Goal: Task Accomplishment & Management: Manage account settings

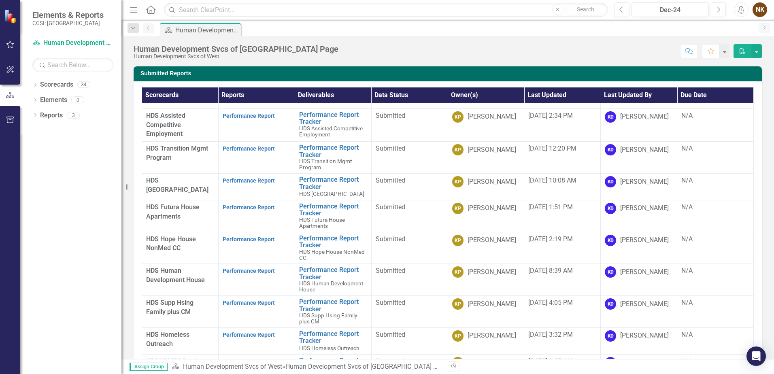
scroll to position [46, 0]
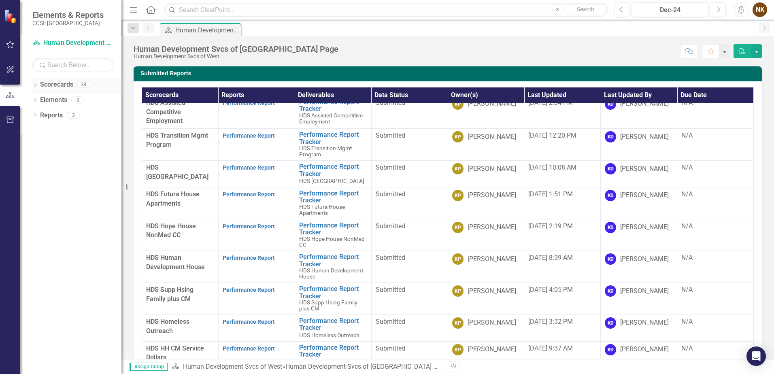
click at [36, 81] on div "Dropdown Scorecards 34" at bounding box center [76, 85] width 89 height 15
click at [35, 86] on icon "Dropdown" at bounding box center [35, 85] width 6 height 4
click at [40, 115] on icon "Dropdown" at bounding box center [39, 115] width 6 height 5
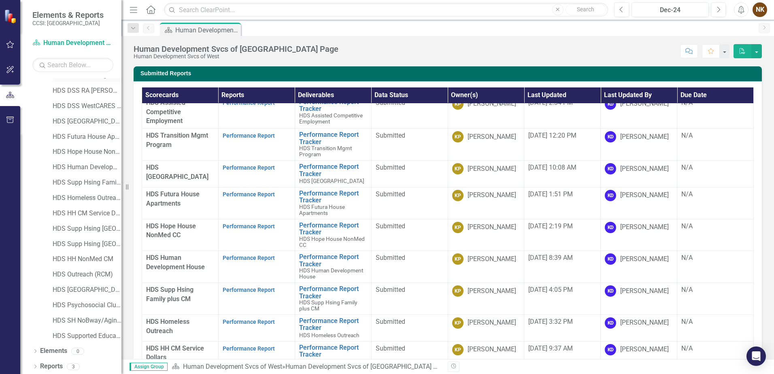
scroll to position [87, 0]
click at [97, 321] on link "HDS SH NoBway/AgingOut/BPR/EdDemo/MICAHomeless" at bounding box center [87, 319] width 69 height 9
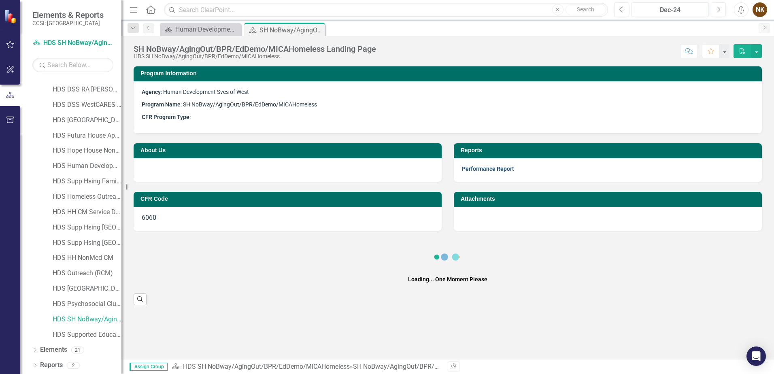
click at [469, 169] on link "Performance Report" at bounding box center [488, 169] width 52 height 6
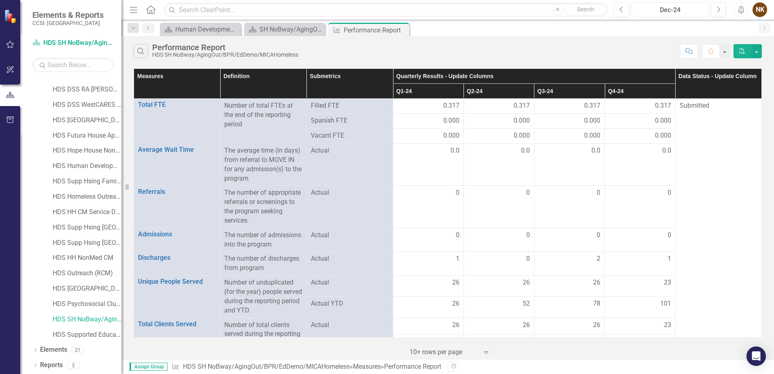
click at [701, 10] on div "Dec-24" at bounding box center [670, 10] width 72 height 10
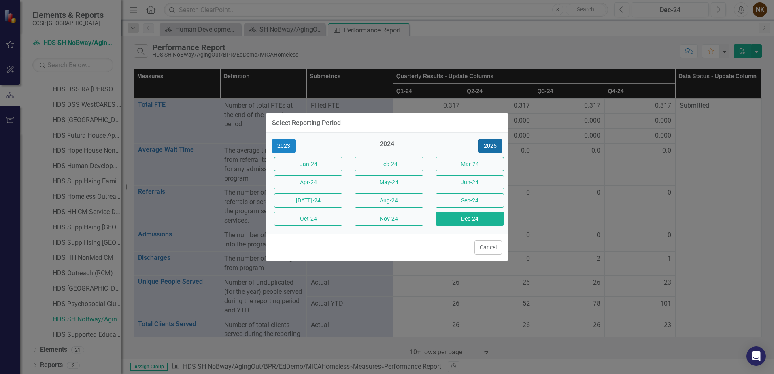
click at [491, 148] on button "2025" at bounding box center [489, 146] width 23 height 14
click at [486, 217] on button "Dec-25" at bounding box center [469, 219] width 68 height 14
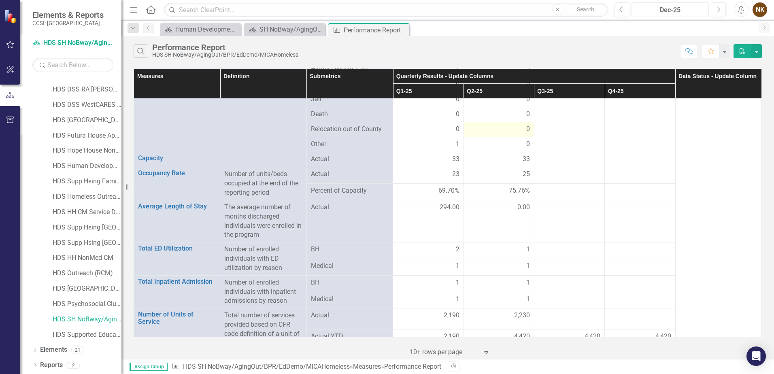
scroll to position [779, 0]
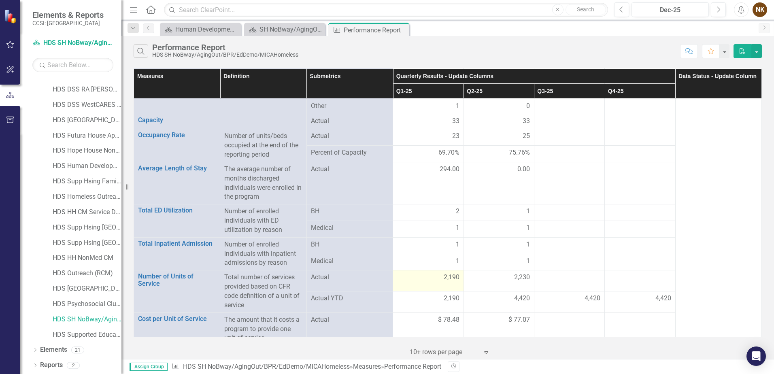
click at [455, 278] on td "2,190" at bounding box center [428, 280] width 70 height 21
click at [446, 273] on span "2,190" at bounding box center [452, 277] width 16 height 9
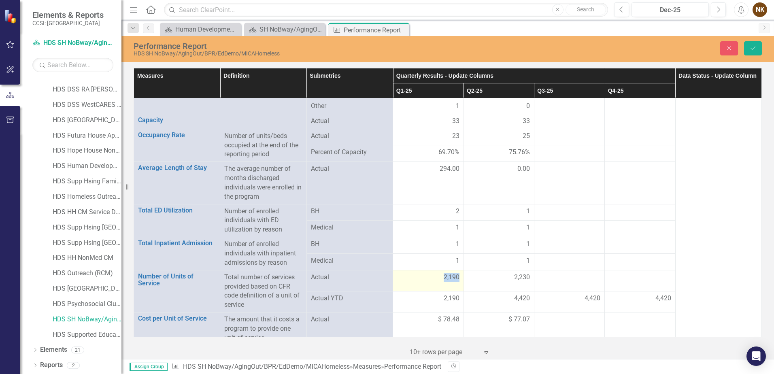
scroll to position [778, 0]
drag, startPoint x: 446, startPoint y: 273, endPoint x: 432, endPoint y: 272, distance: 13.8
click at [433, 273] on input "2190" at bounding box center [428, 280] width 62 height 15
drag, startPoint x: 397, startPoint y: 271, endPoint x: 387, endPoint y: 271, distance: 10.5
click at [387, 271] on tr "Number of Units of Service Link Open Element Total number of services provided …" at bounding box center [448, 282] width 628 height 24
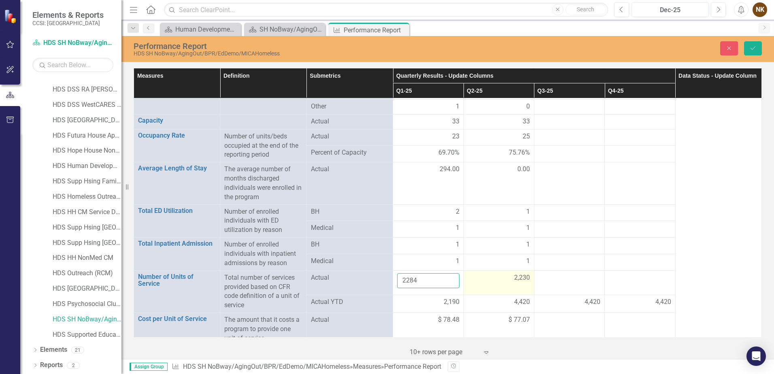
type input "2284"
click at [505, 273] on div "2,230" at bounding box center [499, 277] width 62 height 9
click at [507, 273] on div "2,230" at bounding box center [499, 277] width 62 height 9
click at [506, 274] on input "2230" at bounding box center [499, 280] width 62 height 15
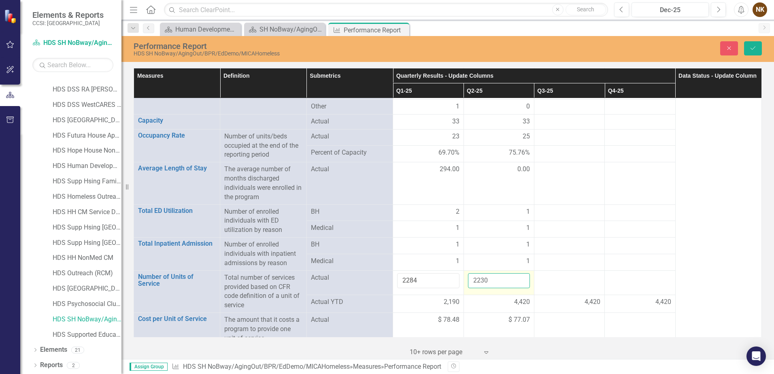
click at [503, 274] on input "2230" at bounding box center [499, 280] width 62 height 15
type input "2805"
click at [575, 273] on div at bounding box center [569, 278] width 62 height 10
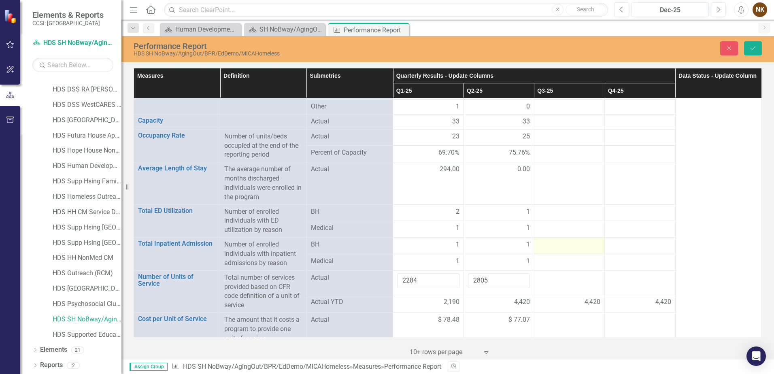
click at [573, 240] on div at bounding box center [569, 245] width 62 height 10
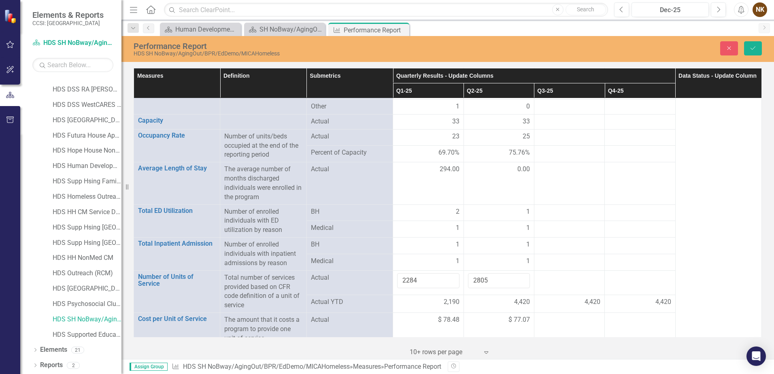
click at [454, 297] on span "2,190" at bounding box center [452, 301] width 16 height 9
click at [450, 297] on span "2,190" at bounding box center [452, 301] width 16 height 9
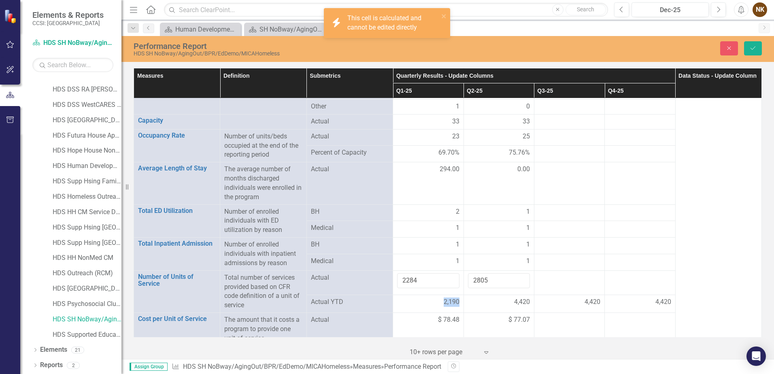
click at [450, 297] on span "2,190" at bounding box center [452, 301] width 16 height 9
drag, startPoint x: 450, startPoint y: 296, endPoint x: 496, endPoint y: 319, distance: 50.9
click at [496, 319] on td "$ 77.07" at bounding box center [498, 329] width 70 height 33
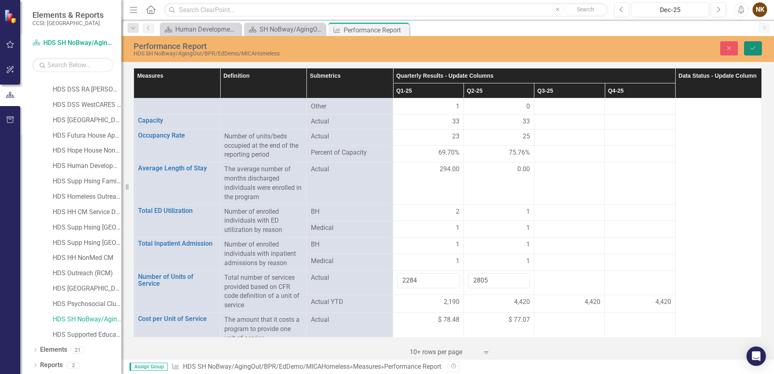
click at [751, 47] on icon "Save" at bounding box center [752, 48] width 7 height 6
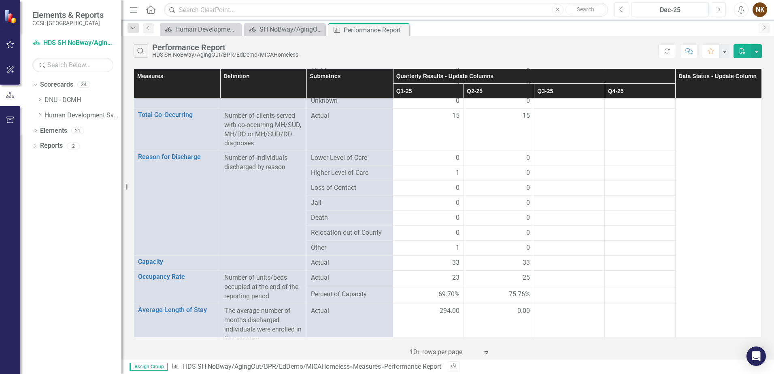
scroll to position [779, 0]
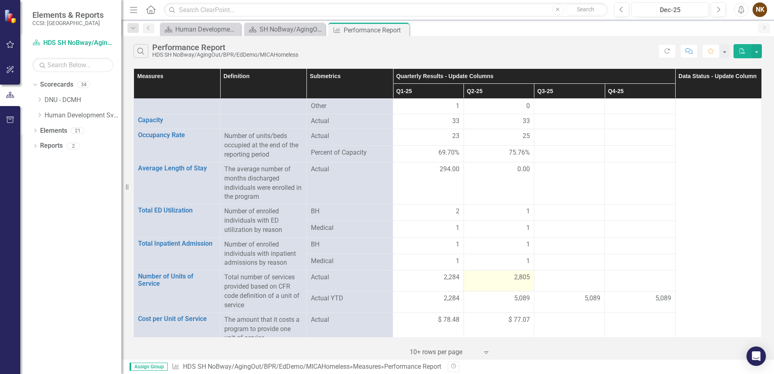
click at [514, 273] on span "2,805" at bounding box center [522, 277] width 16 height 9
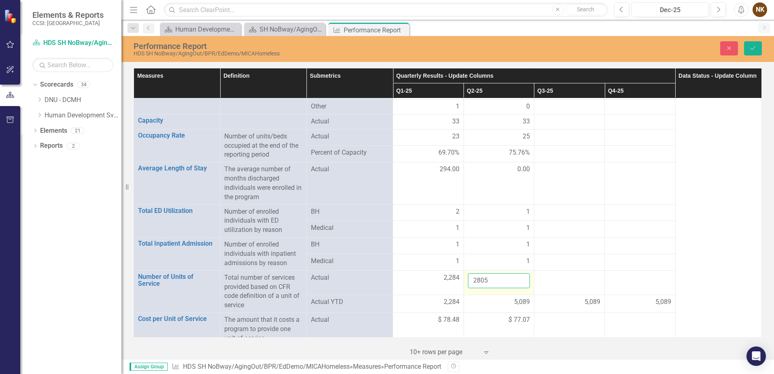
drag, startPoint x: 513, startPoint y: 268, endPoint x: 476, endPoint y: 271, distance: 37.4
click at [476, 273] on input "2805" at bounding box center [499, 280] width 62 height 15
type input "2305"
click at [753, 51] on icon "Save" at bounding box center [752, 48] width 7 height 6
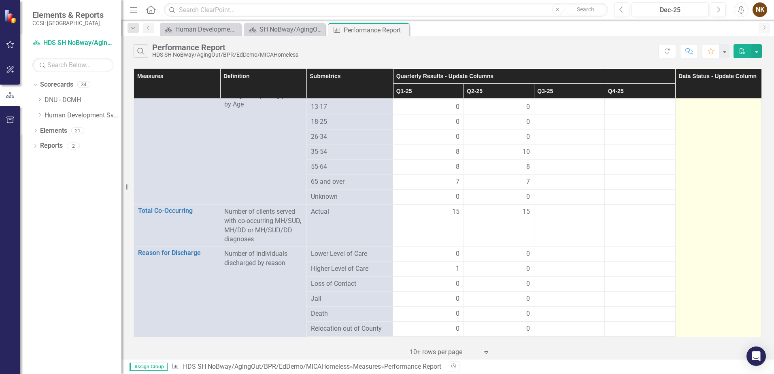
scroll to position [779, 0]
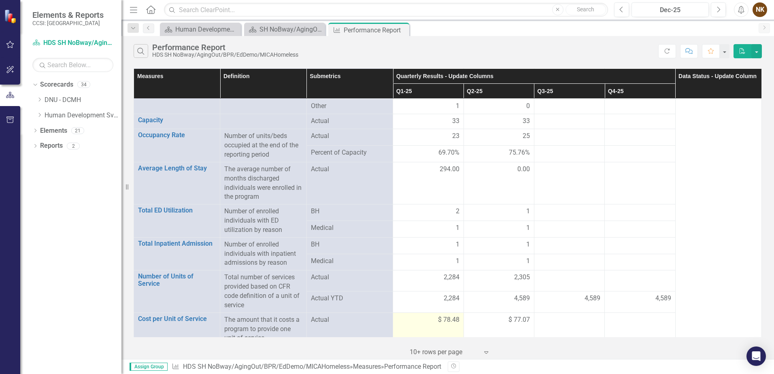
click at [446, 316] on td "$ 78.48" at bounding box center [428, 328] width 70 height 33
click at [446, 315] on span "$ 78.48" at bounding box center [448, 319] width 21 height 9
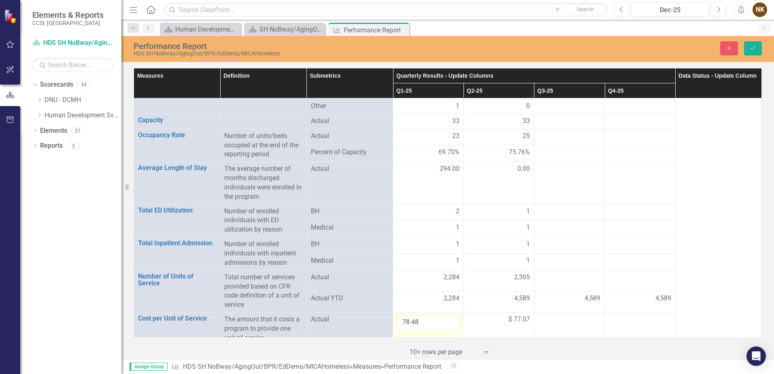
scroll to position [778, 0]
drag, startPoint x: 446, startPoint y: 310, endPoint x: 438, endPoint y: 312, distance: 7.9
click at [438, 315] on input "78.48" at bounding box center [428, 322] width 62 height 15
drag, startPoint x: 429, startPoint y: 313, endPoint x: 391, endPoint y: 312, distance: 38.4
click at [393, 313] on td "78.48" at bounding box center [428, 329] width 70 height 33
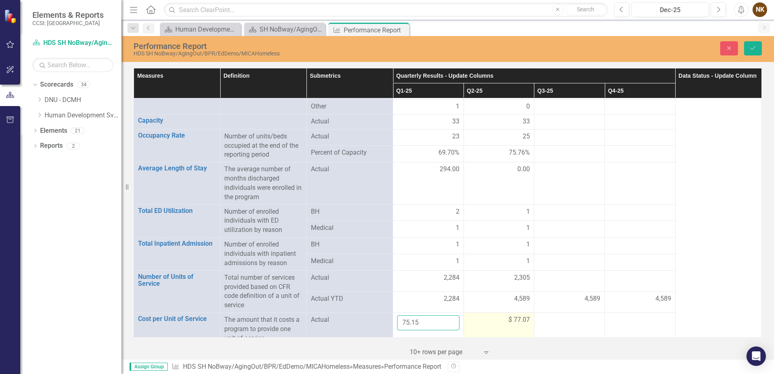
type input "75.15"
click at [520, 315] on span "$ 77.07" at bounding box center [518, 319] width 21 height 9
click at [517, 315] on span "$ 77.07" at bounding box center [518, 319] width 21 height 9
drag, startPoint x: 517, startPoint y: 314, endPoint x: 502, endPoint y: 314, distance: 15.0
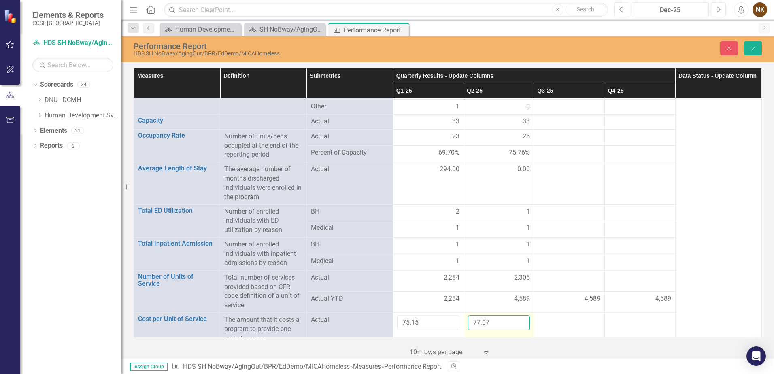
click at [502, 315] on input "77.07" at bounding box center [499, 322] width 62 height 15
type input "74.66"
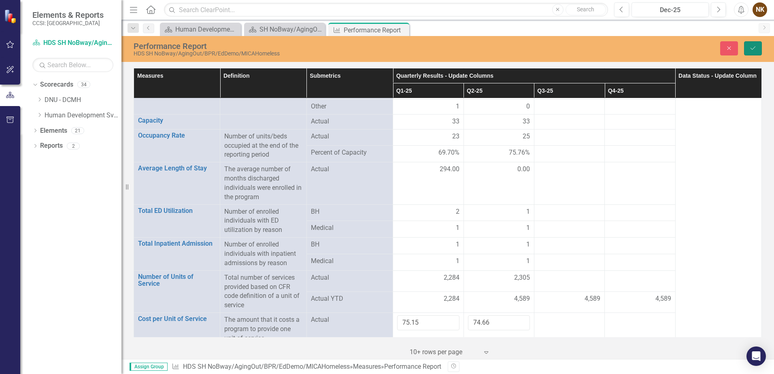
click at [756, 51] on icon "Save" at bounding box center [752, 48] width 7 height 6
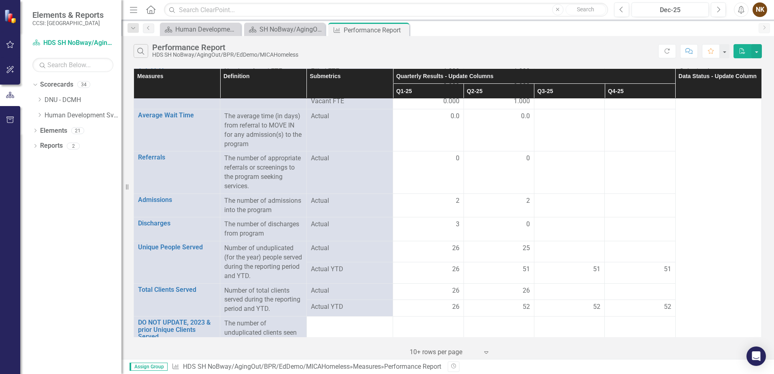
scroll to position [0, 0]
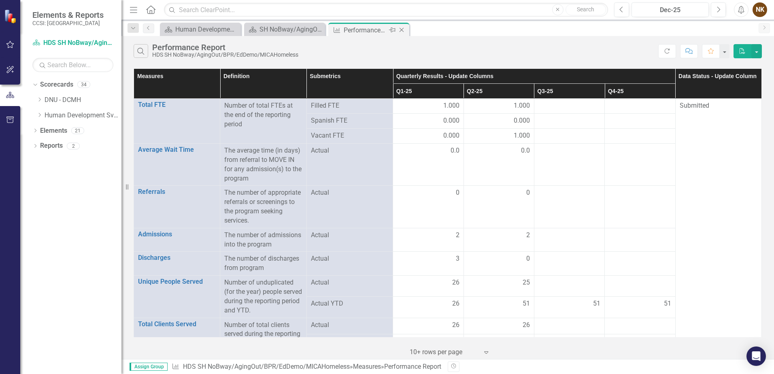
click at [402, 31] on icon "Close" at bounding box center [401, 30] width 8 height 6
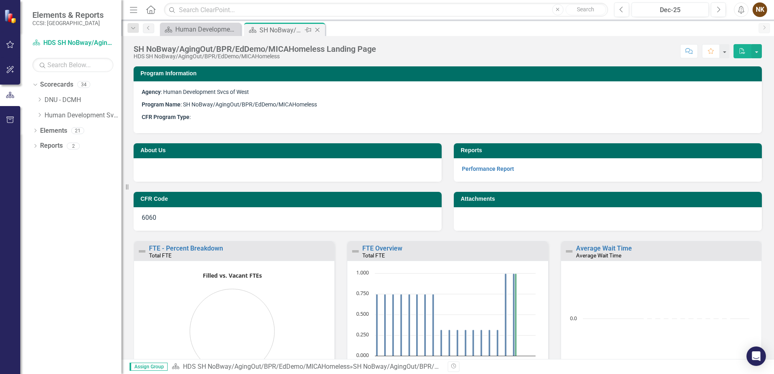
click at [318, 31] on icon "Close" at bounding box center [317, 30] width 8 height 6
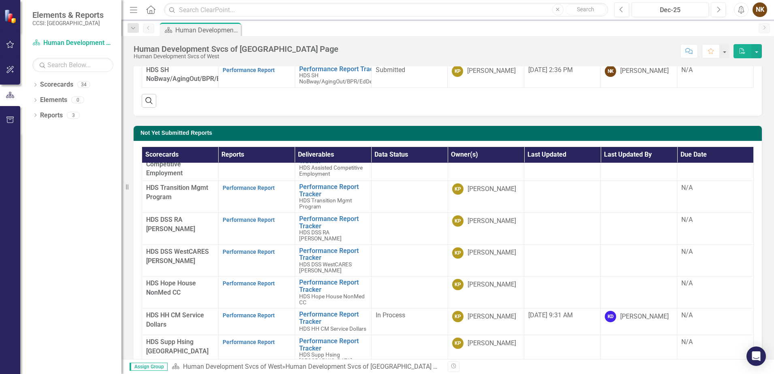
scroll to position [52, 0]
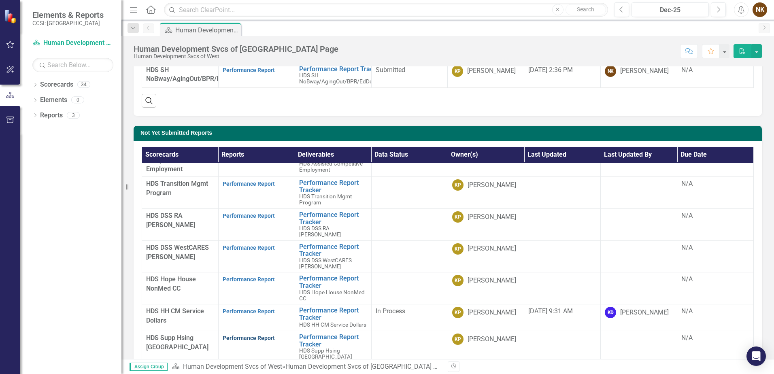
click at [250, 335] on link "Performance Report" at bounding box center [249, 338] width 52 height 6
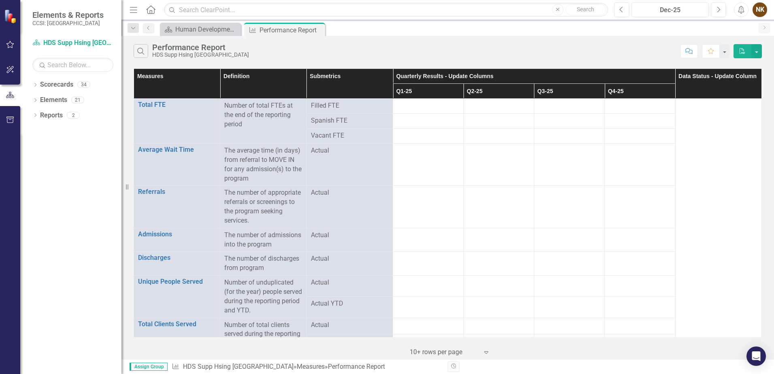
drag, startPoint x: 407, startPoint y: 291, endPoint x: 382, endPoint y: 139, distance: 154.2
drag, startPoint x: 382, startPoint y: 139, endPoint x: 412, endPoint y: 103, distance: 46.8
click at [412, 103] on div at bounding box center [428, 106] width 62 height 10
click at [622, 10] on icon "Previous" at bounding box center [621, 9] width 4 height 7
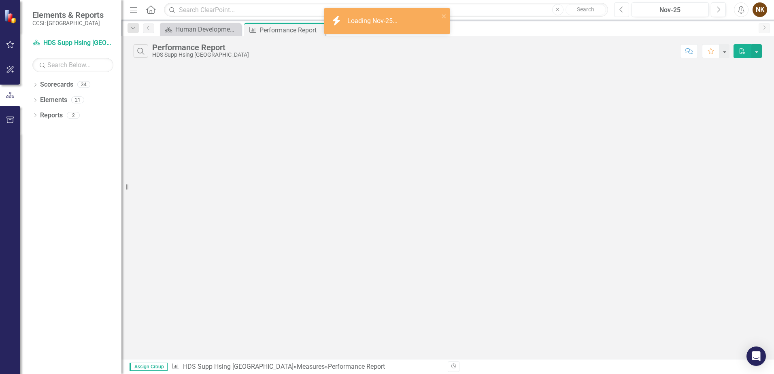
click at [622, 10] on icon "Previous" at bounding box center [621, 9] width 4 height 7
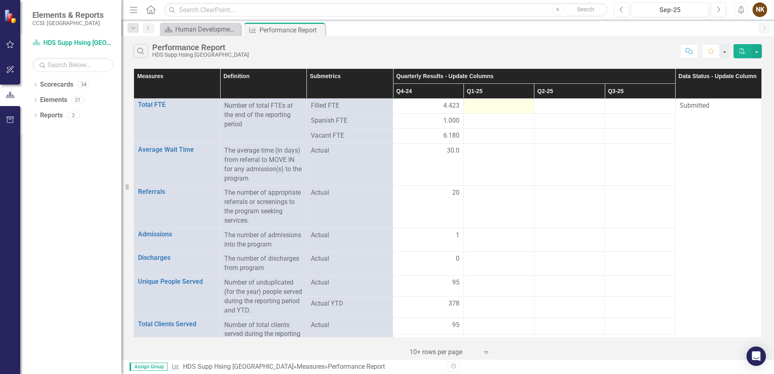
click at [485, 109] on div at bounding box center [499, 106] width 62 height 10
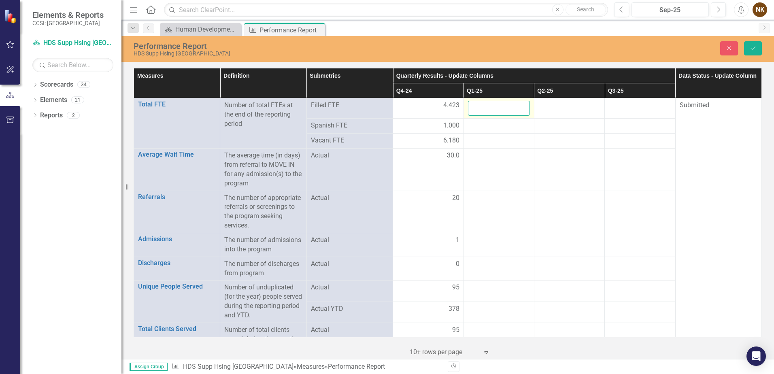
click at [485, 109] on input "number" at bounding box center [499, 108] width 62 height 15
type input "5.12"
click at [568, 106] on div at bounding box center [569, 106] width 62 height 10
click at [555, 108] on div at bounding box center [569, 106] width 62 height 10
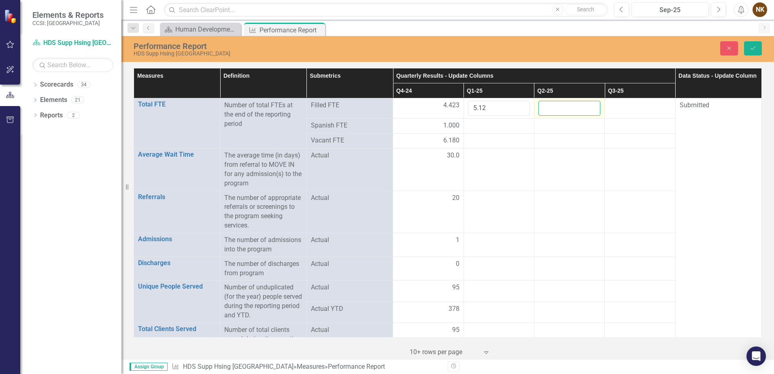
click at [555, 108] on input "number" at bounding box center [569, 108] width 62 height 15
type input "5.12"
click button "Save" at bounding box center [753, 48] width 18 height 14
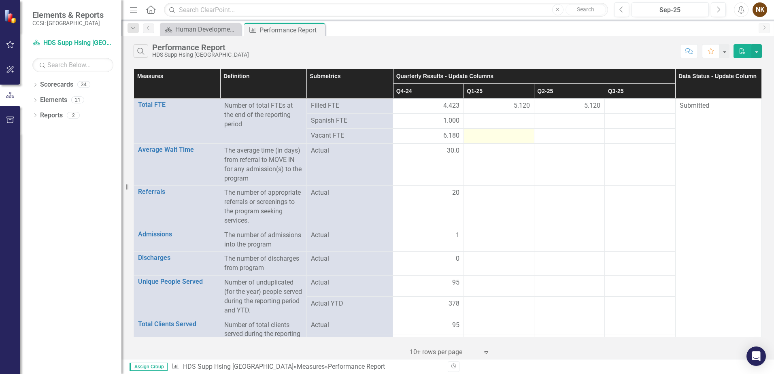
click at [487, 137] on div at bounding box center [499, 136] width 62 height 10
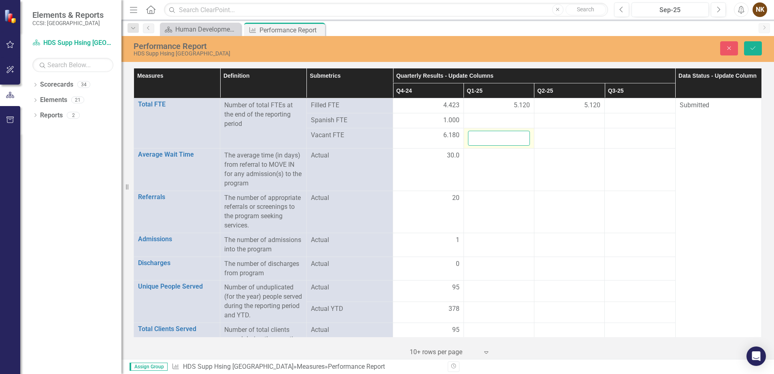
click at [487, 137] on input "number" at bounding box center [499, 138] width 62 height 15
type input "3.8"
click at [553, 138] on div at bounding box center [569, 136] width 62 height 10
type input "3.8"
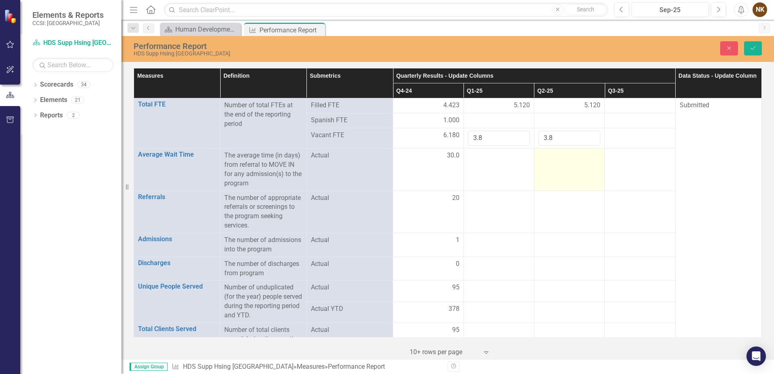
click at [565, 168] on td at bounding box center [569, 170] width 70 height 42
click at [756, 47] on icon "Save" at bounding box center [752, 48] width 7 height 6
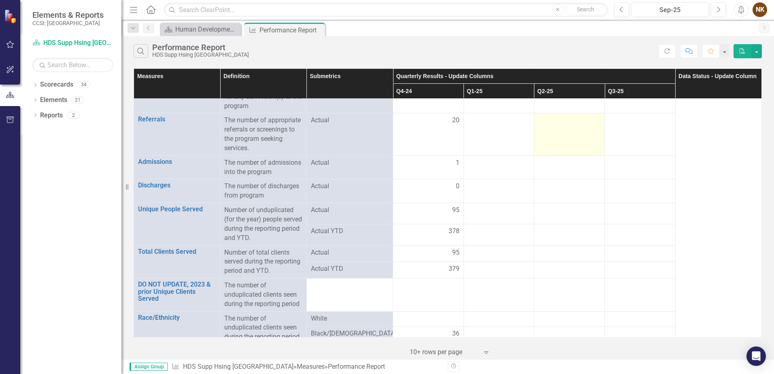
scroll to position [81, 0]
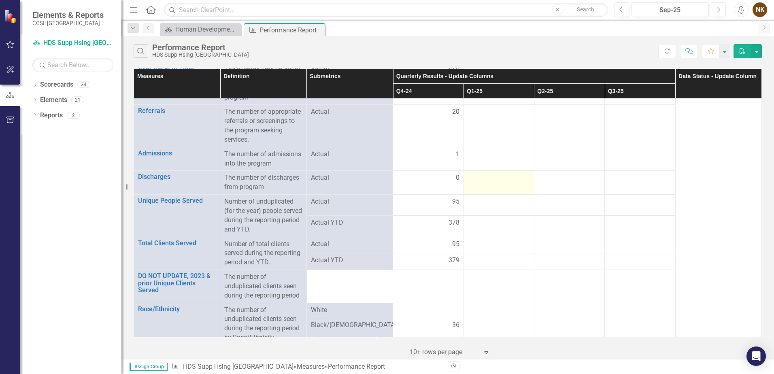
click at [506, 184] on td at bounding box center [498, 183] width 70 height 24
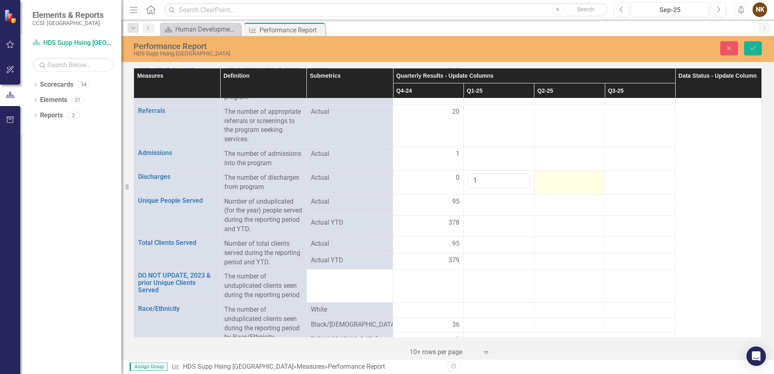
type input "1"
click at [550, 180] on div at bounding box center [569, 178] width 62 height 10
type input "1"
click at [491, 210] on td at bounding box center [498, 204] width 70 height 21
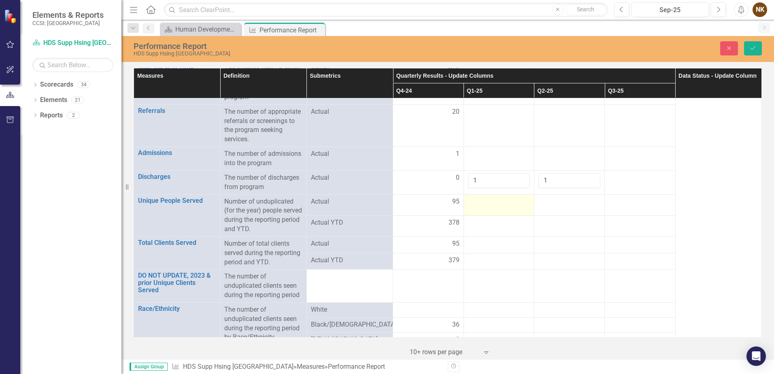
click at [483, 210] on td at bounding box center [498, 204] width 70 height 21
type input "88"
click at [552, 206] on div at bounding box center [569, 202] width 62 height 10
click at [552, 205] on div at bounding box center [569, 202] width 62 height 10
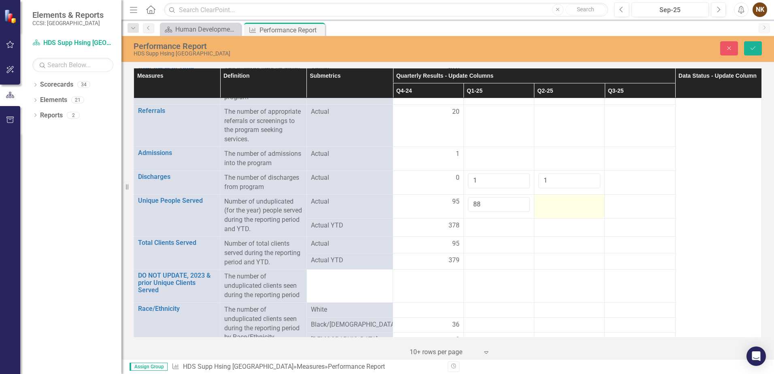
click at [552, 205] on div at bounding box center [569, 202] width 62 height 10
click at [552, 205] on input "number" at bounding box center [569, 204] width 62 height 15
type input "88"
click at [494, 207] on input "88" at bounding box center [499, 204] width 62 height 15
type input "84"
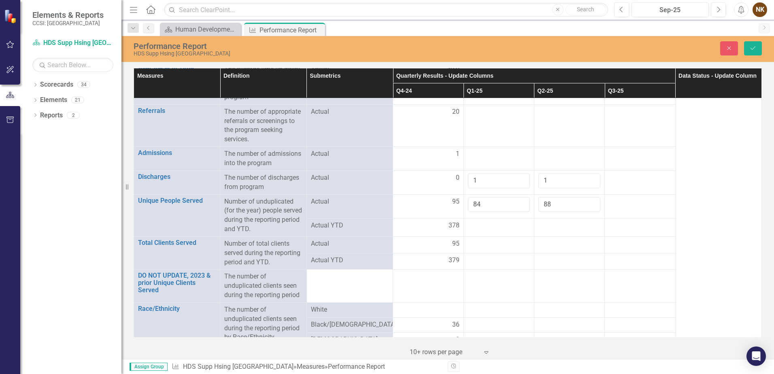
click at [506, 229] on div at bounding box center [499, 226] width 62 height 10
click at [480, 228] on div at bounding box center [499, 226] width 62 height 10
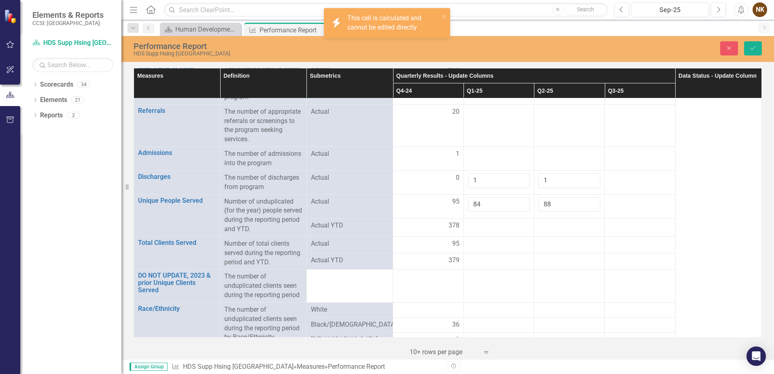
click at [480, 228] on div at bounding box center [499, 226] width 62 height 10
click at [492, 251] on td at bounding box center [498, 244] width 70 height 17
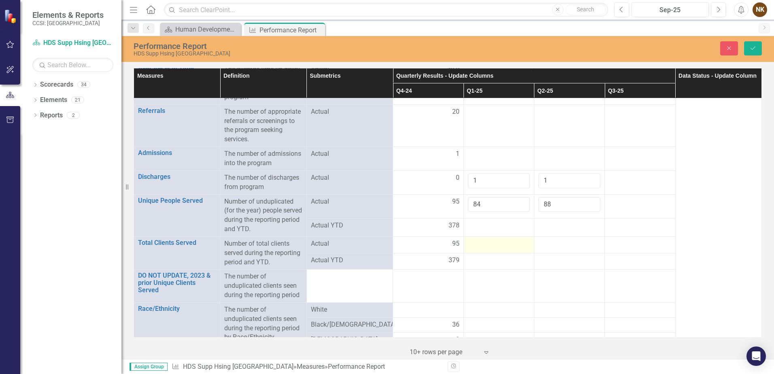
click at [492, 247] on div at bounding box center [499, 244] width 62 height 10
click at [492, 247] on input "number" at bounding box center [499, 246] width 62 height 15
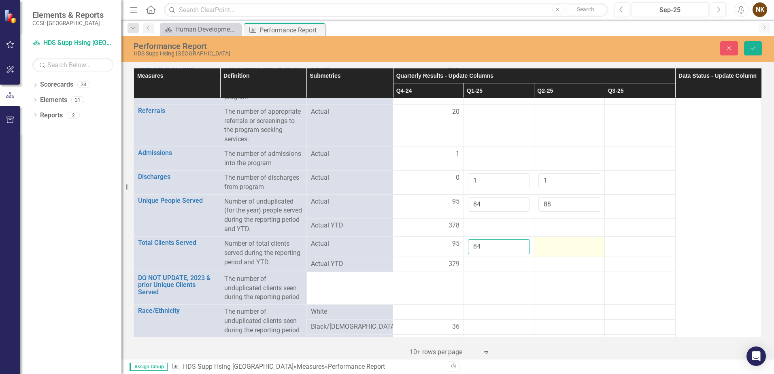
type input "84"
click at [549, 249] on td at bounding box center [569, 246] width 70 height 20
click at [549, 249] on input "number" at bounding box center [569, 246] width 62 height 15
type input "88"
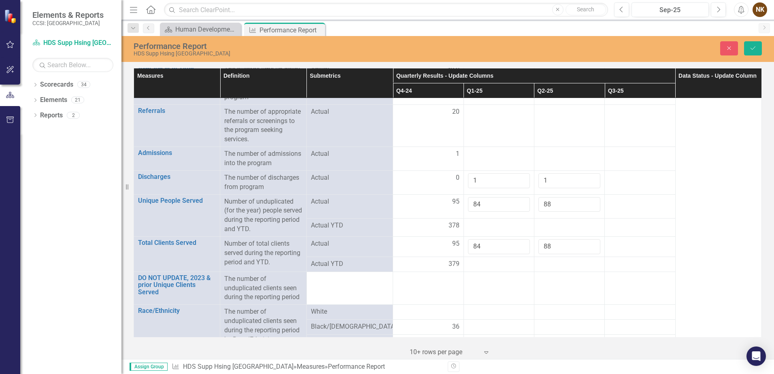
click at [662, 267] on div at bounding box center [640, 264] width 62 height 10
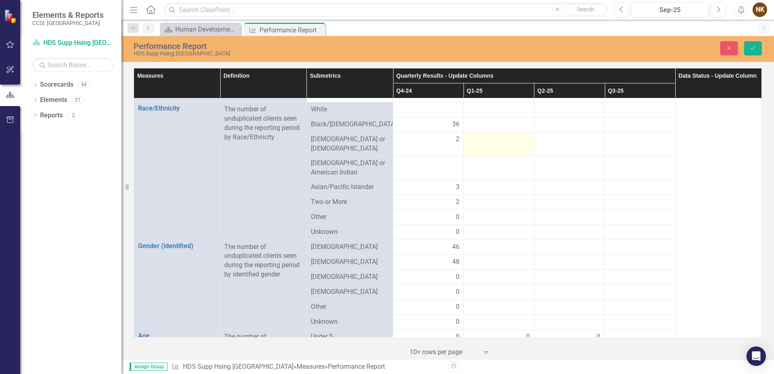
scroll to position [243, 0]
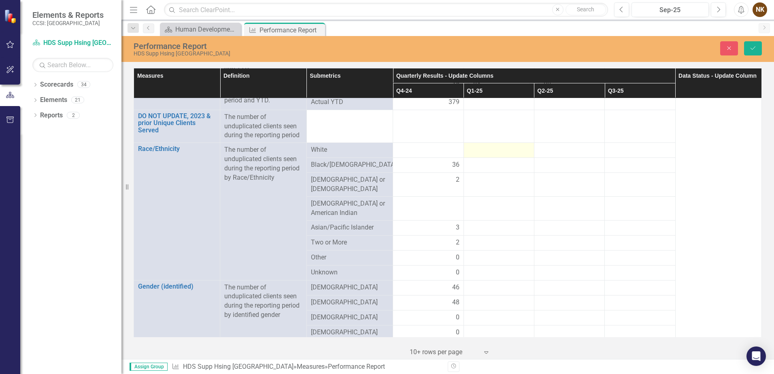
click at [492, 149] on div at bounding box center [499, 150] width 62 height 10
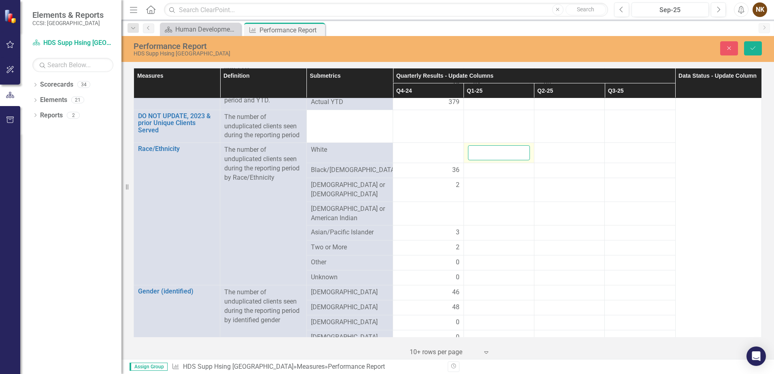
click at [493, 151] on input "number" at bounding box center [499, 152] width 62 height 15
type input "41"
click at [573, 154] on div at bounding box center [569, 150] width 62 height 10
click at [573, 154] on input "number" at bounding box center [569, 152] width 62 height 15
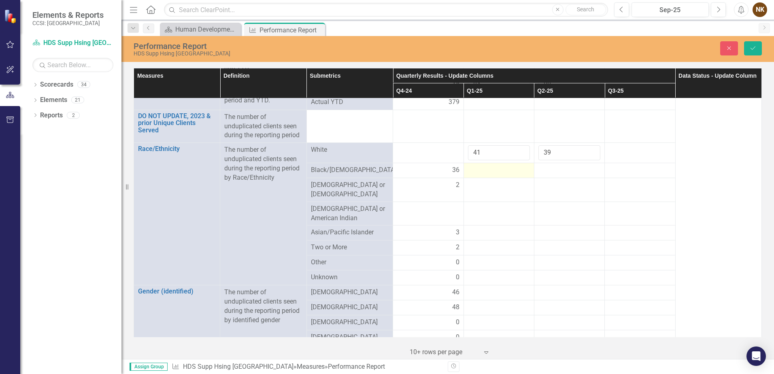
type input "39"
click at [501, 174] on div at bounding box center [499, 171] width 62 height 10
click at [754, 45] on icon "Save" at bounding box center [752, 48] width 7 height 6
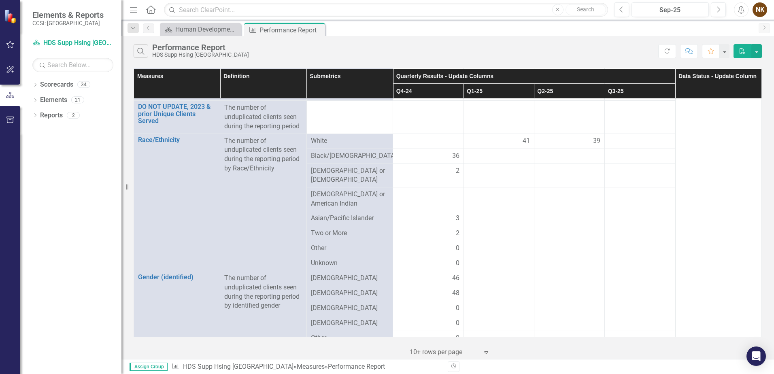
scroll to position [212, 0]
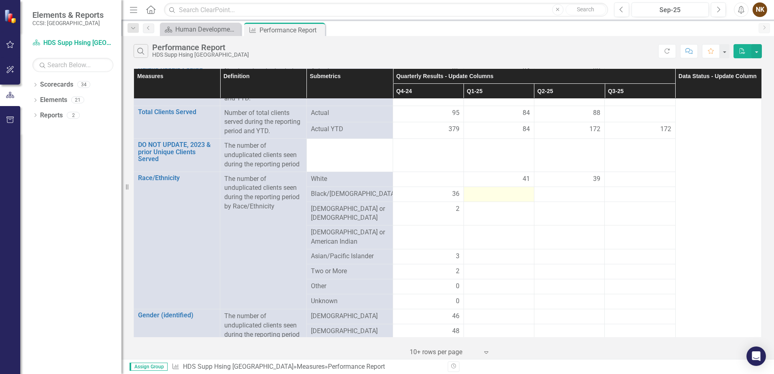
click at [501, 195] on div at bounding box center [499, 194] width 62 height 10
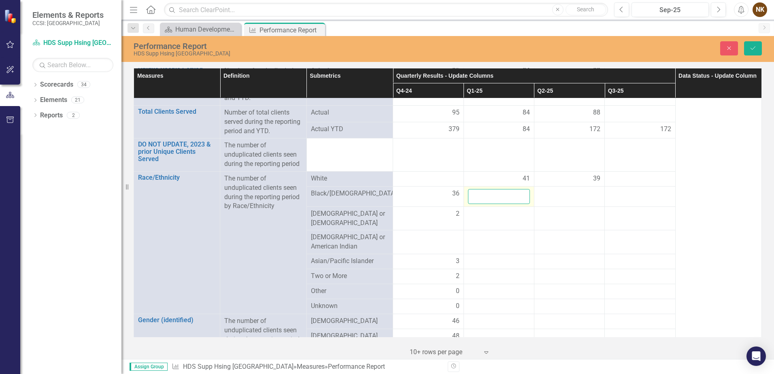
click at [501, 195] on input "number" at bounding box center [499, 196] width 62 height 15
type input "36"
click at [548, 199] on td at bounding box center [569, 196] width 70 height 20
click at [548, 199] on input "number" at bounding box center [569, 196] width 62 height 15
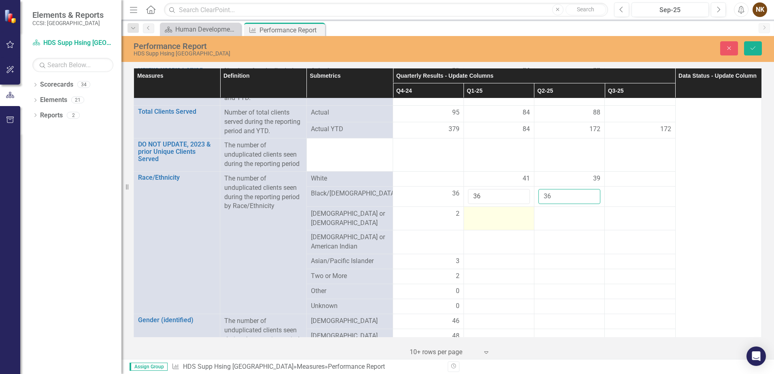
type input "36"
click at [508, 218] on div at bounding box center [499, 214] width 62 height 10
type input "5"
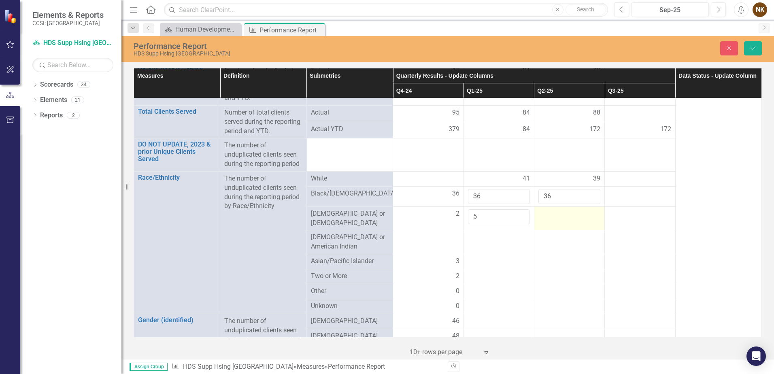
click at [571, 214] on div at bounding box center [569, 214] width 62 height 10
click at [483, 239] on td at bounding box center [498, 242] width 70 height 24
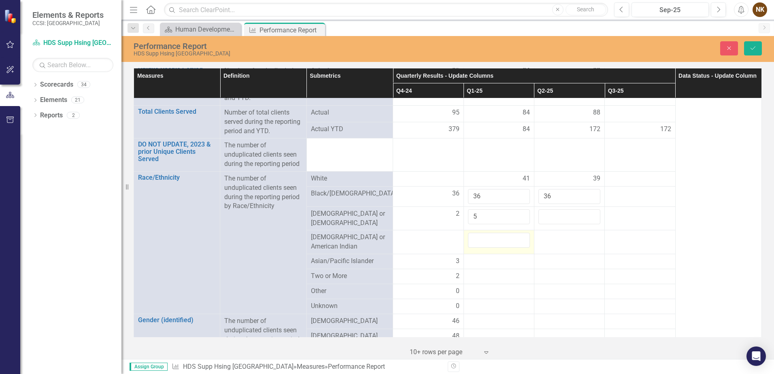
click at [483, 239] on input "number" at bounding box center [499, 240] width 62 height 15
type input "0"
click at [556, 240] on td at bounding box center [569, 242] width 70 height 24
type input "0"
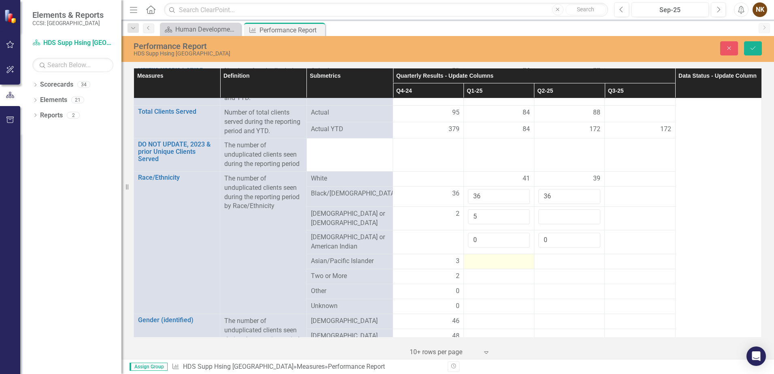
click at [507, 262] on div at bounding box center [499, 262] width 62 height 10
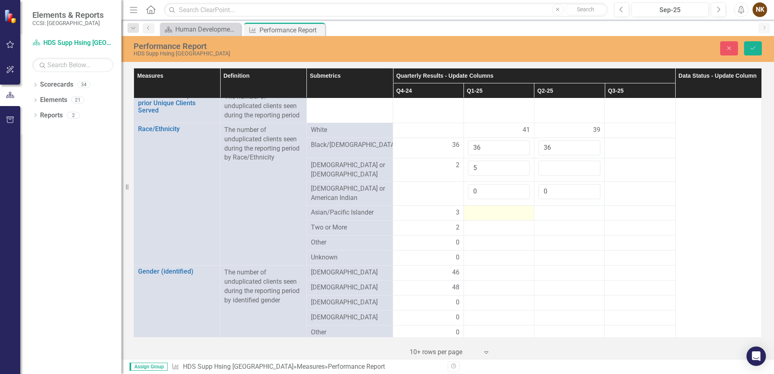
scroll to position [293, 0]
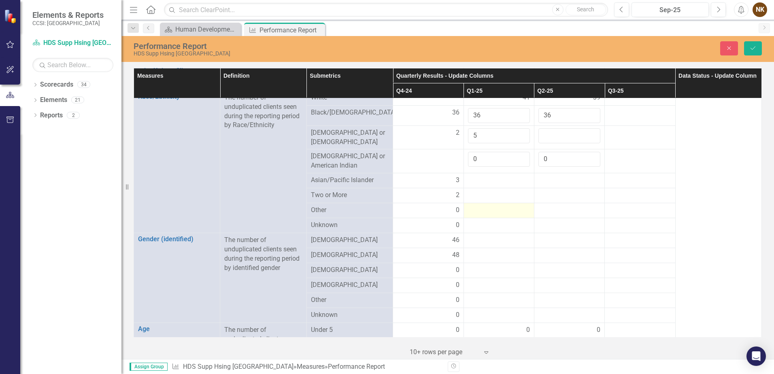
click at [486, 209] on div at bounding box center [499, 211] width 62 height 10
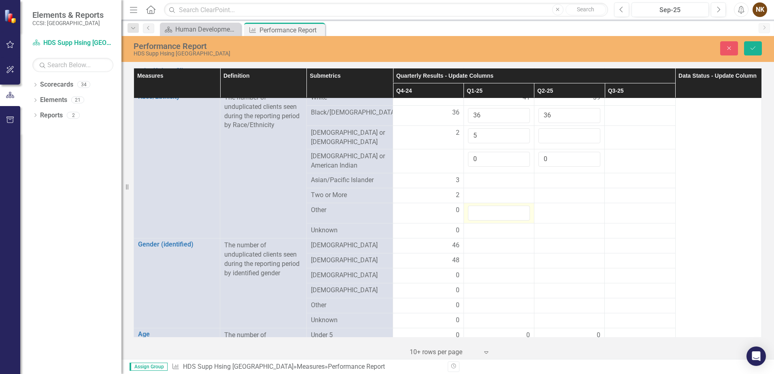
click at [486, 209] on input "number" at bounding box center [499, 213] width 62 height 15
type input "0"
click at [559, 210] on div at bounding box center [569, 211] width 62 height 10
click at [559, 210] on input "number" at bounding box center [569, 213] width 62 height 15
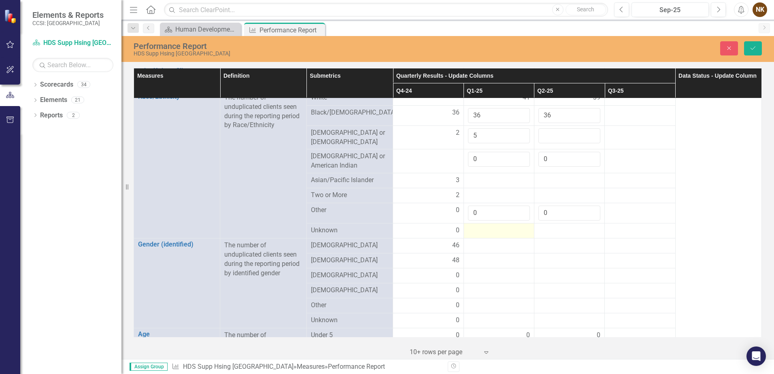
type input "0"
click at [492, 227] on div at bounding box center [499, 231] width 62 height 10
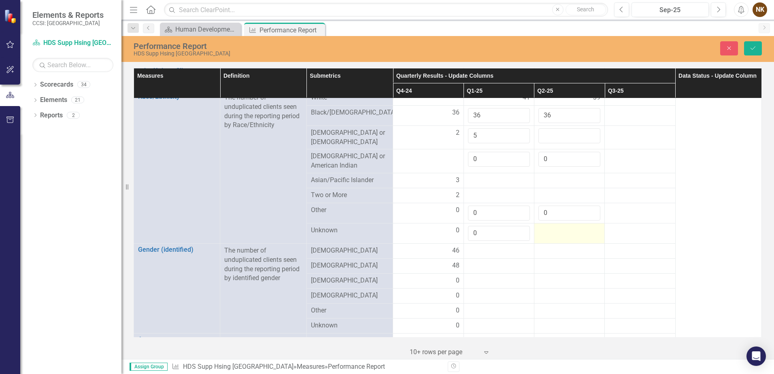
type input "0"
click at [570, 227] on div at bounding box center [569, 231] width 62 height 10
type input "0"
click at [498, 248] on div at bounding box center [499, 251] width 62 height 10
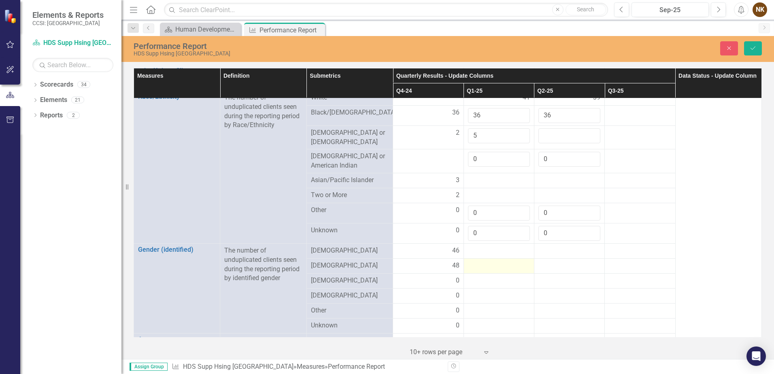
click at [478, 261] on div at bounding box center [499, 266] width 62 height 10
click at [490, 270] on input "number" at bounding box center [499, 268] width 62 height 15
type input "46"
click at [543, 269] on td at bounding box center [569, 268] width 70 height 20
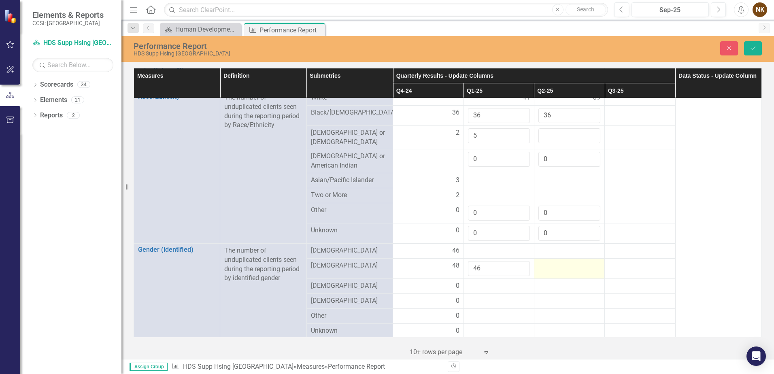
click at [543, 269] on td at bounding box center [569, 268] width 70 height 20
type input "45"
click at [471, 248] on div at bounding box center [499, 251] width 62 height 10
click at [471, 248] on input "number" at bounding box center [499, 253] width 62 height 15
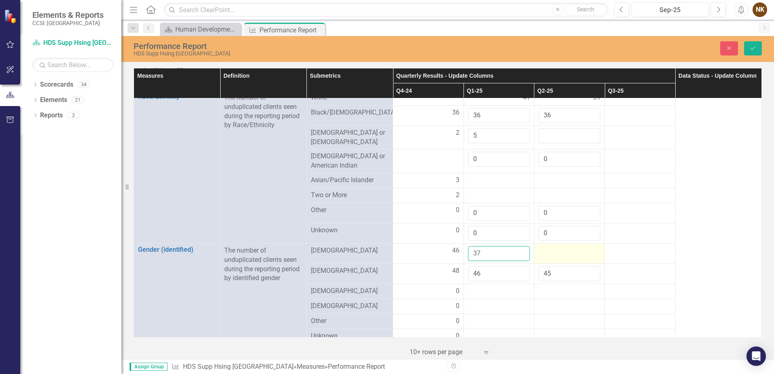
type input "37"
click at [563, 249] on div at bounding box center [569, 251] width 62 height 10
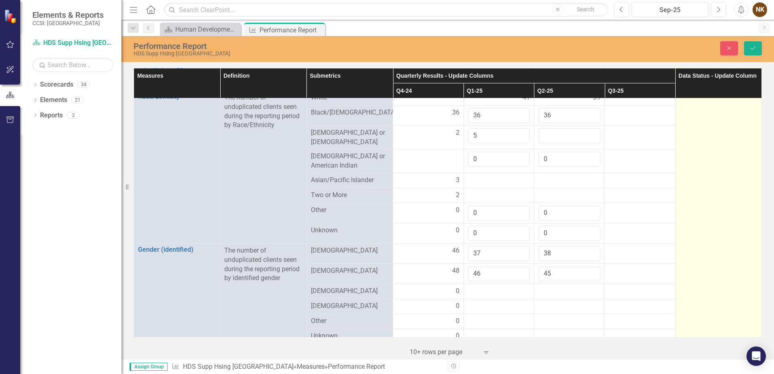
type input "38"
click at [681, 265] on td "Submitted" at bounding box center [718, 330] width 86 height 1051
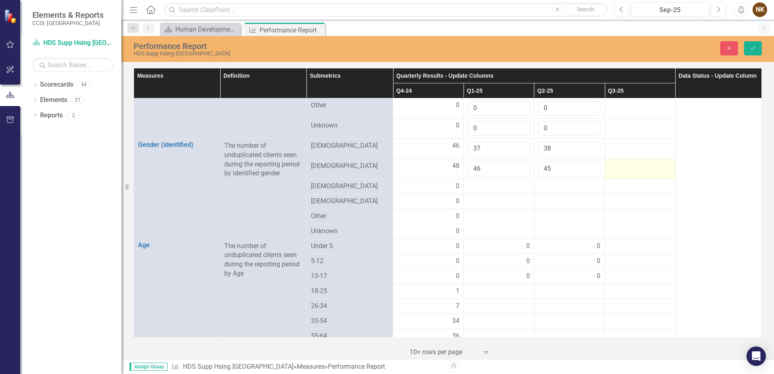
scroll to position [414, 0]
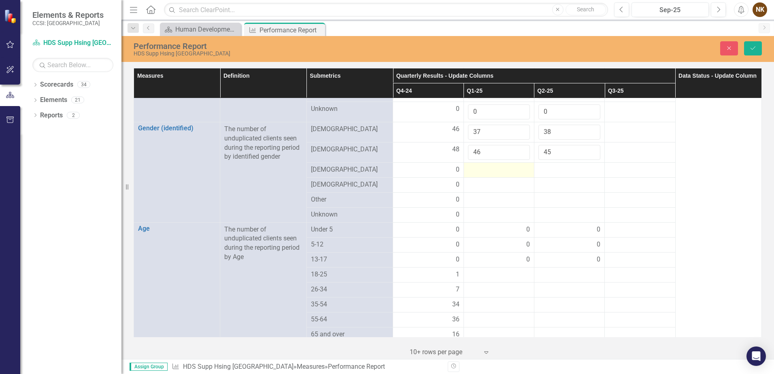
click at [504, 168] on div at bounding box center [499, 170] width 62 height 10
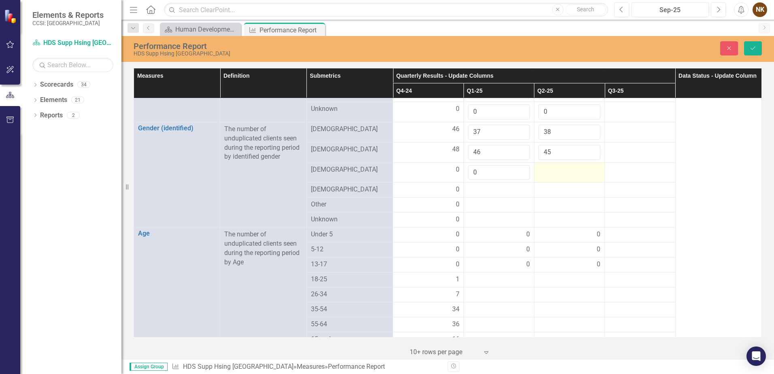
type input "0"
click at [554, 166] on div at bounding box center [569, 170] width 62 height 10
type input "0"
click at [497, 187] on div at bounding box center [499, 190] width 62 height 10
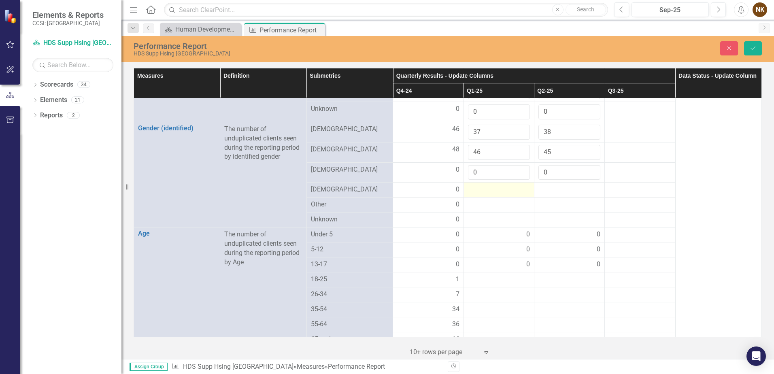
click at [497, 187] on div at bounding box center [499, 190] width 62 height 10
click at [497, 187] on input "number" at bounding box center [499, 192] width 62 height 15
type input "9"
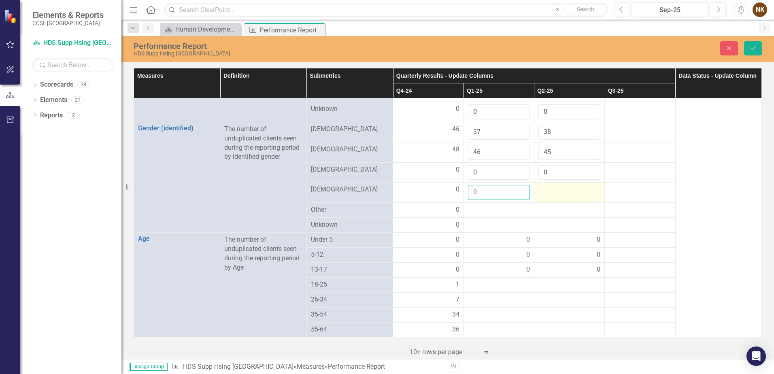
type input "0"
click at [546, 187] on div at bounding box center [569, 190] width 62 height 10
type input "0"
click at [492, 206] on div at bounding box center [499, 210] width 62 height 10
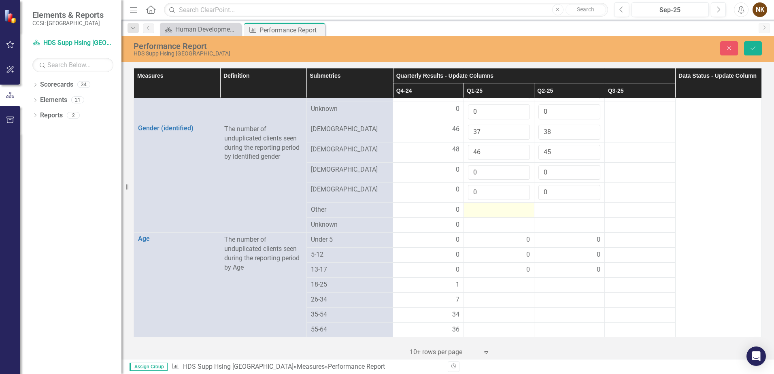
click at [492, 206] on div at bounding box center [499, 210] width 62 height 10
click at [492, 206] on input "number" at bounding box center [499, 212] width 62 height 15
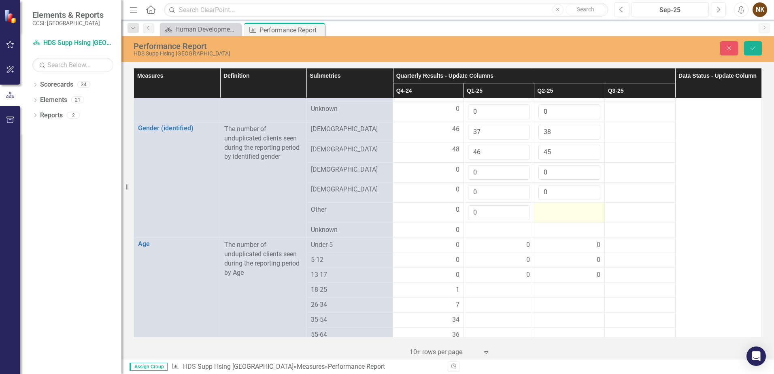
type input "0"
click at [545, 207] on div at bounding box center [569, 210] width 62 height 10
type input "0"
click at [504, 228] on div at bounding box center [499, 230] width 62 height 10
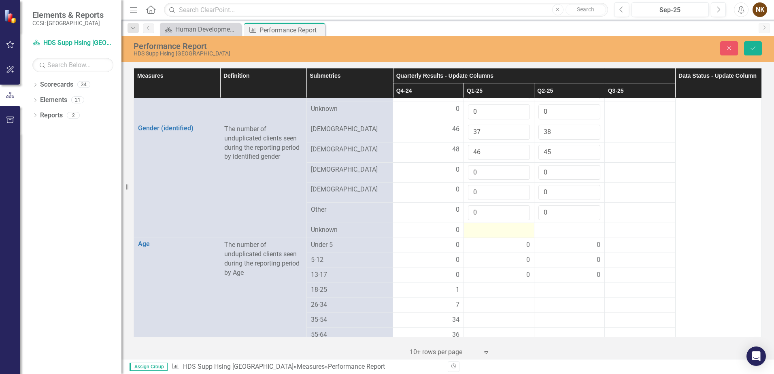
click at [504, 228] on div at bounding box center [499, 230] width 62 height 10
type input "0"
click at [546, 225] on div at bounding box center [569, 230] width 62 height 10
type input "0"
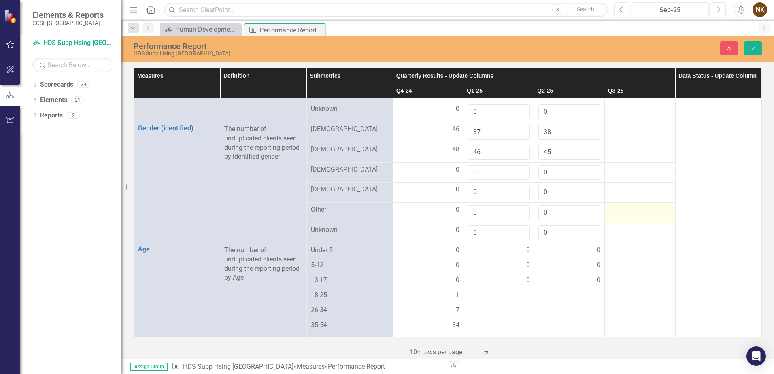
click at [613, 218] on td at bounding box center [640, 213] width 70 height 20
click at [758, 47] on button "Save" at bounding box center [753, 48] width 18 height 14
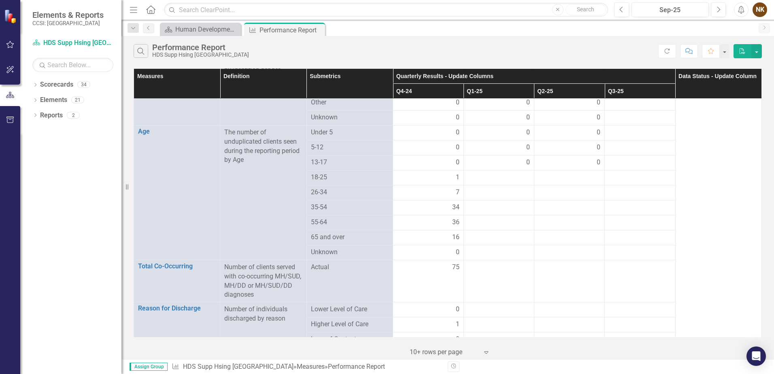
scroll to position [445, 0]
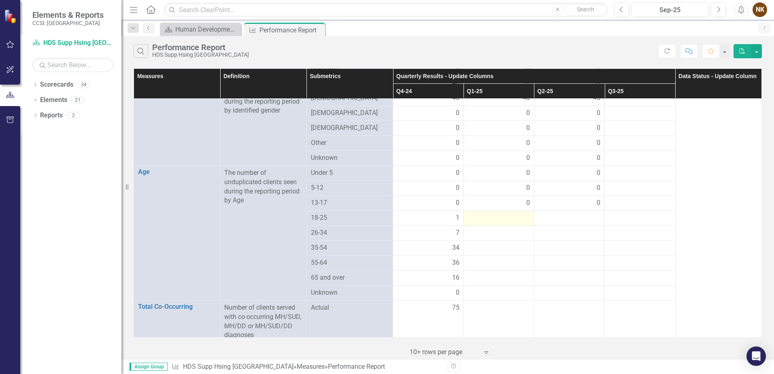
click at [517, 213] on div at bounding box center [499, 218] width 62 height 10
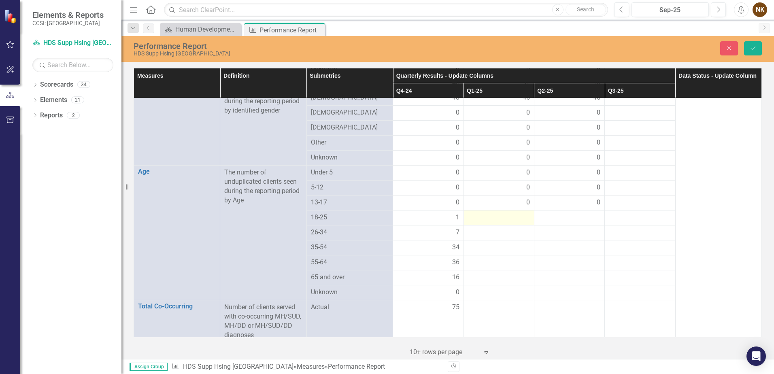
click at [517, 213] on div at bounding box center [499, 218] width 62 height 10
click at [505, 213] on input "number" at bounding box center [499, 220] width 62 height 15
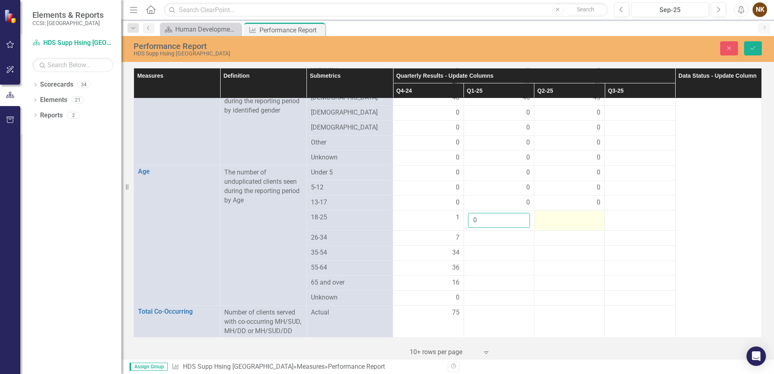
type input "0"
click at [581, 213] on div at bounding box center [569, 218] width 62 height 10
click at [581, 213] on input "number" at bounding box center [569, 220] width 62 height 15
type input "1"
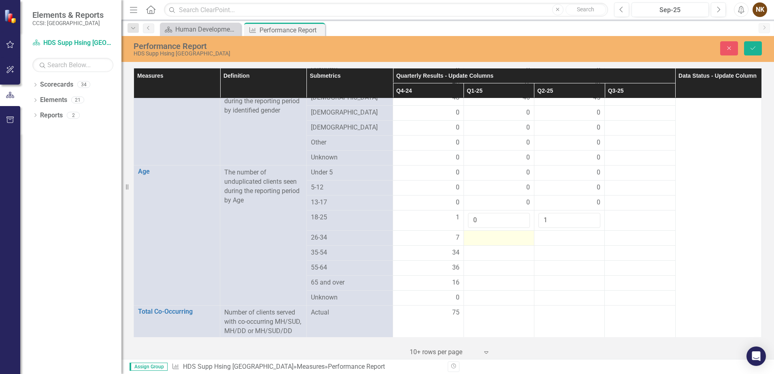
click at [504, 233] on div at bounding box center [499, 238] width 62 height 10
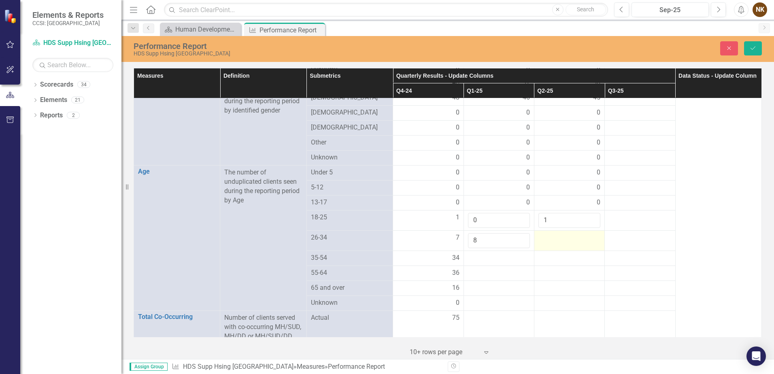
type input "8"
click at [552, 233] on div at bounding box center [569, 238] width 62 height 10
type input "8"
click at [487, 253] on div at bounding box center [499, 258] width 62 height 10
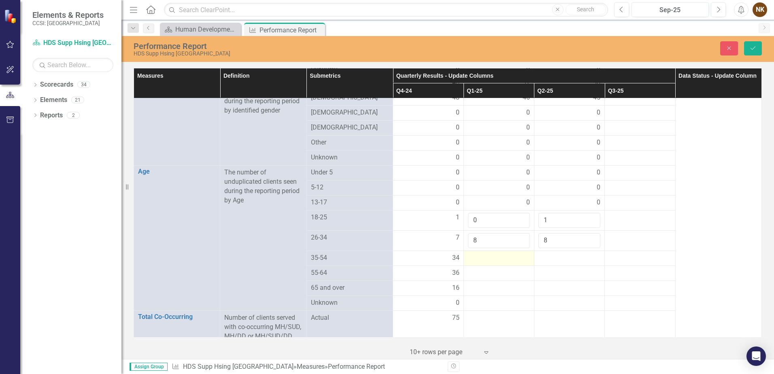
click at [487, 253] on div at bounding box center [499, 258] width 62 height 10
click at [487, 253] on input "number" at bounding box center [499, 260] width 62 height 15
type input "27"
click at [560, 255] on td at bounding box center [569, 261] width 70 height 20
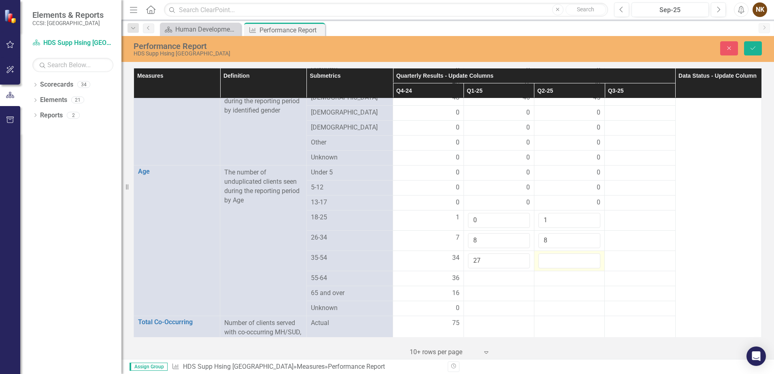
click at [560, 255] on input "number" at bounding box center [569, 260] width 62 height 15
type input "27"
click at [504, 274] on div at bounding box center [499, 279] width 62 height 10
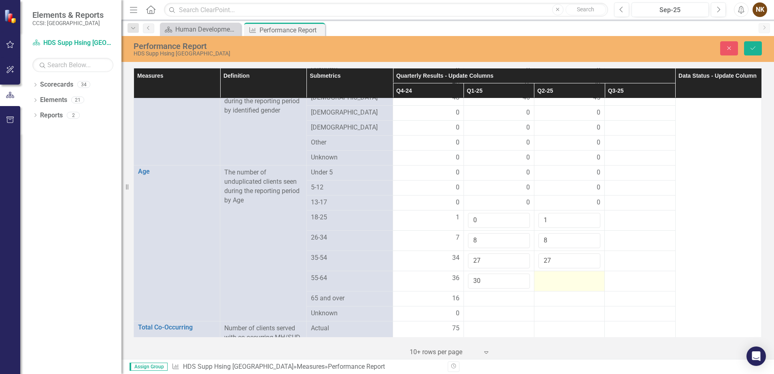
type input "30"
click at [554, 274] on div at bounding box center [569, 279] width 62 height 10
click at [554, 274] on input "number" at bounding box center [569, 281] width 62 height 15
type input "30"
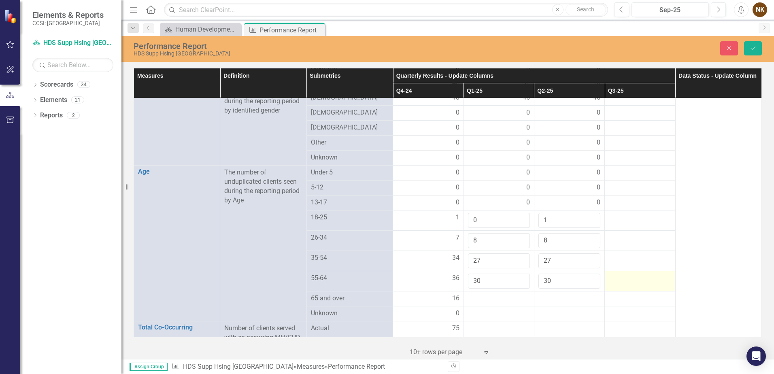
click at [623, 274] on div at bounding box center [640, 279] width 62 height 10
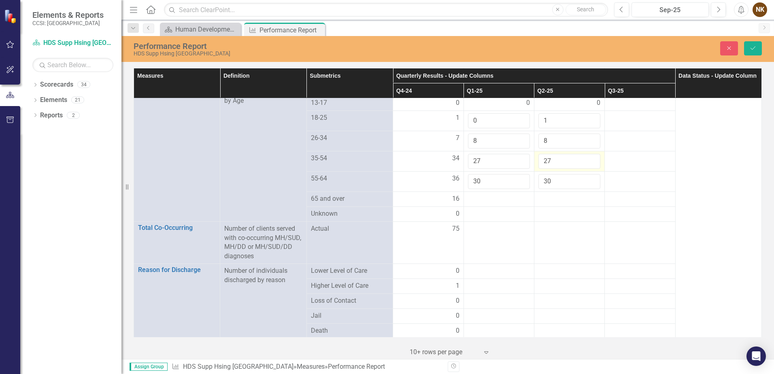
scroll to position [567, 0]
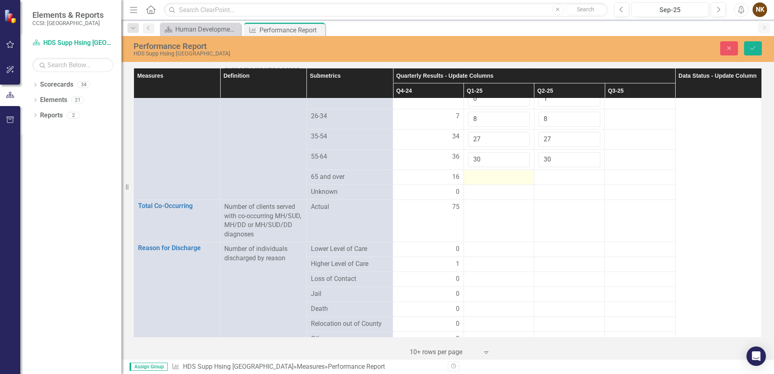
click at [502, 172] on div at bounding box center [499, 177] width 62 height 10
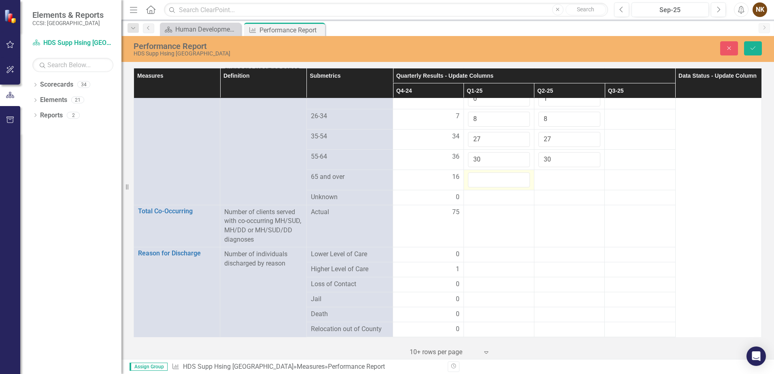
click at [502, 172] on input "number" at bounding box center [499, 179] width 62 height 15
type input "17"
click at [556, 172] on div at bounding box center [569, 177] width 62 height 10
type input "17"
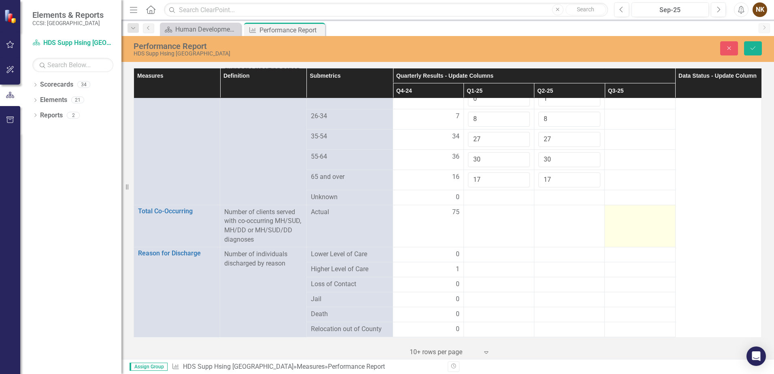
click at [656, 211] on td at bounding box center [640, 226] width 70 height 42
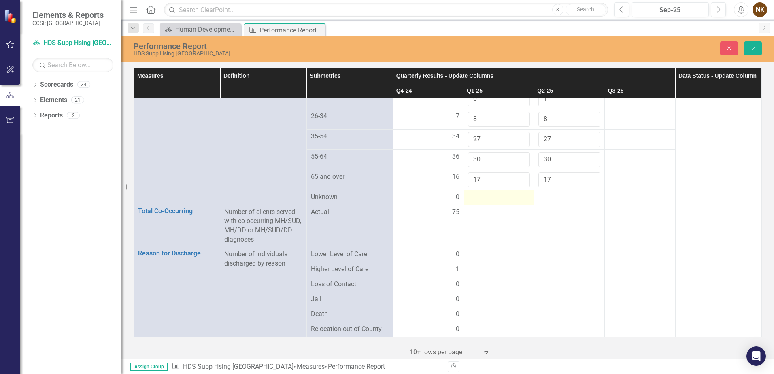
click at [500, 193] on div at bounding box center [499, 198] width 62 height 10
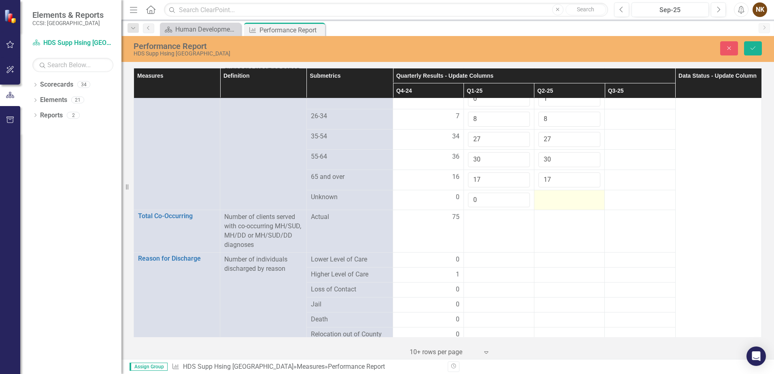
type input "0"
click at [548, 194] on td at bounding box center [569, 200] width 70 height 20
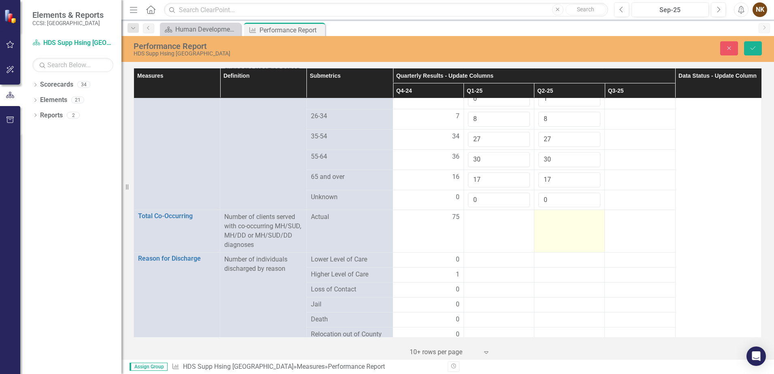
type input "0"
click at [565, 216] on td at bounding box center [569, 231] width 70 height 42
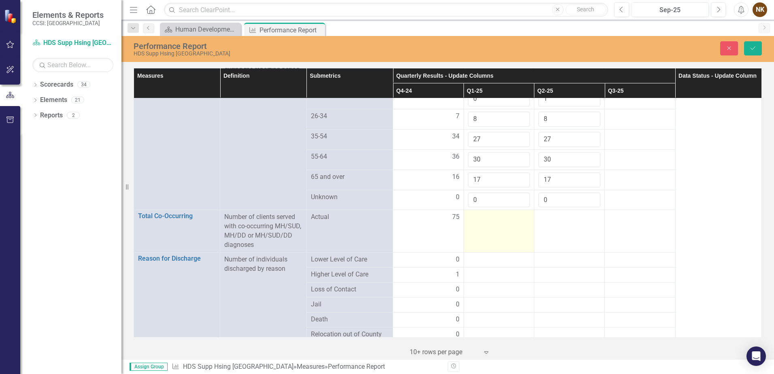
scroll to position [607, 0]
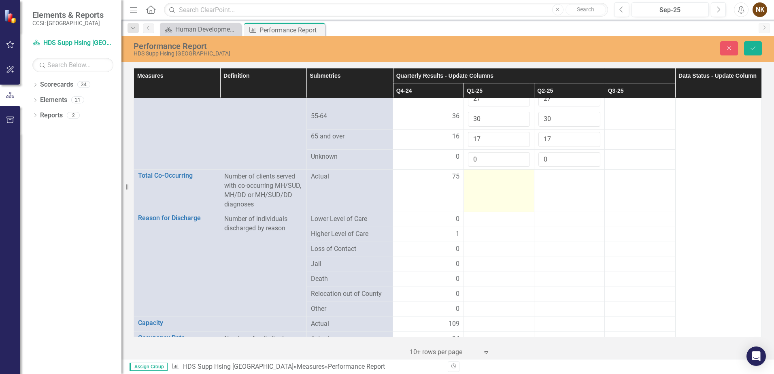
click at [486, 178] on td at bounding box center [498, 191] width 70 height 42
click at [486, 178] on input "number" at bounding box center [499, 179] width 62 height 15
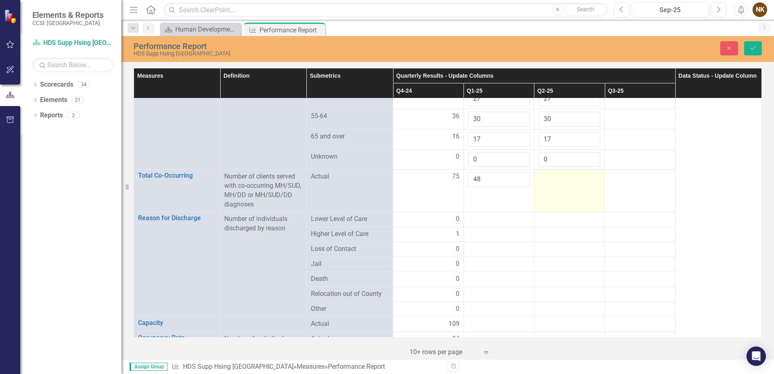
type input "48"
click at [564, 174] on td at bounding box center [569, 191] width 70 height 42
click at [564, 174] on input "number" at bounding box center [569, 179] width 62 height 15
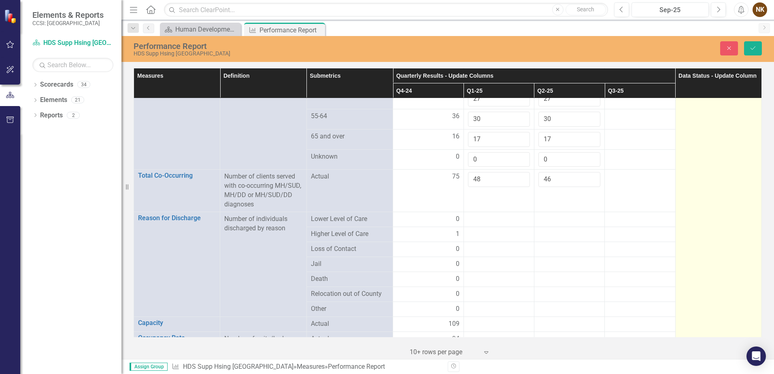
type input "46"
click at [697, 176] on td "Submitted" at bounding box center [718, 19] width 86 height 1057
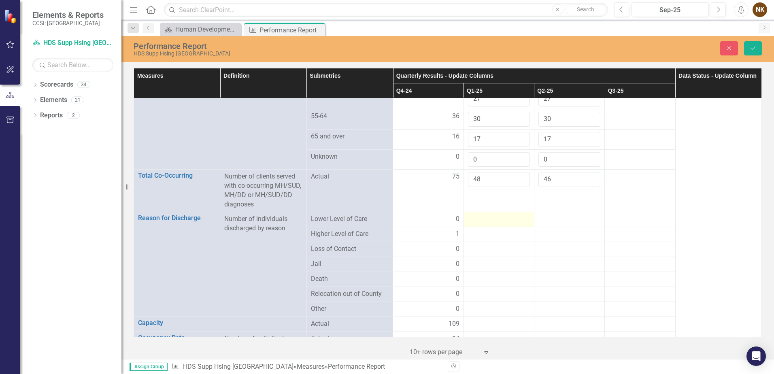
click at [509, 214] on div at bounding box center [499, 219] width 62 height 10
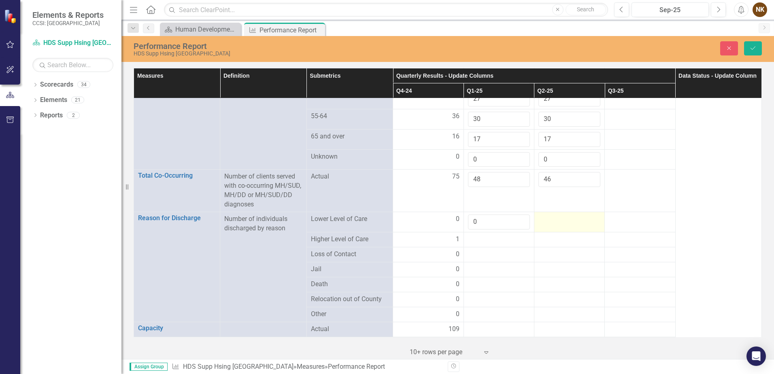
type input "0"
click at [582, 214] on div at bounding box center [569, 219] width 62 height 10
type input "1"
click at [502, 235] on div at bounding box center [499, 240] width 62 height 10
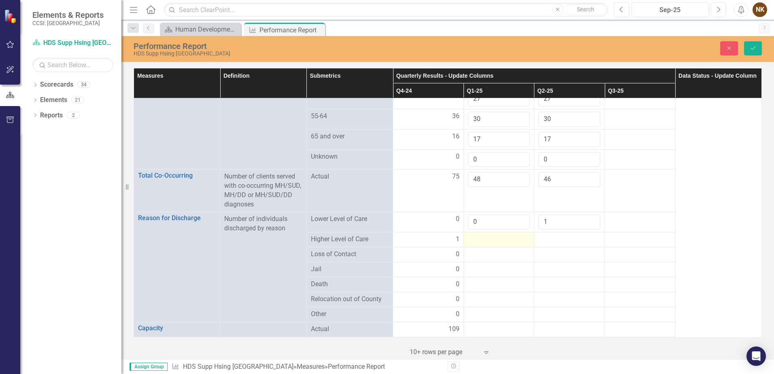
click at [502, 235] on div at bounding box center [499, 240] width 62 height 10
click at [502, 235] on input "number" at bounding box center [499, 242] width 62 height 15
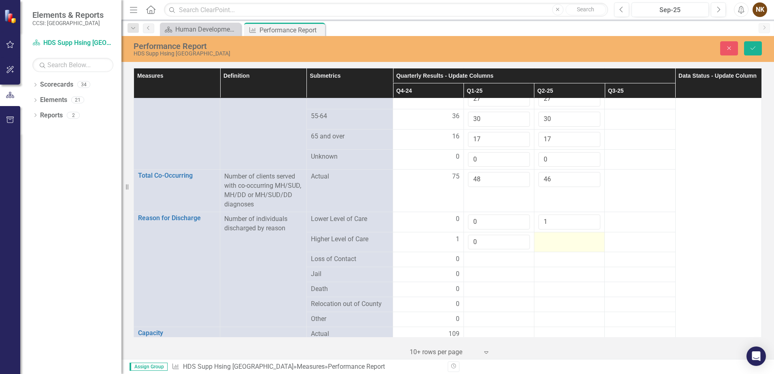
type input "0"
click at [551, 235] on div at bounding box center [569, 240] width 62 height 10
click at [551, 235] on input "number" at bounding box center [569, 242] width 62 height 15
type input "0"
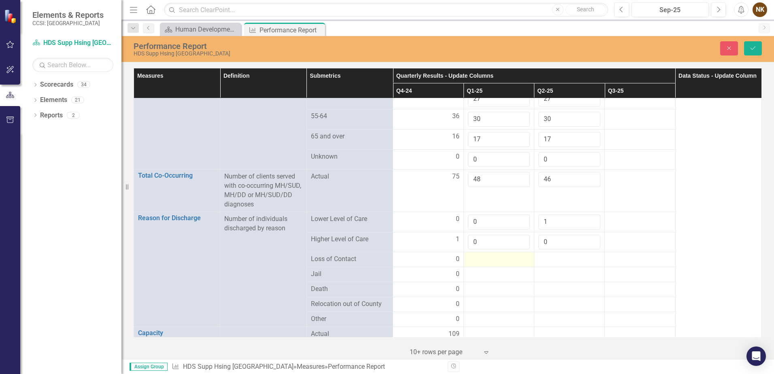
click at [478, 255] on div at bounding box center [499, 260] width 62 height 10
click at [478, 255] on input "number" at bounding box center [499, 262] width 62 height 15
type input "0"
click at [546, 255] on div at bounding box center [569, 260] width 62 height 10
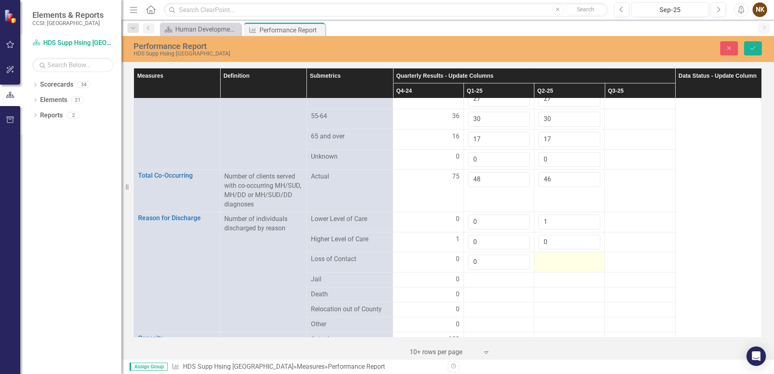
click at [546, 255] on div at bounding box center [569, 260] width 62 height 10
type input "0"
click at [499, 275] on div at bounding box center [499, 280] width 62 height 10
click at [499, 275] on input "number" at bounding box center [499, 282] width 62 height 15
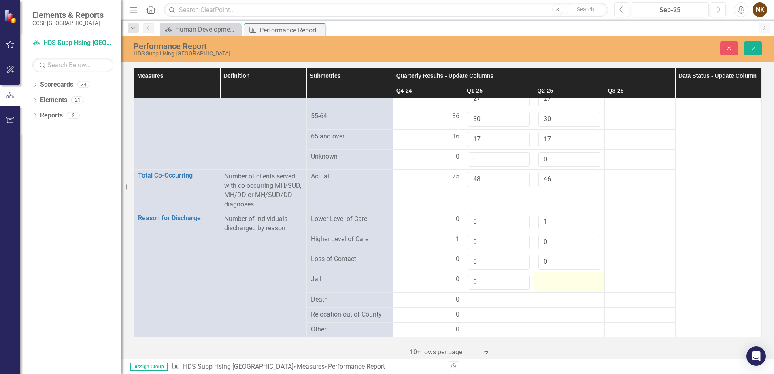
type input "0"
click at [560, 275] on div at bounding box center [569, 280] width 62 height 10
type input "0"
click at [501, 295] on div at bounding box center [499, 300] width 62 height 10
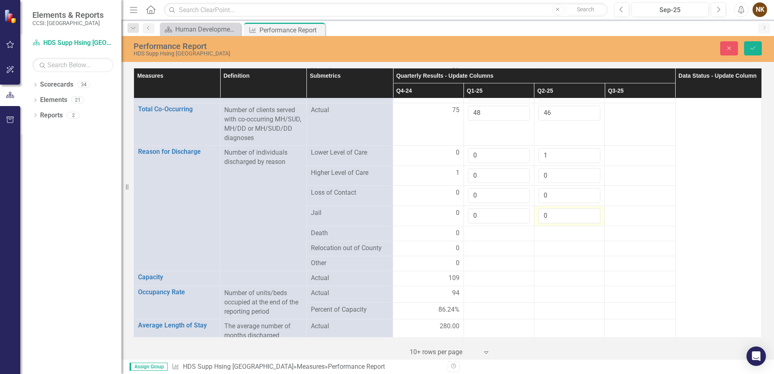
scroll to position [688, 0]
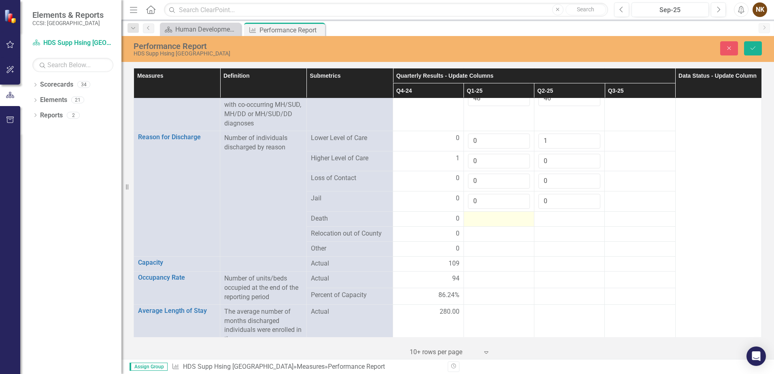
click at [486, 214] on div at bounding box center [499, 219] width 62 height 10
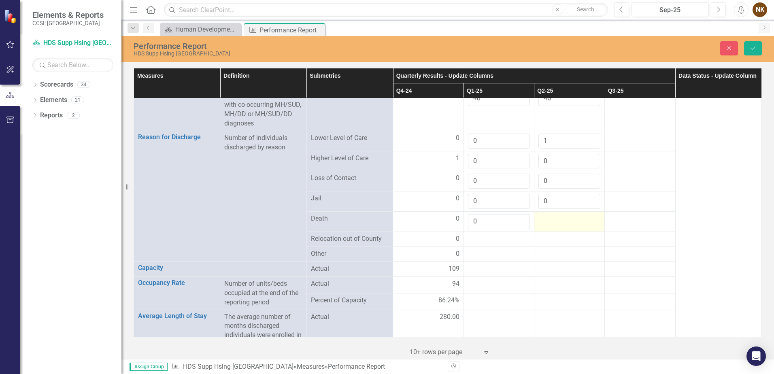
type input "0"
click at [554, 214] on div at bounding box center [569, 219] width 62 height 10
click at [563, 214] on input "number" at bounding box center [569, 221] width 62 height 15
type input "0"
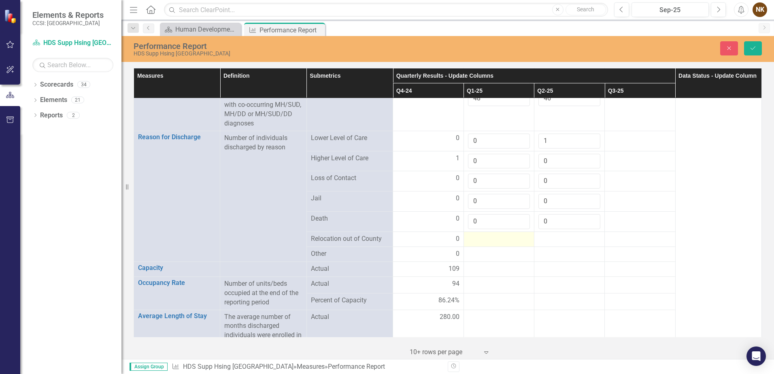
click at [510, 234] on div at bounding box center [499, 239] width 62 height 10
click at [503, 234] on div at bounding box center [499, 239] width 62 height 10
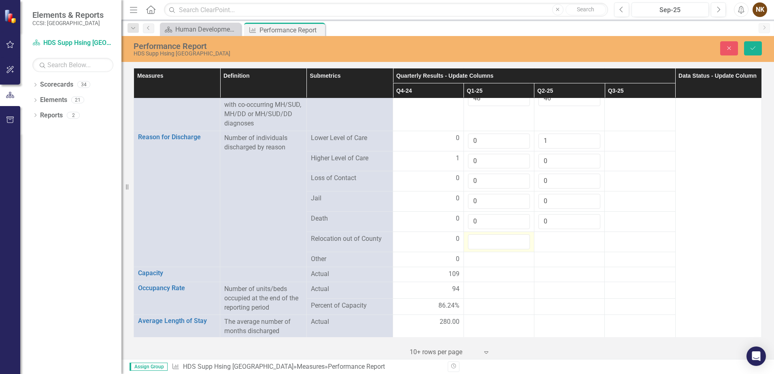
click at [503, 234] on input "number" at bounding box center [499, 241] width 62 height 15
type input "0"
click at [555, 234] on div at bounding box center [569, 239] width 62 height 10
click at [543, 234] on input "number" at bounding box center [569, 241] width 62 height 15
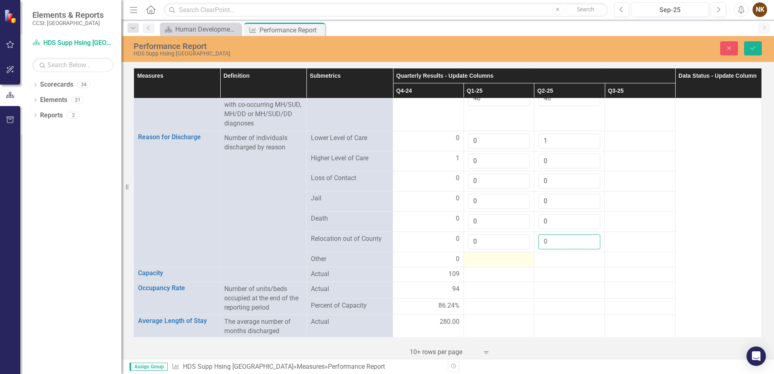
type input "0"
click at [493, 255] on div at bounding box center [499, 260] width 62 height 10
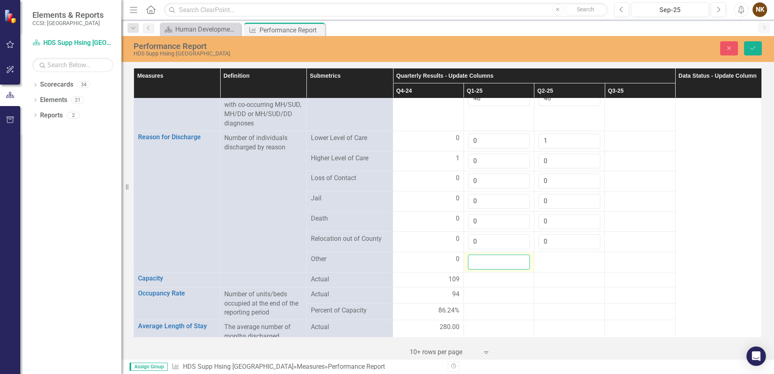
click at [493, 255] on input "number" at bounding box center [499, 262] width 62 height 15
type input "2"
click at [554, 255] on div at bounding box center [569, 260] width 62 height 10
click at [554, 255] on input "number" at bounding box center [569, 262] width 62 height 15
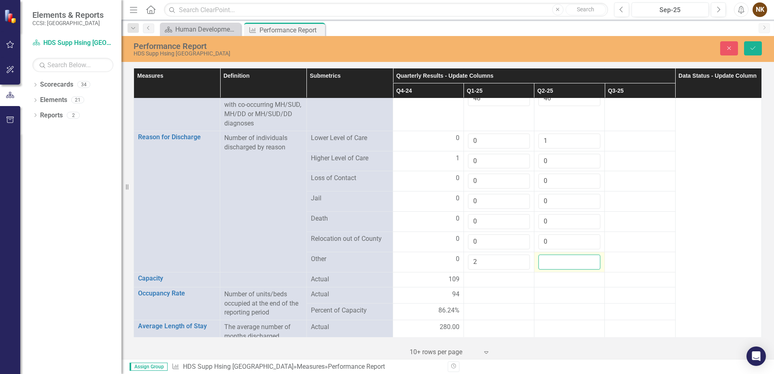
type input "9"
type input "0"
click at [609, 255] on div at bounding box center [640, 260] width 62 height 10
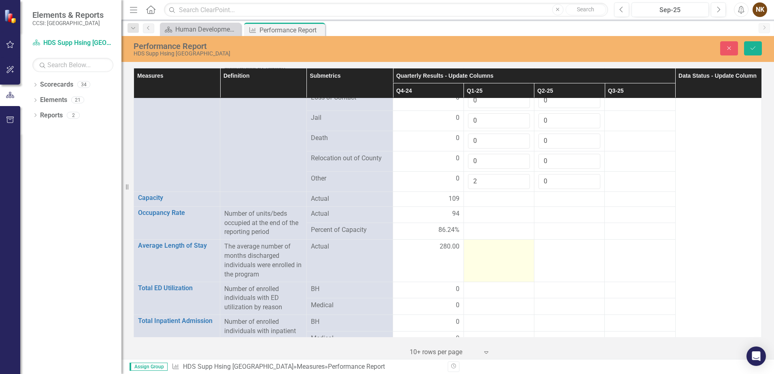
scroll to position [769, 0]
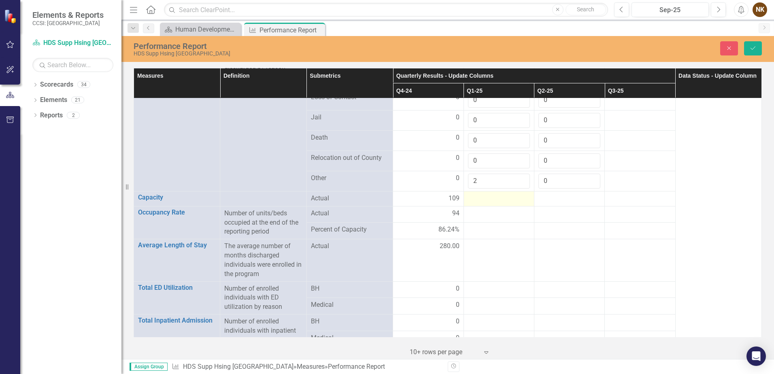
click at [490, 194] on div at bounding box center [499, 199] width 62 height 10
click at [492, 194] on div at bounding box center [499, 199] width 62 height 10
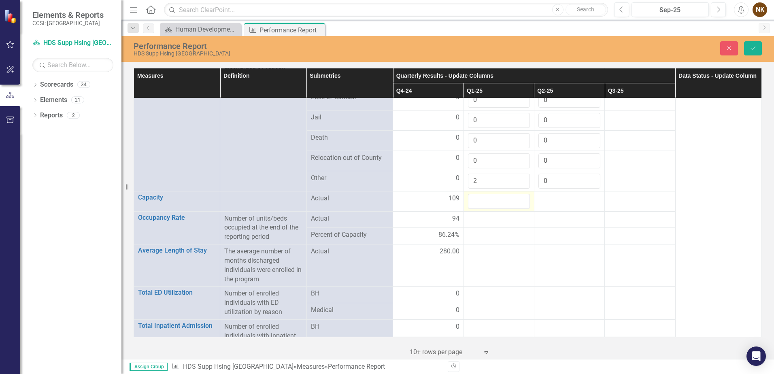
click at [492, 194] on input "number" at bounding box center [499, 201] width 62 height 15
type input "88"
click at [557, 194] on div at bounding box center [569, 199] width 62 height 10
type input "84"
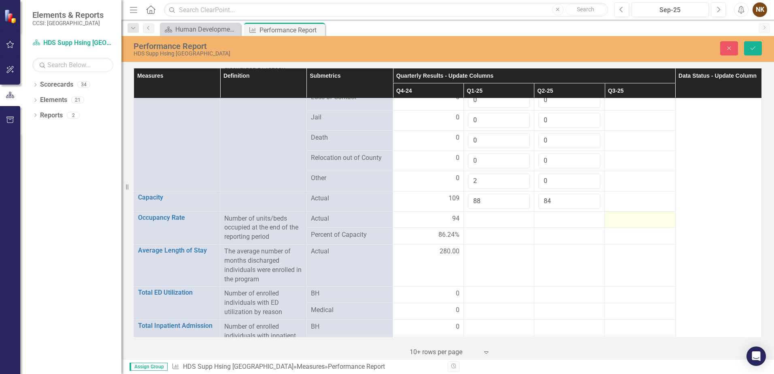
click at [665, 211] on td at bounding box center [640, 219] width 70 height 17
drag, startPoint x: 495, startPoint y: 194, endPoint x: 469, endPoint y: 192, distance: 26.0
click at [469, 194] on input "88" at bounding box center [499, 201] width 62 height 15
click at [486, 214] on div at bounding box center [499, 219] width 62 height 10
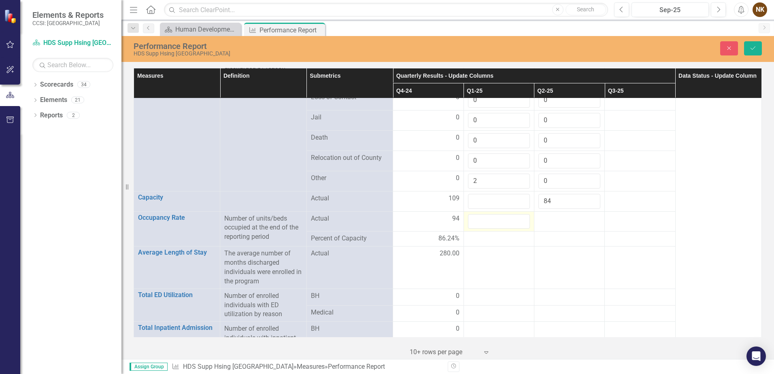
click at [486, 214] on input "number" at bounding box center [499, 221] width 62 height 15
type input "88"
drag, startPoint x: 562, startPoint y: 193, endPoint x: 527, endPoint y: 193, distance: 34.4
click at [527, 193] on tr "Capacity Link Open Element Actual 109 84" at bounding box center [448, 201] width 628 height 20
click at [545, 215] on td at bounding box center [569, 221] width 70 height 20
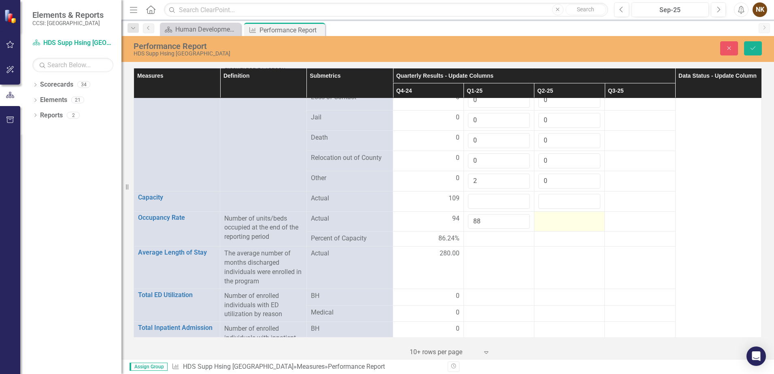
click at [546, 214] on div at bounding box center [569, 219] width 62 height 10
click at [546, 214] on input "number" at bounding box center [569, 221] width 62 height 15
type input "84"
click at [654, 211] on td at bounding box center [640, 221] width 70 height 20
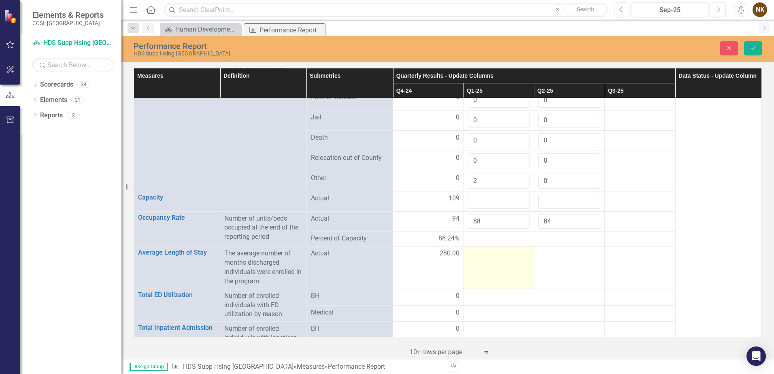
scroll to position [809, 0]
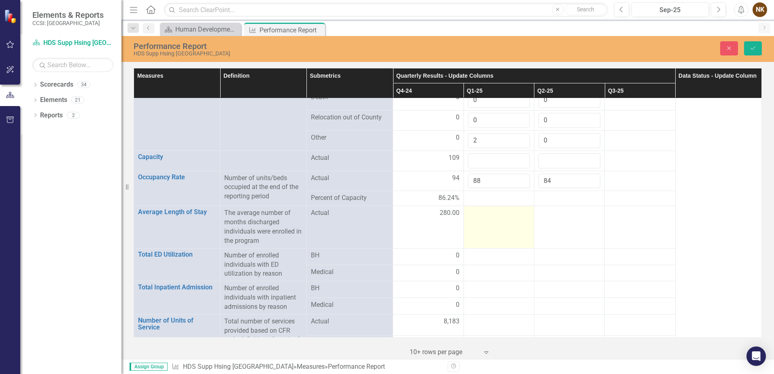
click at [489, 217] on td at bounding box center [498, 227] width 70 height 42
click at [491, 212] on td at bounding box center [498, 227] width 70 height 42
click at [491, 212] on input "number" at bounding box center [499, 215] width 62 height 15
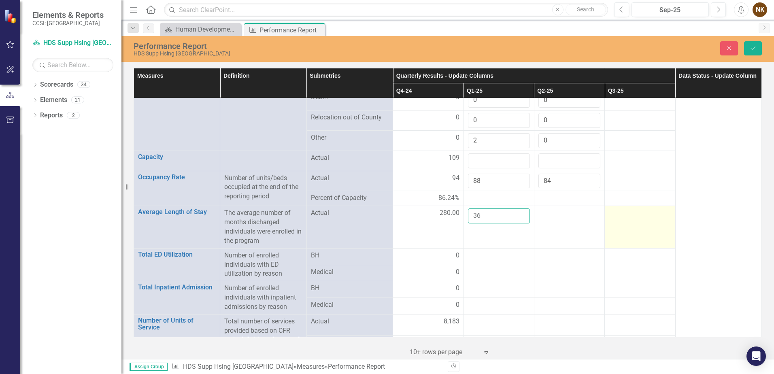
type input "36"
click at [626, 219] on td at bounding box center [640, 227] width 70 height 42
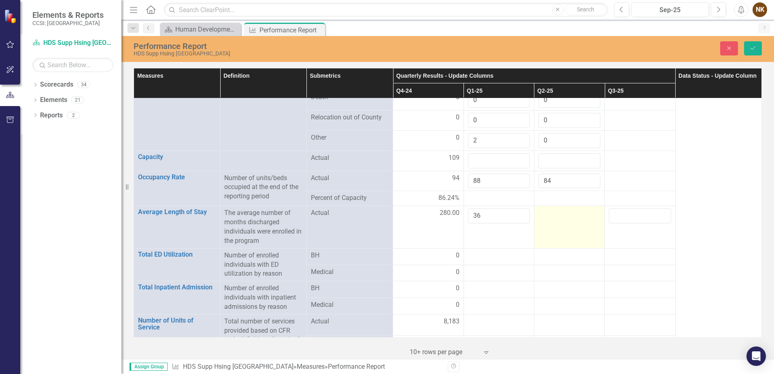
drag, startPoint x: 626, startPoint y: 219, endPoint x: 570, endPoint y: 212, distance: 56.7
click at [570, 212] on td at bounding box center [569, 227] width 70 height 42
click at [570, 212] on input "number" at bounding box center [569, 215] width 62 height 15
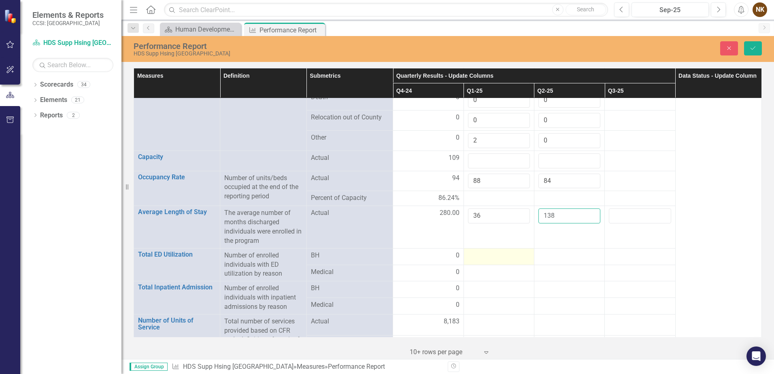
type input "138"
click at [524, 252] on td at bounding box center [498, 256] width 70 height 17
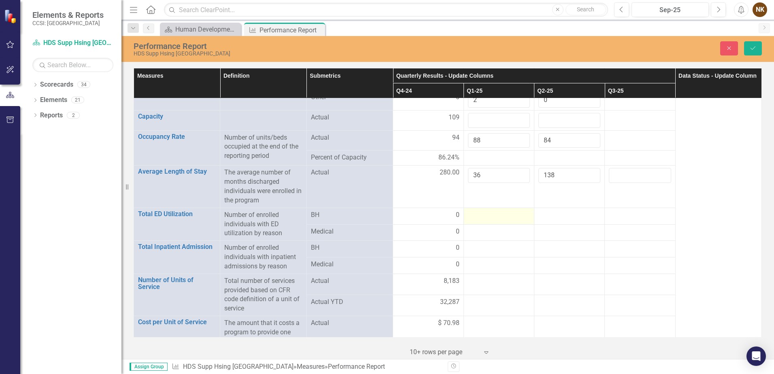
click at [504, 210] on div at bounding box center [499, 215] width 62 height 10
type input "0"
click at [555, 210] on div at bounding box center [569, 215] width 62 height 10
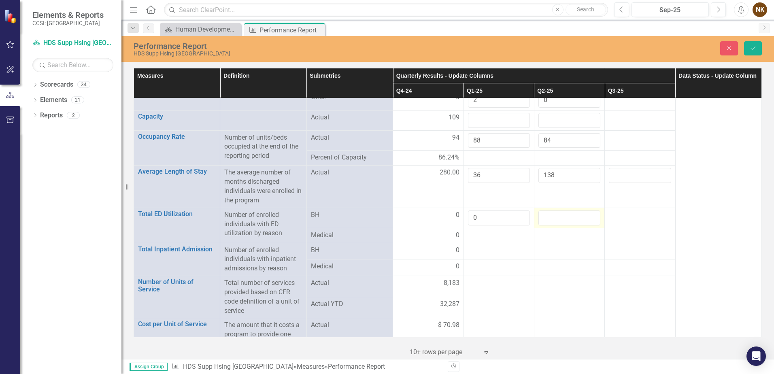
click at [555, 210] on input "number" at bounding box center [569, 217] width 62 height 15
type input "0"
click at [494, 231] on div at bounding box center [499, 236] width 62 height 10
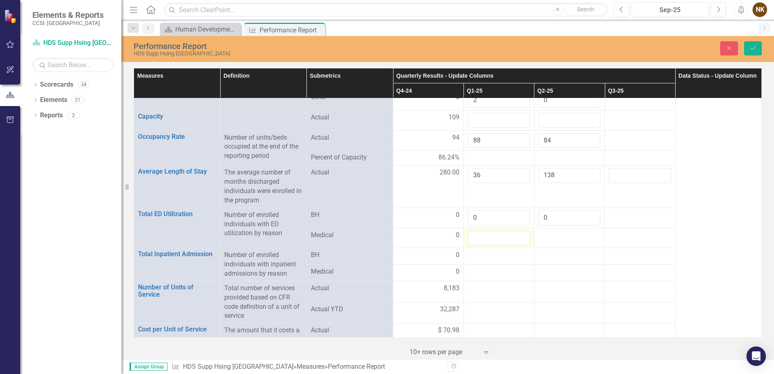
click at [494, 231] on input "number" at bounding box center [499, 238] width 62 height 15
type input "0"
click at [544, 231] on div at bounding box center [569, 236] width 62 height 10
click at [544, 231] on input "number" at bounding box center [569, 238] width 62 height 15
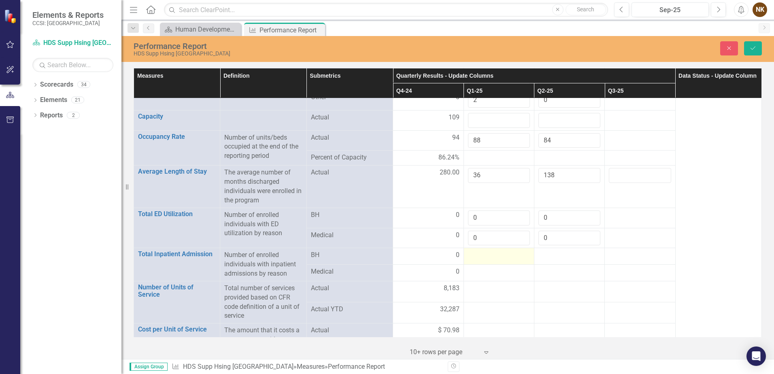
type input "0"
click at [497, 253] on td at bounding box center [498, 256] width 70 height 17
click at [498, 251] on div at bounding box center [499, 256] width 62 height 10
click at [498, 251] on input "number" at bounding box center [499, 258] width 62 height 15
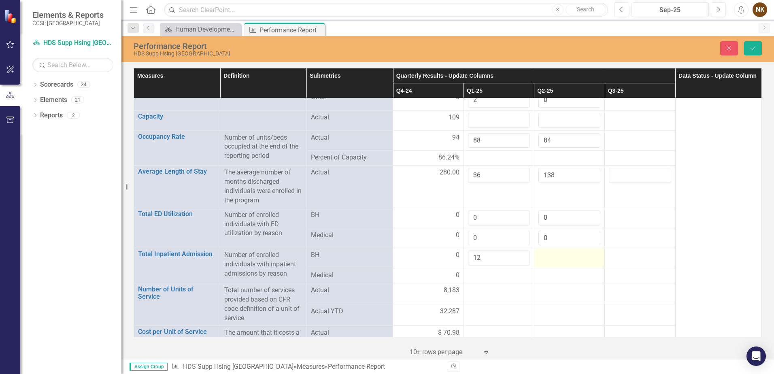
type input "12"
click at [570, 251] on div at bounding box center [569, 256] width 62 height 10
click at [570, 251] on input "number" at bounding box center [569, 258] width 62 height 15
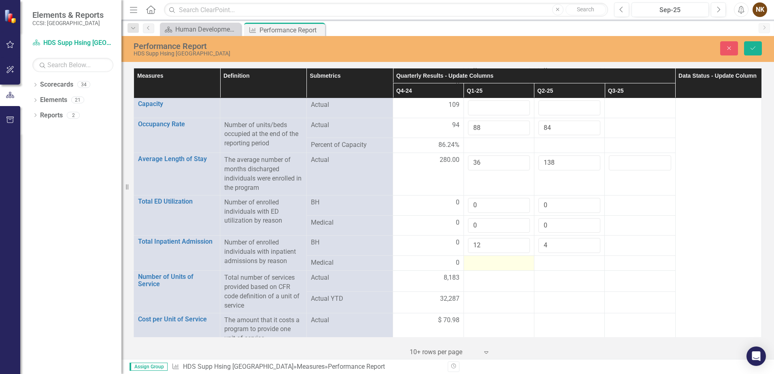
click at [494, 258] on div at bounding box center [499, 263] width 62 height 10
click at [550, 241] on input "4" at bounding box center [569, 245] width 62 height 15
click at [588, 238] on input "5" at bounding box center [569, 245] width 62 height 15
type input "6"
click at [588, 238] on input "6" at bounding box center [569, 245] width 62 height 15
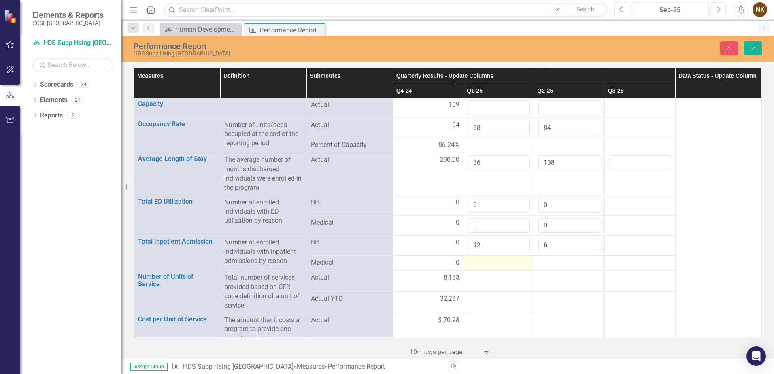
click at [507, 258] on div at bounding box center [499, 263] width 62 height 10
click at [754, 50] on icon "Save" at bounding box center [752, 48] width 7 height 6
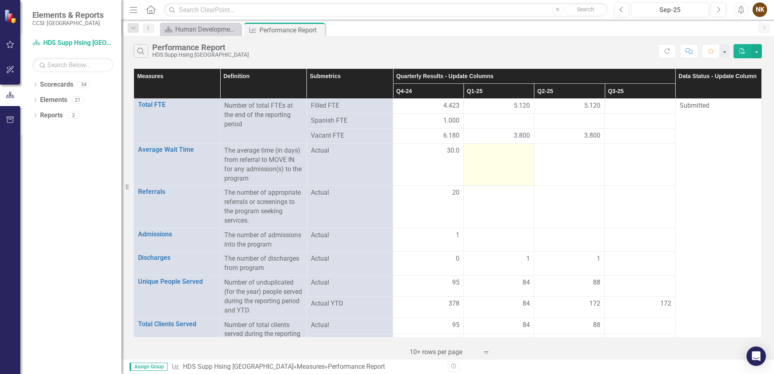
click at [510, 153] on div at bounding box center [499, 151] width 62 height 10
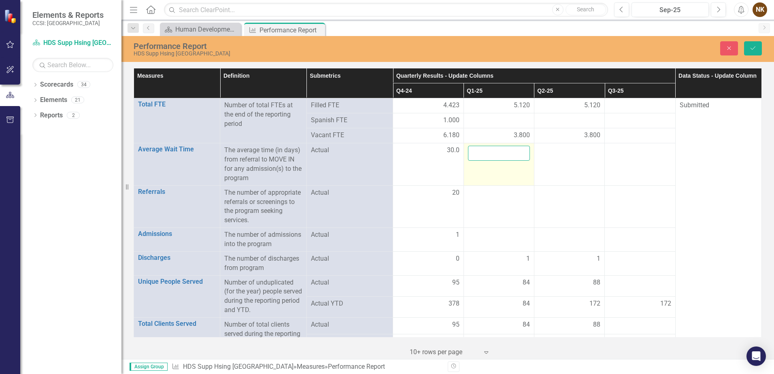
click at [510, 153] on input "number" at bounding box center [499, 153] width 62 height 15
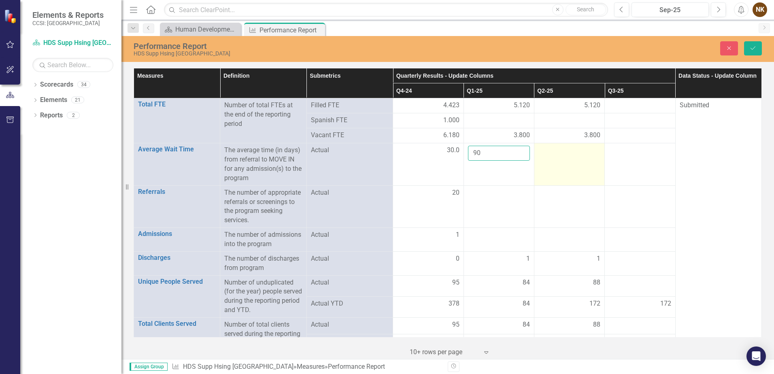
type input "90"
click at [547, 152] on div at bounding box center [569, 151] width 62 height 10
click at [547, 152] on input "number" at bounding box center [569, 153] width 62 height 15
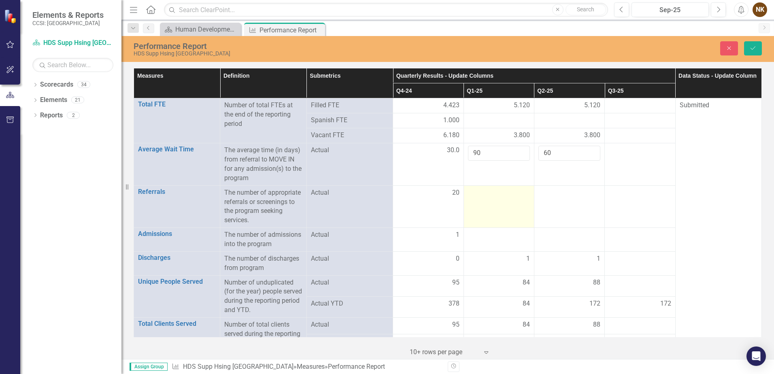
type input "60"
click at [500, 204] on td at bounding box center [498, 206] width 70 height 42
click at [499, 200] on td at bounding box center [498, 206] width 70 height 42
click at [499, 199] on input "number" at bounding box center [499, 195] width 62 height 15
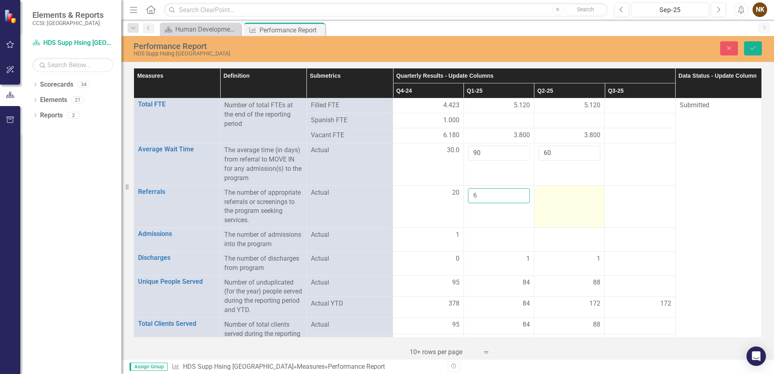
type input "6"
click at [556, 202] on td at bounding box center [569, 206] width 70 height 42
click at [556, 202] on input "number" at bounding box center [569, 195] width 62 height 15
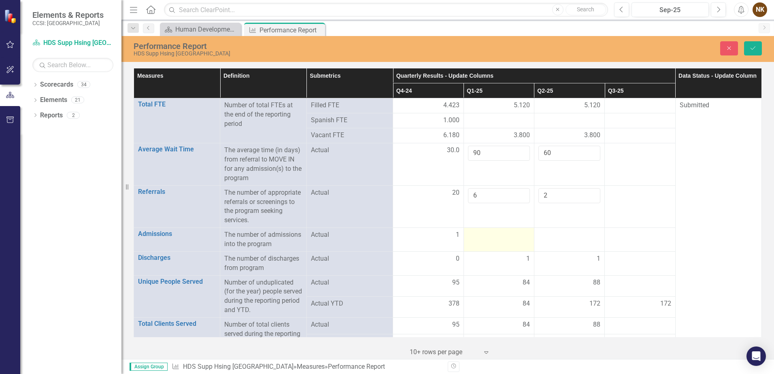
type input "2"
click at [495, 241] on td at bounding box center [498, 240] width 70 height 24
click at [496, 235] on div at bounding box center [499, 235] width 62 height 10
click at [496, 235] on input "number" at bounding box center [499, 237] width 62 height 15
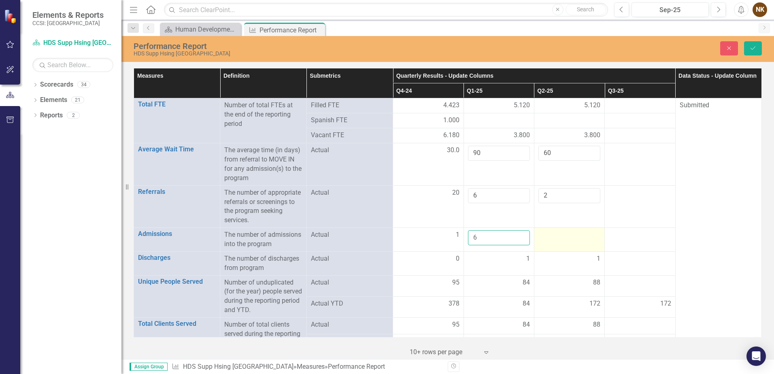
type input "6"
click at [563, 229] on td at bounding box center [569, 240] width 70 height 24
click at [563, 234] on div at bounding box center [569, 235] width 62 height 10
click at [563, 234] on input "number" at bounding box center [569, 237] width 62 height 15
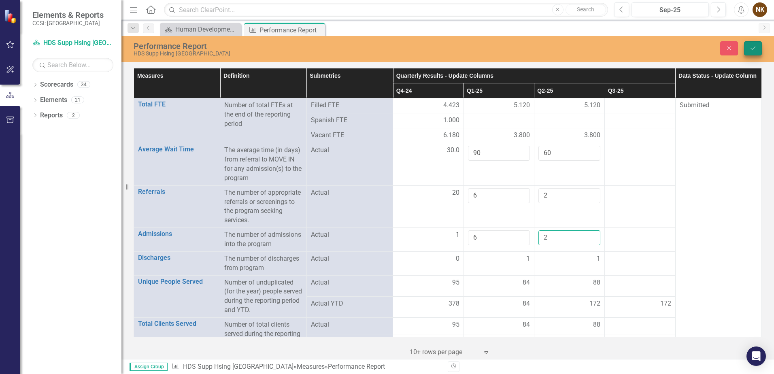
type input "2"
click at [753, 43] on button "Save" at bounding box center [753, 48] width 18 height 14
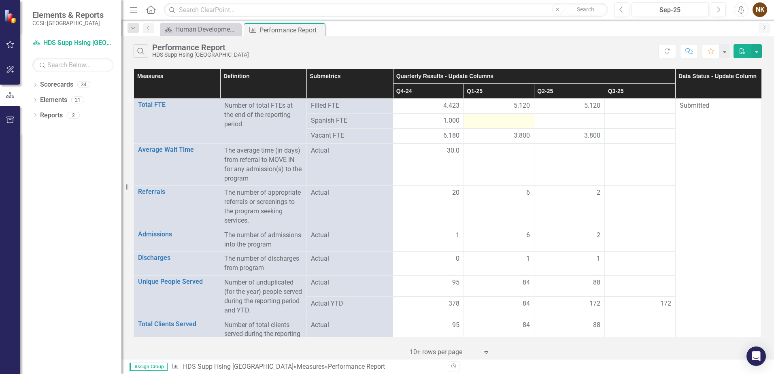
click at [514, 119] on div at bounding box center [499, 121] width 62 height 10
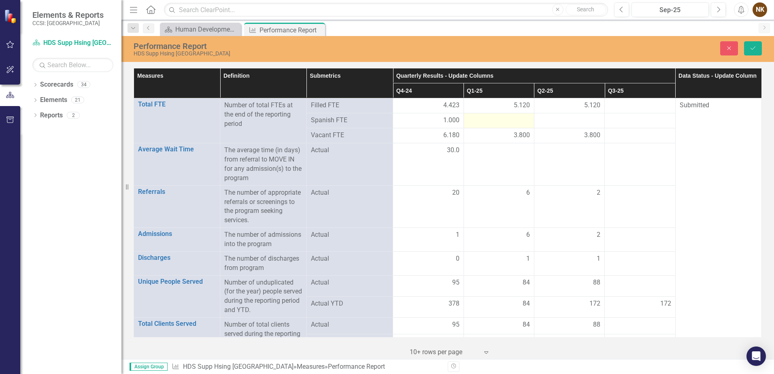
click at [514, 119] on div at bounding box center [499, 121] width 62 height 10
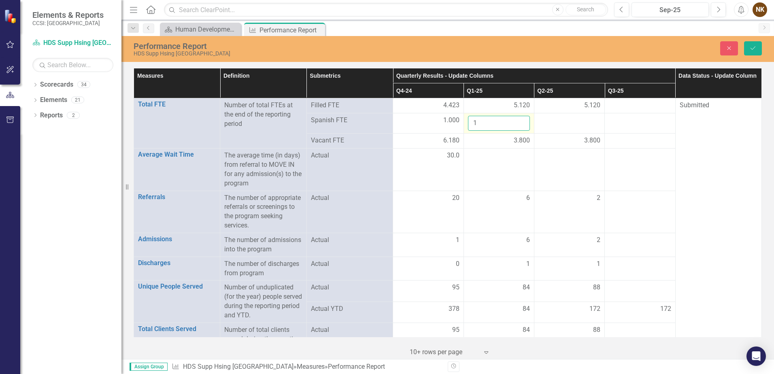
type input "1"
click at [518, 121] on input "1" at bounding box center [499, 123] width 62 height 15
click at [571, 121] on div at bounding box center [569, 121] width 62 height 10
click at [571, 121] on input "number" at bounding box center [569, 123] width 62 height 15
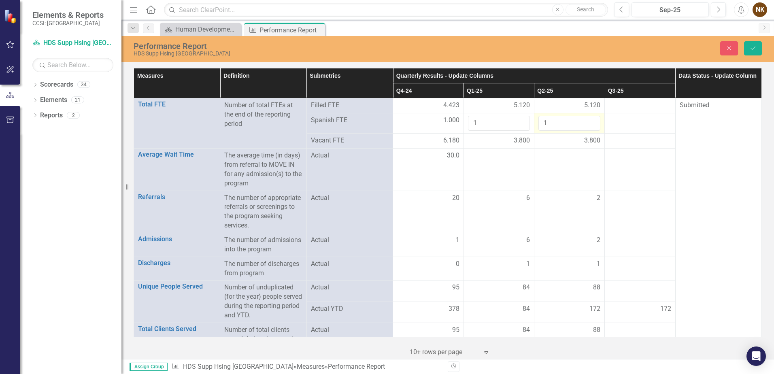
type input "1"
click at [587, 121] on input "1" at bounding box center [569, 123] width 62 height 15
click at [611, 142] on div at bounding box center [640, 141] width 62 height 10
click at [753, 53] on button "Save" at bounding box center [753, 48] width 18 height 14
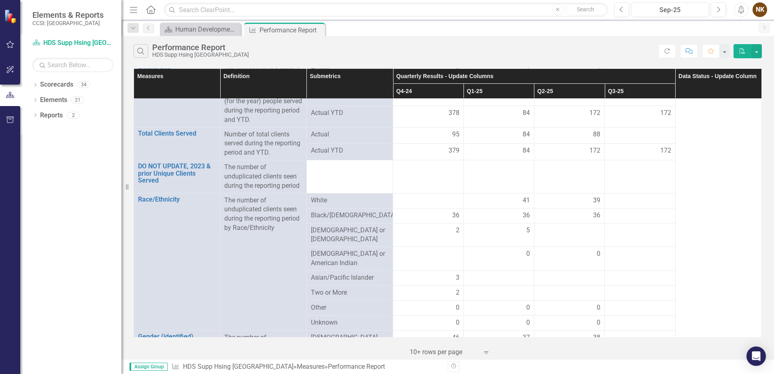
scroll to position [243, 0]
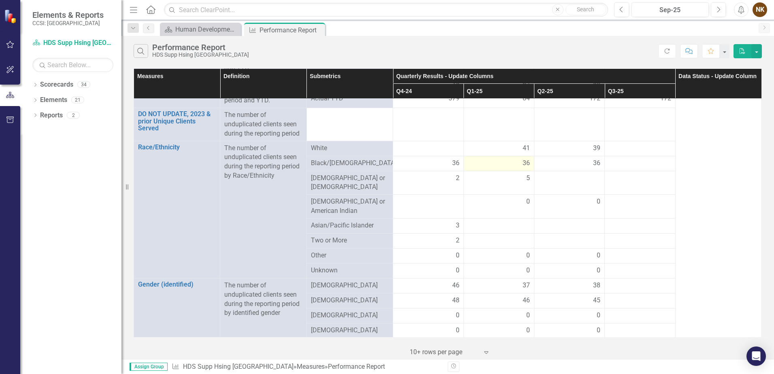
click at [522, 165] on span "36" at bounding box center [525, 163] width 7 height 9
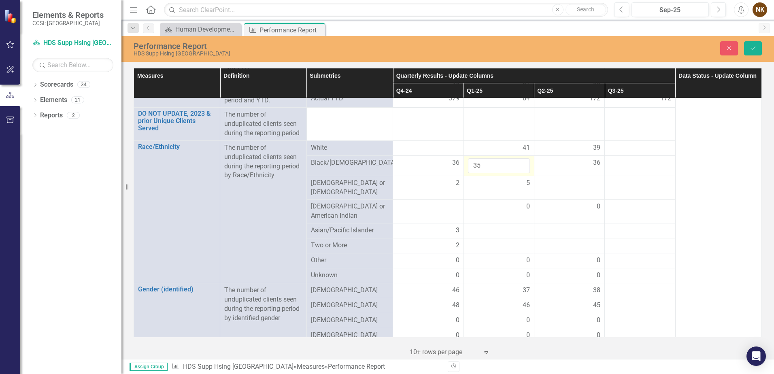
type input "35"
click at [519, 169] on input "35" at bounding box center [499, 165] width 62 height 15
click at [565, 176] on td at bounding box center [569, 188] width 70 height 24
click at [654, 180] on div at bounding box center [640, 183] width 62 height 10
click at [577, 184] on div at bounding box center [569, 183] width 62 height 10
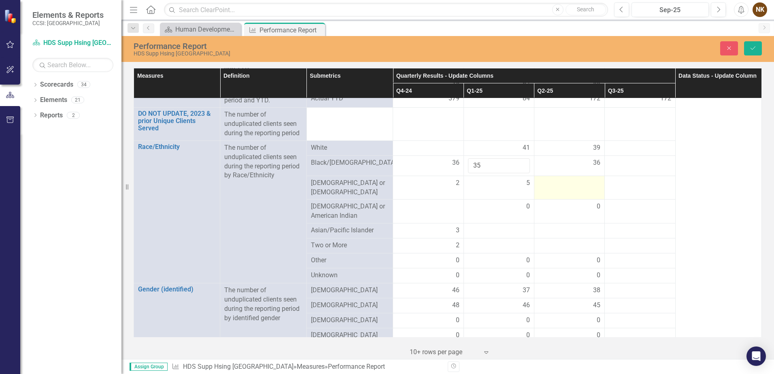
click at [577, 184] on div at bounding box center [569, 183] width 62 height 10
click at [577, 184] on input "number" at bounding box center [569, 185] width 62 height 15
type input "5"
click at [514, 227] on div at bounding box center [499, 231] width 62 height 10
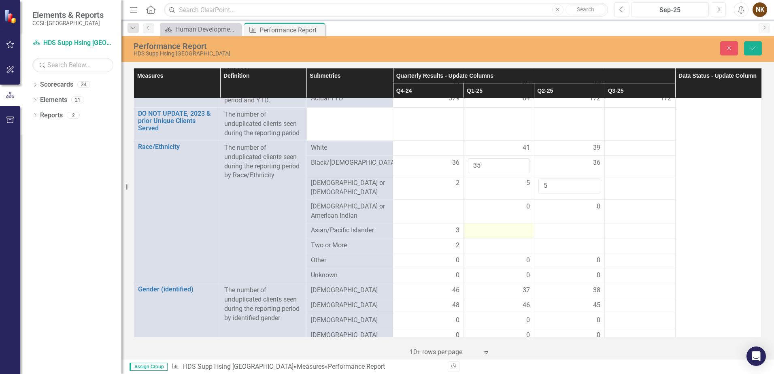
click at [514, 227] on div at bounding box center [499, 231] width 62 height 10
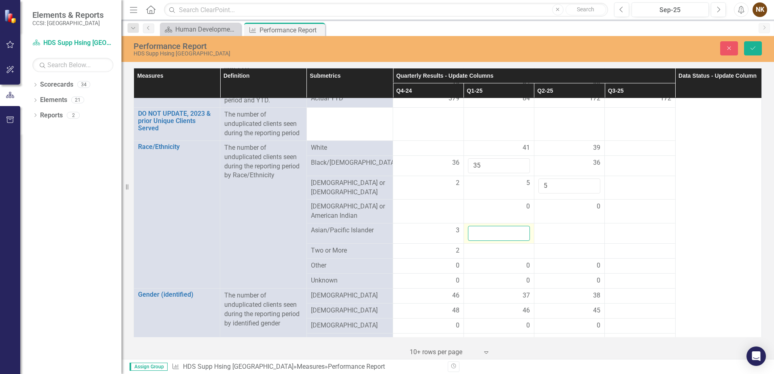
click at [514, 227] on input "number" at bounding box center [499, 233] width 62 height 15
type input "3"
click at [541, 235] on td at bounding box center [569, 233] width 70 height 20
type input "3"
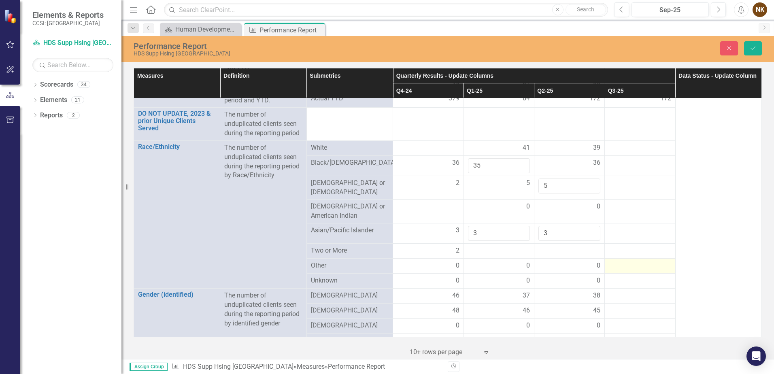
click at [658, 267] on div at bounding box center [640, 266] width 62 height 10
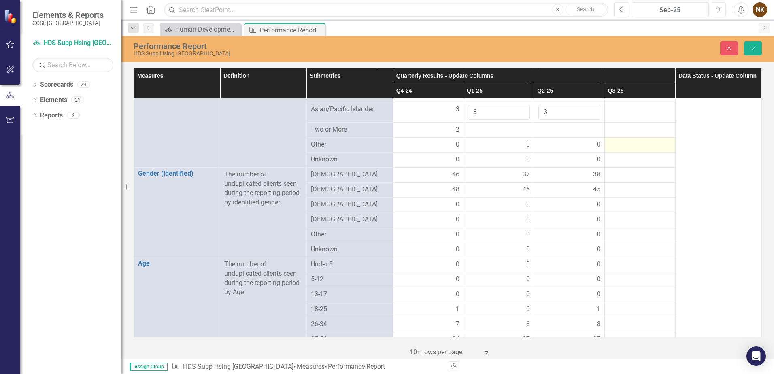
scroll to position [364, 0]
click at [508, 171] on div "37" at bounding box center [499, 174] width 62 height 9
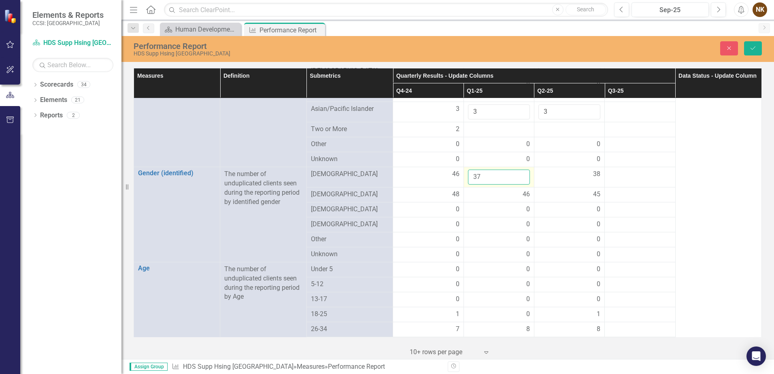
click at [512, 171] on input "37" at bounding box center [499, 177] width 62 height 15
type input "38"
click at [519, 171] on input "38" at bounding box center [499, 177] width 62 height 15
click at [546, 174] on div "38" at bounding box center [569, 174] width 62 height 9
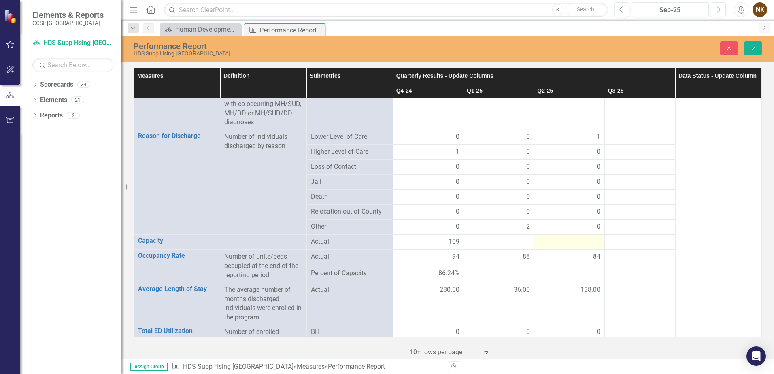
scroll to position [688, 0]
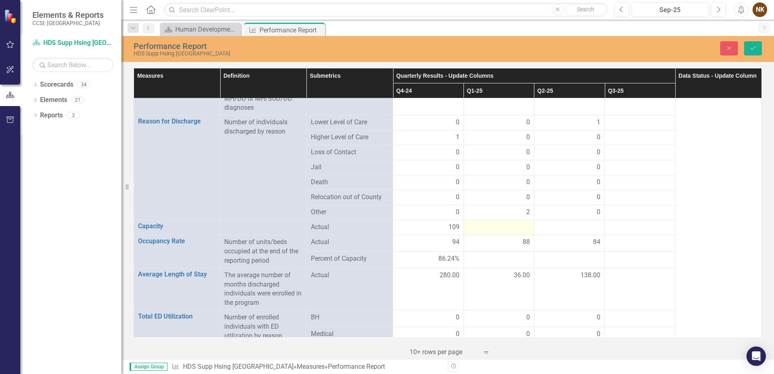
click at [483, 223] on div at bounding box center [499, 228] width 62 height 10
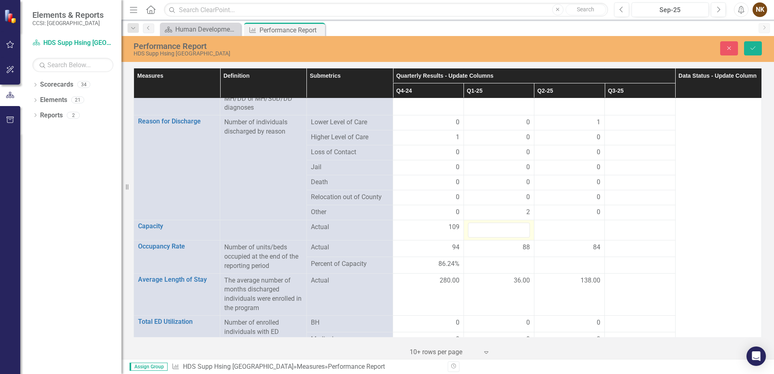
click at [483, 223] on input "number" at bounding box center [499, 230] width 62 height 15
type input "109"
click at [562, 224] on div at bounding box center [569, 228] width 62 height 10
click at [562, 224] on input "number" at bounding box center [569, 230] width 62 height 15
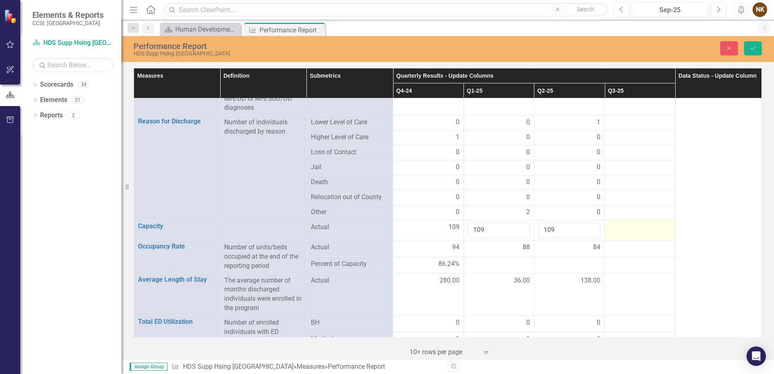
type input "109"
click at [658, 224] on div at bounding box center [640, 228] width 62 height 10
click at [511, 244] on div "88" at bounding box center [499, 247] width 62 height 9
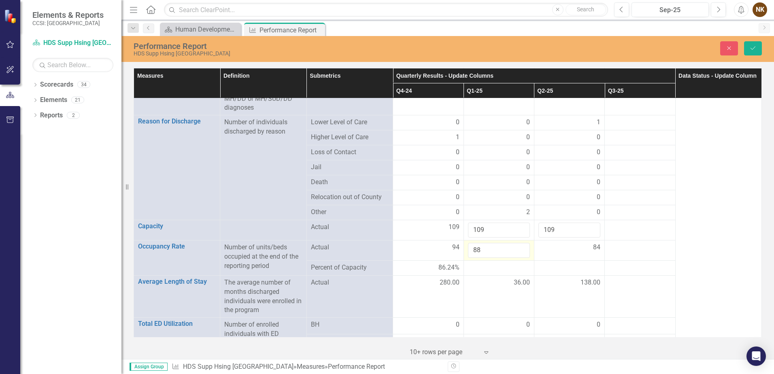
click at [511, 244] on input "88" at bounding box center [499, 250] width 62 height 15
click at [518, 250] on input "87" at bounding box center [499, 250] width 62 height 15
click at [518, 250] on input "86" at bounding box center [499, 250] width 62 height 15
click at [518, 250] on input "85" at bounding box center [499, 250] width 62 height 15
click at [518, 250] on input "84" at bounding box center [499, 250] width 62 height 15
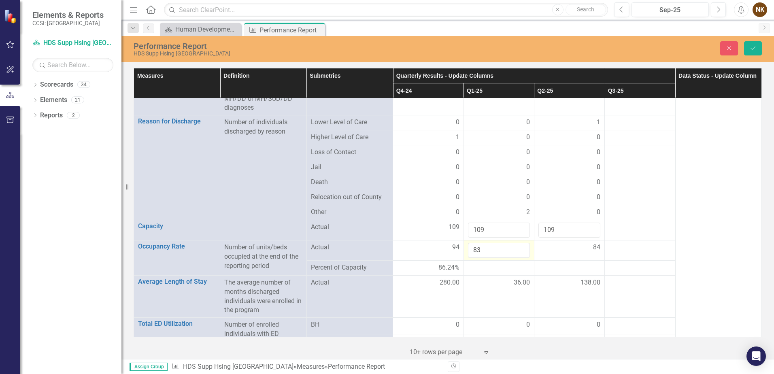
click at [518, 250] on input "83" at bounding box center [499, 250] width 62 height 15
type input "82"
click at [518, 250] on input "82" at bounding box center [499, 250] width 62 height 15
click at [650, 240] on td at bounding box center [640, 250] width 70 height 20
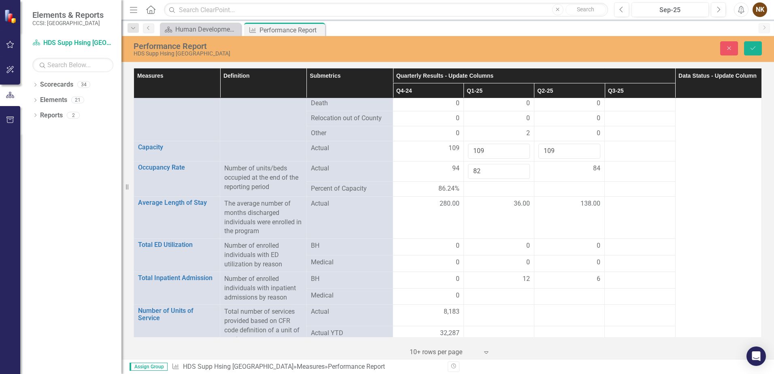
scroll to position [769, 0]
click at [749, 49] on icon "Save" at bounding box center [752, 48] width 7 height 6
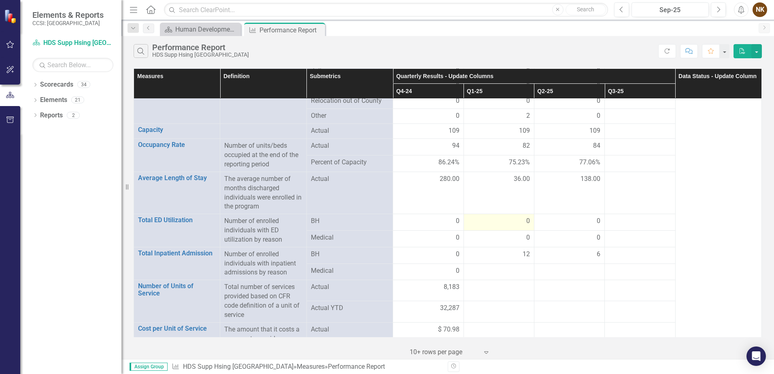
click at [510, 217] on div "0" at bounding box center [499, 221] width 62 height 9
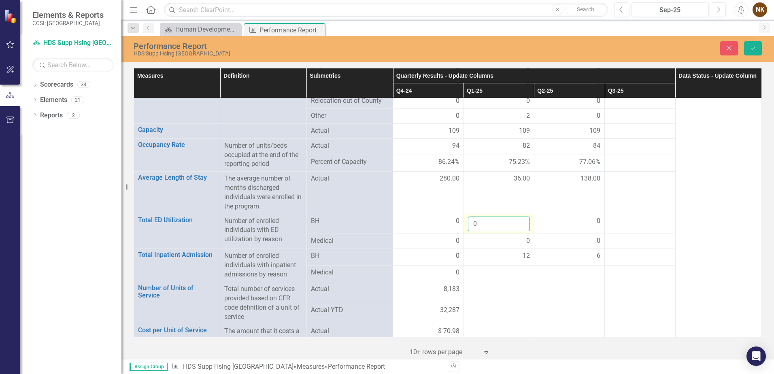
click at [510, 217] on input "0" at bounding box center [499, 224] width 62 height 15
type input "15"
click at [557, 217] on div "0" at bounding box center [569, 221] width 62 height 9
click at [557, 217] on input "0" at bounding box center [569, 224] width 62 height 15
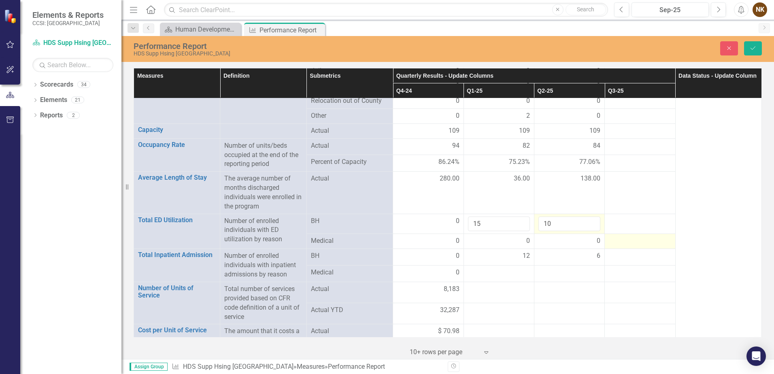
type input "10"
click at [614, 236] on div at bounding box center [640, 241] width 62 height 10
click at [506, 237] on div "0" at bounding box center [499, 241] width 62 height 10
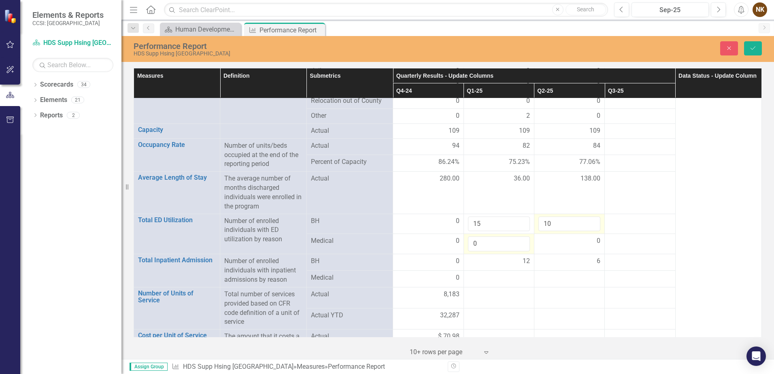
click at [506, 237] on input "0" at bounding box center [499, 243] width 62 height 15
type input "22"
click at [557, 236] on div "0" at bounding box center [569, 240] width 62 height 9
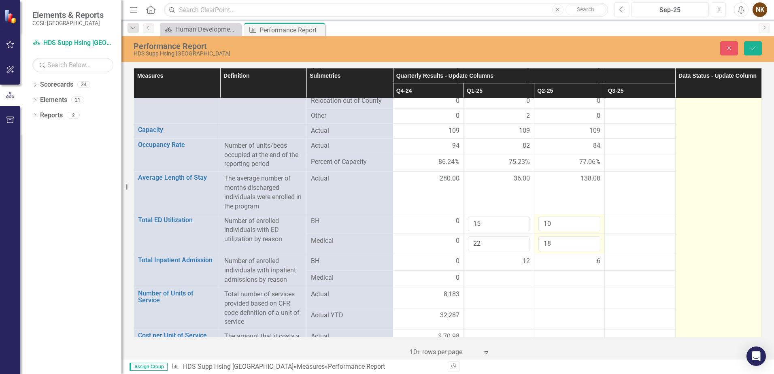
type input "18"
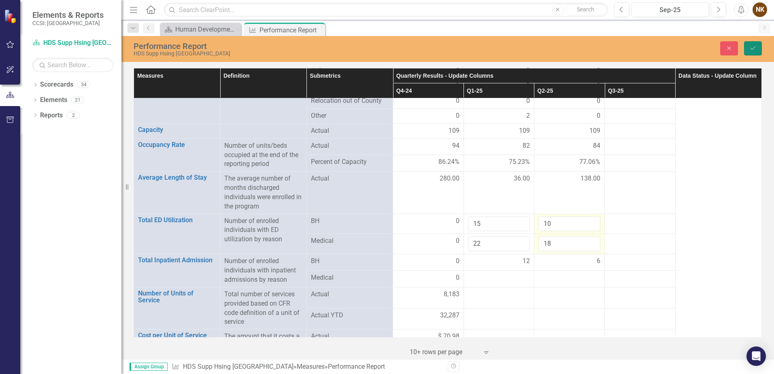
click at [749, 45] on icon "Save" at bounding box center [752, 48] width 7 height 6
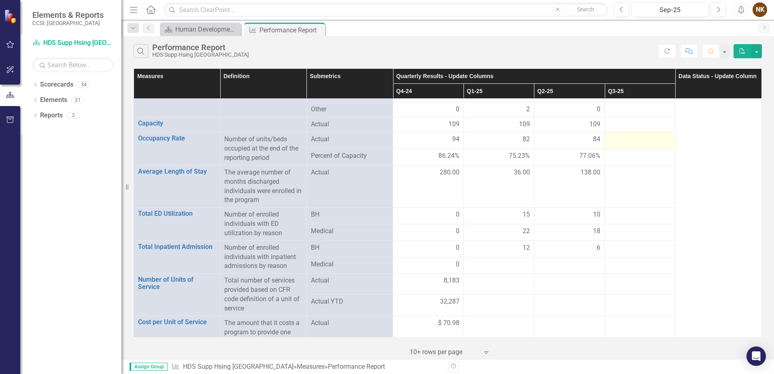
scroll to position [779, 0]
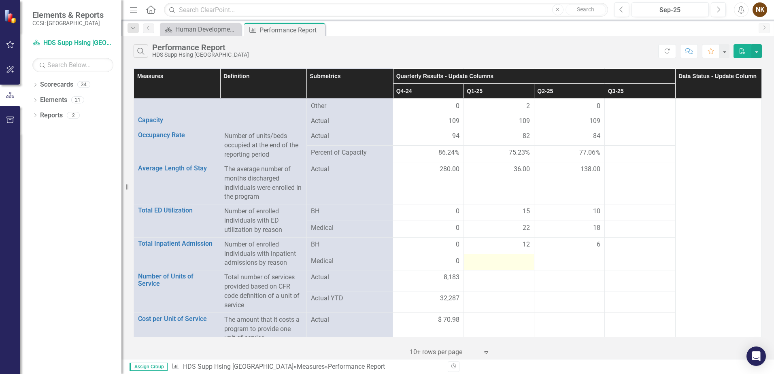
click at [509, 257] on div at bounding box center [499, 262] width 62 height 10
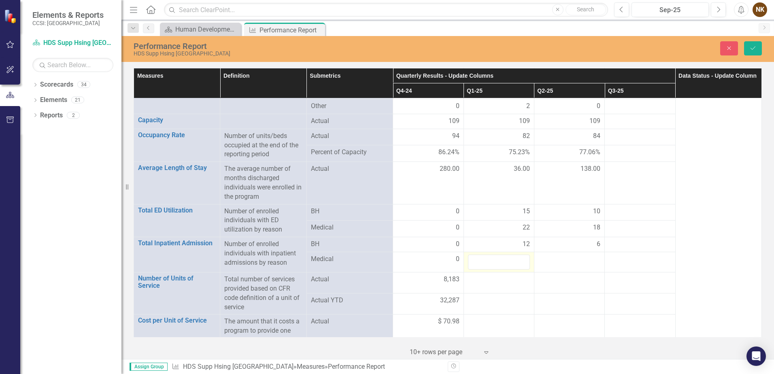
click at [509, 255] on div at bounding box center [499, 262] width 62 height 15
click at [511, 256] on input "number" at bounding box center [499, 262] width 62 height 15
type input "18"
click at [548, 255] on div at bounding box center [569, 260] width 62 height 10
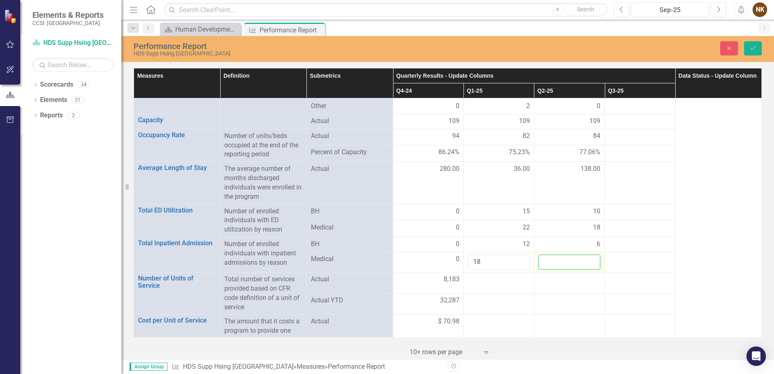
click at [548, 255] on input "number" at bounding box center [569, 262] width 62 height 15
type input "11"
click at [660, 275] on div at bounding box center [640, 280] width 62 height 10
click at [504, 275] on div at bounding box center [499, 280] width 62 height 10
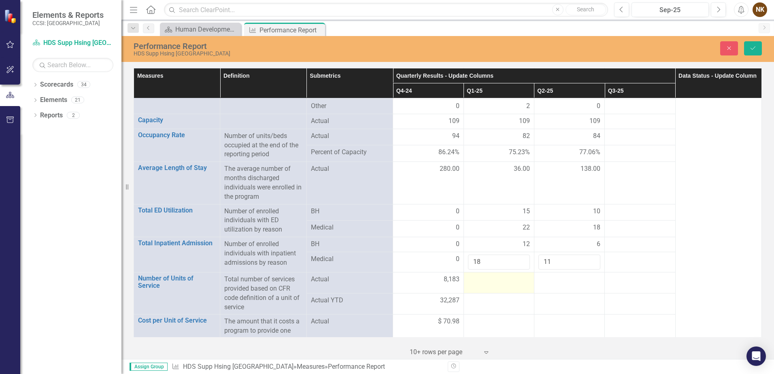
click at [504, 275] on div at bounding box center [499, 280] width 62 height 10
type input "8158"
click at [543, 276] on div at bounding box center [569, 280] width 62 height 10
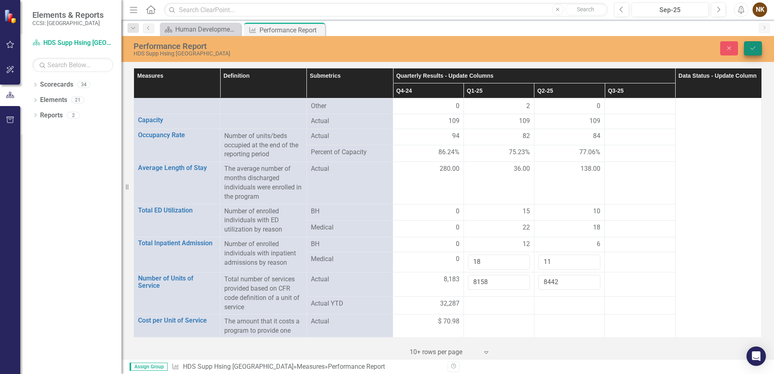
type input "8442"
click at [756, 49] on icon "Save" at bounding box center [752, 48] width 7 height 6
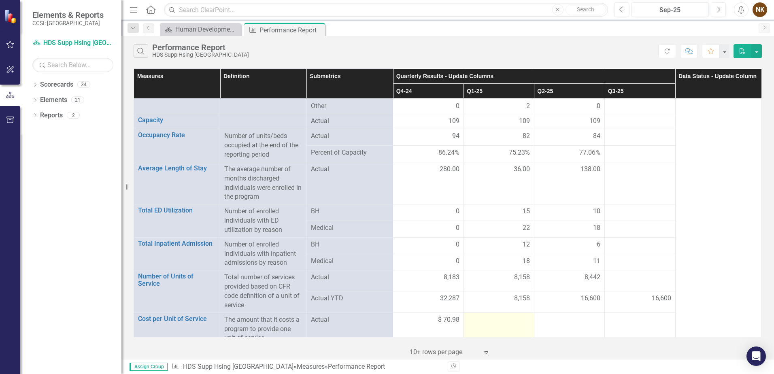
click at [499, 323] on td at bounding box center [498, 328] width 70 height 33
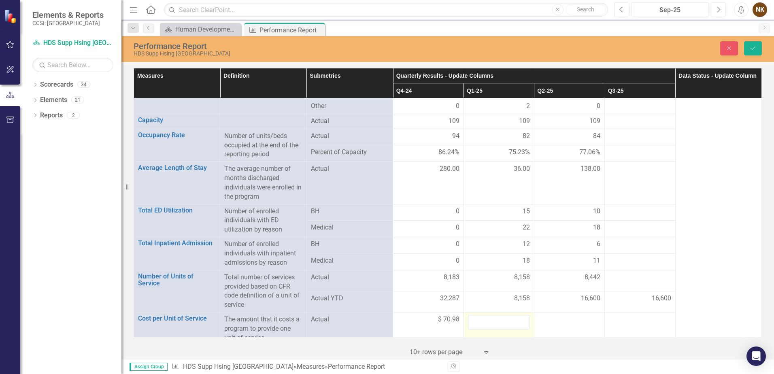
scroll to position [778, 0]
click at [499, 323] on td at bounding box center [498, 329] width 70 height 33
type input "127.22"
click at [580, 315] on div at bounding box center [569, 320] width 62 height 10
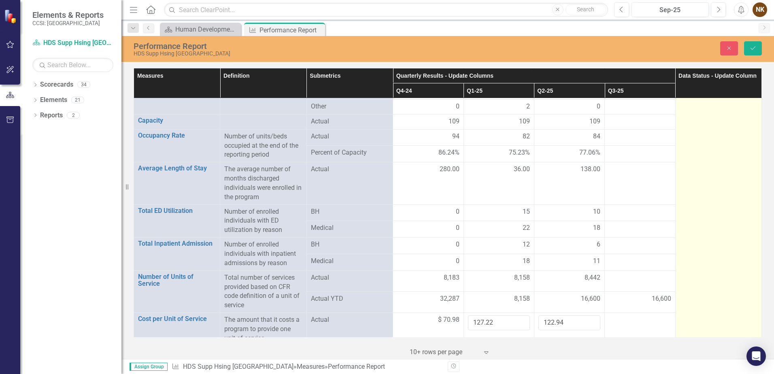
type input "122.94"
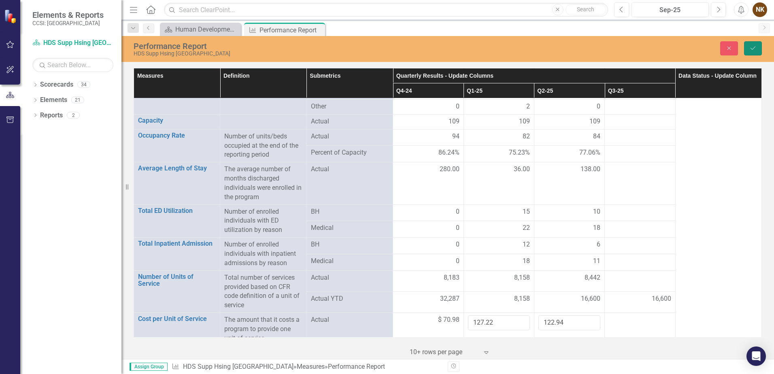
click at [759, 47] on button "Save" at bounding box center [753, 48] width 18 height 14
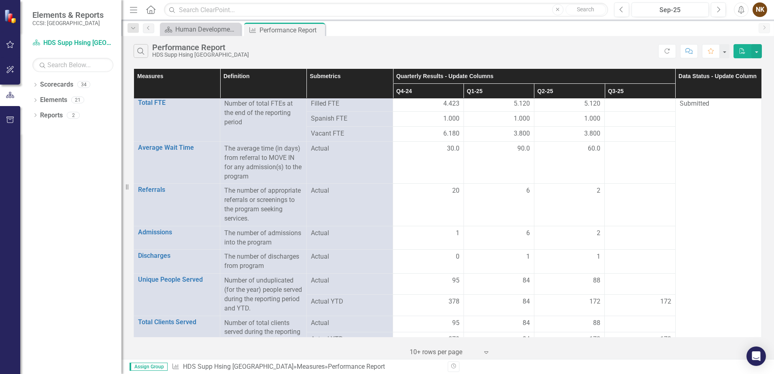
scroll to position [0, 0]
click at [624, 8] on button "Previous" at bounding box center [621, 9] width 15 height 15
click at [722, 6] on button "Next" at bounding box center [718, 9] width 15 height 15
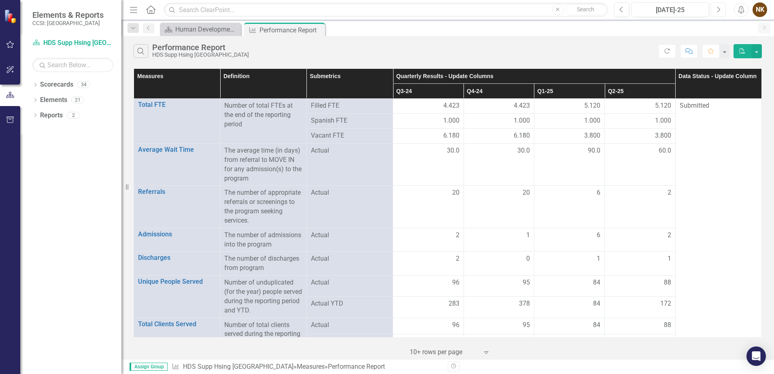
click at [722, 6] on button "Next" at bounding box center [718, 9] width 15 height 15
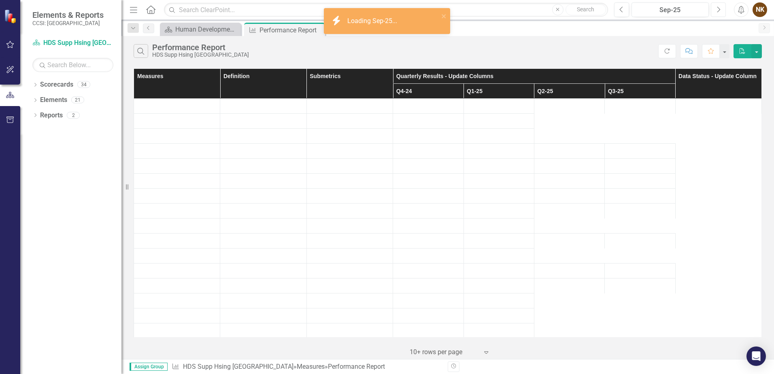
click at [722, 6] on button "Next" at bounding box center [718, 9] width 15 height 15
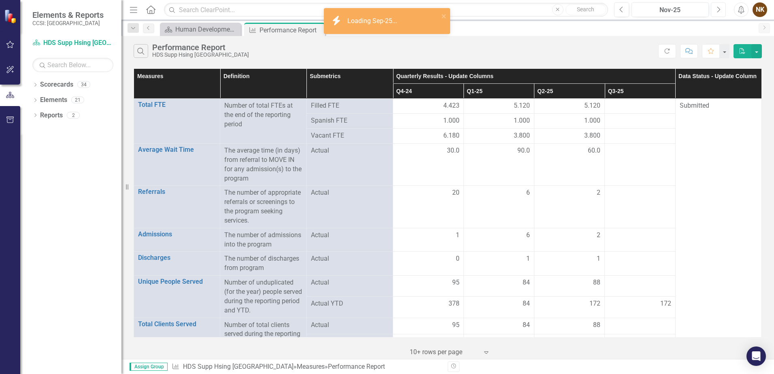
click at [722, 6] on button "Next" at bounding box center [718, 9] width 15 height 15
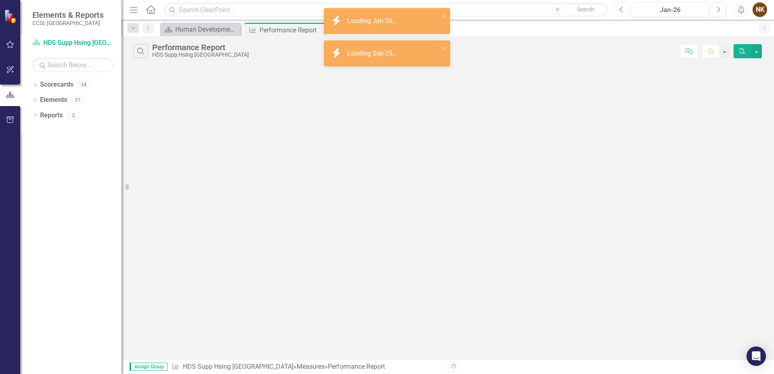
click at [624, 4] on button "Previous" at bounding box center [621, 9] width 15 height 15
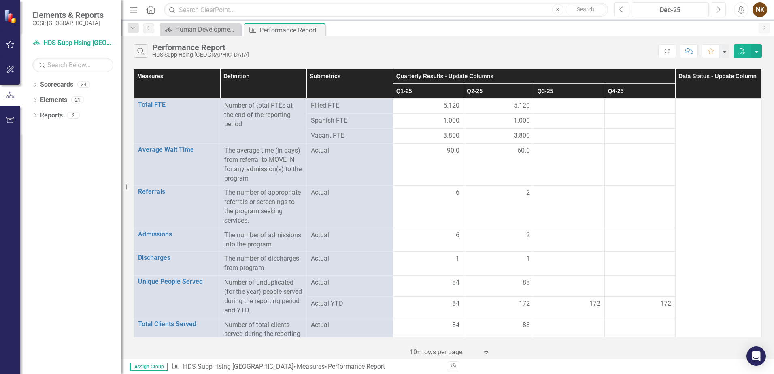
click at [76, 171] on div "Dropdown Scorecards 34 Dropdown DNU - DCMH DNU - DCMH JAIL IN-REACH DNU - DCMH …" at bounding box center [70, 226] width 101 height 296
click at [319, 32] on icon at bounding box center [317, 30] width 4 height 4
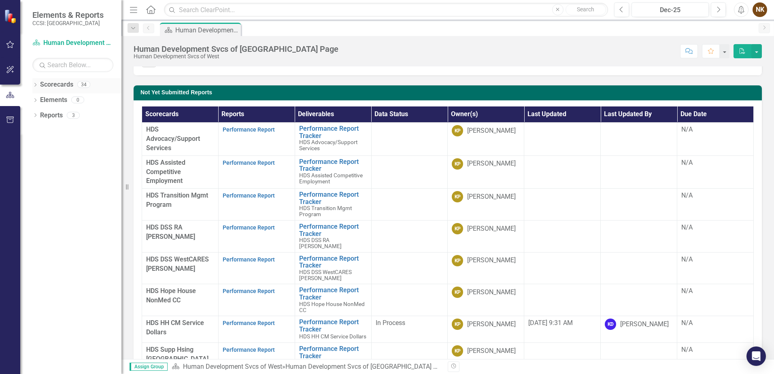
click at [33, 85] on icon "Dropdown" at bounding box center [35, 85] width 6 height 4
click at [41, 116] on icon "Dropdown" at bounding box center [39, 115] width 6 height 5
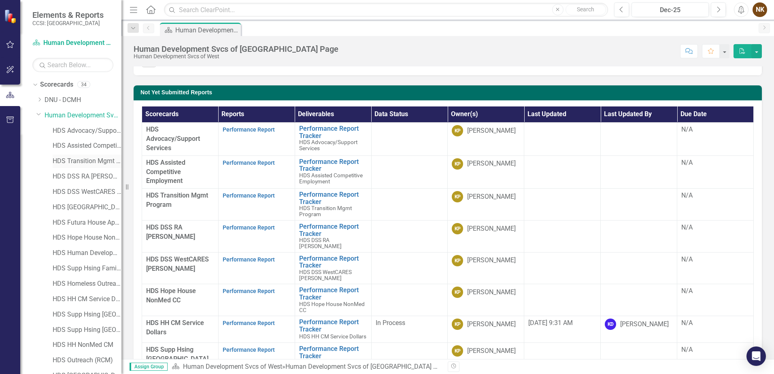
click at [98, 163] on link "HDS Transition Mgmt Program" at bounding box center [87, 161] width 69 height 9
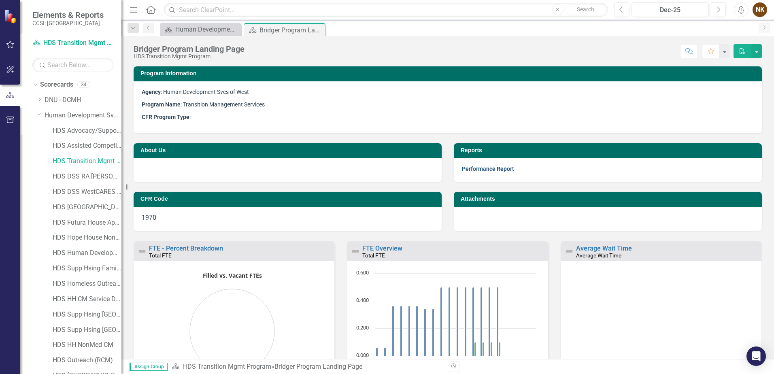
click at [484, 172] on link "Performance Report" at bounding box center [488, 169] width 52 height 6
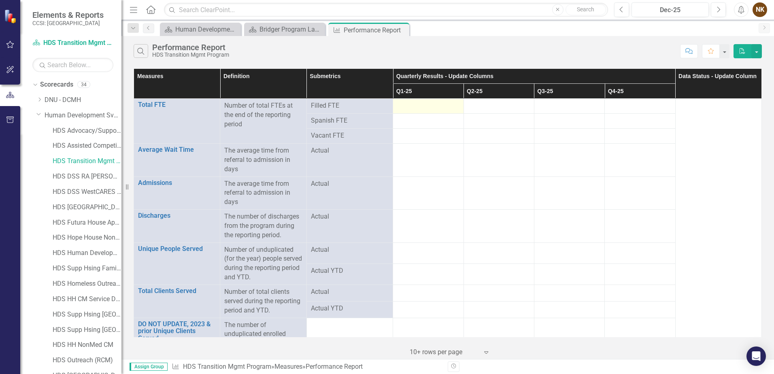
click at [437, 110] on div at bounding box center [428, 106] width 62 height 10
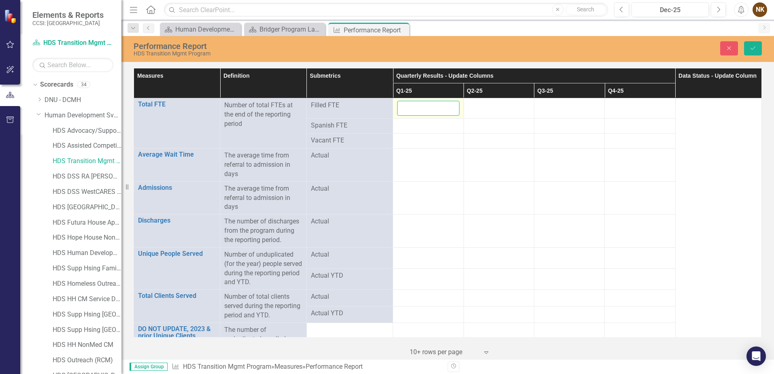
click at [437, 110] on input "number" at bounding box center [428, 108] width 62 height 15
type input ".5"
click at [471, 107] on div at bounding box center [499, 106] width 62 height 10
type input ".5"
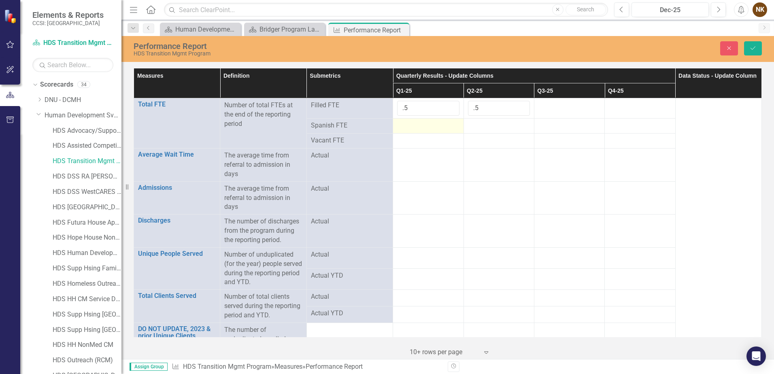
click at [428, 125] on div at bounding box center [428, 126] width 62 height 10
click at [752, 47] on icon "Save" at bounding box center [752, 48] width 7 height 6
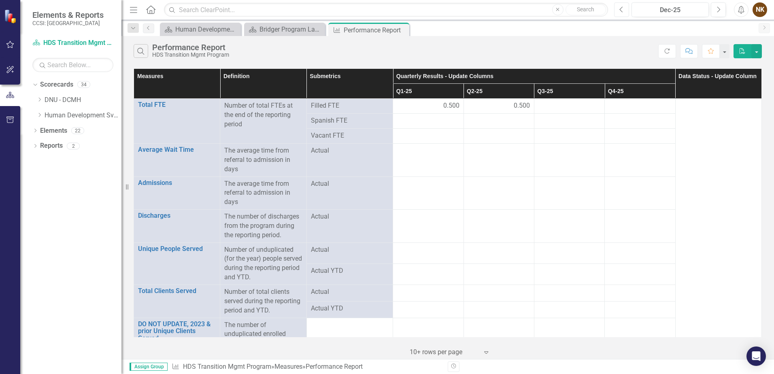
click at [618, 13] on button "Previous" at bounding box center [621, 9] width 15 height 15
click at [499, 123] on div at bounding box center [499, 121] width 62 height 10
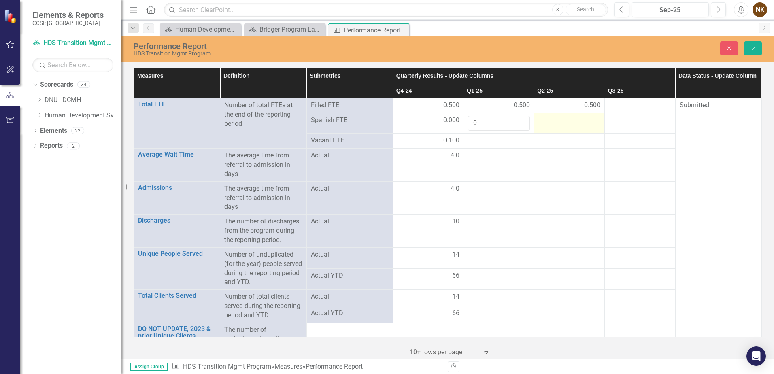
type input "0"
click at [563, 132] on td at bounding box center [569, 123] width 70 height 20
type input "0"
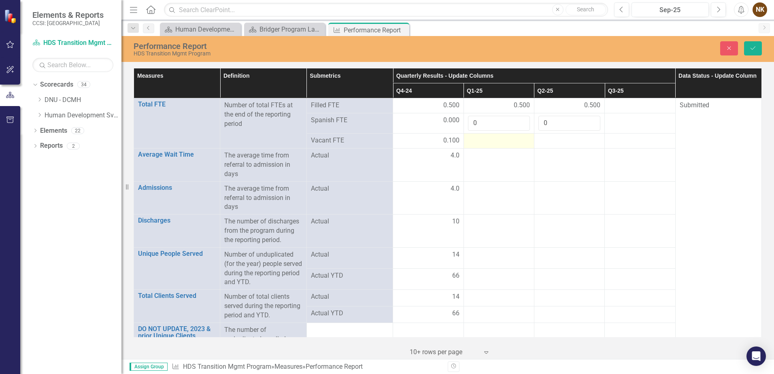
click at [512, 142] on div at bounding box center [499, 141] width 62 height 10
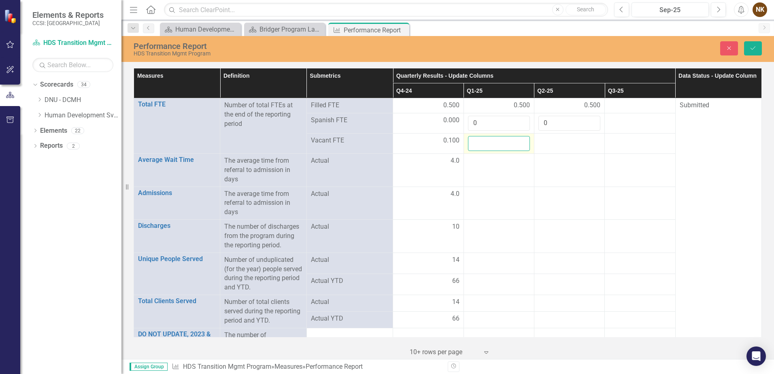
click at [503, 143] on input "number" at bounding box center [499, 143] width 62 height 15
type input ".1"
click at [568, 142] on div at bounding box center [569, 141] width 62 height 10
click at [568, 142] on input "number" at bounding box center [569, 143] width 62 height 15
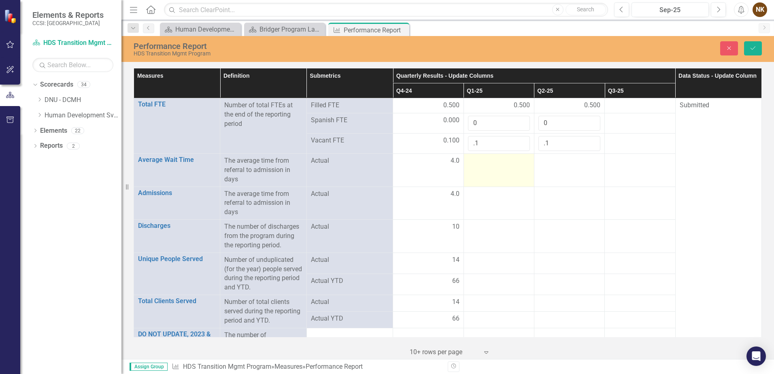
type input ".1"
click at [519, 167] on td at bounding box center [498, 170] width 70 height 33
click at [756, 47] on icon "Save" at bounding box center [752, 48] width 7 height 6
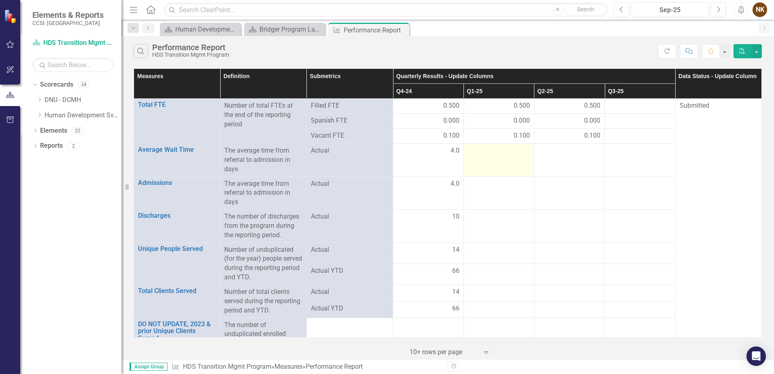
click at [500, 157] on td at bounding box center [498, 160] width 70 height 33
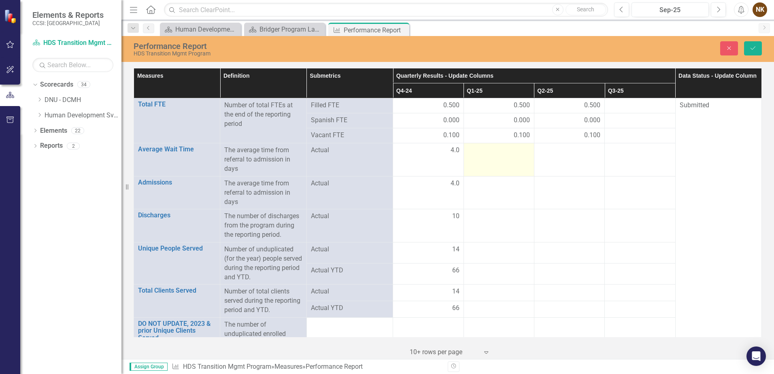
click at [500, 157] on td at bounding box center [498, 159] width 70 height 33
click at [500, 157] on input "number" at bounding box center [499, 153] width 62 height 15
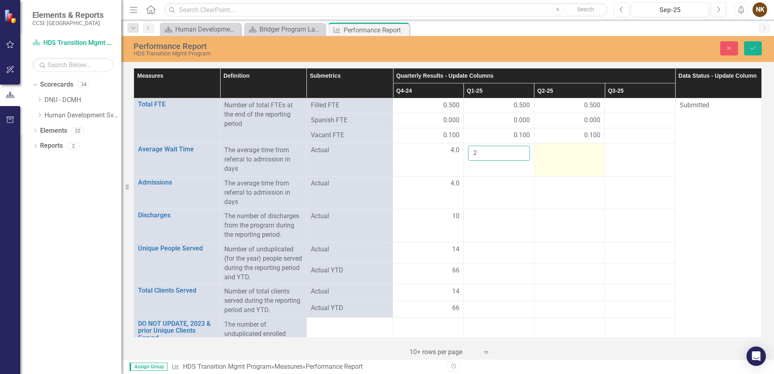
type input "2"
click at [568, 157] on td at bounding box center [569, 159] width 70 height 33
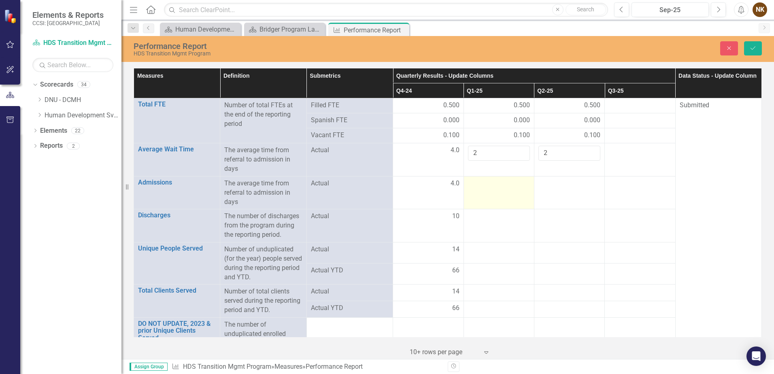
type input "2"
click at [463, 202] on td at bounding box center [498, 192] width 70 height 33
click at [495, 193] on td at bounding box center [498, 192] width 70 height 33
click at [495, 193] on input "number" at bounding box center [499, 186] width 62 height 15
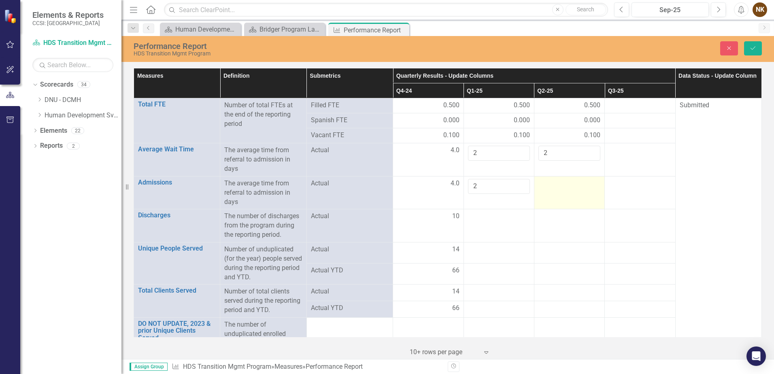
type input "2"
click at [583, 190] on td at bounding box center [569, 192] width 70 height 33
click at [583, 190] on input "number" at bounding box center [569, 186] width 62 height 15
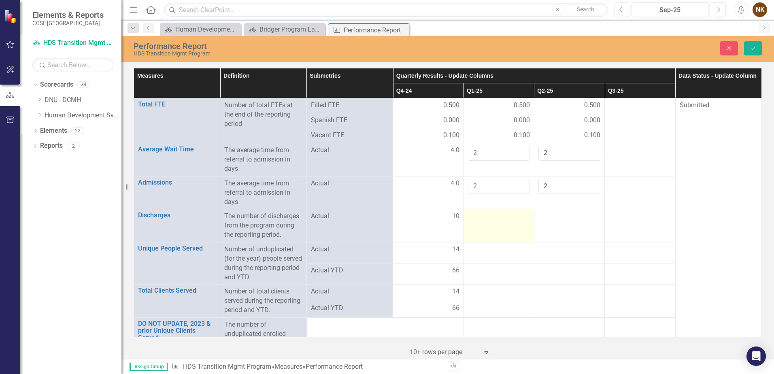
type input "2"
click at [510, 236] on td at bounding box center [498, 225] width 70 height 33
click at [508, 219] on div at bounding box center [499, 217] width 62 height 10
click at [508, 219] on input "number" at bounding box center [499, 219] width 62 height 15
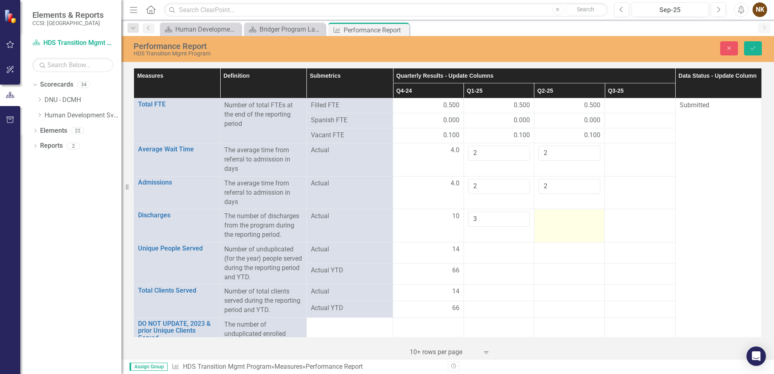
type input "3"
click at [545, 218] on div at bounding box center [569, 217] width 62 height 10
type input "1"
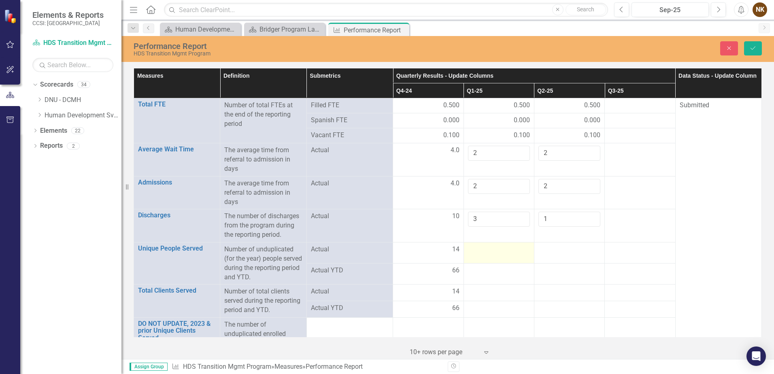
click at [503, 261] on td at bounding box center [498, 252] width 70 height 21
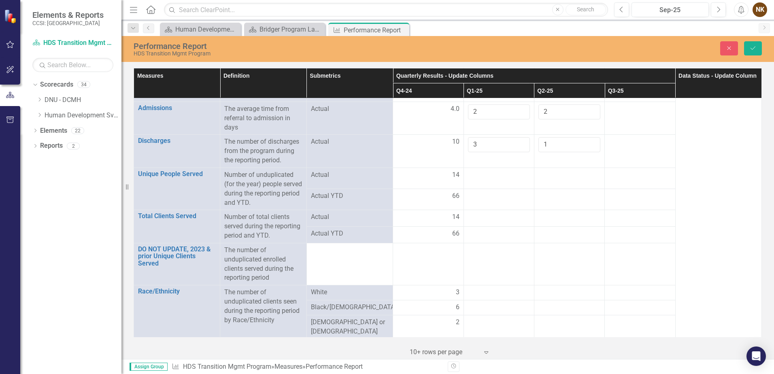
scroll to position [81, 0]
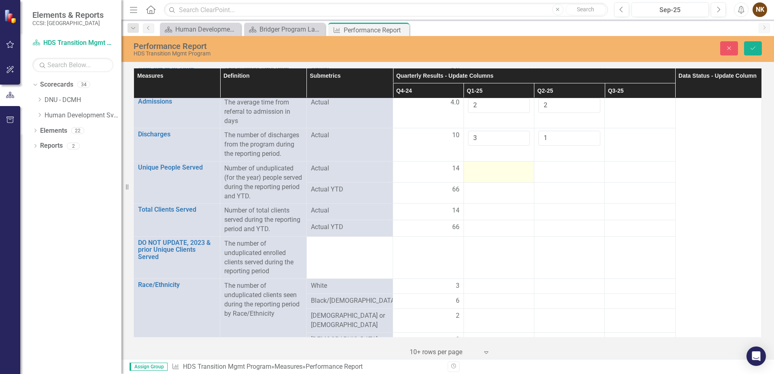
click at [505, 168] on div at bounding box center [499, 169] width 62 height 10
type input "27"
click at [564, 170] on div at bounding box center [569, 169] width 62 height 10
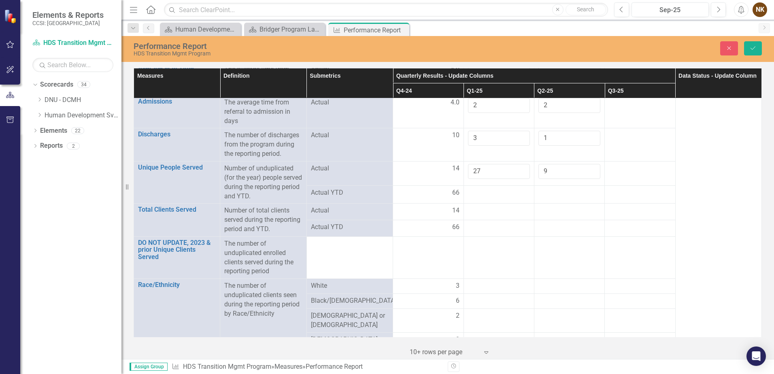
type input "9"
click at [487, 193] on div at bounding box center [499, 193] width 62 height 10
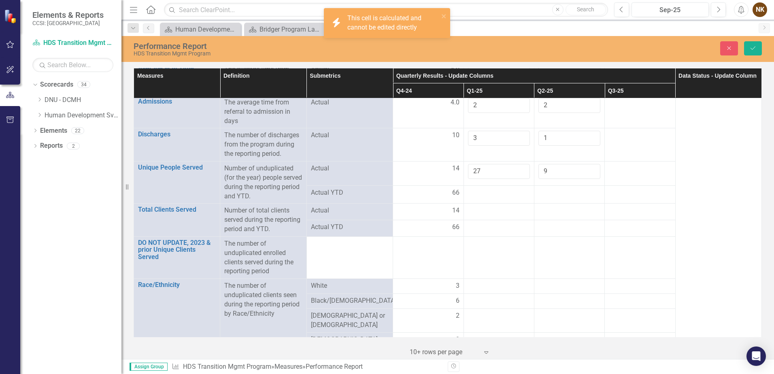
click at [487, 193] on div at bounding box center [499, 193] width 62 height 10
click at [488, 196] on div at bounding box center [499, 193] width 62 height 10
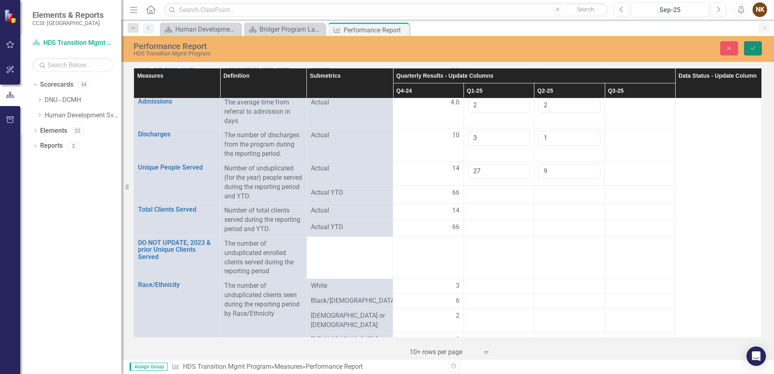
click at [757, 48] on button "Save" at bounding box center [753, 48] width 18 height 14
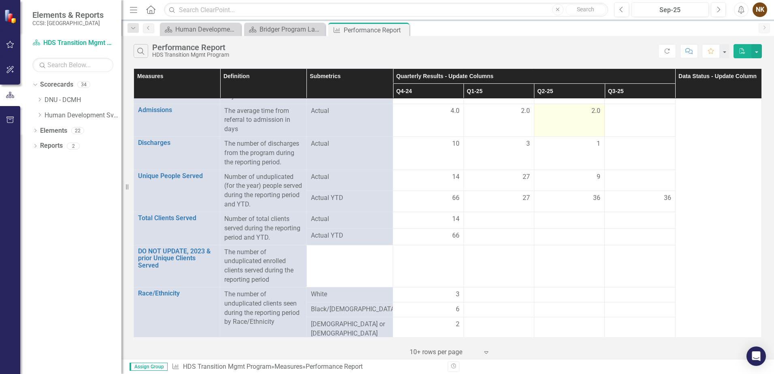
scroll to position [121, 0]
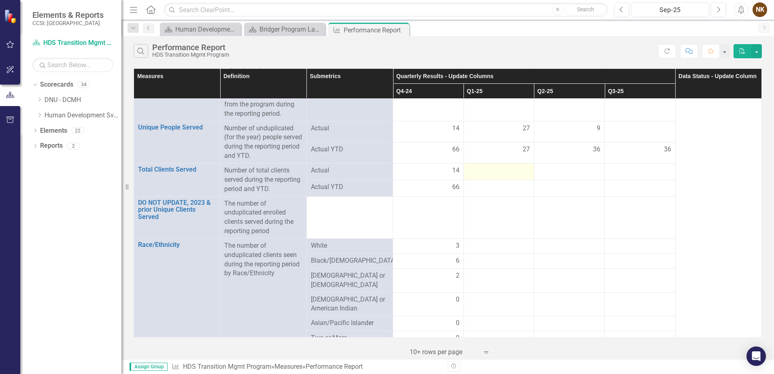
click at [513, 173] on div at bounding box center [499, 171] width 62 height 10
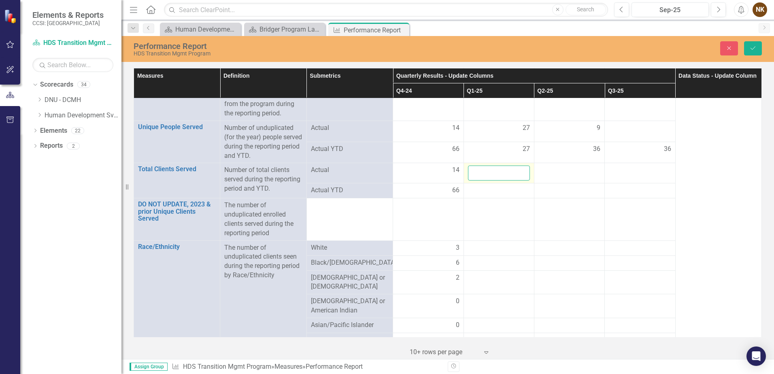
click at [513, 173] on input "number" at bounding box center [499, 173] width 62 height 15
type input "27"
click at [544, 173] on div at bounding box center [569, 171] width 62 height 10
click at [544, 173] on input "number" at bounding box center [569, 173] width 62 height 15
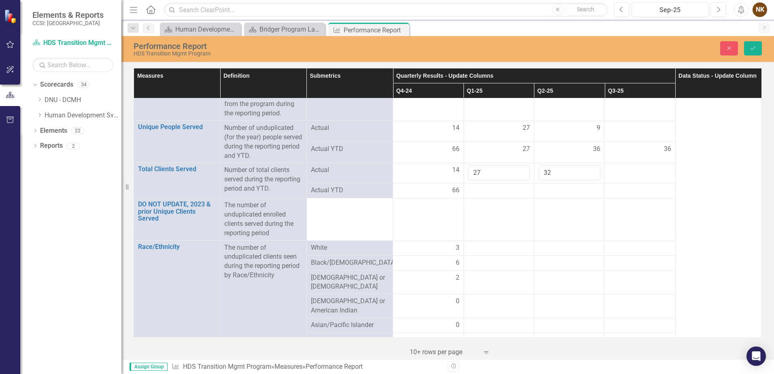
type input "32"
click at [494, 195] on div at bounding box center [499, 191] width 62 height 10
click at [486, 214] on td at bounding box center [498, 219] width 70 height 42
click at [759, 49] on button "Save" at bounding box center [753, 48] width 18 height 14
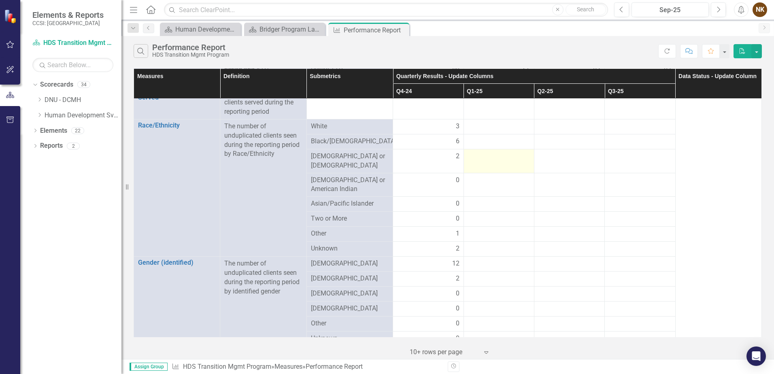
scroll to position [243, 0]
click at [490, 127] on div at bounding box center [499, 125] width 62 height 10
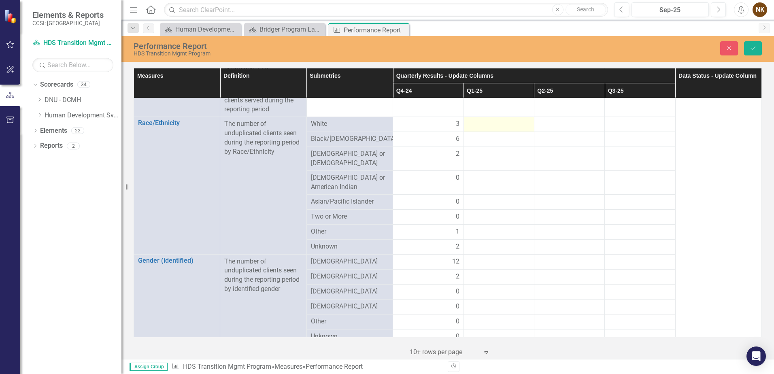
click at [490, 127] on div at bounding box center [499, 124] width 62 height 10
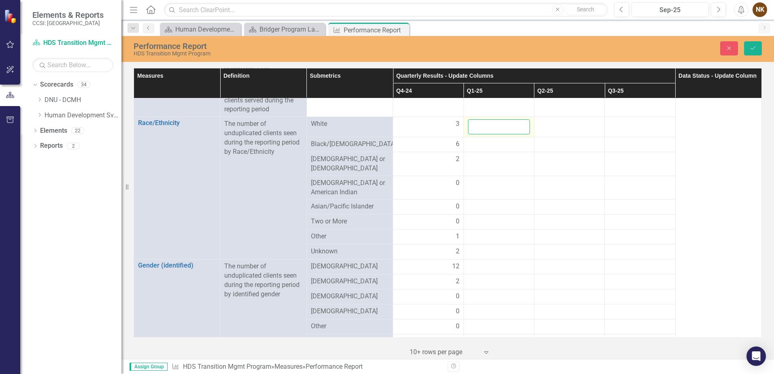
click at [490, 127] on input "number" at bounding box center [499, 126] width 62 height 15
type input "7"
click at [538, 127] on div at bounding box center [569, 124] width 62 height 10
click at [538, 127] on input "number" at bounding box center [569, 126] width 62 height 15
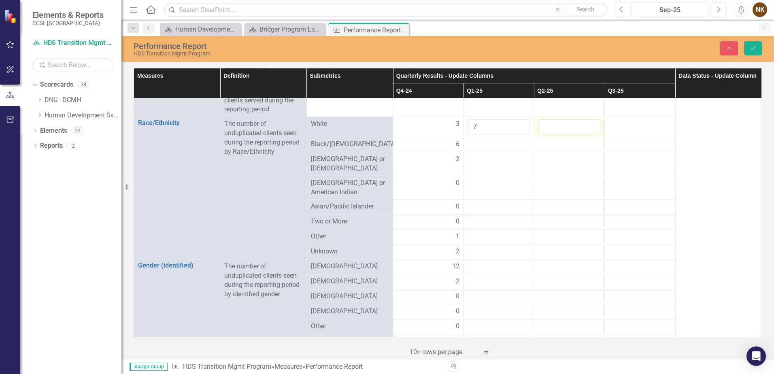
click at [538, 127] on input "number" at bounding box center [569, 126] width 62 height 15
type input "7"
click at [516, 144] on div at bounding box center [499, 145] width 62 height 10
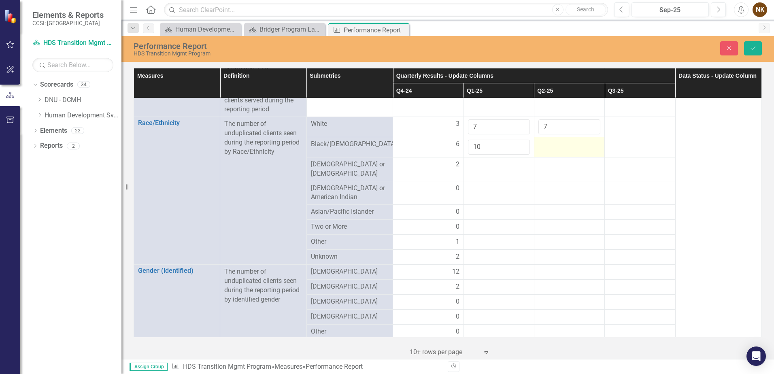
type input "10"
click at [560, 149] on div at bounding box center [569, 145] width 62 height 10
click at [560, 149] on input "number" at bounding box center [569, 147] width 62 height 15
type input "12"
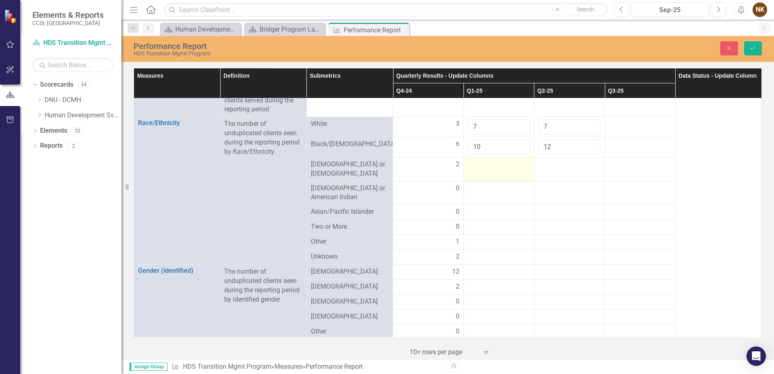
click at [488, 164] on div at bounding box center [499, 165] width 62 height 10
type input "4"
click at [551, 165] on div at bounding box center [569, 165] width 62 height 10
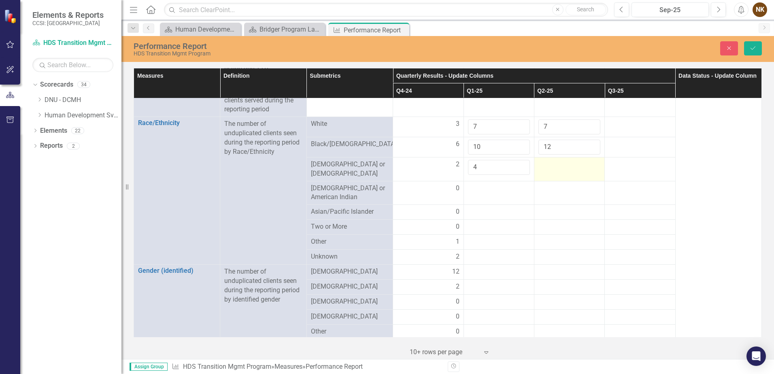
click at [551, 165] on div at bounding box center [569, 165] width 62 height 10
click at [551, 165] on input "number" at bounding box center [569, 167] width 62 height 15
type input "6"
click at [513, 185] on div at bounding box center [499, 189] width 62 height 10
click at [747, 51] on button "Save" at bounding box center [753, 48] width 18 height 14
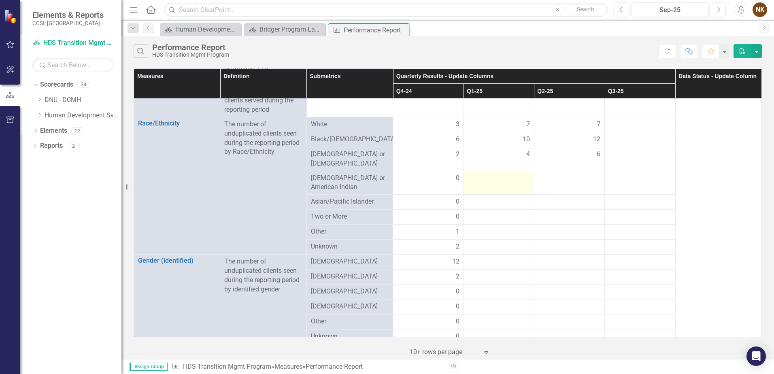
click at [501, 174] on div at bounding box center [499, 179] width 62 height 10
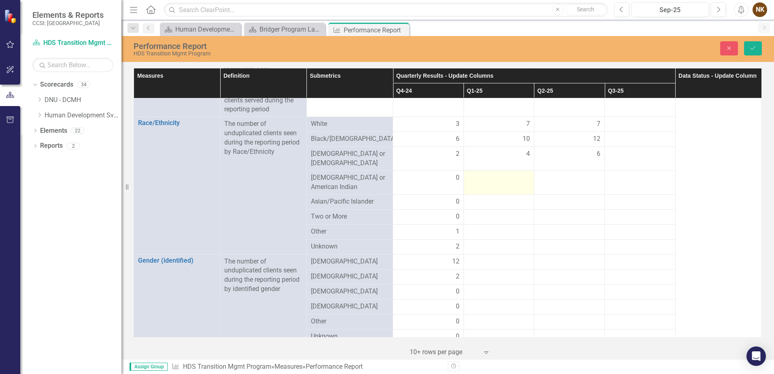
click at [501, 174] on div at bounding box center [499, 178] width 62 height 10
click at [501, 174] on input "number" at bounding box center [499, 180] width 62 height 15
type input "0"
click at [570, 173] on div at bounding box center [569, 178] width 62 height 10
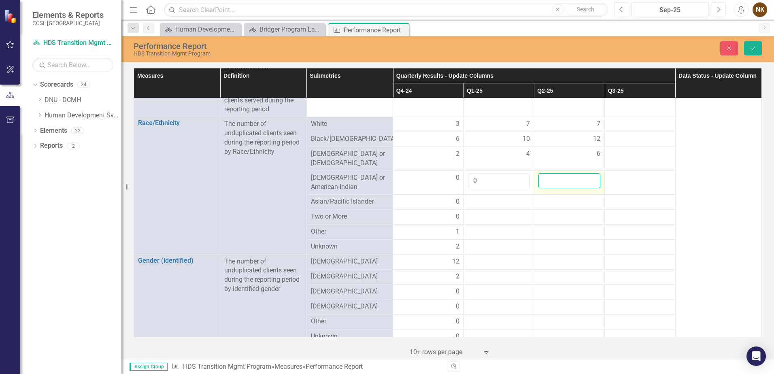
click at [563, 178] on input "number" at bounding box center [569, 180] width 62 height 15
click at [565, 174] on input "number" at bounding box center [569, 180] width 62 height 15
type input "0"
click at [496, 197] on div at bounding box center [499, 202] width 62 height 10
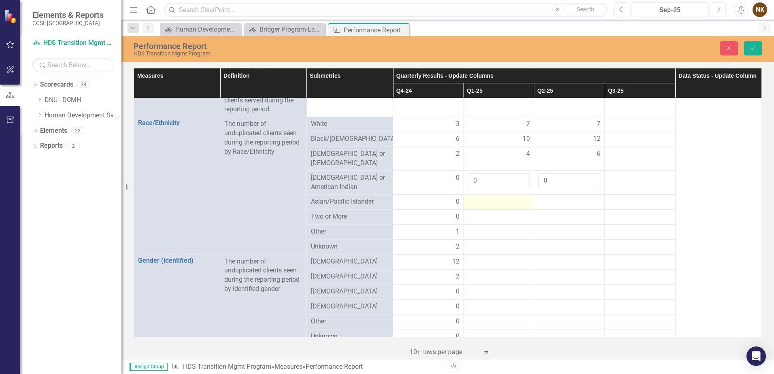
click at [496, 197] on div at bounding box center [499, 202] width 62 height 10
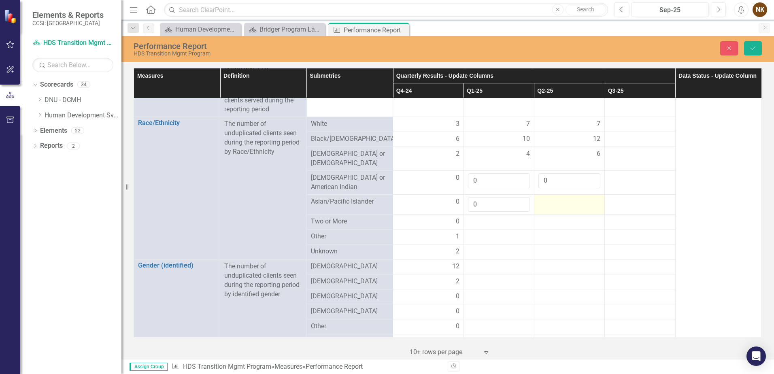
type input "0"
click at [572, 197] on div at bounding box center [569, 202] width 62 height 10
type input "0"
click at [515, 217] on div at bounding box center [499, 222] width 62 height 10
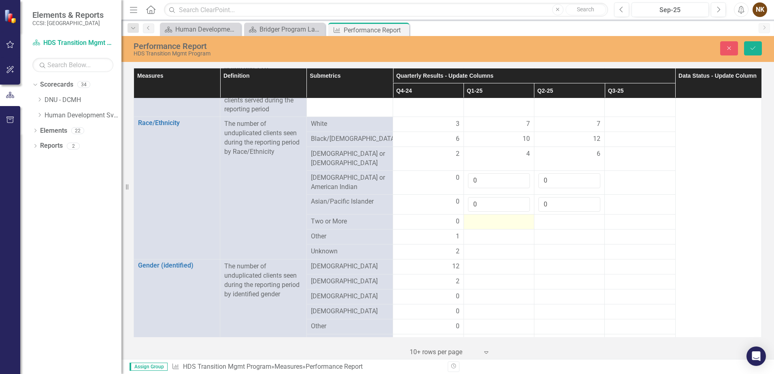
click at [515, 217] on div at bounding box center [499, 222] width 62 height 10
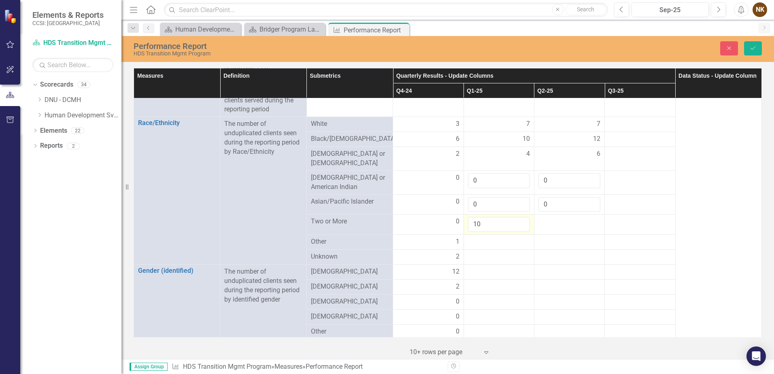
click at [520, 221] on input "10" at bounding box center [499, 224] width 62 height 15
drag, startPoint x: 510, startPoint y: 217, endPoint x: 465, endPoint y: 217, distance: 44.5
click at [468, 217] on input "10" at bounding box center [499, 224] width 62 height 15
type input "0"
click at [555, 217] on div at bounding box center [569, 222] width 62 height 10
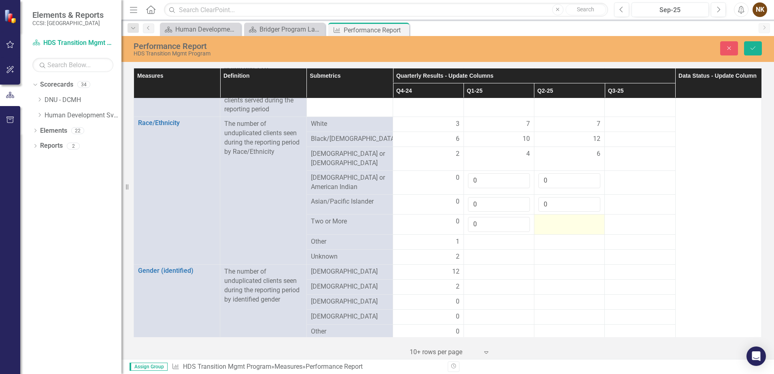
click at [555, 217] on div at bounding box center [569, 222] width 62 height 10
click at [555, 217] on input "number" at bounding box center [569, 224] width 62 height 15
type input "0"
click at [484, 237] on div at bounding box center [499, 242] width 62 height 10
click at [487, 237] on div at bounding box center [499, 242] width 62 height 10
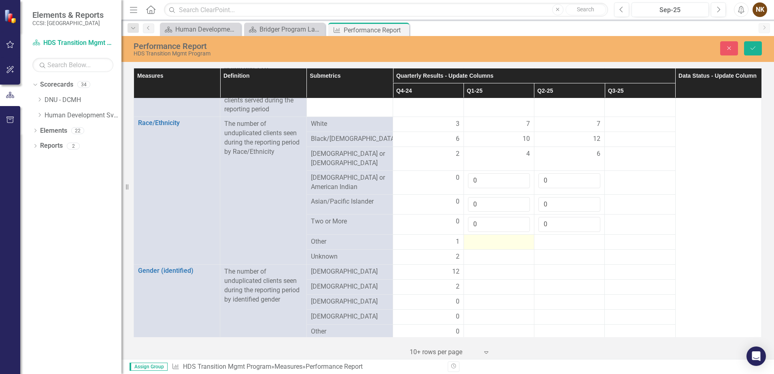
click at [487, 237] on div at bounding box center [499, 242] width 62 height 10
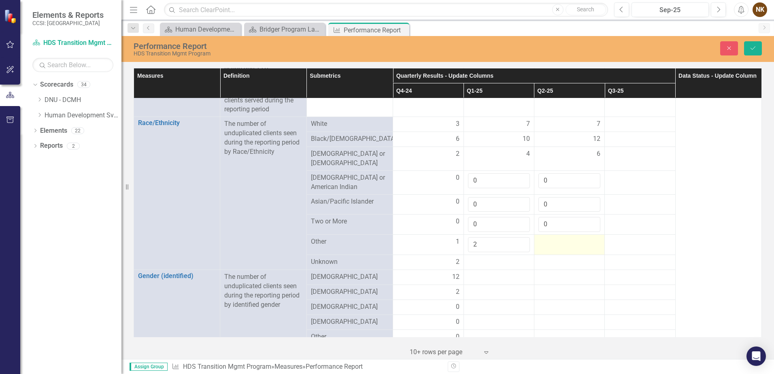
type input "2"
click at [543, 237] on div at bounding box center [569, 242] width 62 height 10
click at [543, 237] on input "number" at bounding box center [569, 244] width 62 height 15
type input "5"
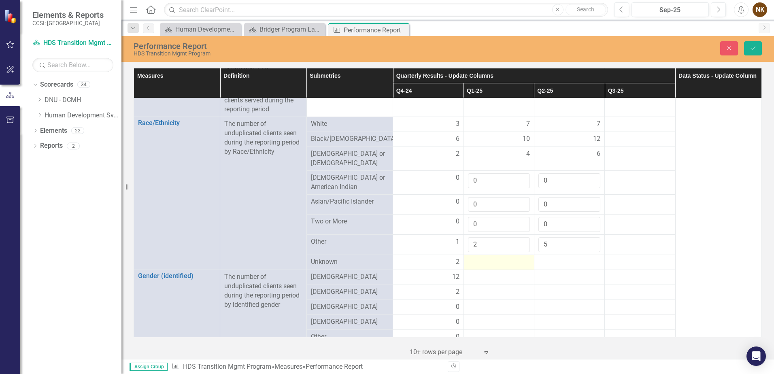
click at [507, 257] on div at bounding box center [499, 262] width 62 height 10
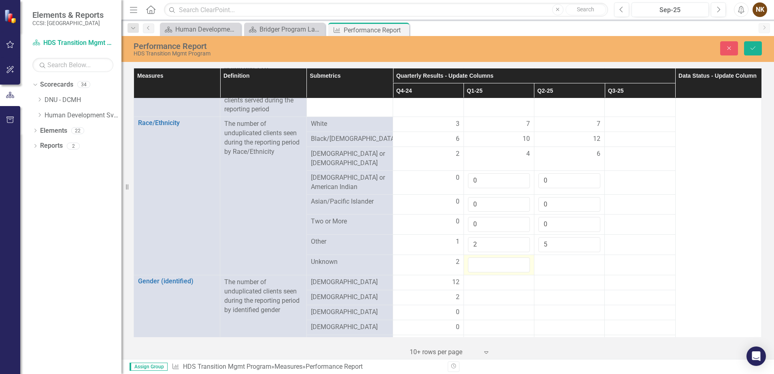
click at [507, 257] on input "number" at bounding box center [499, 264] width 62 height 15
type input "4"
click at [544, 257] on div at bounding box center [569, 262] width 62 height 10
click at [544, 257] on input "number" at bounding box center [569, 264] width 62 height 15
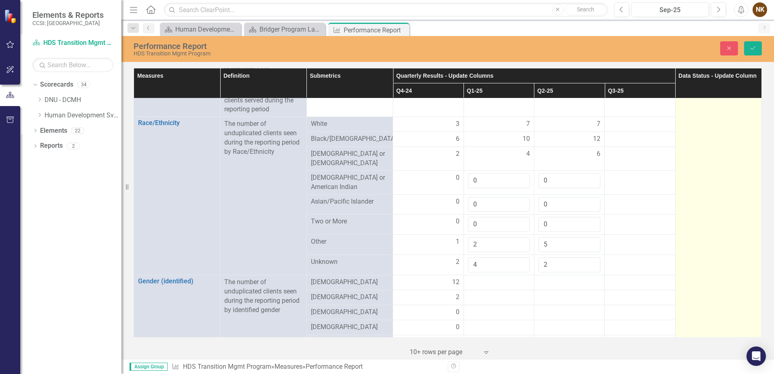
type input "2"
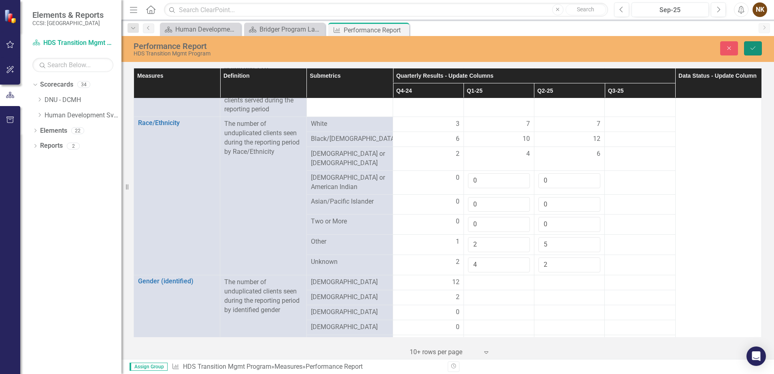
click at [749, 45] on button "Save" at bounding box center [753, 48] width 18 height 14
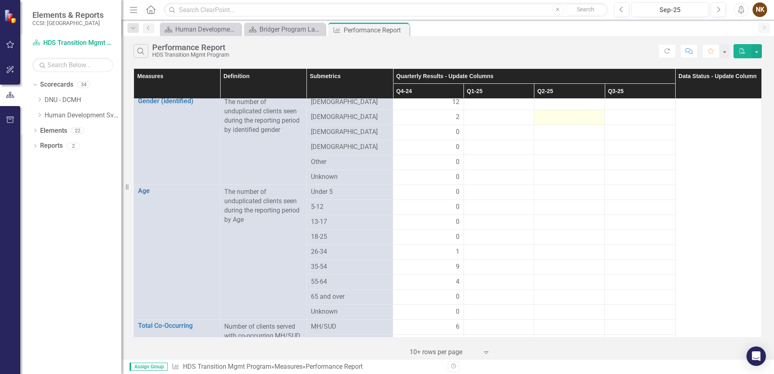
scroll to position [364, 0]
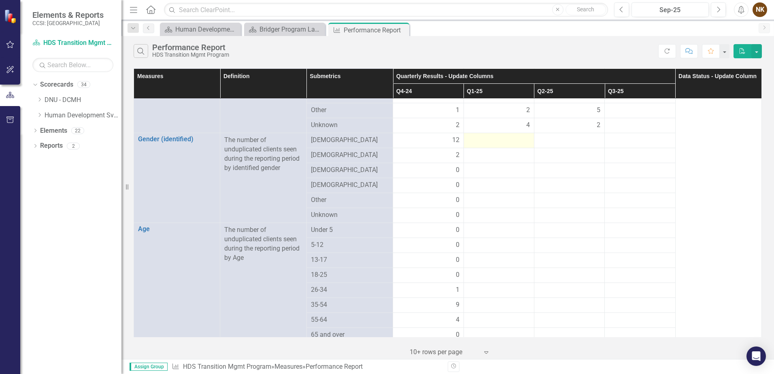
click at [506, 136] on div at bounding box center [499, 141] width 62 height 10
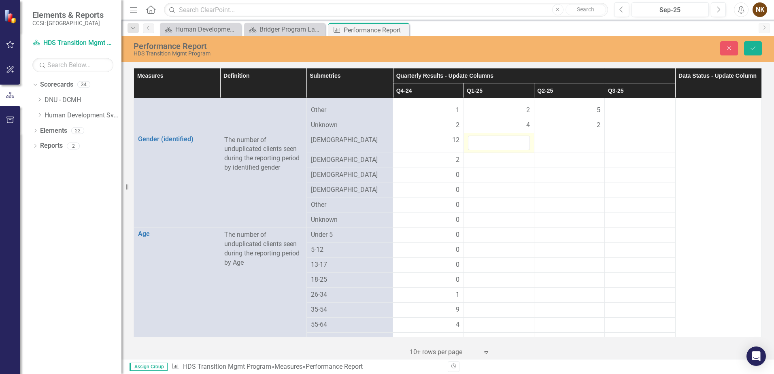
click at [506, 136] on div at bounding box center [499, 143] width 62 height 15
click at [506, 136] on input "number" at bounding box center [499, 143] width 62 height 15
type input "24"
click at [543, 136] on div at bounding box center [569, 141] width 62 height 10
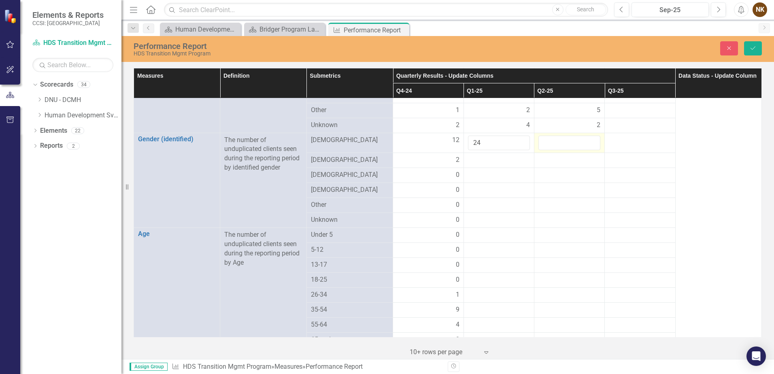
click at [543, 136] on input "number" at bounding box center [569, 143] width 62 height 15
type input "28"
click at [498, 155] on div at bounding box center [499, 160] width 62 height 10
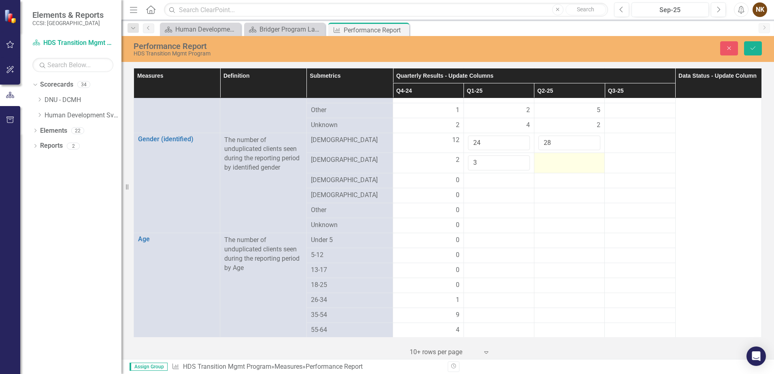
type input "3"
click at [544, 155] on div at bounding box center [569, 160] width 62 height 10
click at [544, 155] on input "number" at bounding box center [569, 162] width 62 height 15
type input "4"
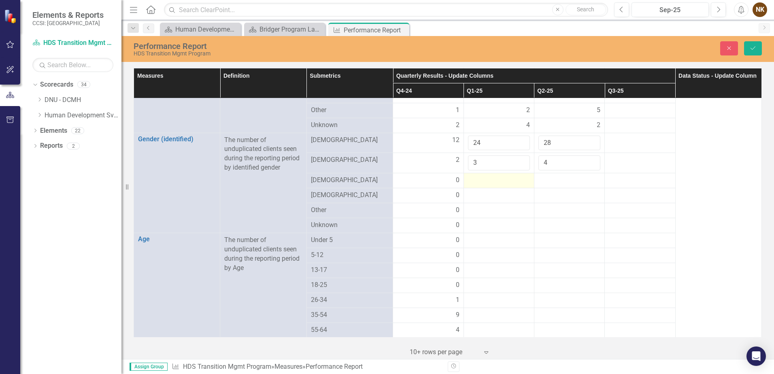
click at [514, 176] on div at bounding box center [499, 181] width 62 height 10
click at [505, 176] on div at bounding box center [499, 181] width 62 height 10
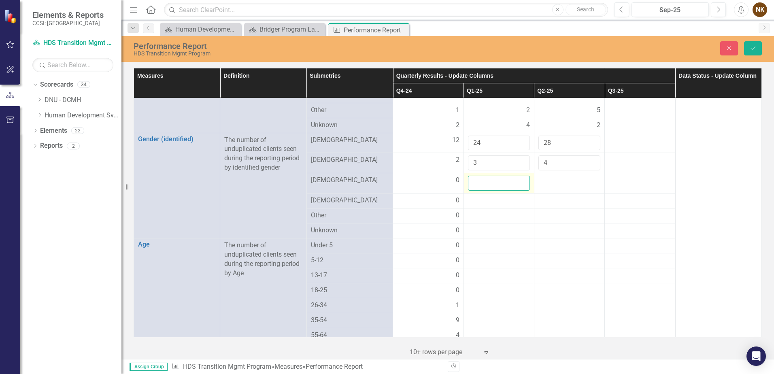
click at [505, 176] on input "number" at bounding box center [499, 183] width 62 height 15
type input "0"
click at [555, 176] on div at bounding box center [569, 181] width 62 height 10
click at [555, 176] on input "number" at bounding box center [569, 183] width 62 height 15
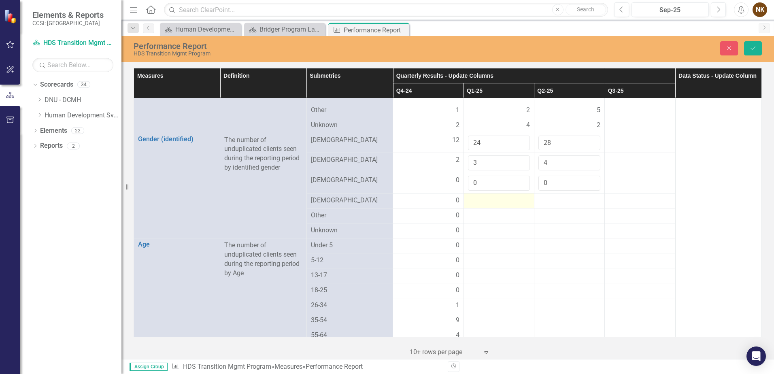
type input "0"
click at [497, 196] on div at bounding box center [499, 201] width 62 height 10
type input "0"
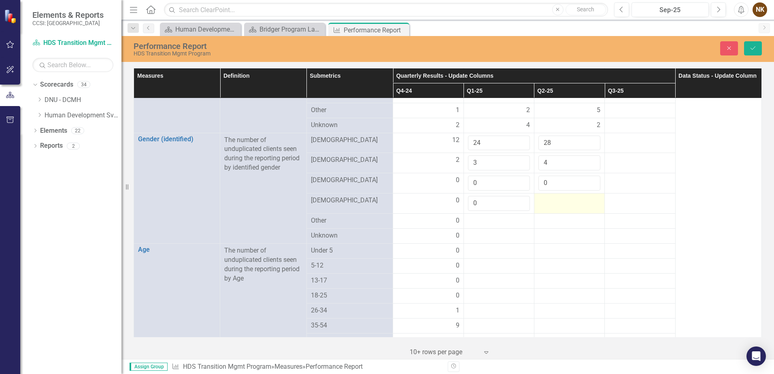
click at [552, 196] on div at bounding box center [569, 201] width 62 height 10
type input "0"
click at [500, 216] on div at bounding box center [499, 221] width 62 height 10
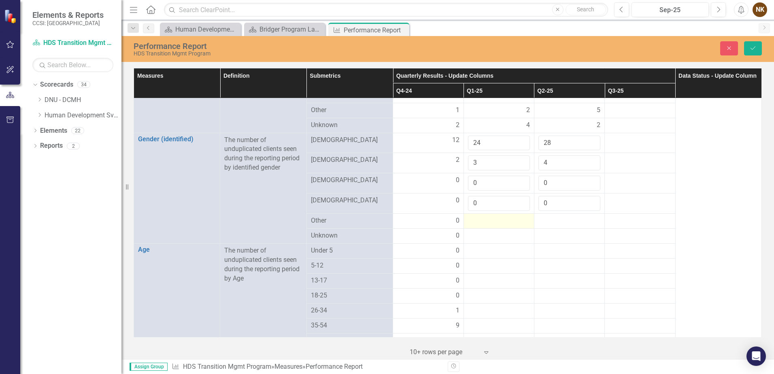
click at [500, 216] on div at bounding box center [499, 221] width 62 height 10
click at [500, 216] on input "number" at bounding box center [499, 223] width 62 height 15
type input "0"
click at [540, 216] on div at bounding box center [569, 221] width 62 height 10
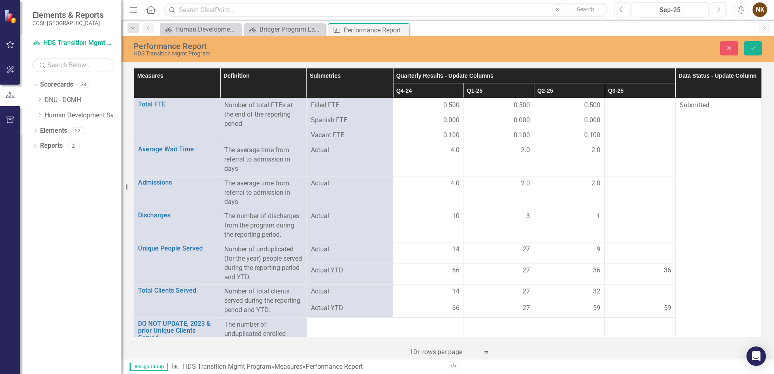
scroll to position [364, 0]
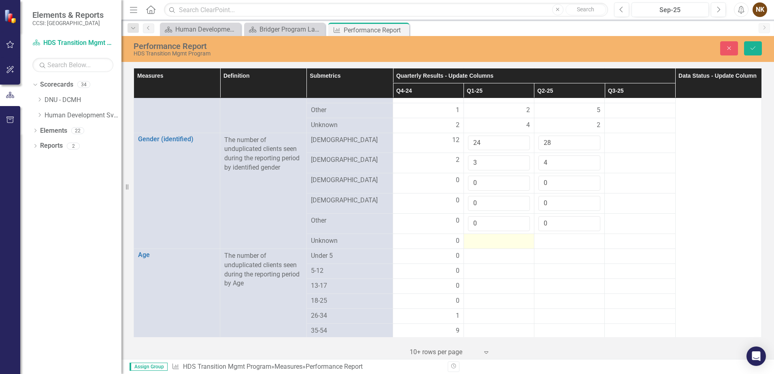
type input "0"
click at [497, 236] on div at bounding box center [499, 241] width 62 height 10
click at [492, 236] on div at bounding box center [499, 241] width 62 height 10
type input "0"
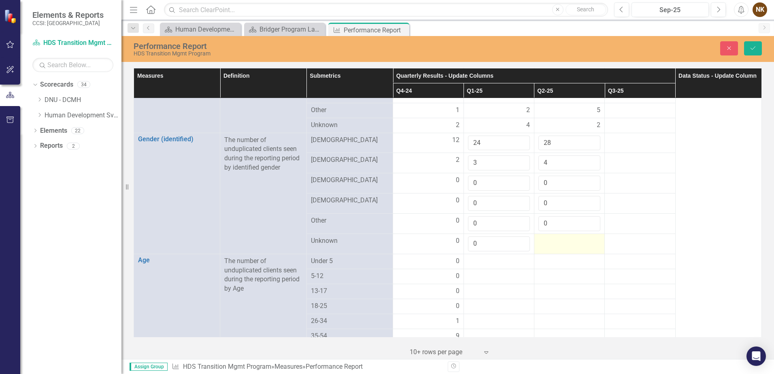
click at [540, 236] on div at bounding box center [569, 241] width 62 height 10
type input "0"
click at [499, 257] on div at bounding box center [499, 262] width 62 height 10
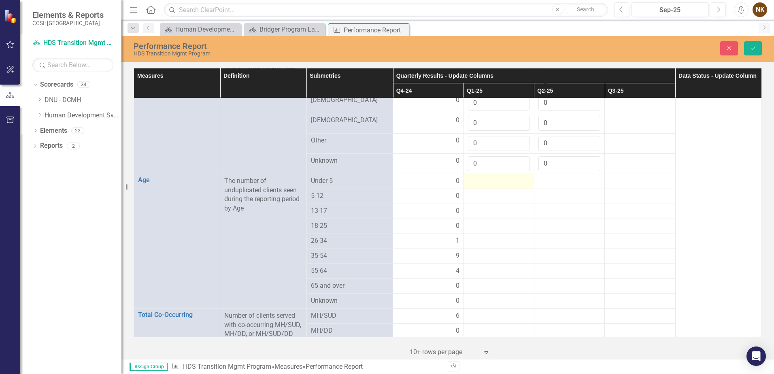
scroll to position [445, 0]
click at [490, 176] on div at bounding box center [499, 181] width 62 height 10
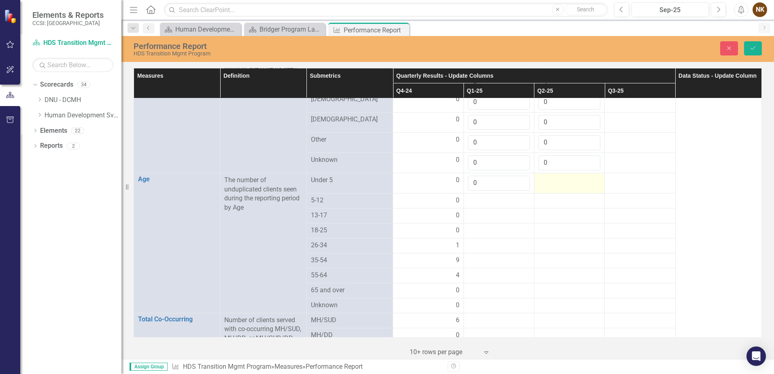
type input "0"
click at [545, 178] on td at bounding box center [569, 183] width 70 height 20
type input "0"
click at [488, 196] on div at bounding box center [499, 201] width 62 height 10
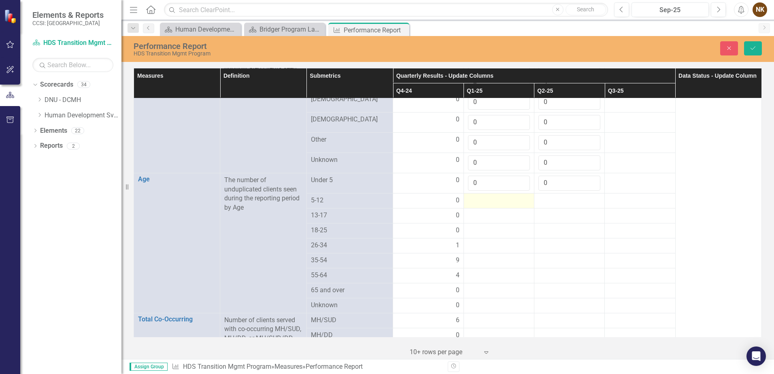
click at [488, 196] on div at bounding box center [499, 201] width 62 height 10
click at [488, 196] on input "number" at bounding box center [499, 203] width 62 height 15
type input "0"
click at [548, 196] on div at bounding box center [569, 201] width 62 height 10
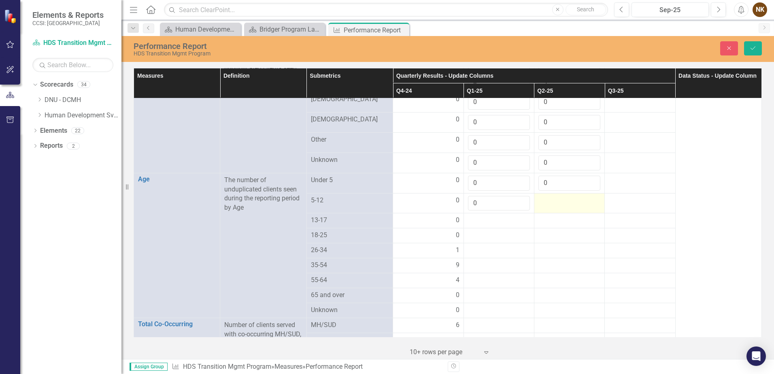
click at [548, 196] on div at bounding box center [569, 201] width 62 height 10
click at [548, 196] on input "number" at bounding box center [569, 203] width 62 height 15
type input "0"
click at [501, 216] on div at bounding box center [499, 221] width 62 height 10
click at [494, 216] on div at bounding box center [499, 221] width 62 height 10
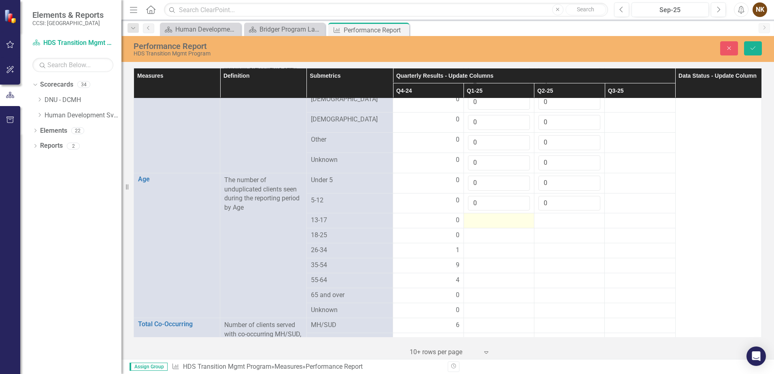
click at [494, 216] on div at bounding box center [499, 221] width 62 height 10
click at [494, 216] on input "number" at bounding box center [499, 223] width 62 height 15
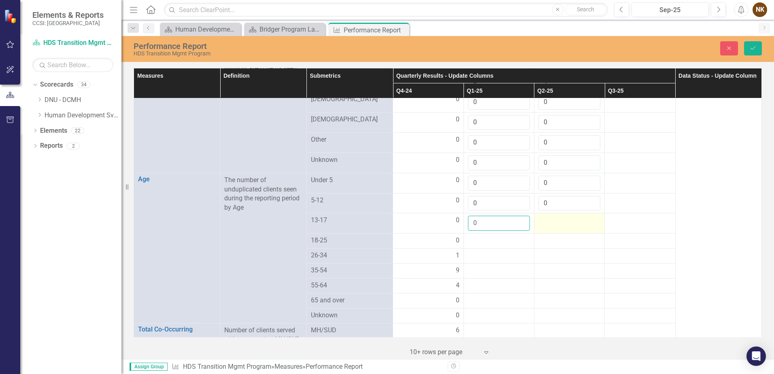
type input "0"
click at [538, 216] on div at bounding box center [569, 221] width 62 height 10
type input "0"
click at [486, 236] on div at bounding box center [499, 241] width 62 height 10
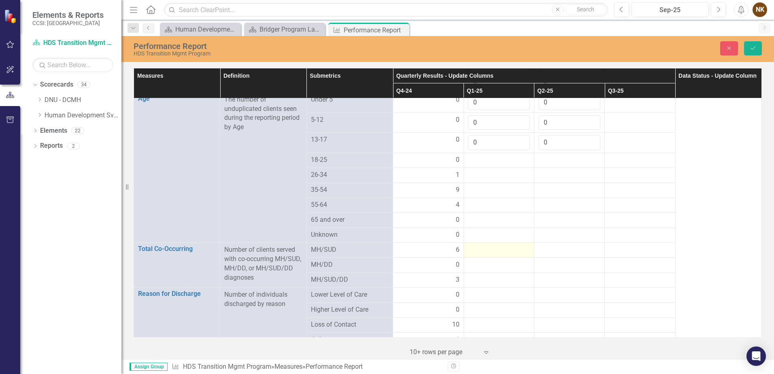
scroll to position [526, 0]
click at [492, 155] on div at bounding box center [499, 160] width 62 height 10
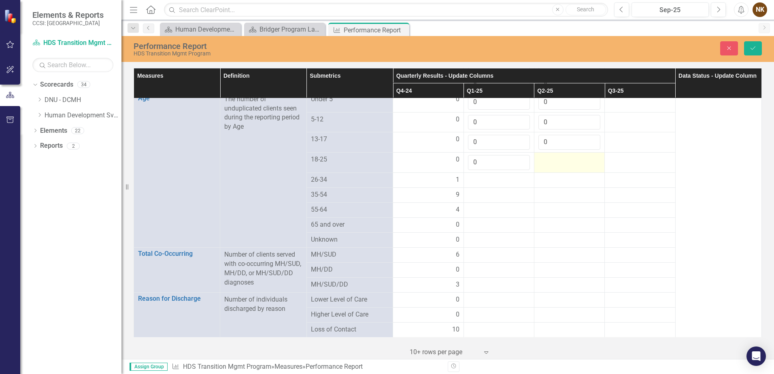
type input "0"
click at [545, 155] on div at bounding box center [569, 160] width 62 height 10
click at [545, 155] on input "number" at bounding box center [569, 162] width 62 height 15
type input "1"
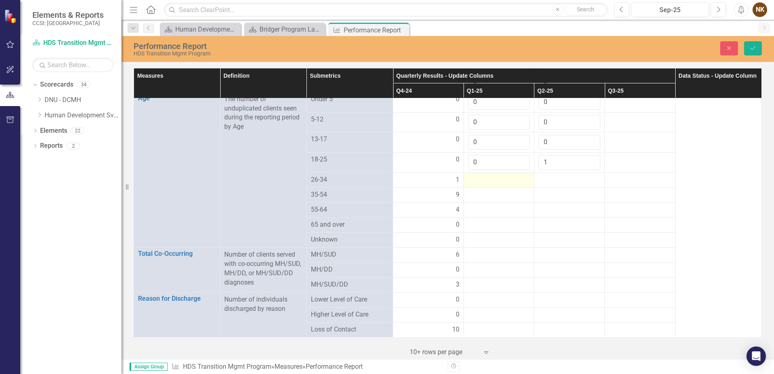
click at [496, 177] on td at bounding box center [498, 180] width 70 height 15
click at [758, 42] on button "Save" at bounding box center [753, 48] width 18 height 14
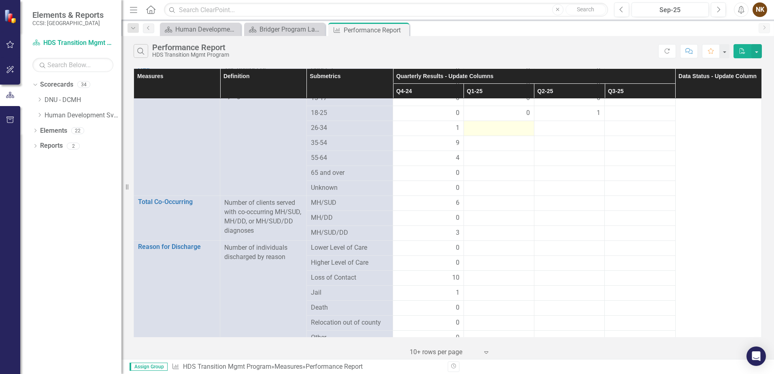
click at [494, 125] on td at bounding box center [498, 128] width 70 height 15
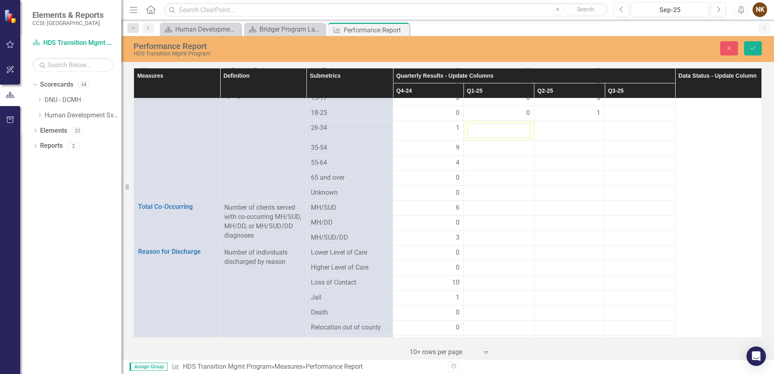
click at [494, 125] on td at bounding box center [498, 131] width 70 height 20
click at [494, 125] on input "number" at bounding box center [499, 130] width 62 height 15
type input "5"
click at [555, 123] on div at bounding box center [569, 128] width 62 height 10
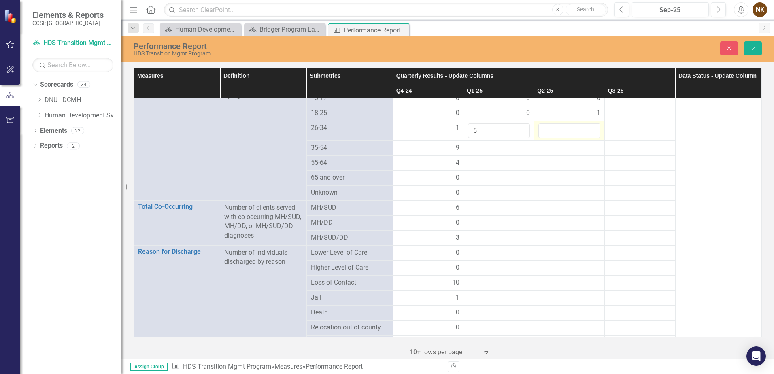
click at [555, 123] on input "number" at bounding box center [569, 130] width 62 height 15
type input "8"
click at [497, 143] on div at bounding box center [499, 148] width 62 height 10
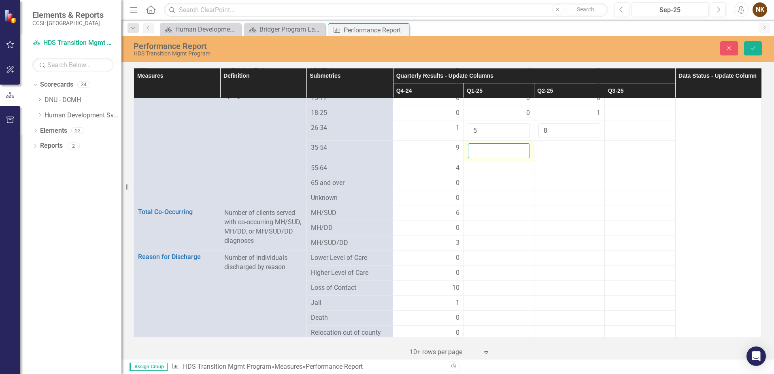
click at [489, 145] on input "number" at bounding box center [499, 150] width 62 height 15
type input "16"
click at [561, 143] on div at bounding box center [569, 148] width 62 height 10
type input "20"
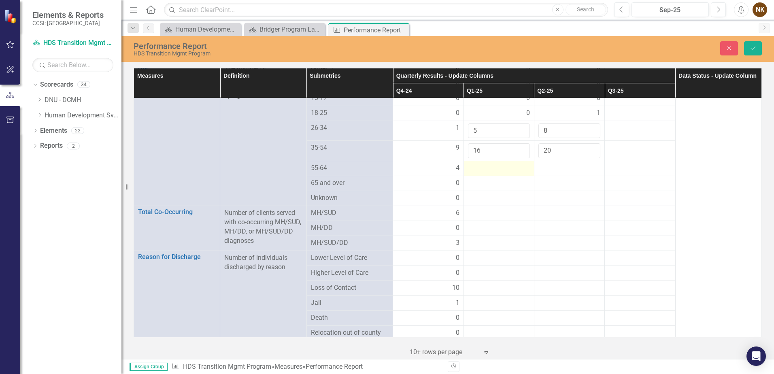
click at [492, 163] on div at bounding box center [499, 168] width 62 height 10
click at [484, 161] on td at bounding box center [498, 168] width 70 height 15
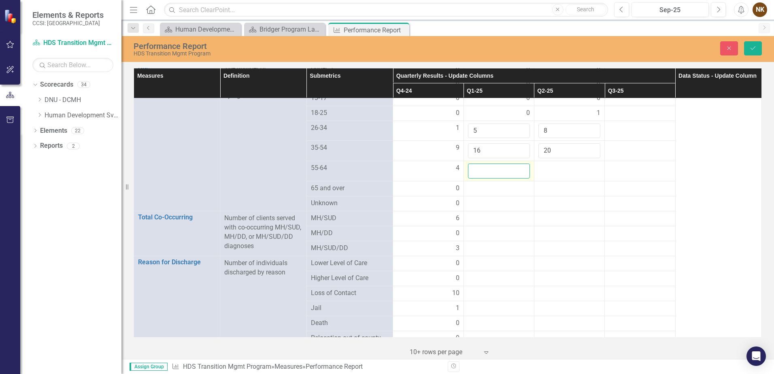
click at [488, 163] on input "number" at bounding box center [499, 170] width 62 height 15
type input "5"
click at [541, 163] on div at bounding box center [569, 168] width 62 height 10
click at [541, 163] on input "number" at bounding box center [569, 170] width 62 height 15
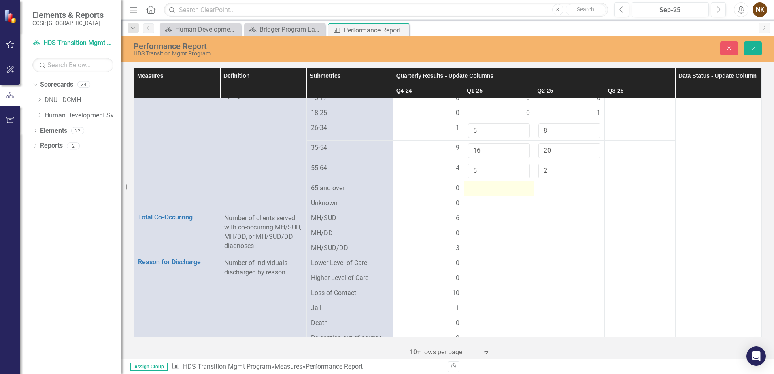
type input "2"
click at [510, 184] on div at bounding box center [499, 189] width 62 height 10
click at [749, 46] on icon "Save" at bounding box center [752, 48] width 7 height 6
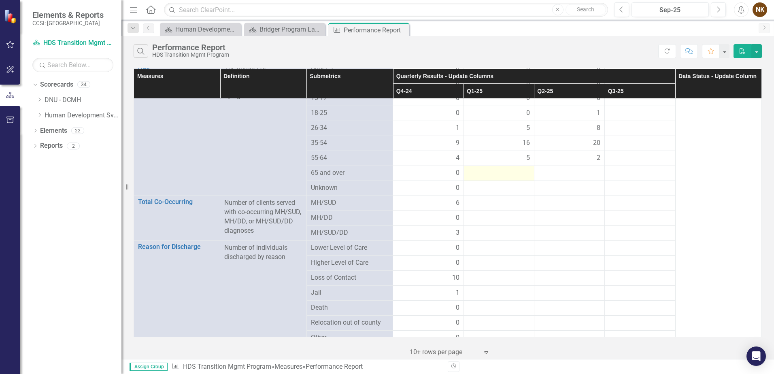
click at [503, 168] on div at bounding box center [499, 173] width 62 height 10
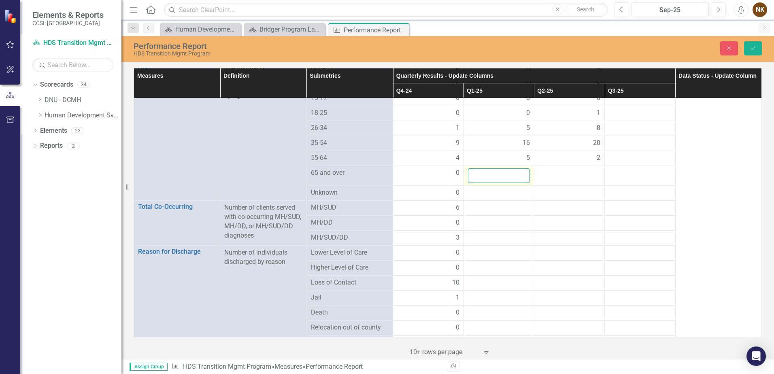
click at [505, 173] on input "number" at bounding box center [499, 175] width 62 height 15
type input "1"
click at [569, 168] on div at bounding box center [569, 173] width 62 height 10
click at [569, 168] on input "number" at bounding box center [569, 175] width 62 height 15
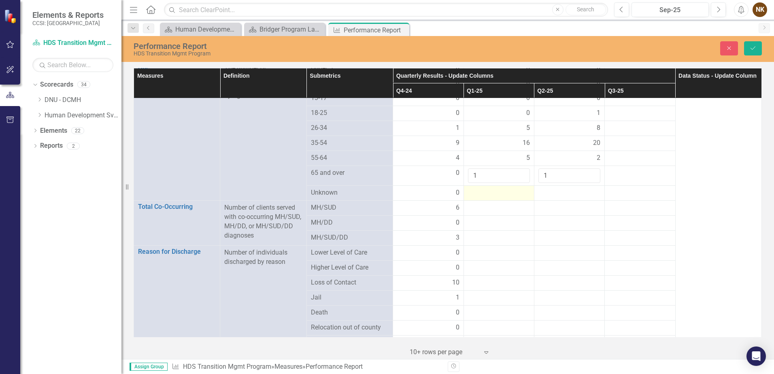
type input "1"
click at [511, 188] on div at bounding box center [499, 193] width 62 height 10
click at [495, 188] on div at bounding box center [499, 193] width 62 height 10
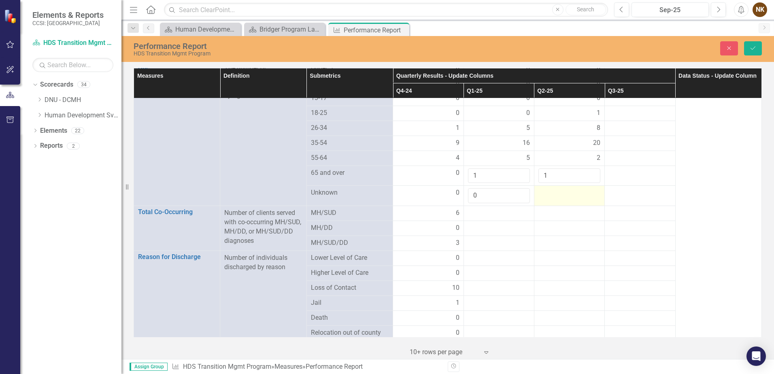
type input "0"
click at [563, 188] on div at bounding box center [569, 193] width 62 height 10
click at [563, 188] on input "number" at bounding box center [569, 195] width 62 height 15
type input "0"
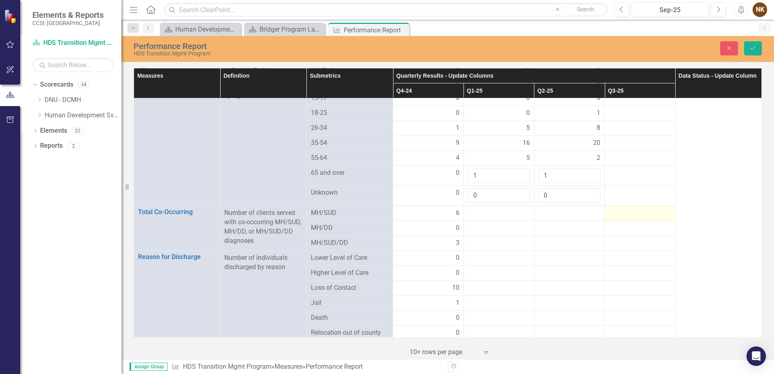
click at [667, 206] on td at bounding box center [640, 213] width 70 height 15
click at [753, 48] on icon "Save" at bounding box center [752, 48] width 7 height 6
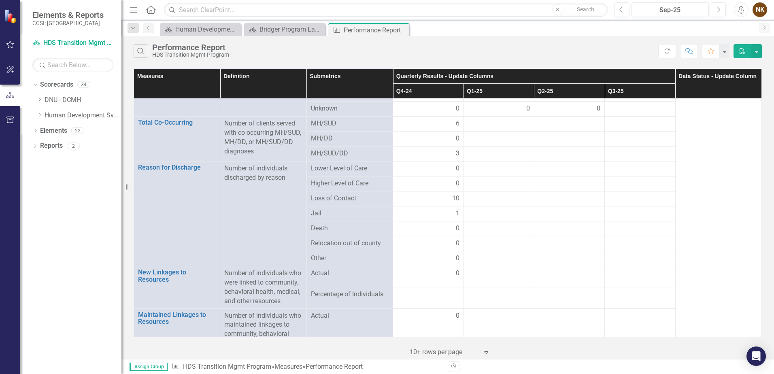
scroll to position [567, 0]
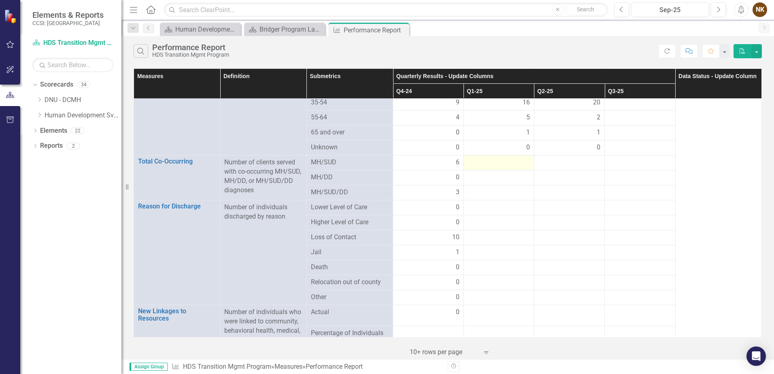
click at [512, 158] on div at bounding box center [499, 163] width 62 height 10
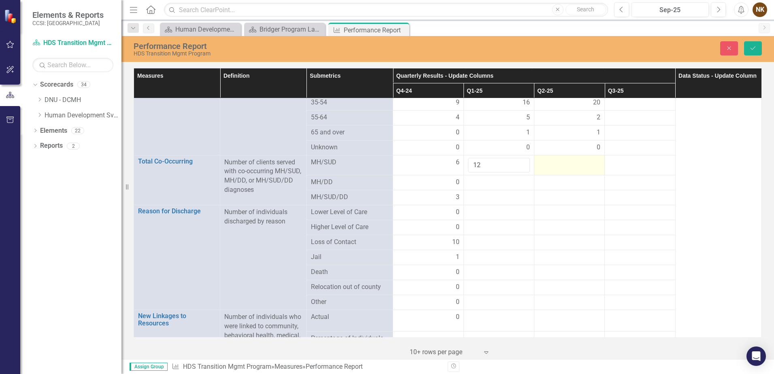
type input "12"
click at [569, 158] on div at bounding box center [569, 163] width 62 height 10
type input "15"
click at [484, 178] on div at bounding box center [499, 183] width 62 height 10
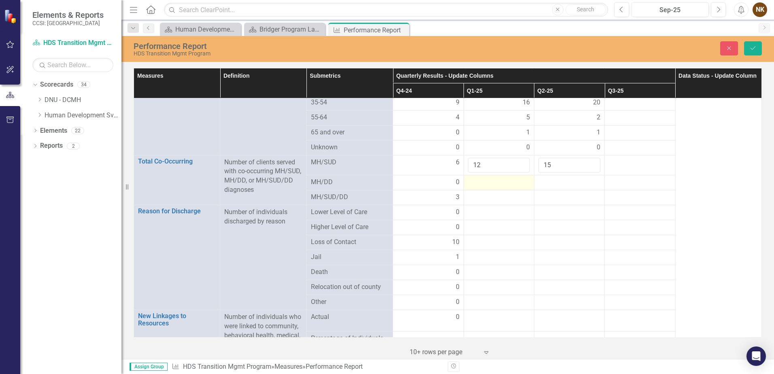
click at [484, 178] on div at bounding box center [499, 183] width 62 height 10
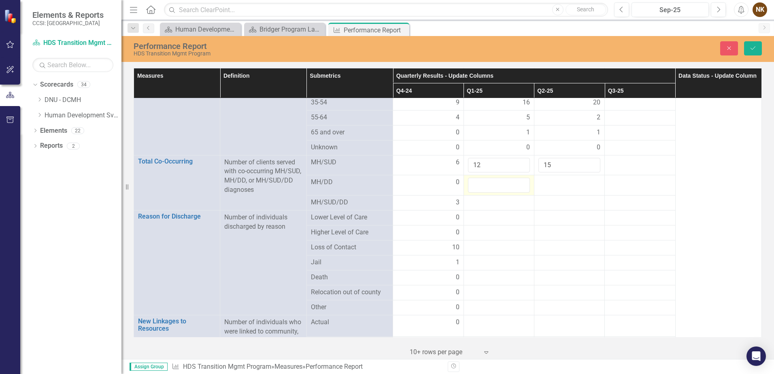
type input "9"
type input "0"
click at [539, 178] on div at bounding box center [569, 183] width 62 height 10
click at [539, 178] on input "number" at bounding box center [569, 185] width 62 height 15
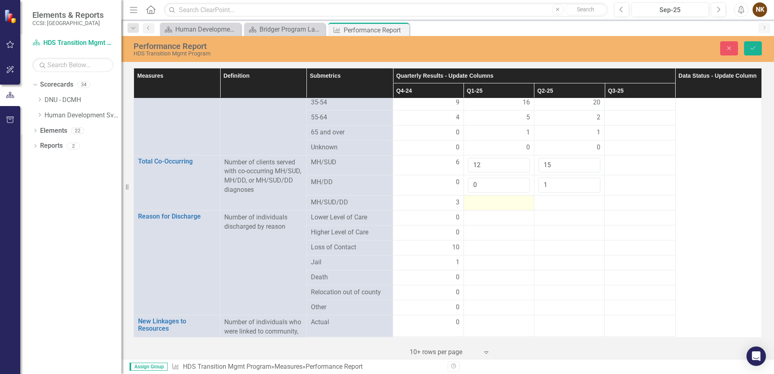
type input "1"
click at [497, 198] on div at bounding box center [499, 203] width 62 height 10
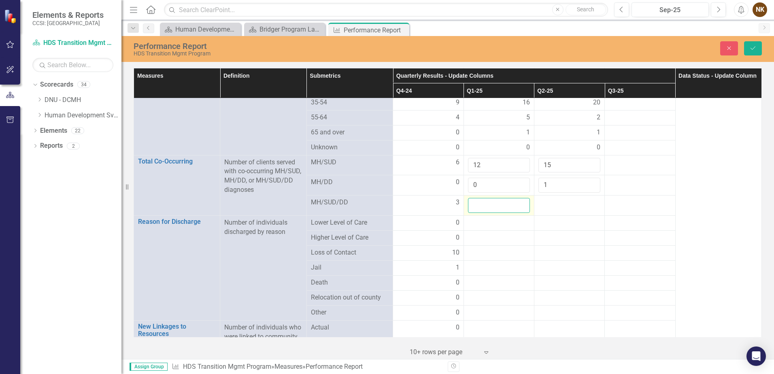
click at [497, 198] on input "number" at bounding box center [499, 205] width 62 height 15
type input "11"
click at [566, 198] on div at bounding box center [569, 203] width 62 height 10
click at [553, 200] on td at bounding box center [569, 205] width 70 height 20
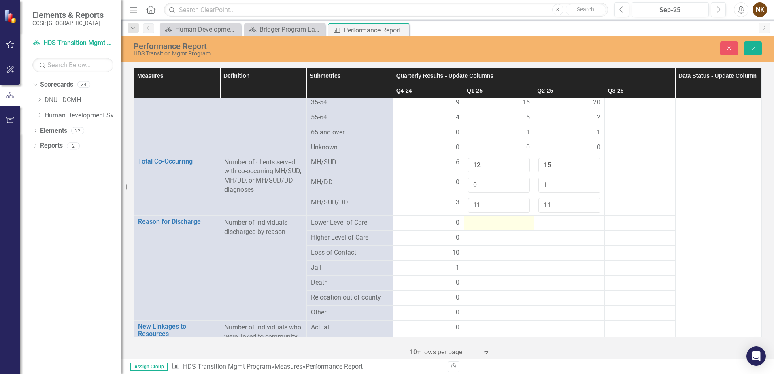
type input "11"
click at [514, 218] on div at bounding box center [499, 223] width 62 height 10
click at [484, 218] on div at bounding box center [499, 223] width 62 height 10
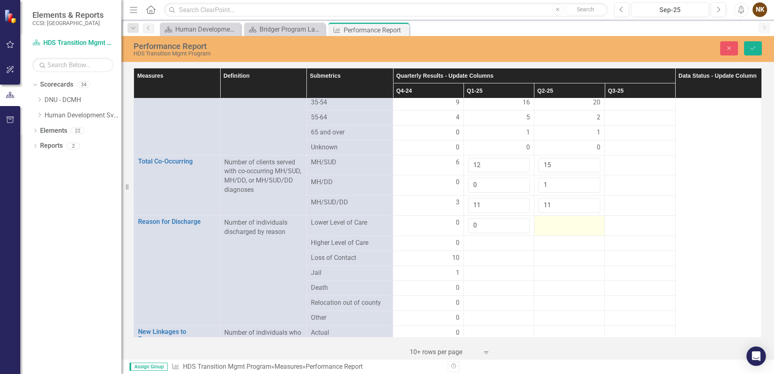
type input "0"
click at [549, 221] on td at bounding box center [569, 226] width 70 height 20
type input "0"
click at [494, 238] on div at bounding box center [499, 243] width 62 height 10
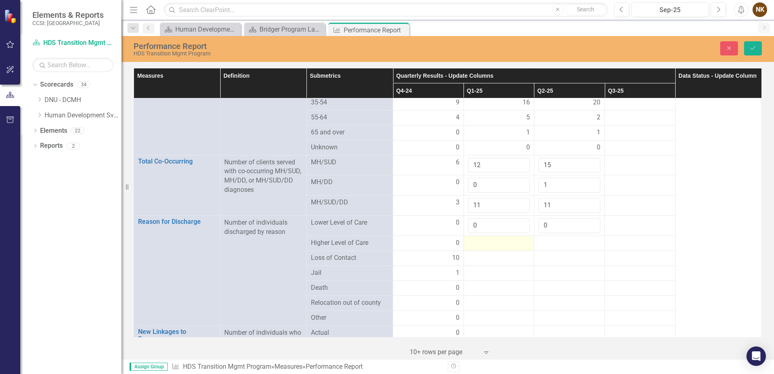
click at [501, 238] on div at bounding box center [499, 243] width 62 height 10
click at [501, 238] on input "number" at bounding box center [499, 245] width 62 height 15
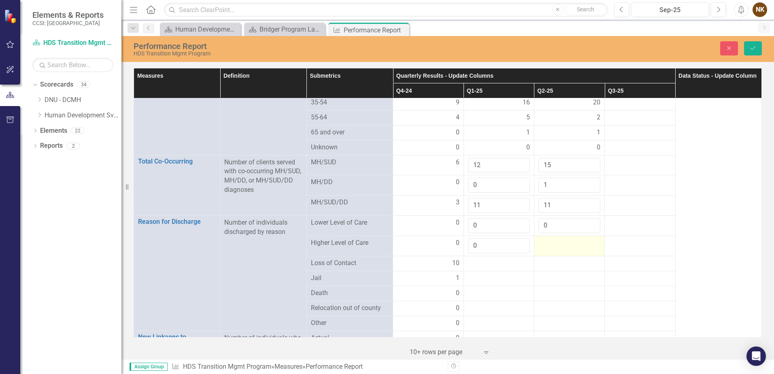
type input "0"
click at [539, 238] on div at bounding box center [569, 243] width 62 height 10
click at [539, 238] on input "number" at bounding box center [569, 245] width 62 height 15
type input "4"
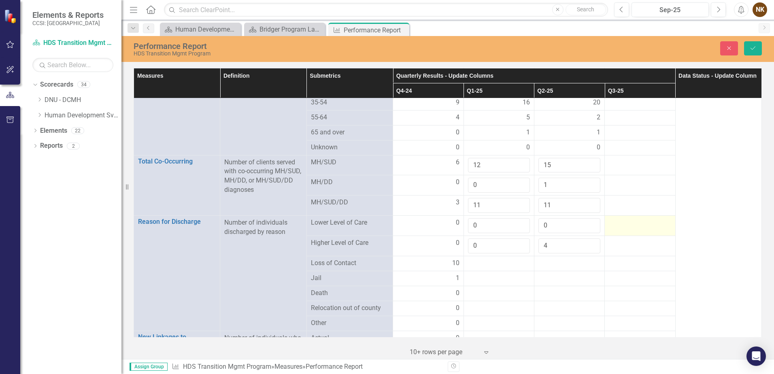
click at [620, 225] on td at bounding box center [640, 226] width 70 height 20
click at [749, 47] on button "Save" at bounding box center [753, 48] width 18 height 14
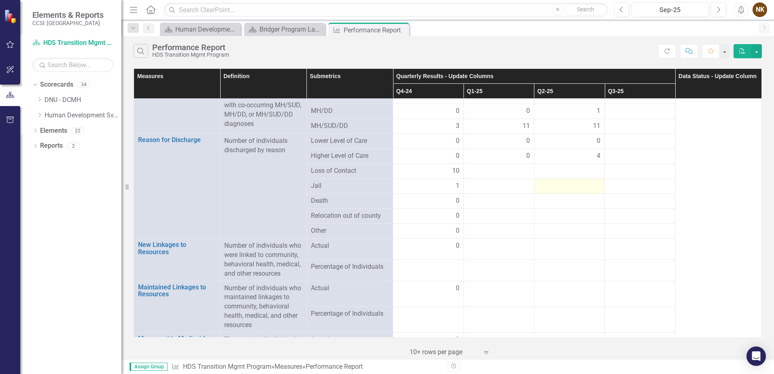
scroll to position [648, 0]
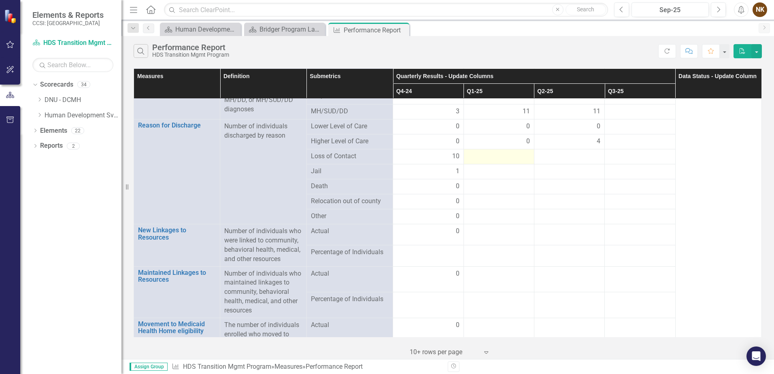
click at [490, 152] on div at bounding box center [499, 157] width 62 height 10
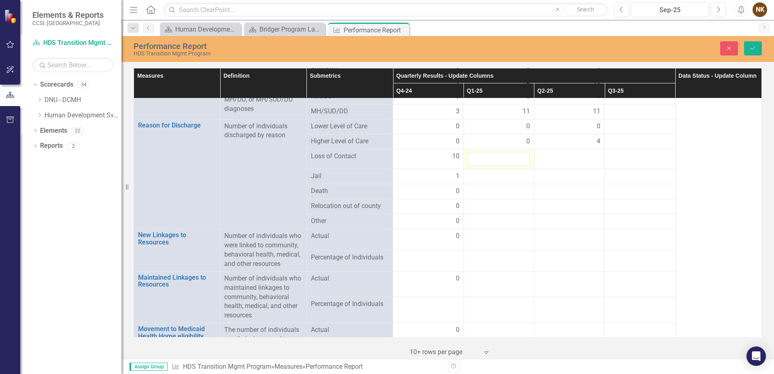
click at [490, 152] on input "number" at bounding box center [499, 159] width 62 height 15
type input "0"
click at [546, 152] on div at bounding box center [569, 157] width 62 height 10
click at [546, 152] on input "number" at bounding box center [569, 159] width 62 height 15
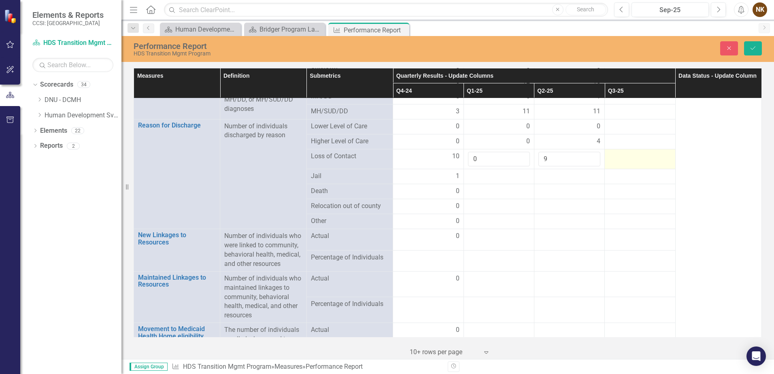
type input "9"
click at [616, 155] on td at bounding box center [640, 159] width 70 height 20
click at [490, 172] on div at bounding box center [499, 177] width 62 height 10
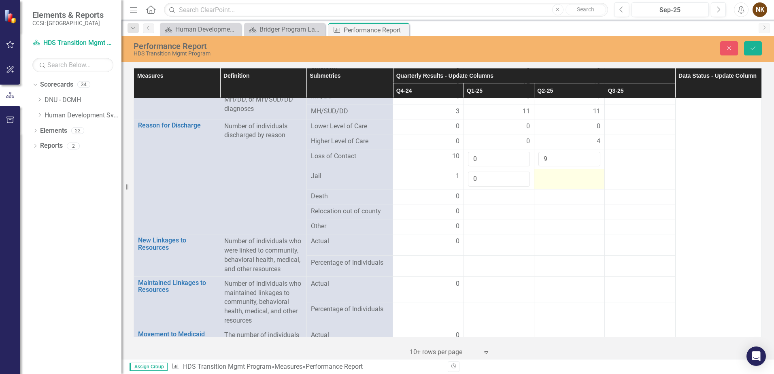
type input "0"
click at [556, 172] on div at bounding box center [569, 177] width 62 height 10
click at [556, 172] on input "number" at bounding box center [569, 179] width 62 height 15
type input "0"
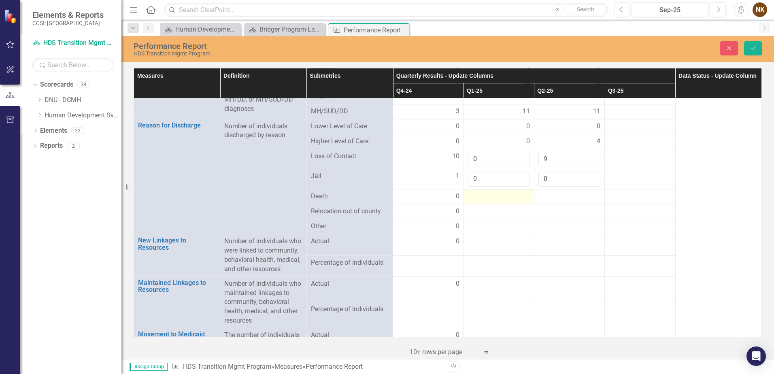
click at [503, 192] on div at bounding box center [499, 197] width 62 height 10
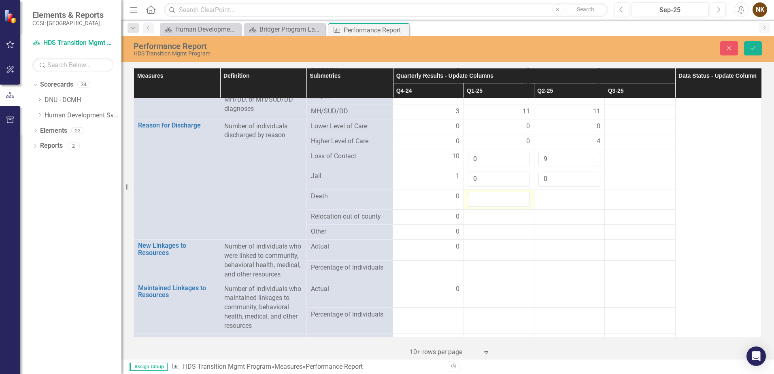
click at [503, 192] on input "number" at bounding box center [499, 199] width 62 height 15
type input "0"
click at [555, 192] on div at bounding box center [569, 197] width 62 height 10
click at [555, 192] on input "number" at bounding box center [569, 199] width 62 height 15
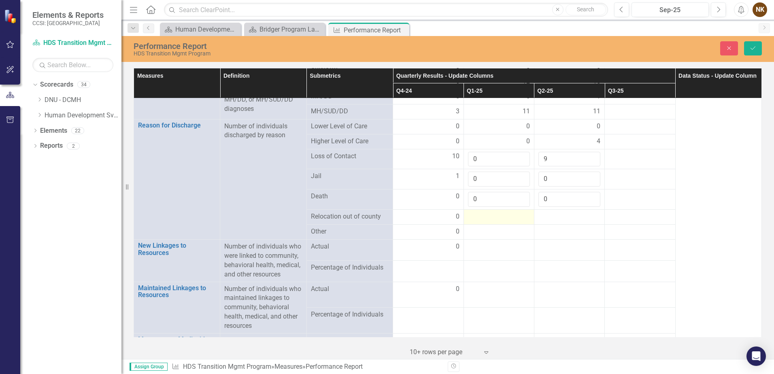
type input "0"
click at [512, 212] on div at bounding box center [499, 217] width 62 height 10
click at [491, 212] on div at bounding box center [499, 217] width 62 height 10
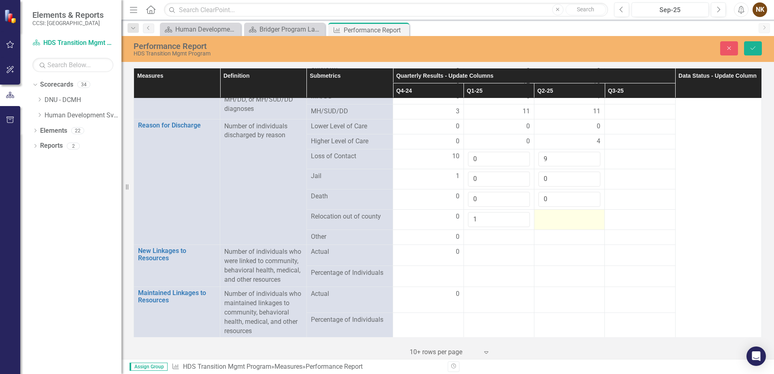
type input "1"
click at [553, 212] on div at bounding box center [569, 217] width 62 height 10
click at [553, 212] on input "number" at bounding box center [569, 219] width 62 height 15
type input "0"
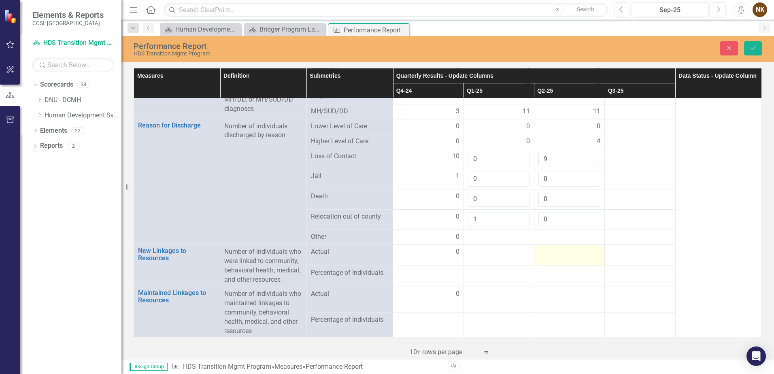
click at [554, 245] on td at bounding box center [569, 255] width 70 height 21
click at [488, 232] on div at bounding box center [499, 237] width 62 height 10
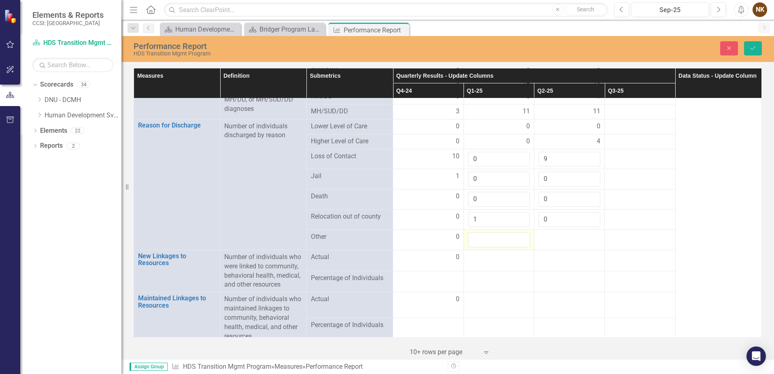
click at [488, 232] on input "number" at bounding box center [499, 239] width 62 height 15
type input "2"
click at [543, 232] on div at bounding box center [569, 237] width 62 height 10
click at [543, 232] on input "number" at bounding box center [569, 239] width 62 height 15
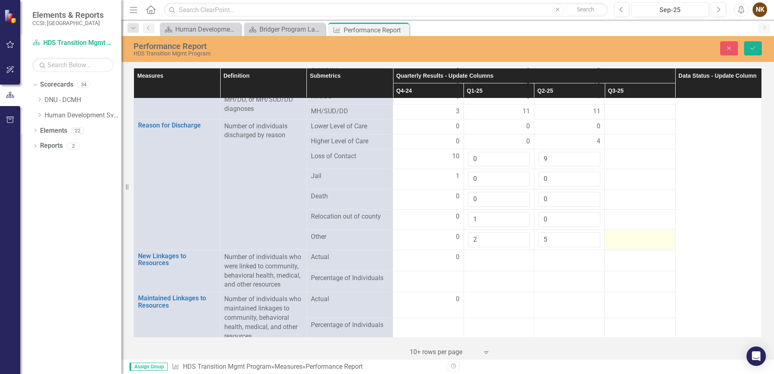
type input "5"
click at [650, 232] on div at bounding box center [640, 237] width 62 height 10
click at [746, 49] on button "Save" at bounding box center [753, 48] width 18 height 14
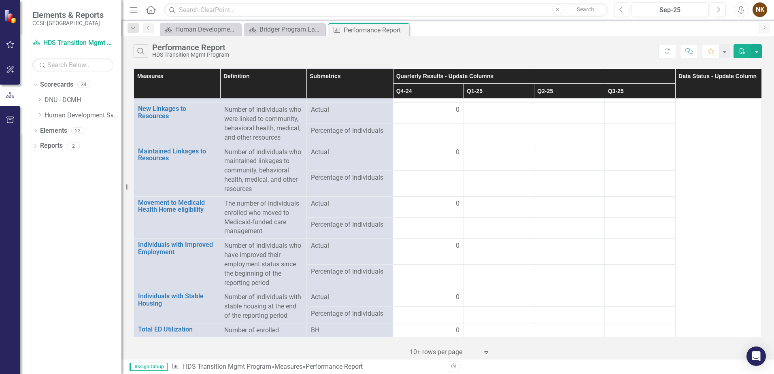
scroll to position [728, 0]
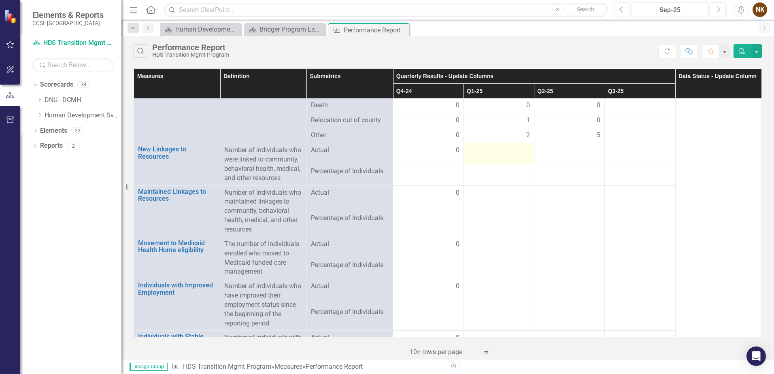
click at [522, 150] on td at bounding box center [498, 153] width 70 height 21
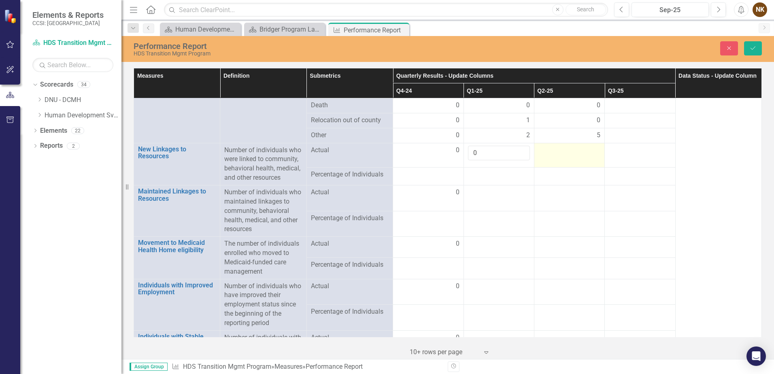
type input "0"
click at [554, 146] on div at bounding box center [569, 151] width 62 height 10
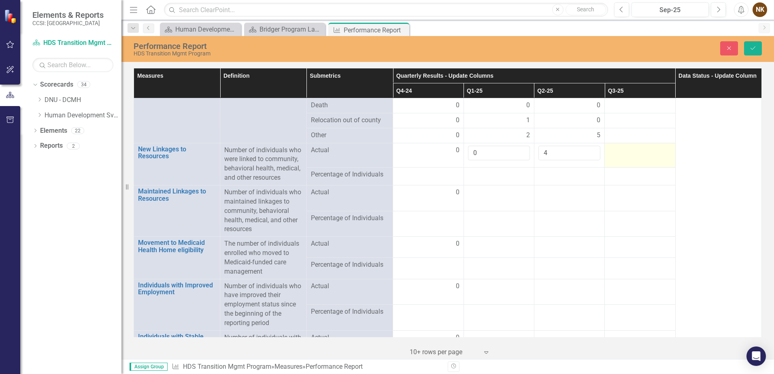
type input "4"
click at [633, 155] on td at bounding box center [640, 155] width 70 height 24
click at [503, 192] on td at bounding box center [498, 198] width 70 height 26
click at [749, 52] on button "Save" at bounding box center [753, 48] width 18 height 14
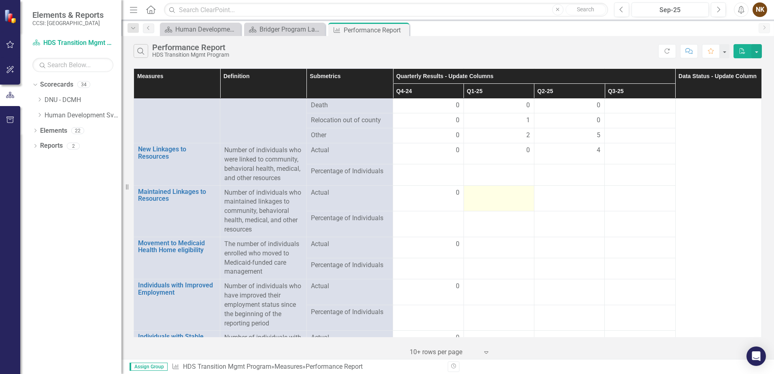
click at [511, 188] on div at bounding box center [499, 193] width 62 height 10
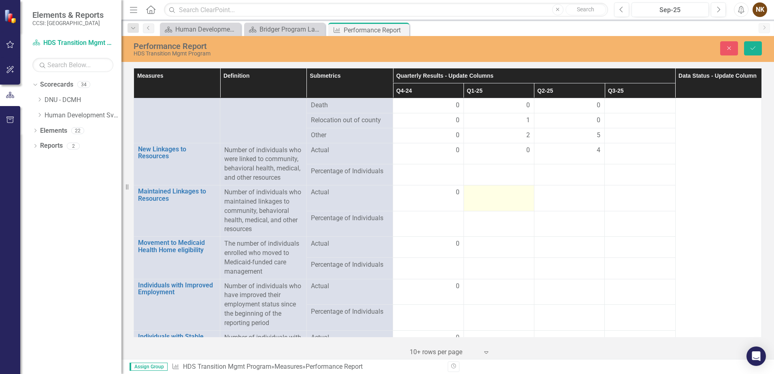
click at [511, 188] on div at bounding box center [499, 193] width 62 height 10
click at [498, 188] on input "number" at bounding box center [499, 195] width 62 height 15
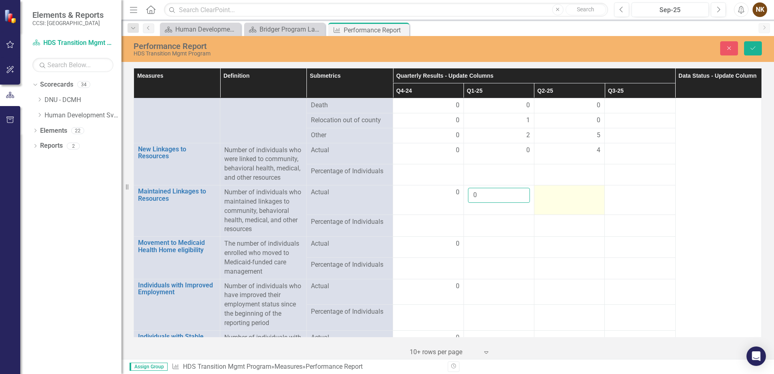
type input "0"
click at [550, 188] on div at bounding box center [569, 193] width 62 height 10
type input "2"
click at [549, 217] on div at bounding box center [569, 222] width 62 height 10
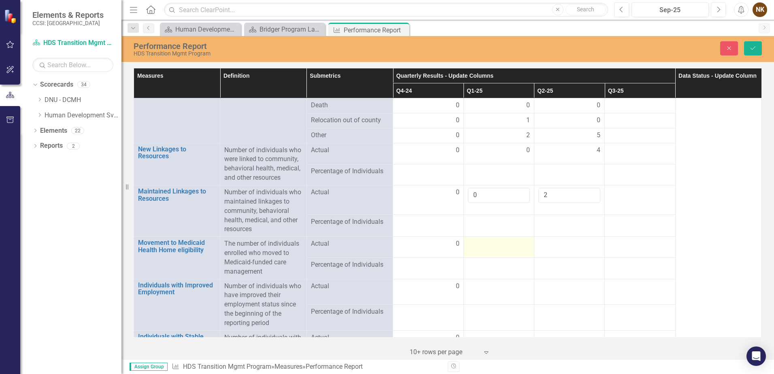
click at [495, 239] on div at bounding box center [499, 244] width 62 height 10
type input "0"
click at [543, 241] on td at bounding box center [569, 249] width 70 height 24
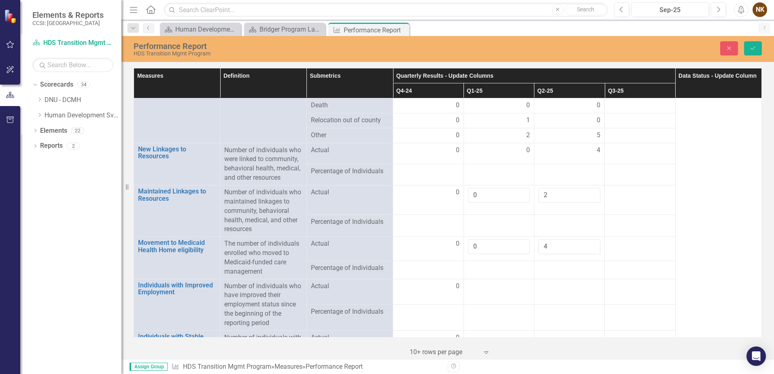
type input "4"
click at [521, 217] on div at bounding box center [499, 222] width 62 height 10
click at [752, 50] on icon "Save" at bounding box center [752, 48] width 7 height 6
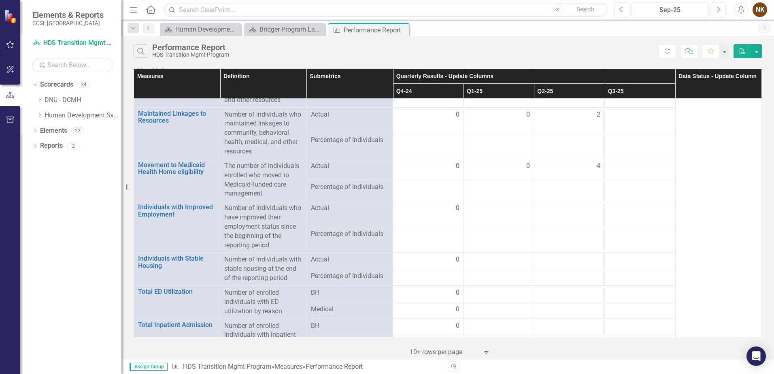
scroll to position [766, 0]
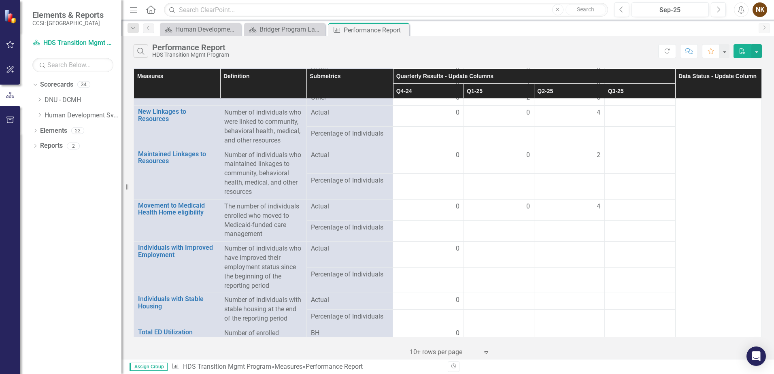
click at [508, 131] on td at bounding box center [498, 137] width 70 height 21
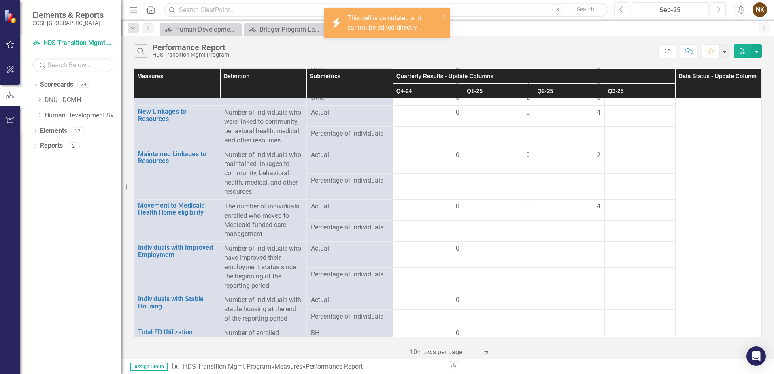
click at [508, 131] on td at bounding box center [498, 137] width 70 height 21
click at [537, 226] on td at bounding box center [569, 231] width 70 height 21
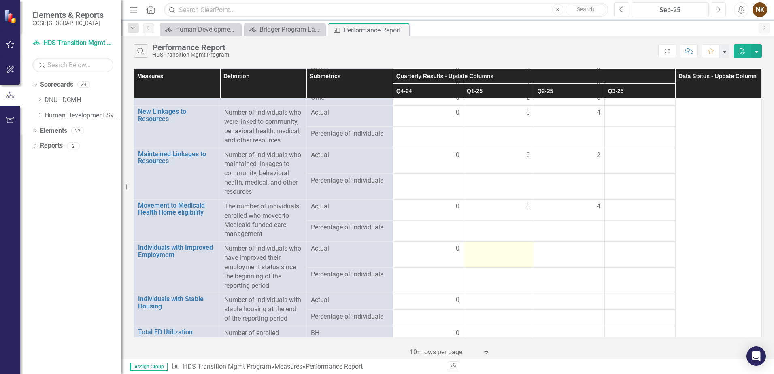
click at [496, 246] on td at bounding box center [498, 255] width 70 height 26
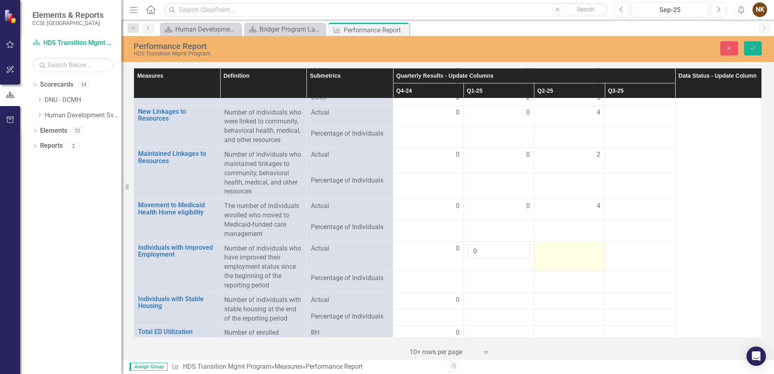
type input "0"
click at [546, 244] on div at bounding box center [569, 249] width 62 height 10
type input "2"
click at [529, 276] on td at bounding box center [498, 282] width 70 height 22
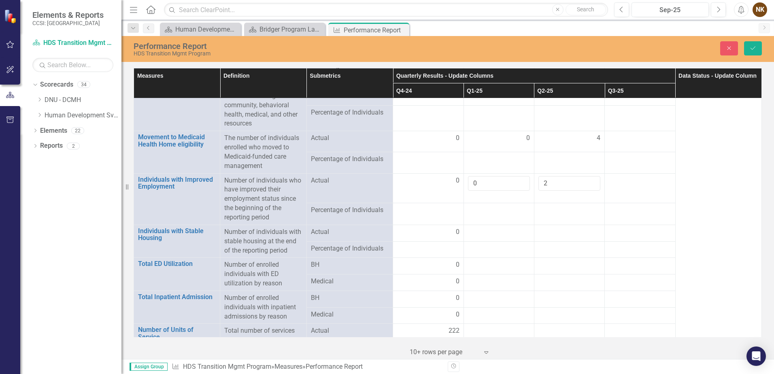
scroll to position [847, 0]
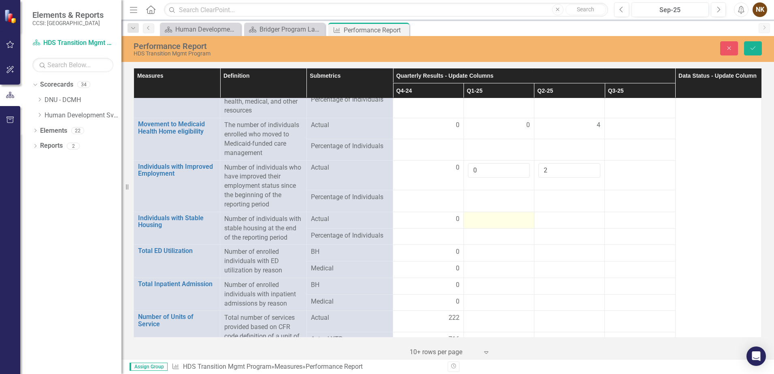
click at [511, 215] on div at bounding box center [499, 219] width 62 height 10
click at [511, 215] on input "number" at bounding box center [499, 221] width 62 height 15
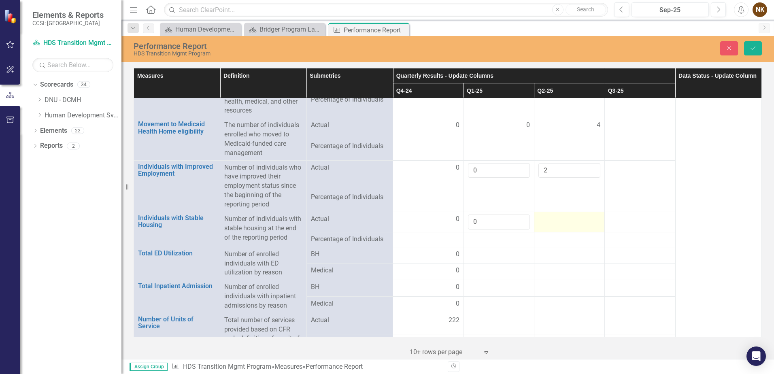
type input "0"
click at [543, 217] on td at bounding box center [569, 222] width 70 height 20
click at [543, 217] on input "number" at bounding box center [569, 221] width 62 height 15
type input "0"
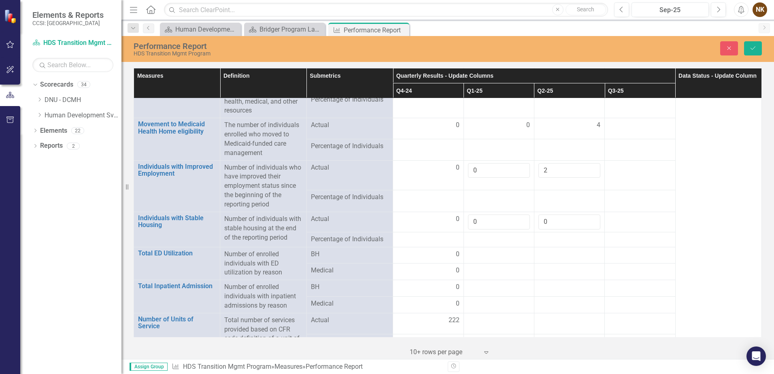
click at [543, 235] on div at bounding box center [569, 240] width 62 height 10
click at [488, 251] on td at bounding box center [498, 255] width 70 height 17
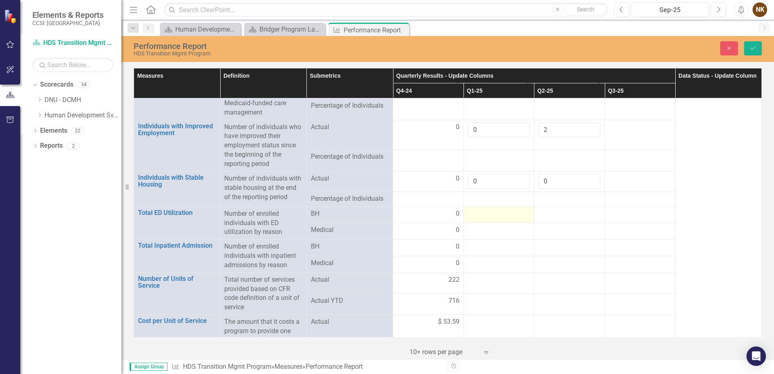
scroll to position [890, 0]
click at [478, 207] on div at bounding box center [499, 212] width 62 height 10
click at [478, 207] on input "number" at bounding box center [499, 214] width 62 height 15
type input "0"
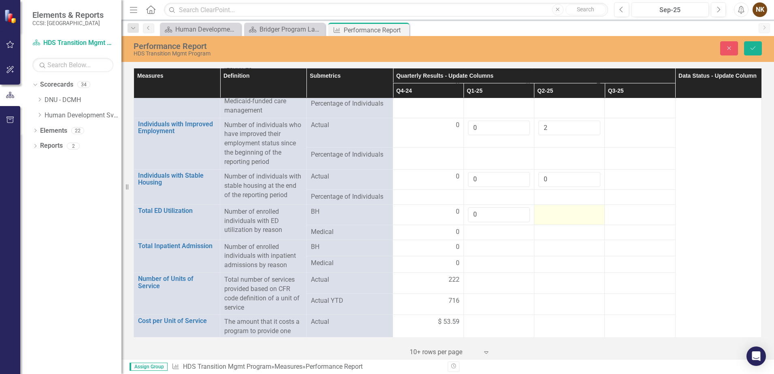
click at [541, 207] on div at bounding box center [569, 212] width 62 height 10
type input "0"
click at [513, 227] on div at bounding box center [499, 232] width 62 height 10
click at [487, 227] on div at bounding box center [499, 232] width 62 height 10
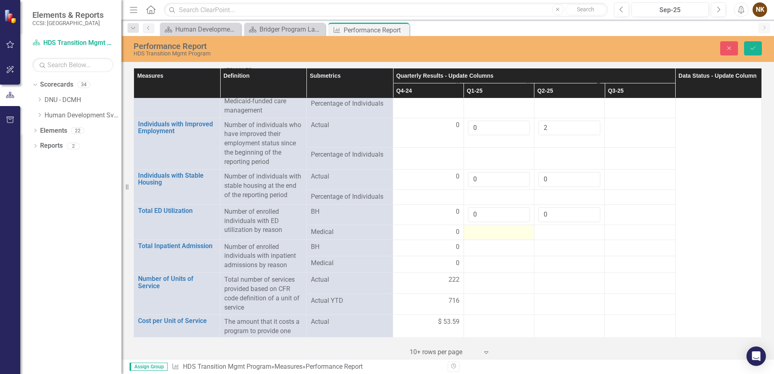
click at [487, 227] on div at bounding box center [499, 232] width 62 height 10
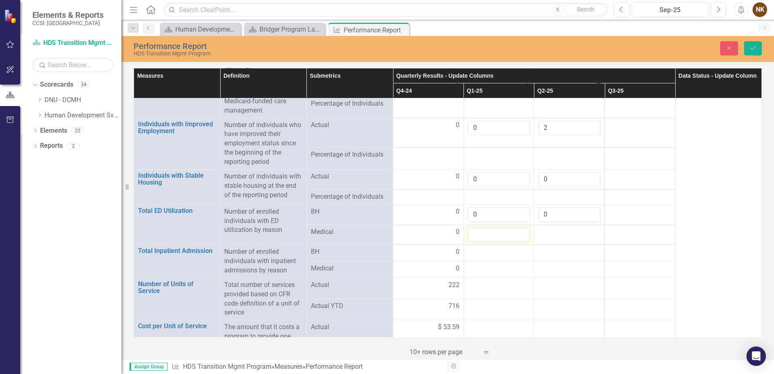
click at [487, 227] on input "number" at bounding box center [499, 234] width 62 height 15
type input "0"
click at [545, 229] on td at bounding box center [569, 235] width 70 height 20
click at [545, 229] on input "number" at bounding box center [569, 234] width 62 height 15
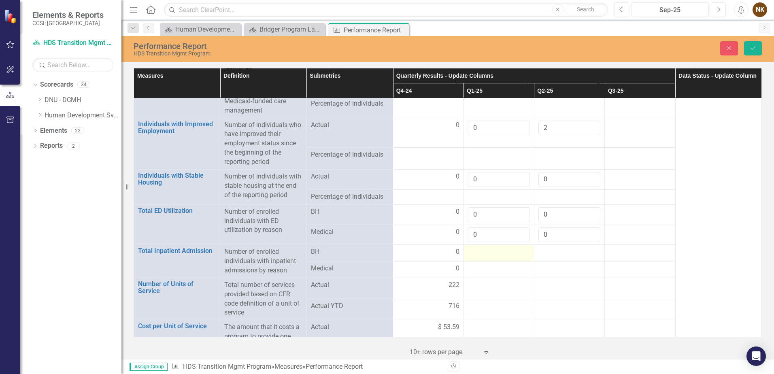
type input "0"
click at [507, 250] on td at bounding box center [498, 253] width 70 height 17
click at [483, 247] on div at bounding box center [499, 252] width 62 height 10
click at [483, 247] on input "number" at bounding box center [499, 254] width 62 height 15
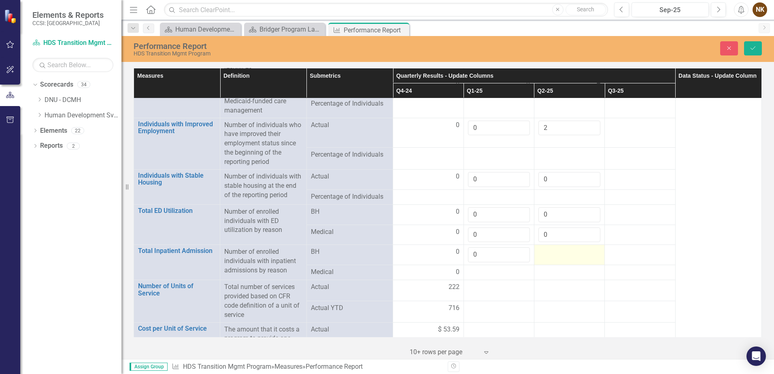
type input "0"
click at [548, 248] on td at bounding box center [569, 255] width 70 height 20
type input "0"
click at [502, 268] on div at bounding box center [499, 273] width 62 height 10
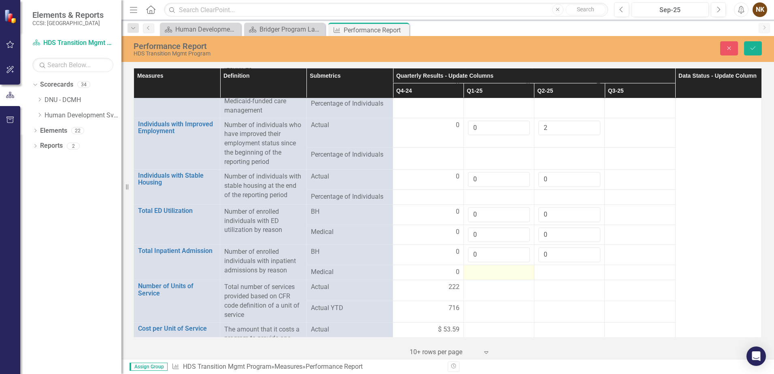
click at [502, 268] on div at bounding box center [499, 273] width 62 height 10
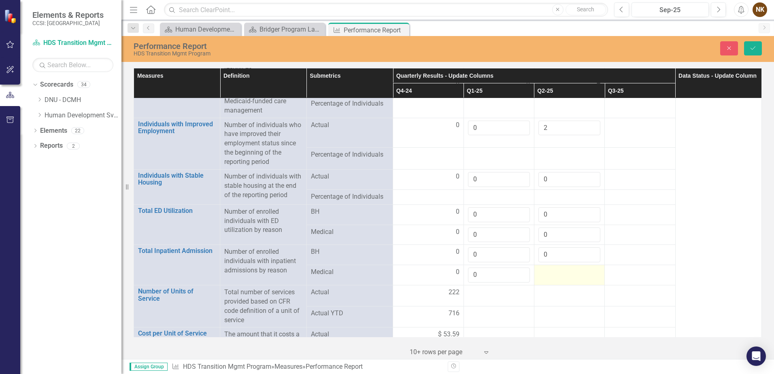
type input "0"
click at [542, 268] on div at bounding box center [569, 273] width 62 height 10
click at [543, 268] on input "number" at bounding box center [569, 275] width 62 height 15
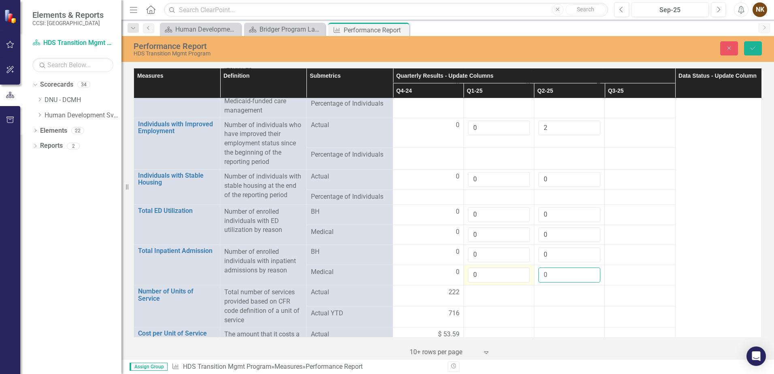
type input "0"
click at [501, 271] on input "0" at bounding box center [499, 275] width 62 height 15
click at [534, 285] on td at bounding box center [569, 295] width 70 height 21
click at [757, 49] on button "Save" at bounding box center [753, 48] width 18 height 14
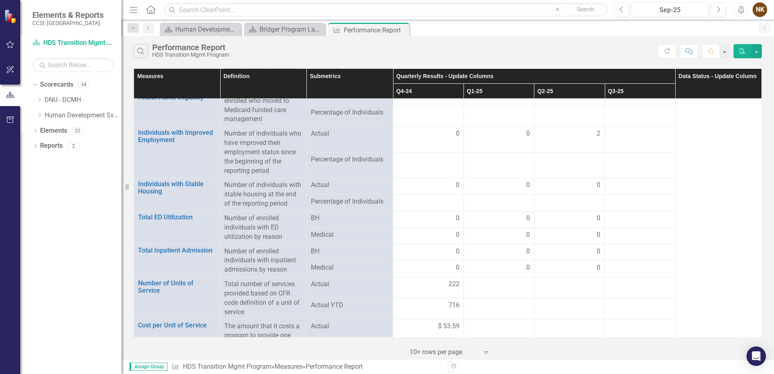
scroll to position [887, 0]
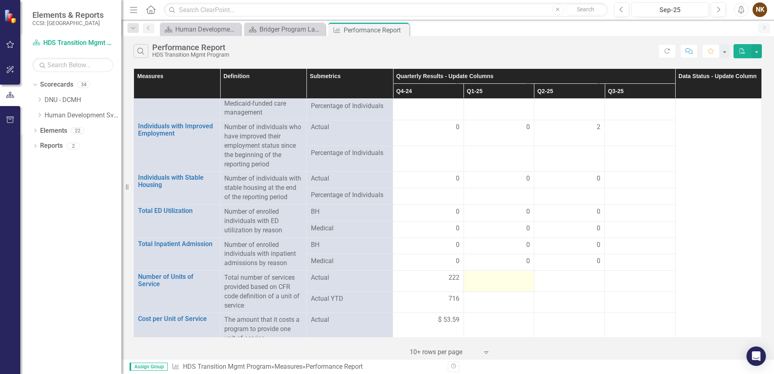
click at [503, 273] on div at bounding box center [499, 278] width 62 height 10
click at [503, 274] on div at bounding box center [499, 279] width 62 height 10
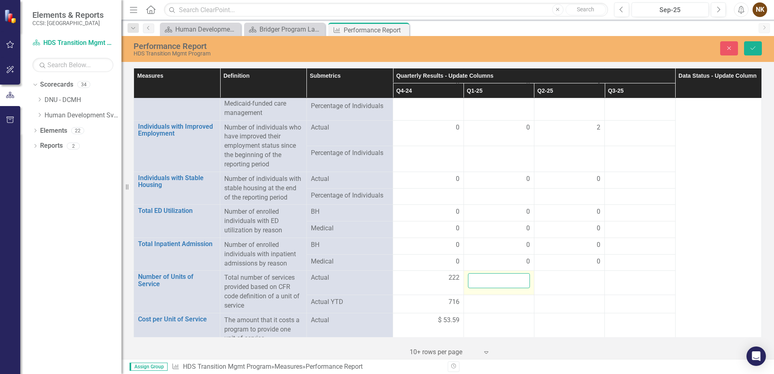
click at [503, 273] on input "number" at bounding box center [499, 280] width 62 height 15
type input "264"
click at [558, 278] on td at bounding box center [569, 283] width 70 height 24
click at [558, 278] on input "number" at bounding box center [569, 280] width 62 height 15
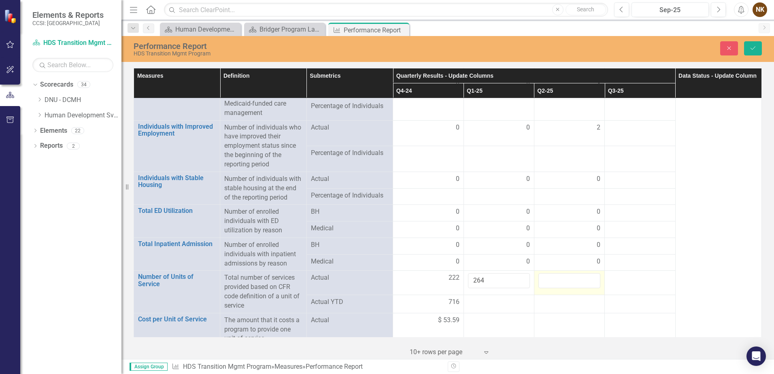
click at [559, 273] on input "number" at bounding box center [569, 280] width 62 height 15
type input "268"
click at [665, 273] on div at bounding box center [640, 278] width 62 height 10
click at [752, 49] on icon "Save" at bounding box center [752, 48] width 7 height 6
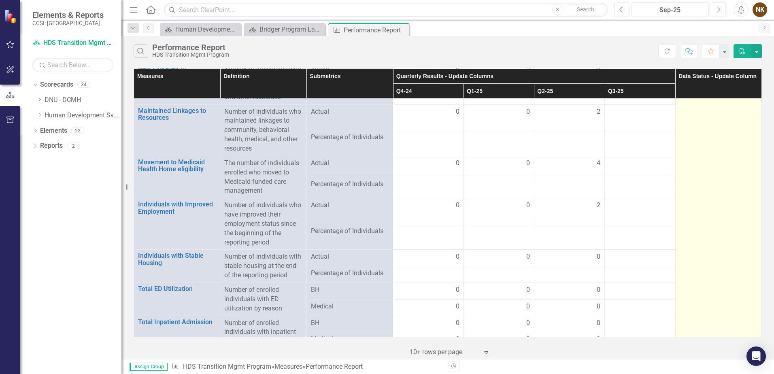
scroll to position [887, 0]
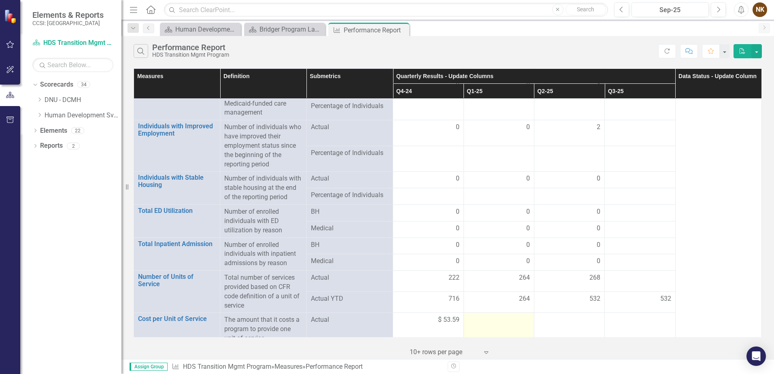
click at [518, 315] on div at bounding box center [499, 320] width 62 height 10
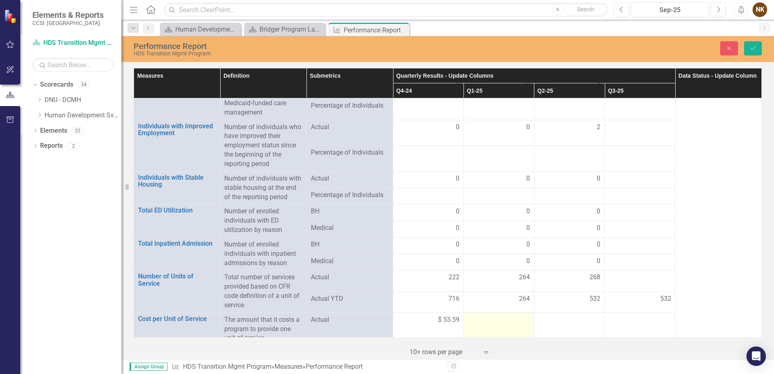
click at [518, 315] on div at bounding box center [499, 320] width 62 height 10
click at [511, 316] on input "number" at bounding box center [499, 323] width 62 height 15
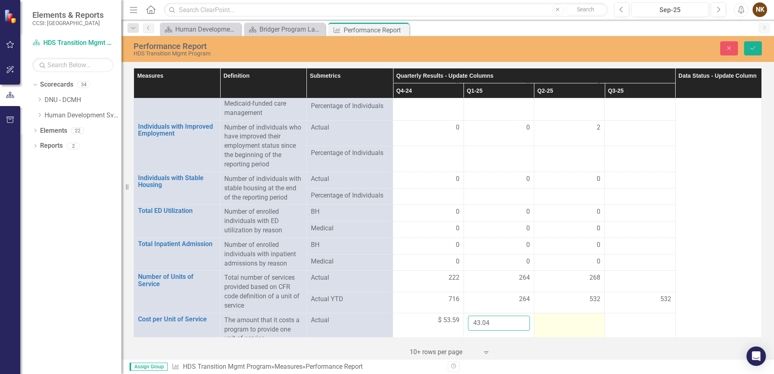
type input "43.04"
click at [554, 317] on td at bounding box center [569, 329] width 70 height 33
click at [554, 317] on input "number" at bounding box center [569, 323] width 62 height 15
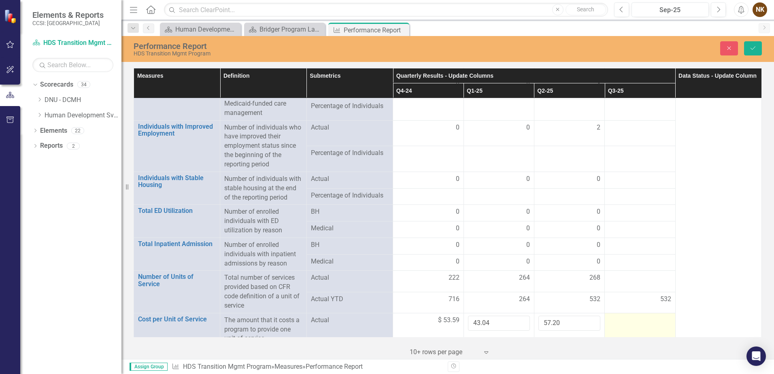
type input "57.20"
click at [649, 320] on td at bounding box center [640, 329] width 70 height 33
click at [745, 46] on button "Save" at bounding box center [753, 48] width 18 height 14
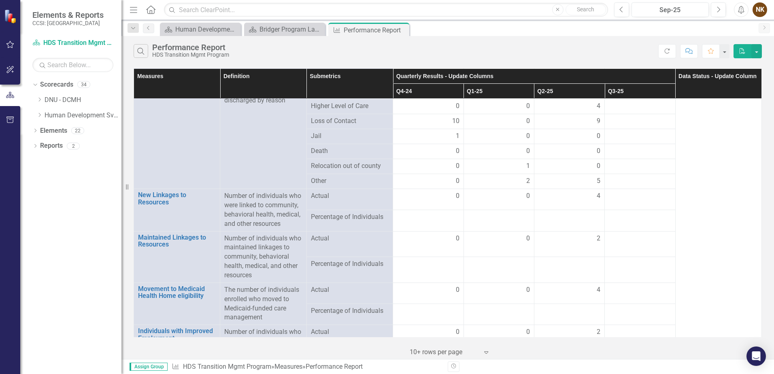
scroll to position [688, 0]
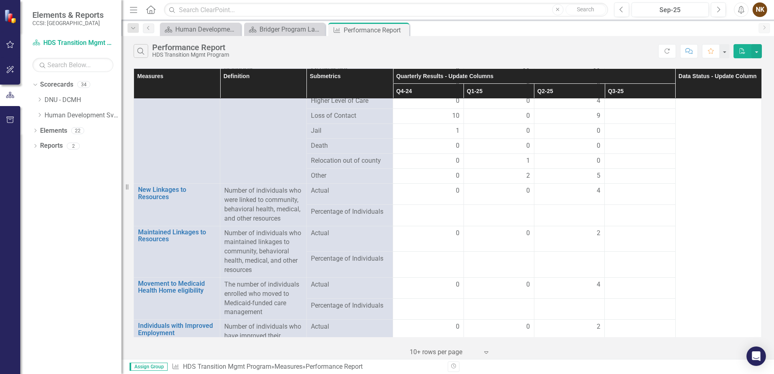
click at [490, 207] on div at bounding box center [499, 212] width 62 height 10
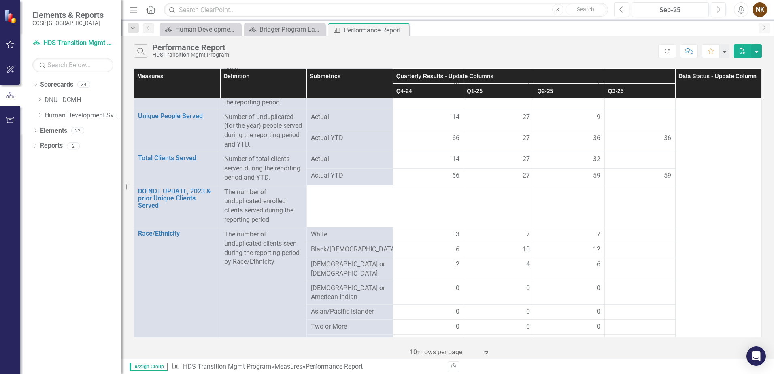
scroll to position [119, 0]
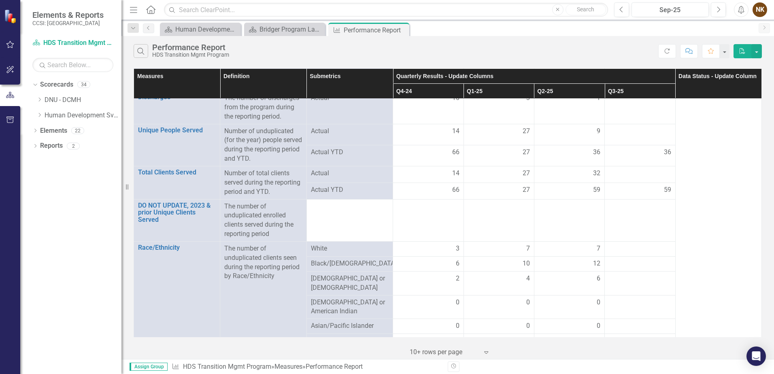
click at [500, 220] on td at bounding box center [498, 220] width 70 height 42
click at [426, 207] on td at bounding box center [428, 220] width 70 height 42
click at [244, 219] on p "The number of unduplicated enrolled clients served during the reporting period" at bounding box center [263, 220] width 78 height 37
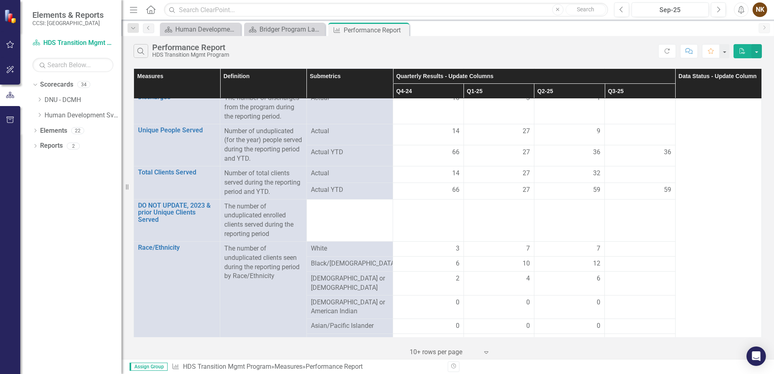
click at [457, 219] on td at bounding box center [428, 220] width 70 height 42
click at [488, 217] on td at bounding box center [498, 220] width 70 height 42
click at [558, 217] on td at bounding box center [569, 220] width 70 height 42
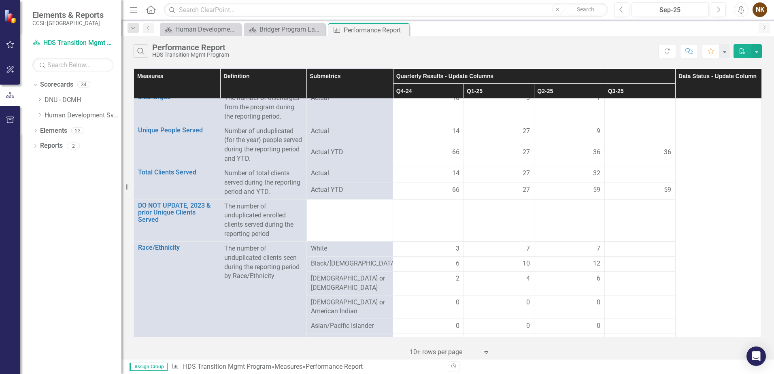
click at [558, 217] on td at bounding box center [569, 220] width 70 height 42
click at [641, 222] on td at bounding box center [640, 220] width 70 height 42
click at [361, 213] on td at bounding box center [349, 220] width 86 height 42
click at [434, 215] on td at bounding box center [428, 220] width 70 height 42
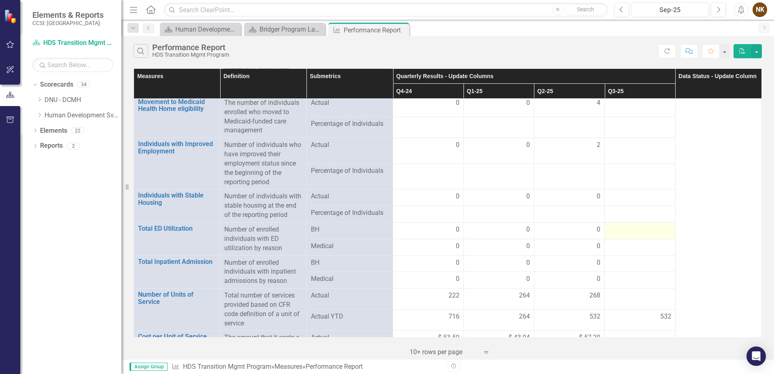
scroll to position [887, 0]
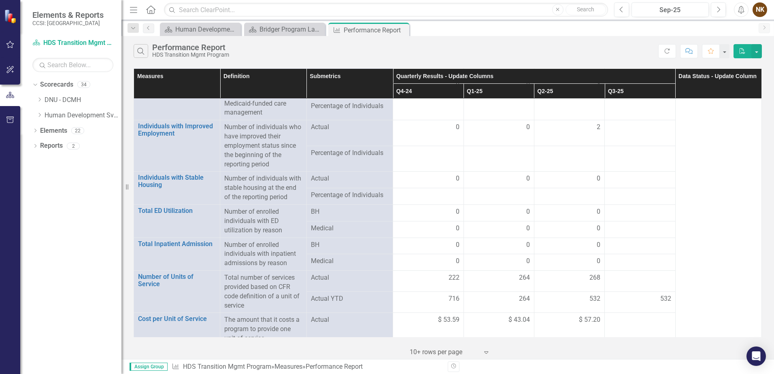
click at [577, 153] on td at bounding box center [569, 159] width 70 height 26
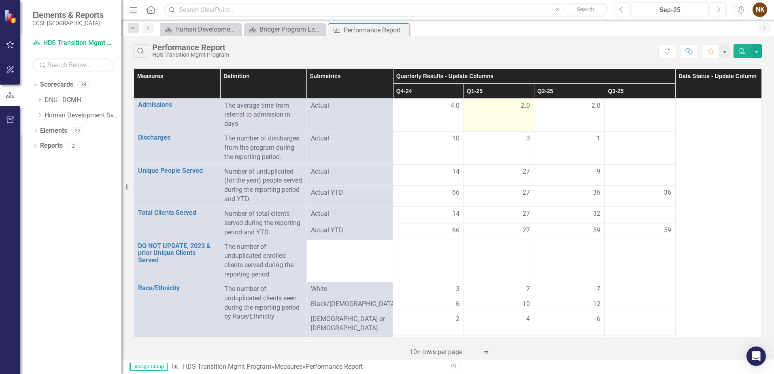
scroll to position [0, 0]
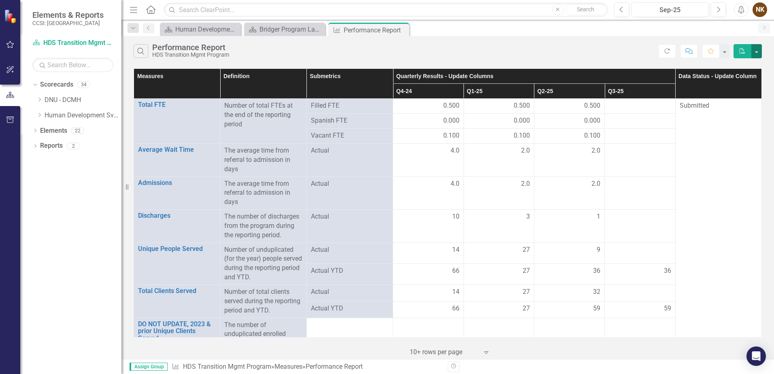
click at [756, 51] on button "button" at bounding box center [756, 51] width 11 height 14
click at [752, 80] on link "Excel Export to Excel" at bounding box center [729, 81] width 64 height 15
click at [212, 32] on div "Human Development Svcs of [GEOGRAPHIC_DATA] Page" at bounding box center [201, 29] width 53 height 10
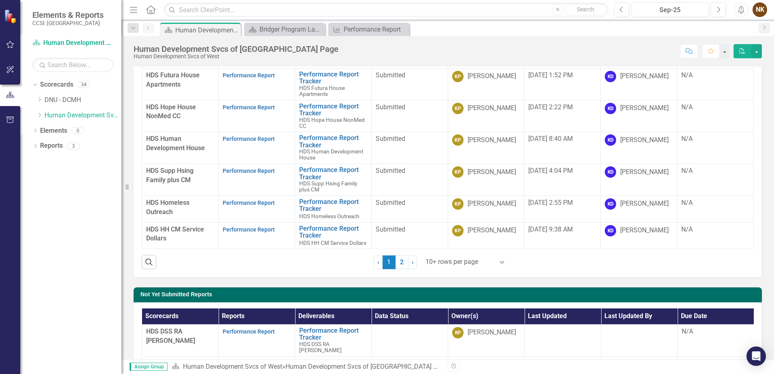
scroll to position [121, 0]
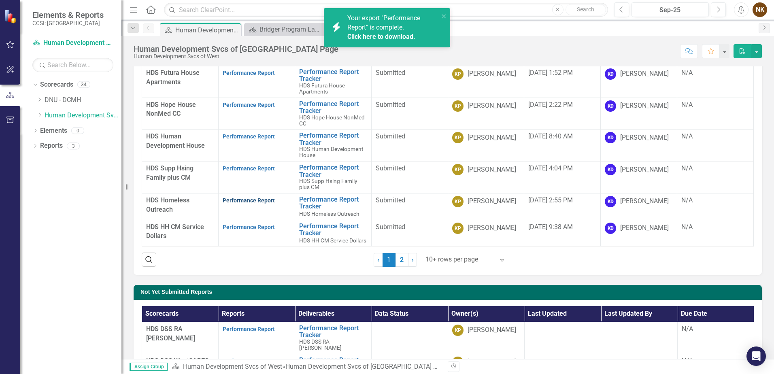
click at [268, 197] on link "Performance Report" at bounding box center [249, 200] width 52 height 6
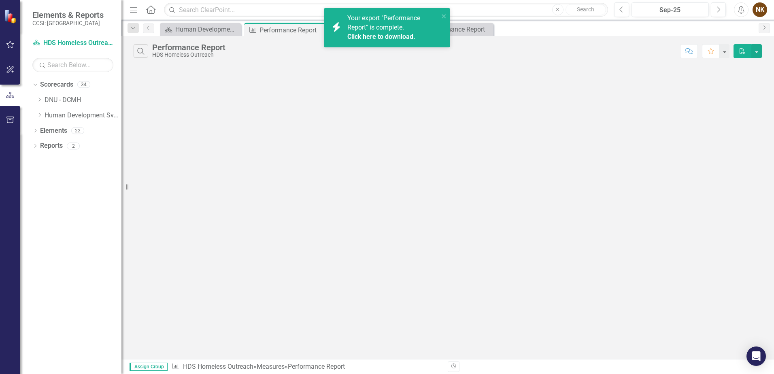
click at [387, 36] on link "Click here to download." at bounding box center [381, 37] width 68 height 8
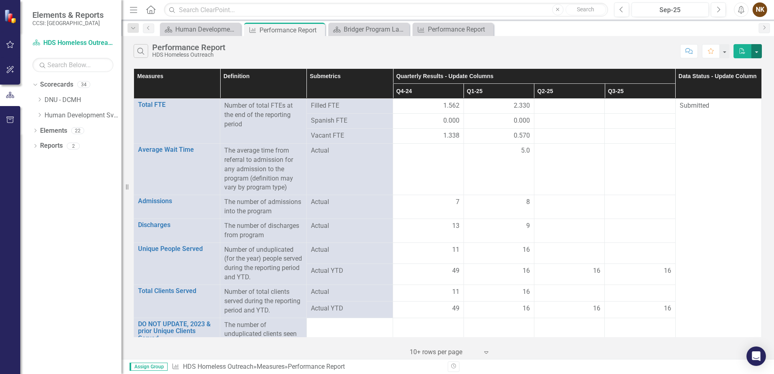
click at [759, 52] on button "button" at bounding box center [756, 51] width 11 height 14
click at [733, 85] on link "Excel Export to Excel" at bounding box center [729, 81] width 64 height 15
click at [720, 9] on icon "button" at bounding box center [718, 9] width 3 height 6
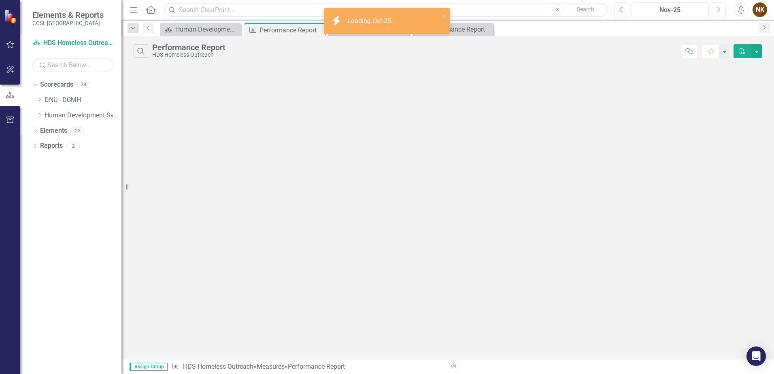
click at [720, 9] on icon "button" at bounding box center [718, 9] width 3 height 6
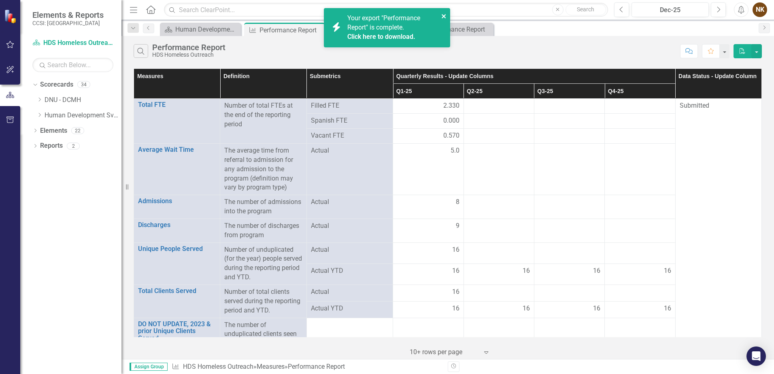
click at [443, 15] on icon "close" at bounding box center [444, 16] width 6 height 6
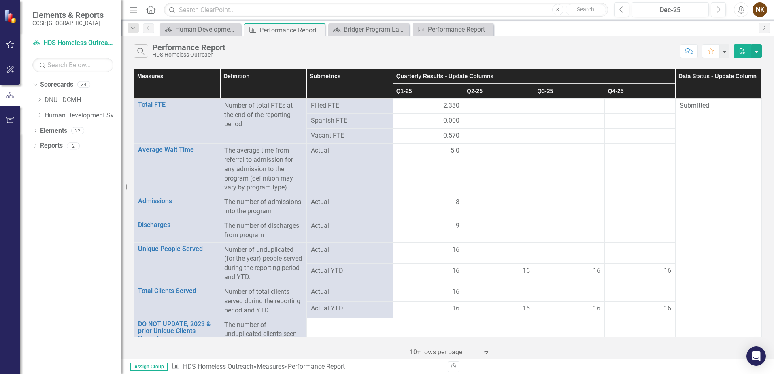
click at [590, 43] on div "Search Performance Report HDS Homeless Outreach Comment Favorite PDF" at bounding box center [447, 49] width 652 height 26
click at [484, 108] on div at bounding box center [499, 106] width 62 height 10
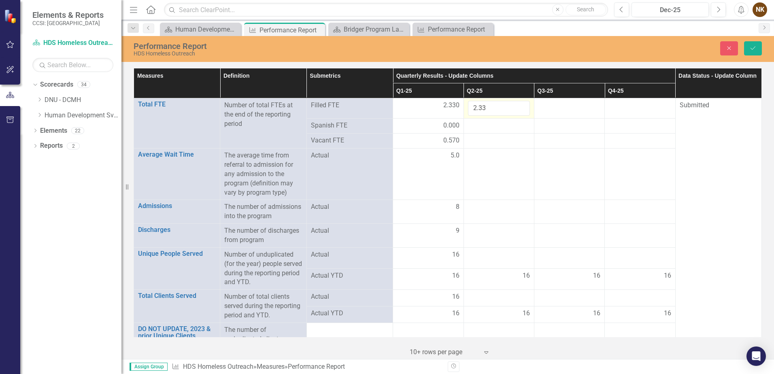
type input "2.33"
click button "Save" at bounding box center [753, 48] width 18 height 14
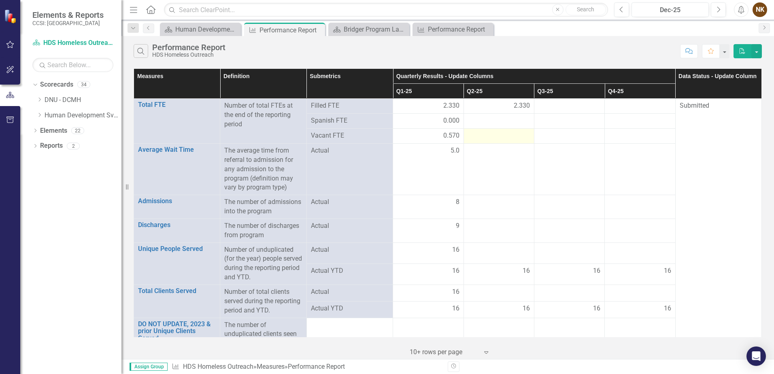
click at [495, 134] on div at bounding box center [499, 136] width 62 height 10
click at [500, 120] on div at bounding box center [499, 121] width 62 height 10
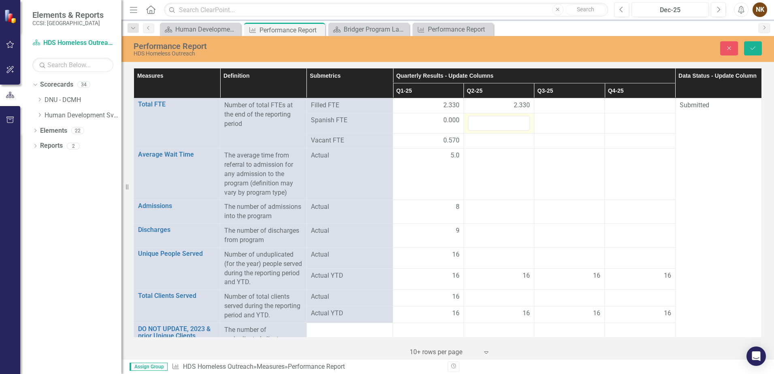
click at [500, 120] on div at bounding box center [499, 123] width 62 height 15
click at [500, 120] on input "number" at bounding box center [499, 123] width 62 height 15
type input "0"
click at [495, 148] on td at bounding box center [498, 141] width 70 height 15
click at [495, 147] on td at bounding box center [498, 141] width 70 height 15
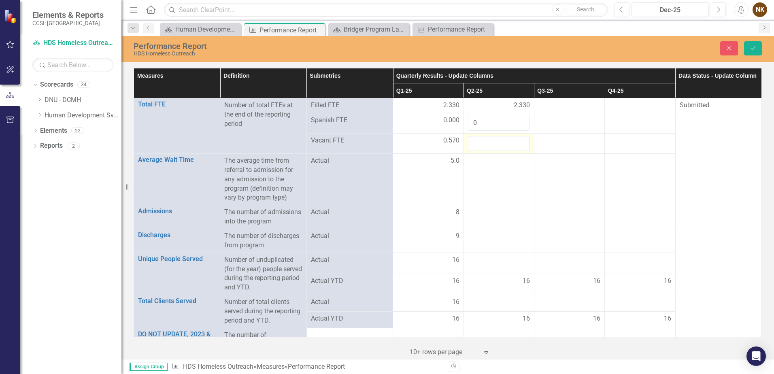
click at [495, 143] on input "number" at bounding box center [499, 143] width 62 height 15
type input ".57"
click button "Save" at bounding box center [753, 48] width 18 height 14
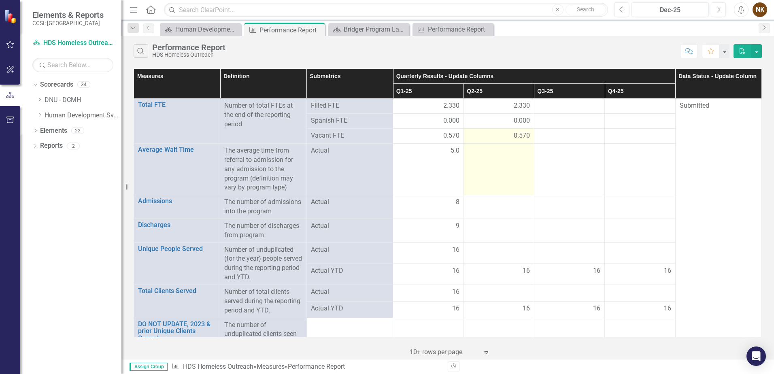
click at [502, 163] on td at bounding box center [498, 169] width 70 height 51
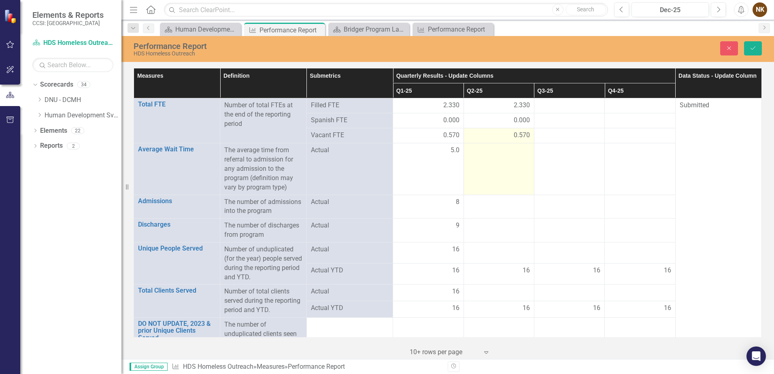
click at [502, 163] on td at bounding box center [498, 168] width 70 height 51
click at [503, 157] on input "number" at bounding box center [499, 153] width 62 height 15
type input "5"
click at [503, 188] on td "5" at bounding box center [498, 168] width 70 height 51
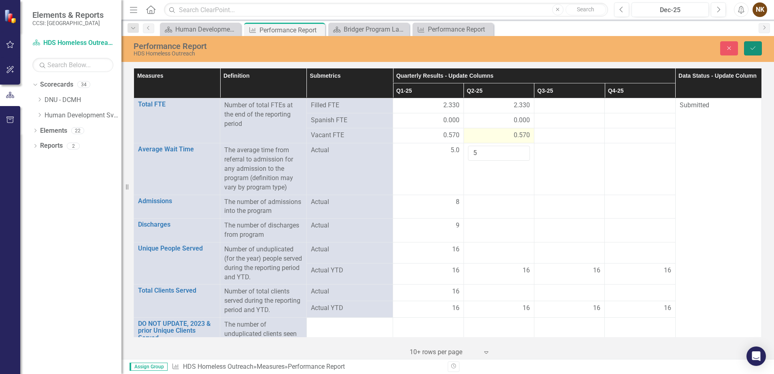
click at [752, 49] on icon "Save" at bounding box center [752, 48] width 7 height 6
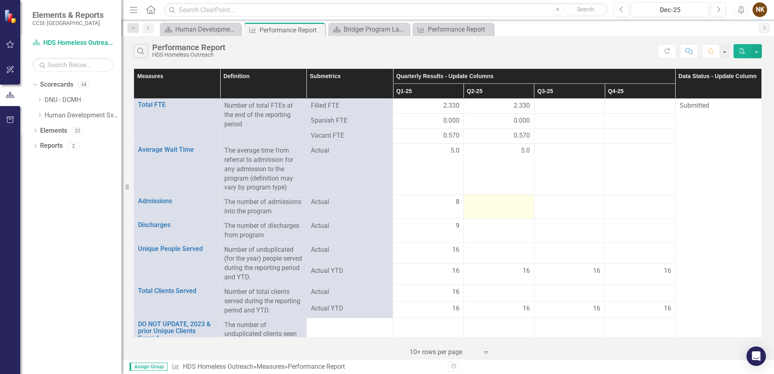
click at [498, 206] on div at bounding box center [499, 202] width 62 height 10
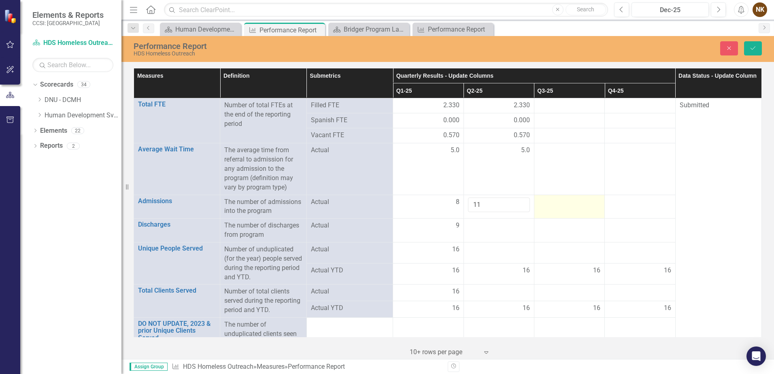
type input "11"
click at [554, 212] on td at bounding box center [569, 207] width 70 height 24
click at [507, 234] on td at bounding box center [498, 231] width 70 height 24
click at [508, 230] on div at bounding box center [499, 226] width 62 height 10
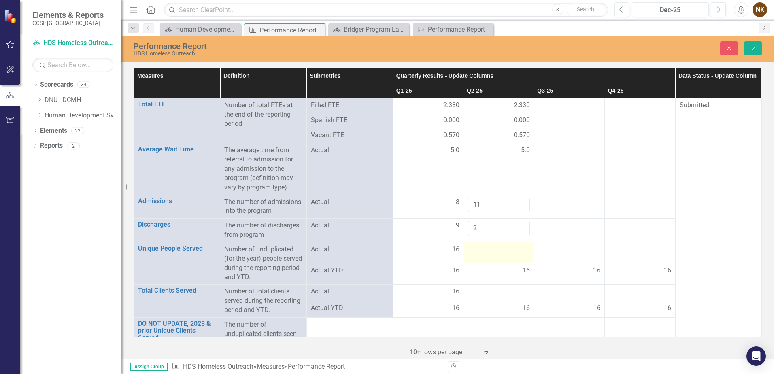
type input "2"
click at [514, 247] on div at bounding box center [499, 250] width 62 height 10
click at [512, 251] on div at bounding box center [499, 250] width 62 height 10
type input "16"
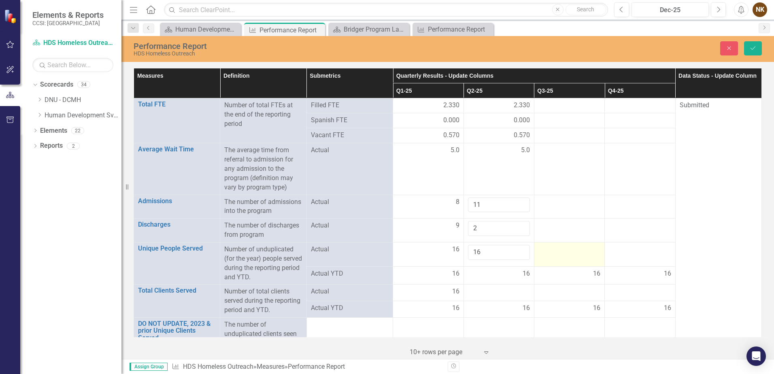
click at [577, 255] on td at bounding box center [569, 254] width 70 height 24
click at [756, 45] on icon "Save" at bounding box center [752, 48] width 7 height 6
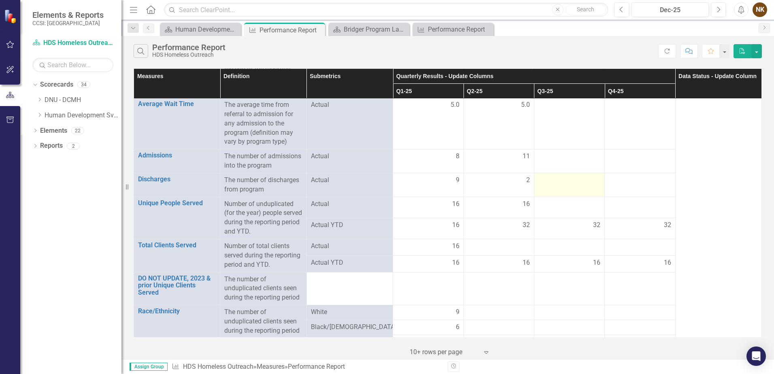
scroll to position [81, 0]
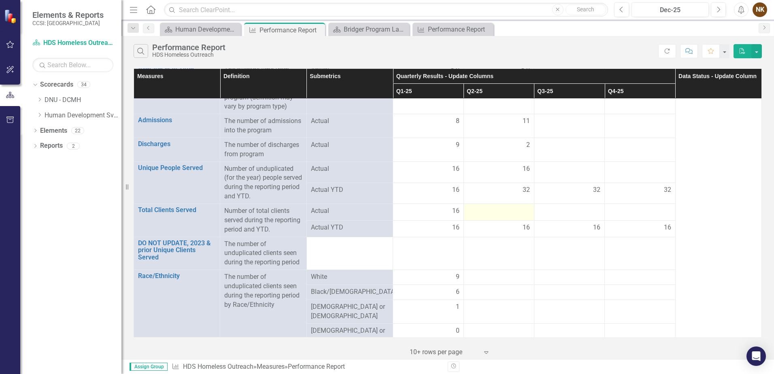
click at [493, 210] on div at bounding box center [499, 211] width 62 height 10
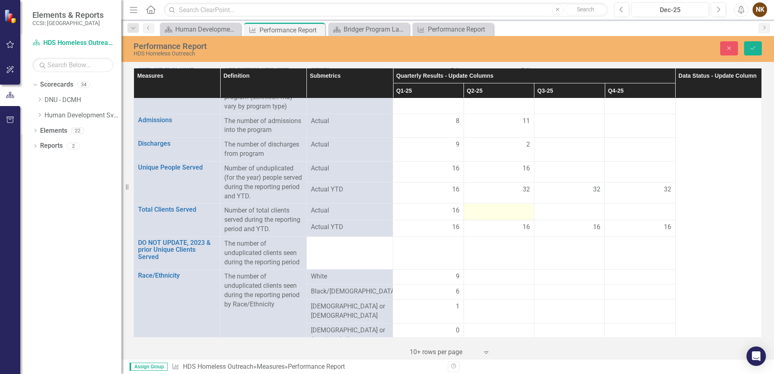
click at [493, 210] on div at bounding box center [499, 211] width 62 height 10
click at [493, 210] on input "number" at bounding box center [499, 213] width 62 height 15
type input "27"
click at [529, 266] on td at bounding box center [498, 255] width 70 height 33
click at [749, 51] on icon "Save" at bounding box center [752, 48] width 7 height 6
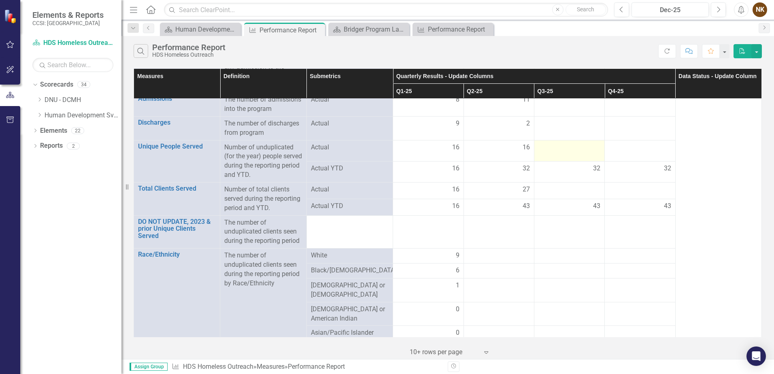
scroll to position [162, 0]
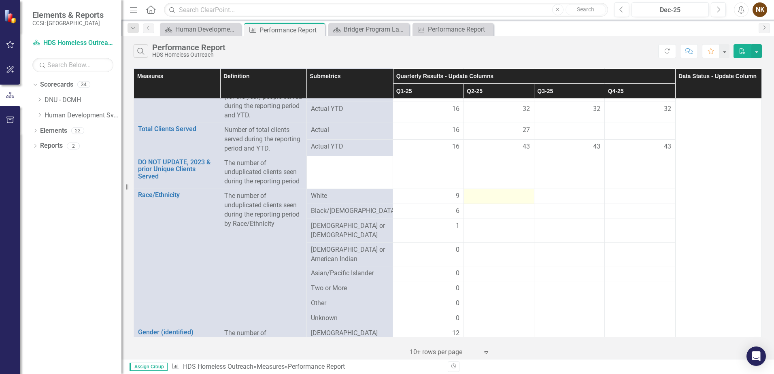
click at [503, 195] on div at bounding box center [499, 196] width 62 height 10
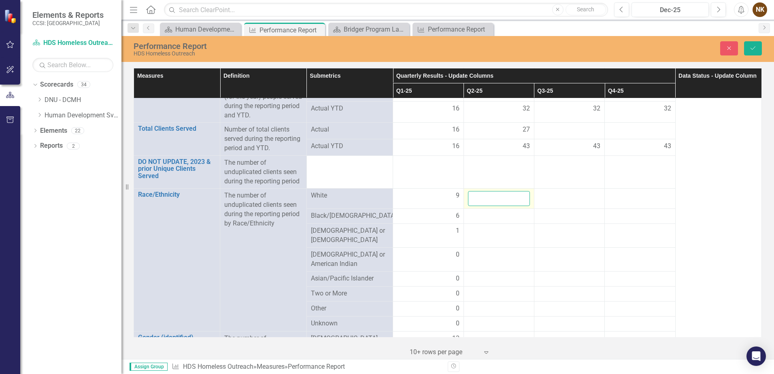
click at [503, 195] on input "number" at bounding box center [499, 198] width 62 height 15
type input "3"
click at [501, 219] on div at bounding box center [499, 216] width 62 height 10
click at [501, 219] on input "number" at bounding box center [499, 218] width 62 height 15
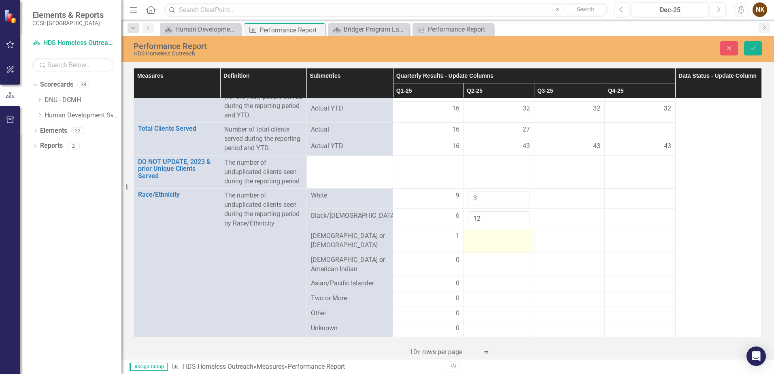
type input "12"
click at [503, 236] on div at bounding box center [499, 236] width 62 height 10
click at [503, 236] on input "number" at bounding box center [499, 238] width 62 height 15
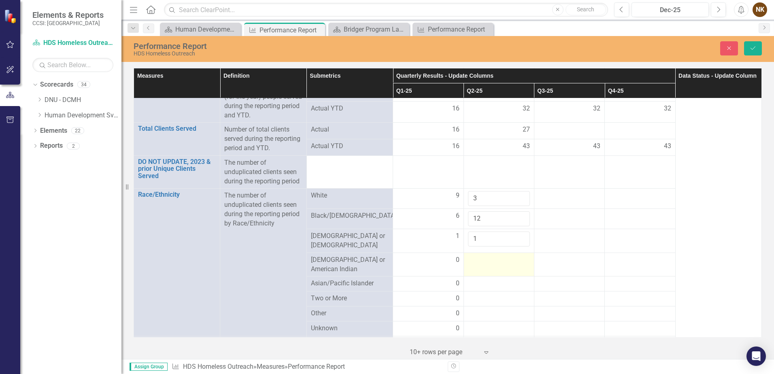
type input "1"
click at [500, 258] on div at bounding box center [499, 260] width 62 height 10
type input "0"
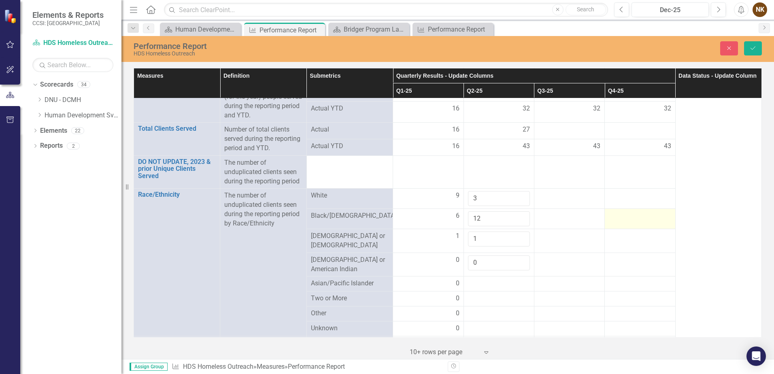
click at [613, 228] on td at bounding box center [640, 219] width 70 height 20
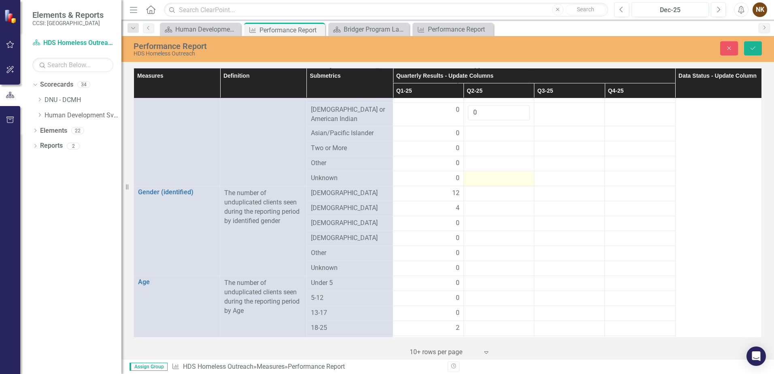
scroll to position [324, 0]
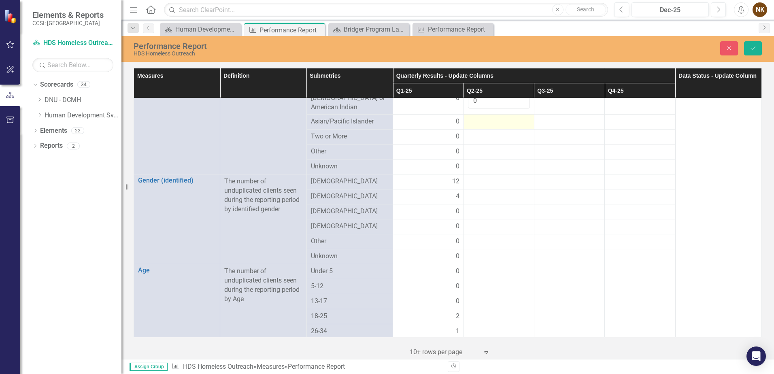
click at [478, 121] on div at bounding box center [499, 122] width 62 height 10
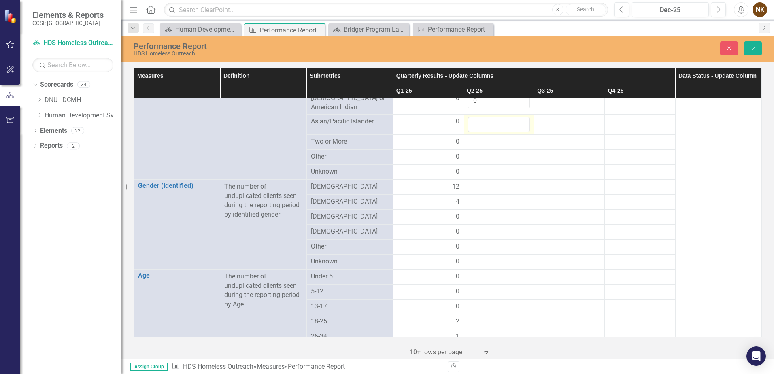
click at [478, 121] on input "number" at bounding box center [499, 124] width 62 height 15
type input "0"
click at [507, 137] on div at bounding box center [499, 142] width 62 height 10
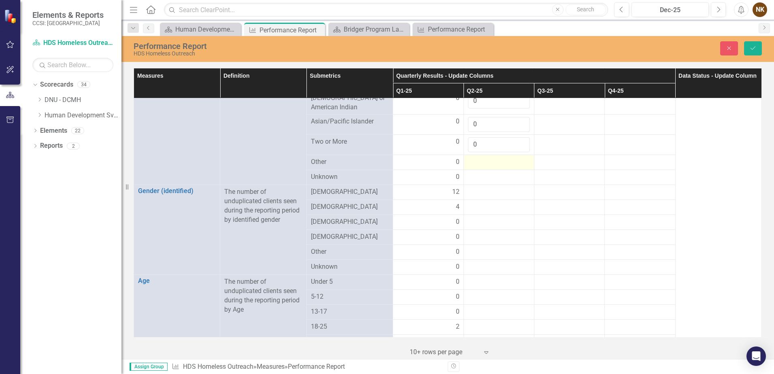
type input "0"
click at [498, 164] on td at bounding box center [498, 162] width 70 height 15
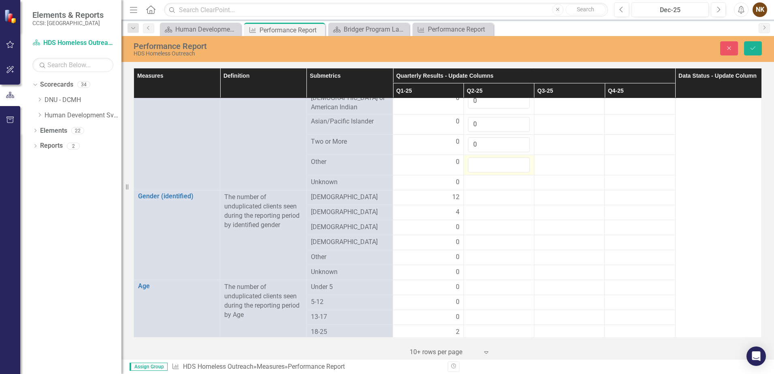
click at [498, 164] on input "number" at bounding box center [499, 164] width 62 height 15
type input "0"
click at [495, 180] on div at bounding box center [499, 183] width 62 height 10
click at [495, 180] on input "number" at bounding box center [499, 185] width 62 height 15
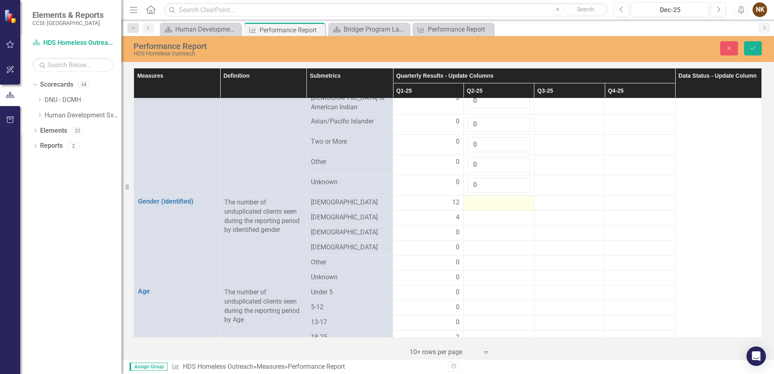
type input "0"
click at [490, 202] on div at bounding box center [499, 203] width 62 height 10
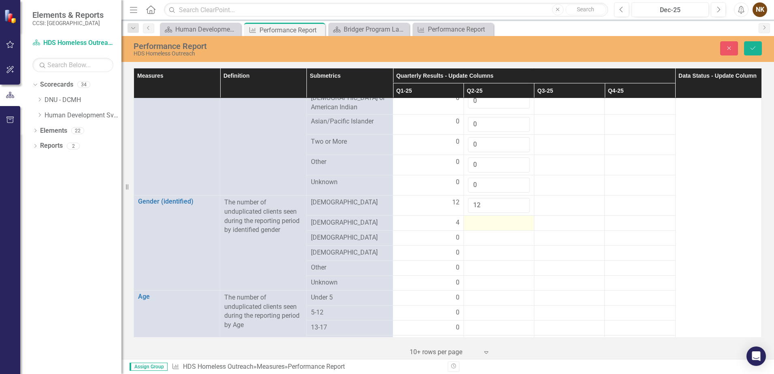
type input "12"
click at [487, 223] on div at bounding box center [499, 223] width 62 height 10
click at [487, 223] on input "number" at bounding box center [499, 225] width 62 height 15
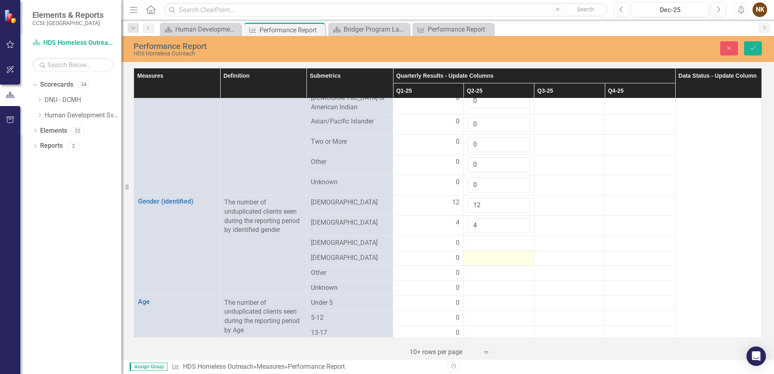
type input "4"
click at [495, 254] on div at bounding box center [499, 258] width 62 height 10
click at [751, 47] on icon "Save" at bounding box center [752, 48] width 7 height 6
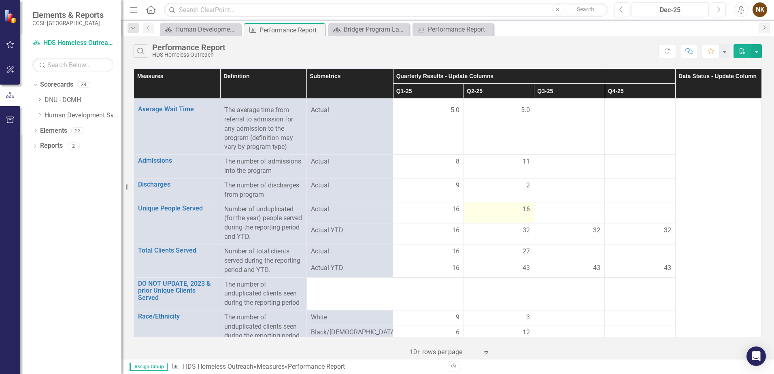
scroll to position [364, 0]
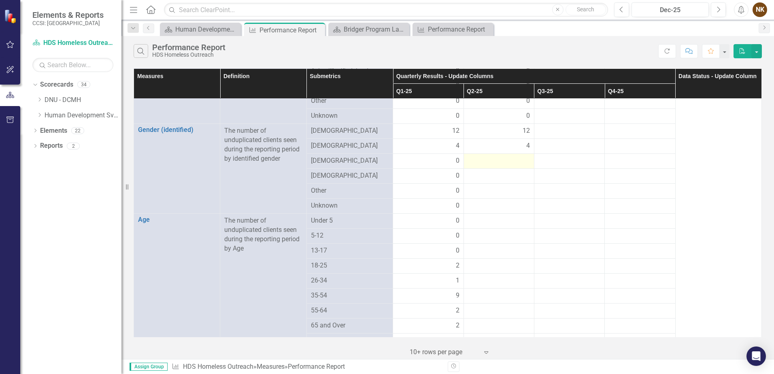
click at [498, 157] on div at bounding box center [499, 161] width 62 height 10
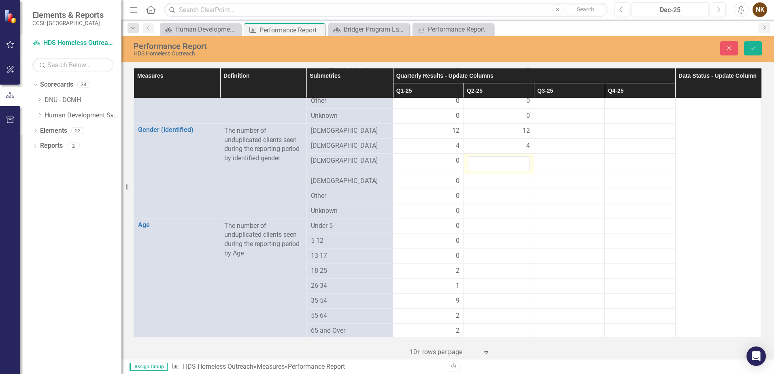
click at [498, 157] on div at bounding box center [499, 163] width 62 height 15
click at [498, 157] on input "number" at bounding box center [499, 163] width 62 height 15
type input "0"
click at [496, 176] on div at bounding box center [499, 181] width 62 height 10
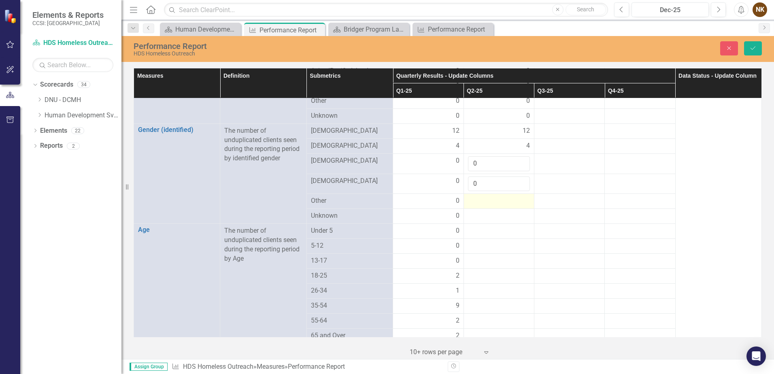
type input "0"
click at [488, 196] on div at bounding box center [499, 201] width 62 height 10
click at [490, 196] on div at bounding box center [499, 201] width 62 height 10
type input "0"
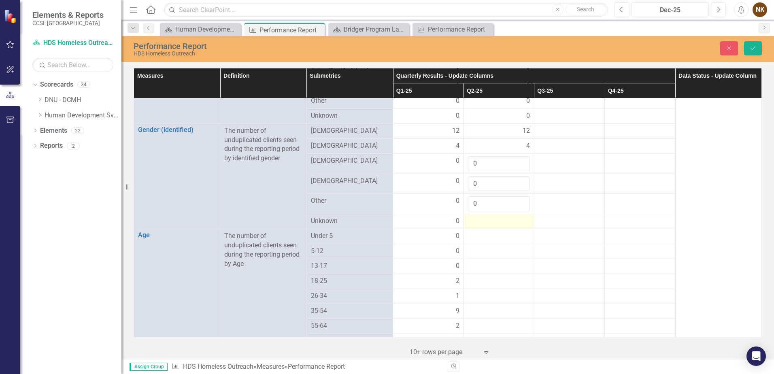
click at [486, 217] on div at bounding box center [499, 222] width 62 height 10
type input "0"
click at [631, 199] on td at bounding box center [640, 204] width 70 height 20
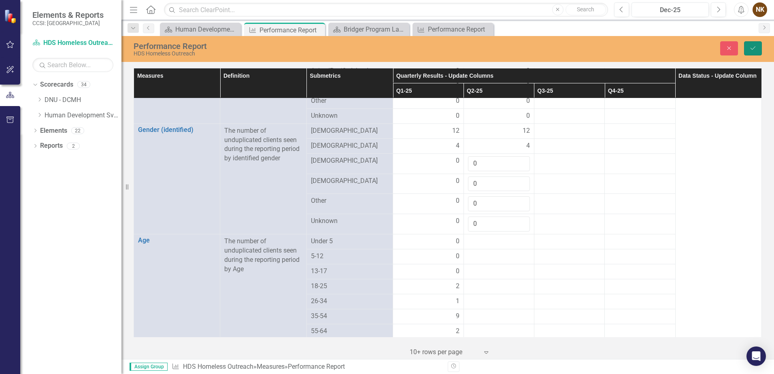
click at [753, 50] on icon "Save" at bounding box center [752, 48] width 7 height 6
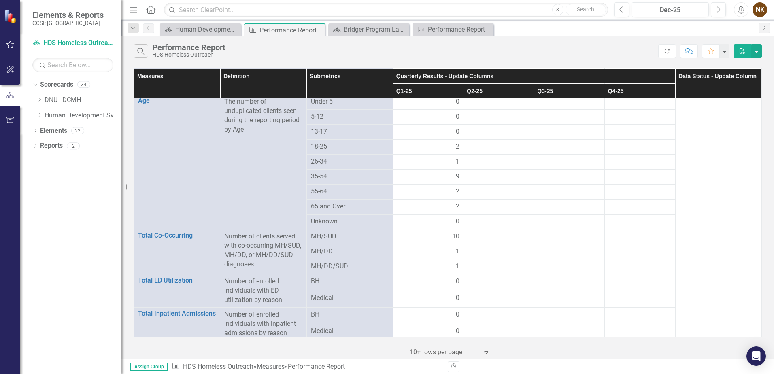
scroll to position [405, 0]
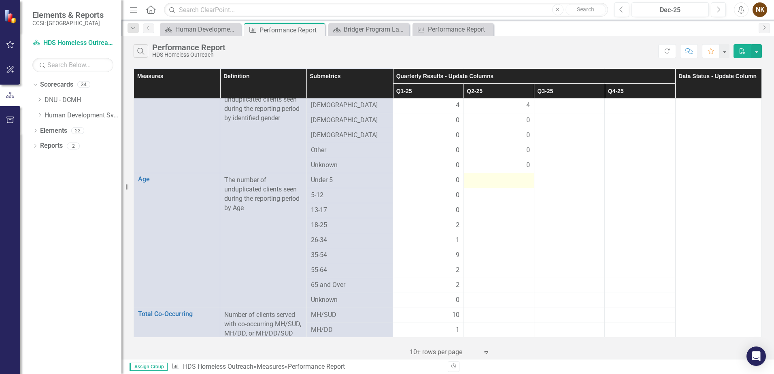
click at [494, 176] on div at bounding box center [499, 181] width 62 height 10
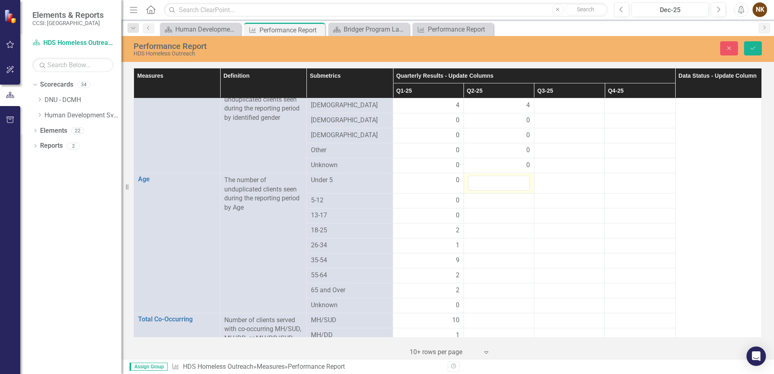
click at [494, 176] on input "number" at bounding box center [499, 183] width 62 height 15
type input "0"
click at [499, 196] on div at bounding box center [499, 201] width 62 height 10
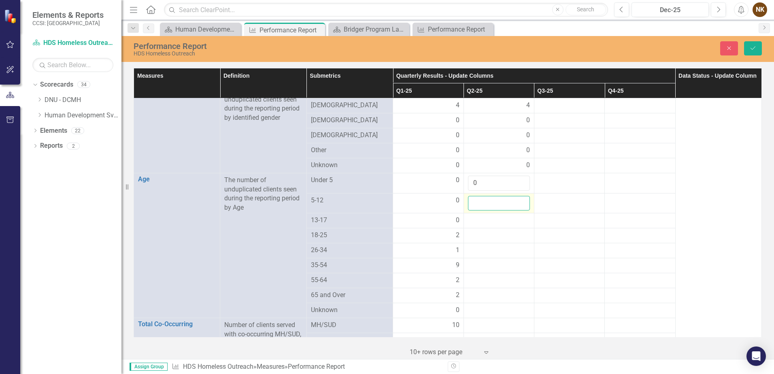
click at [499, 196] on input "number" at bounding box center [499, 203] width 62 height 15
type input "0"
click at [496, 216] on div at bounding box center [499, 221] width 62 height 10
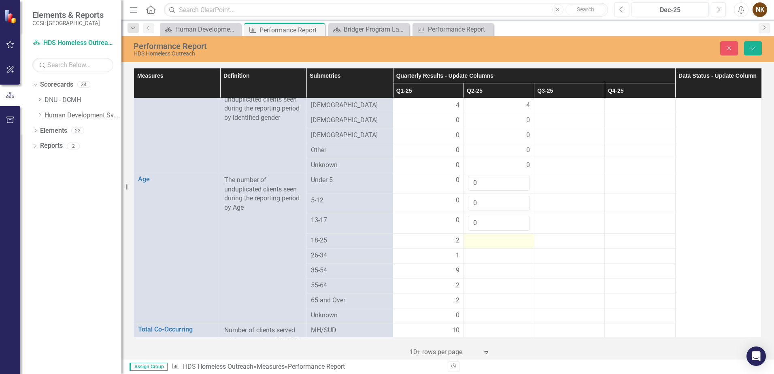
type input "0"
click at [488, 237] on div at bounding box center [499, 241] width 62 height 10
click at [491, 236] on div at bounding box center [499, 241] width 62 height 10
click at [491, 236] on input "number" at bounding box center [499, 243] width 62 height 15
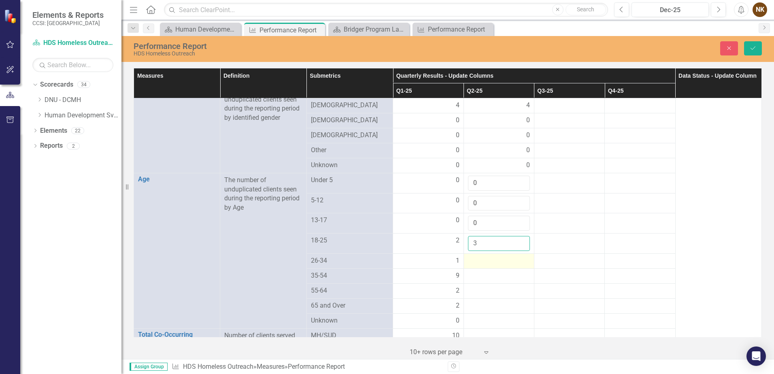
type input "3"
click at [490, 256] on div at bounding box center [499, 261] width 62 height 10
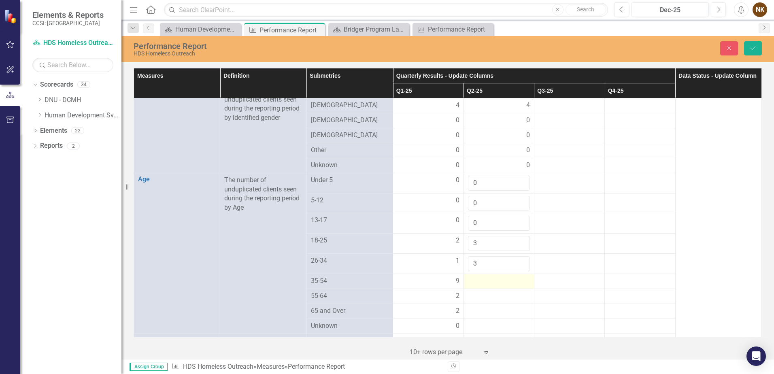
type input "3"
click at [490, 276] on div at bounding box center [499, 281] width 62 height 10
click at [490, 276] on input "number" at bounding box center [499, 283] width 62 height 15
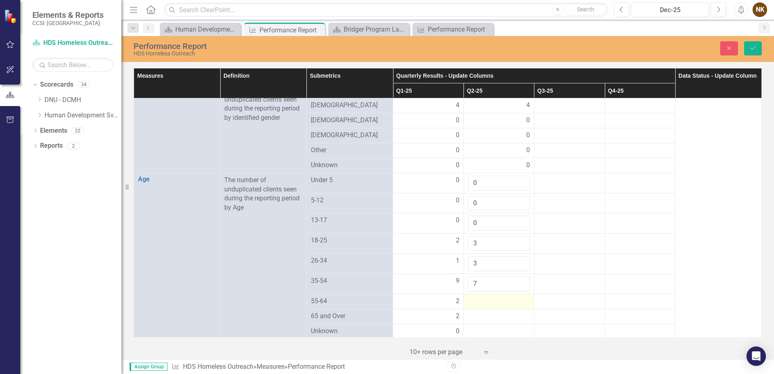
type input "7"
click at [484, 297] on div at bounding box center [499, 302] width 62 height 10
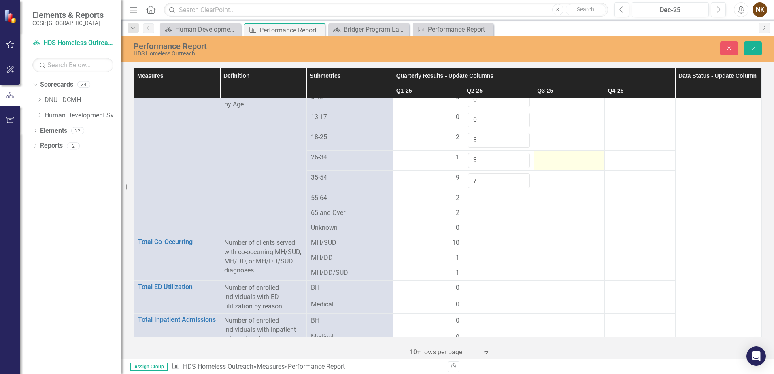
scroll to position [526, 0]
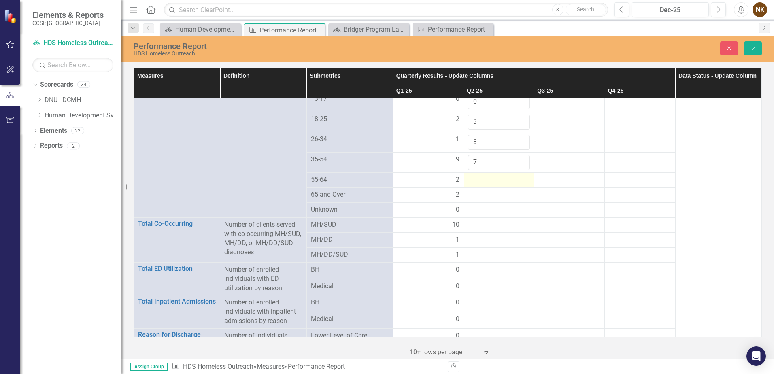
click at [499, 175] on div at bounding box center [499, 180] width 62 height 10
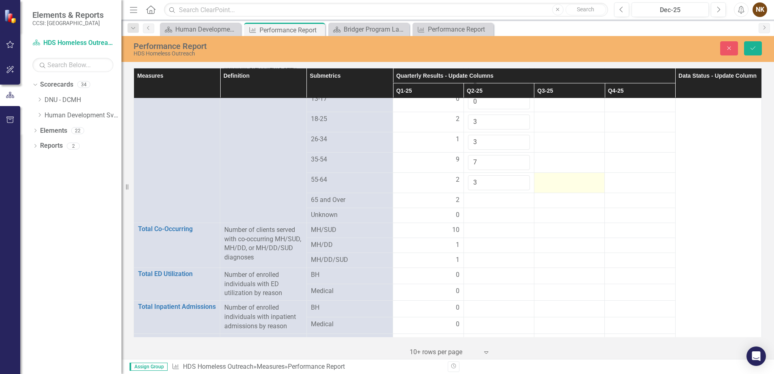
type input "3"
click at [586, 180] on td at bounding box center [569, 182] width 70 height 20
click at [759, 48] on button "Save" at bounding box center [753, 48] width 18 height 14
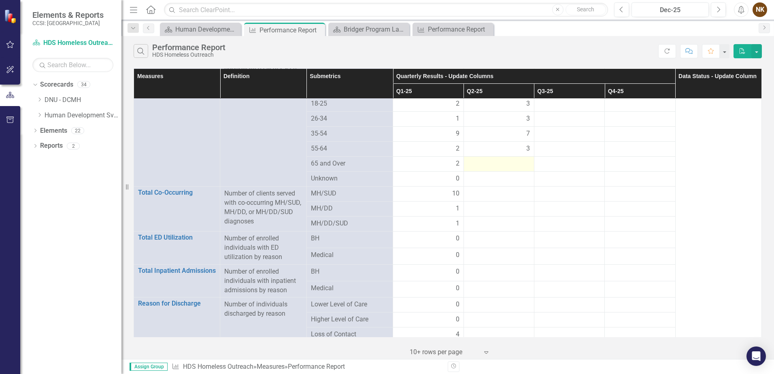
click at [510, 159] on div at bounding box center [499, 164] width 62 height 10
click at [506, 159] on div at bounding box center [499, 164] width 62 height 10
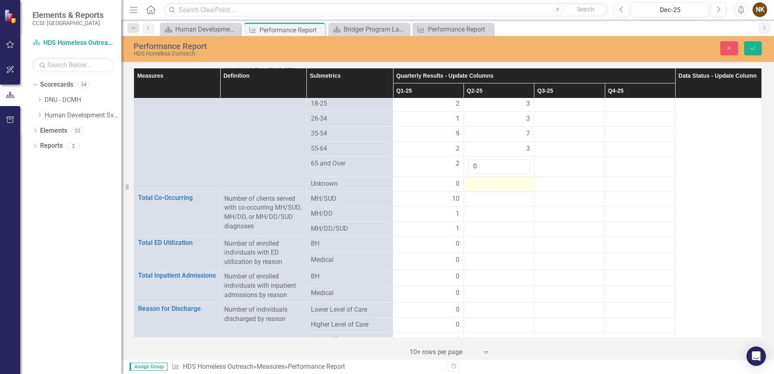
type input "0"
click at [512, 176] on td at bounding box center [498, 183] width 70 height 15
click at [514, 179] on div at bounding box center [499, 184] width 62 height 10
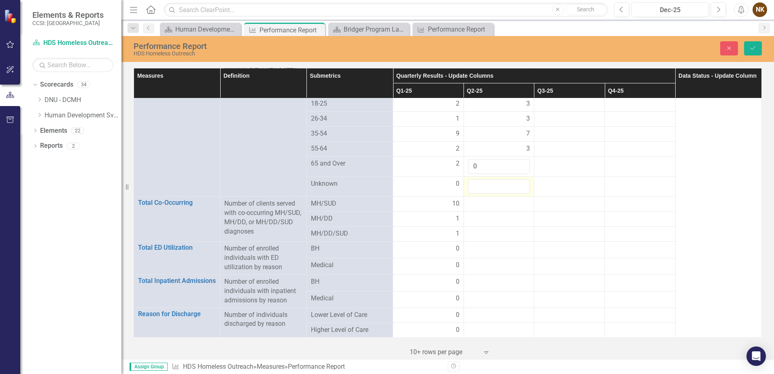
click at [514, 179] on input "number" at bounding box center [499, 186] width 62 height 15
type input "0"
click at [541, 202] on td at bounding box center [569, 204] width 70 height 15
click at [515, 199] on div at bounding box center [499, 204] width 62 height 10
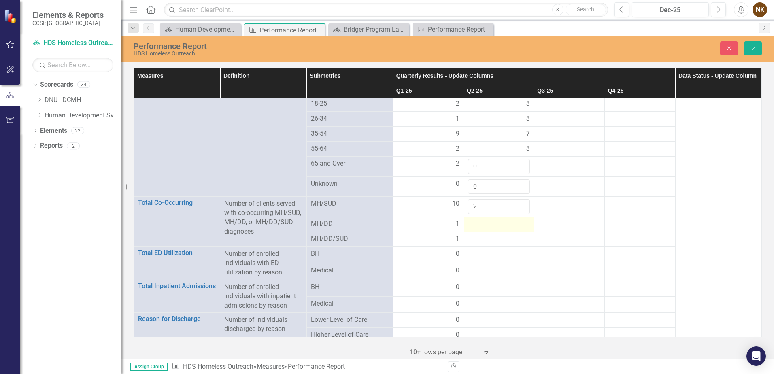
type input "2"
click at [526, 217] on td at bounding box center [498, 224] width 70 height 15
click at [514, 219] on div at bounding box center [499, 224] width 62 height 10
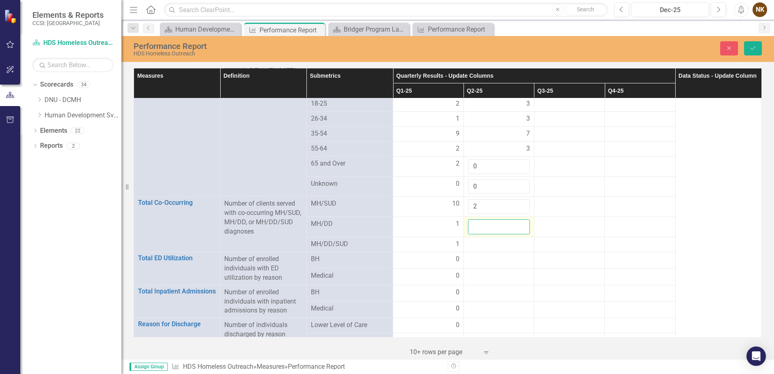
click at [505, 219] on input "number" at bounding box center [499, 226] width 62 height 15
type input "0"
click at [507, 240] on div at bounding box center [499, 245] width 62 height 10
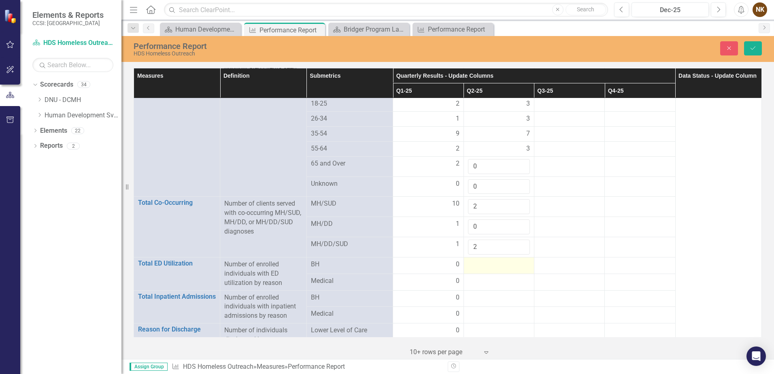
type input "2"
click at [515, 260] on div at bounding box center [499, 265] width 62 height 10
click at [501, 260] on div at bounding box center [499, 265] width 62 height 10
click at [501, 260] on input "number" at bounding box center [499, 267] width 62 height 15
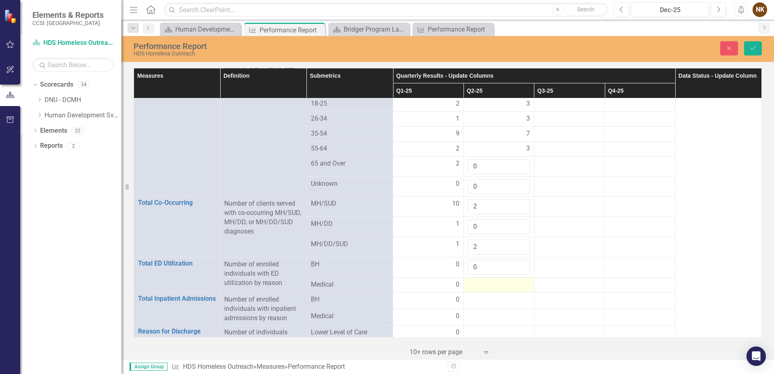
type input "0"
click at [509, 280] on div at bounding box center [499, 285] width 62 height 10
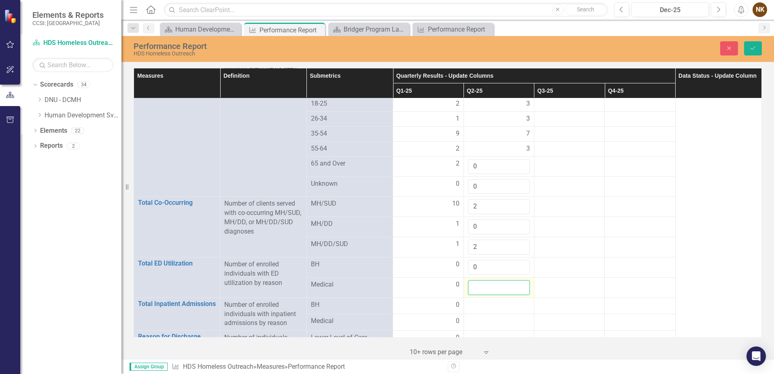
click at [505, 280] on input "number" at bounding box center [499, 287] width 62 height 15
type input "0"
click at [546, 277] on td at bounding box center [569, 287] width 70 height 20
click at [754, 53] on button "Save" at bounding box center [753, 48] width 18 height 14
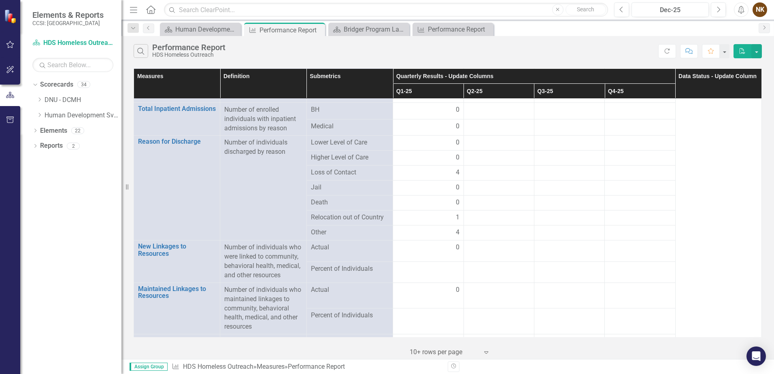
scroll to position [648, 0]
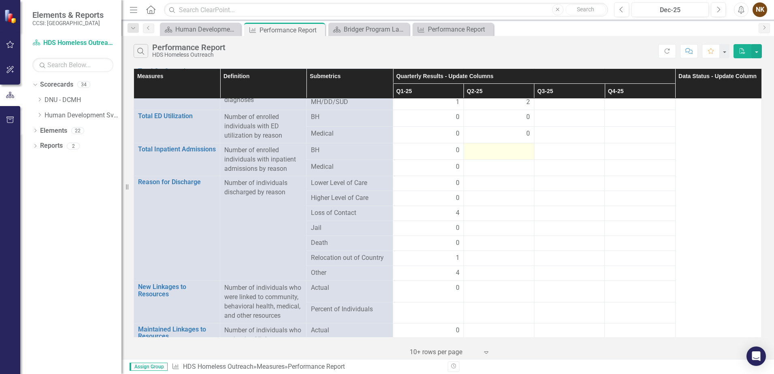
click at [515, 146] on div at bounding box center [499, 151] width 62 height 10
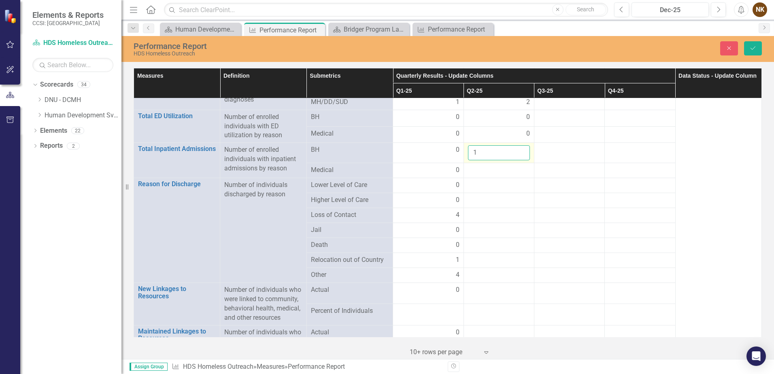
type input "1"
click at [516, 145] on input "1" at bounding box center [499, 152] width 62 height 15
click at [509, 163] on td at bounding box center [498, 170] width 70 height 15
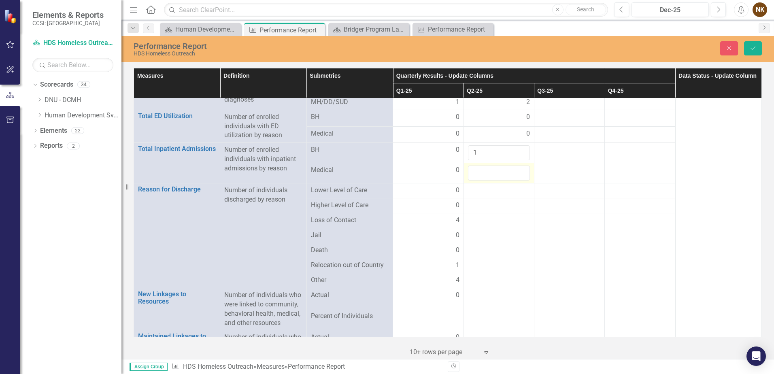
click at [509, 163] on td at bounding box center [498, 173] width 70 height 20
type input "0"
click at [586, 166] on div at bounding box center [569, 171] width 62 height 10
click at [485, 186] on div at bounding box center [499, 191] width 62 height 10
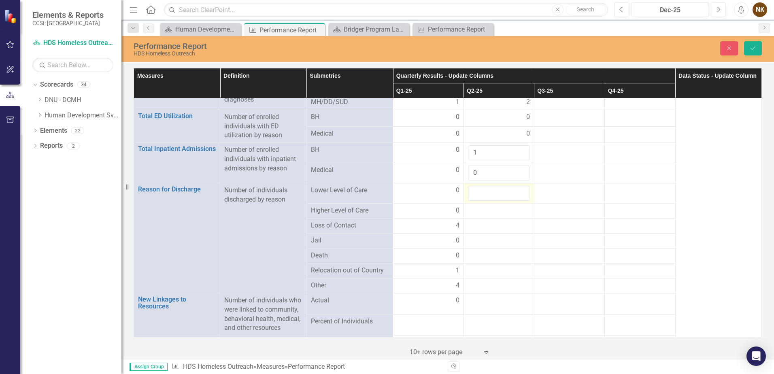
click at [487, 186] on input "number" at bounding box center [499, 193] width 62 height 15
type input "0"
click at [495, 206] on div at bounding box center [499, 211] width 62 height 10
click at [495, 206] on input "number" at bounding box center [499, 213] width 62 height 15
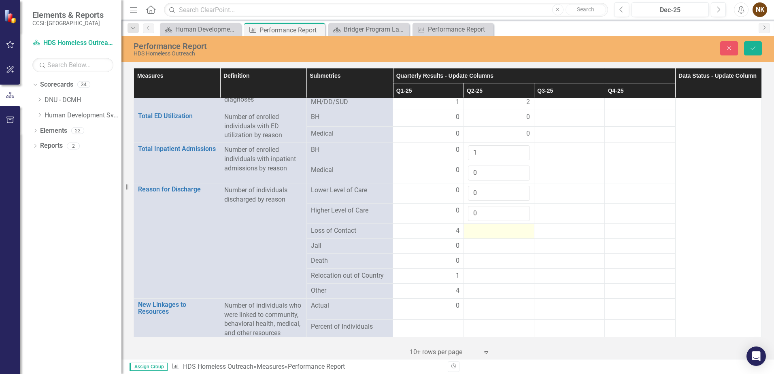
type input "0"
click at [494, 227] on div at bounding box center [499, 231] width 62 height 10
click at [495, 226] on div at bounding box center [499, 231] width 62 height 10
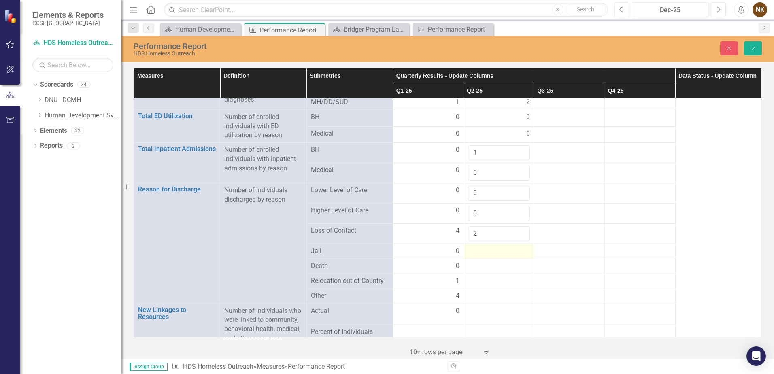
type input "2"
click at [497, 248] on td at bounding box center [498, 251] width 70 height 15
drag, startPoint x: 481, startPoint y: 238, endPoint x: 485, endPoint y: 241, distance: 5.8
click at [484, 246] on div at bounding box center [499, 251] width 62 height 10
click at [486, 246] on div at bounding box center [499, 251] width 62 height 10
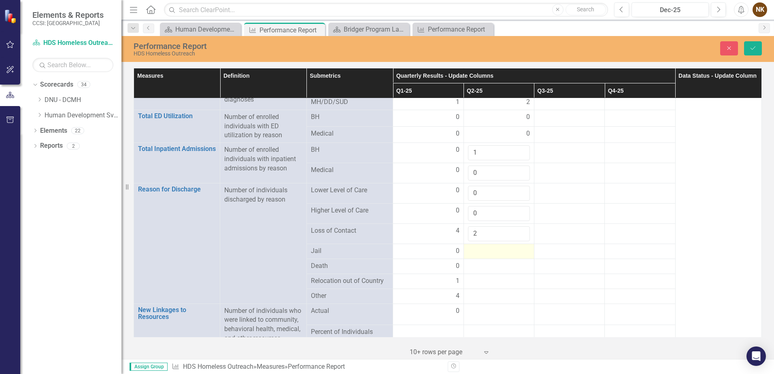
click at [486, 246] on div at bounding box center [499, 251] width 62 height 10
click at [486, 246] on input "number" at bounding box center [499, 253] width 62 height 15
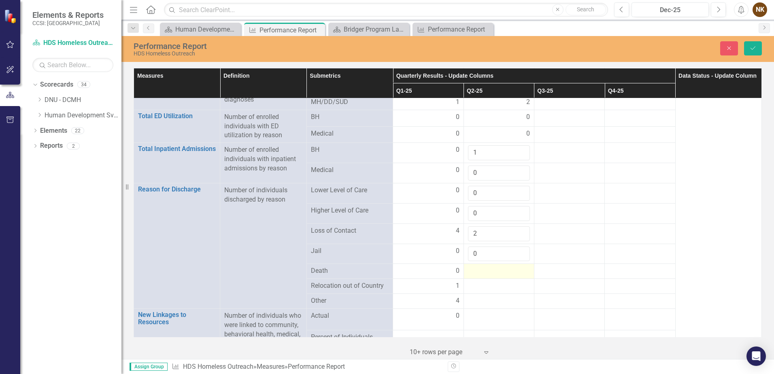
type input "0"
click at [488, 266] on div at bounding box center [499, 271] width 62 height 10
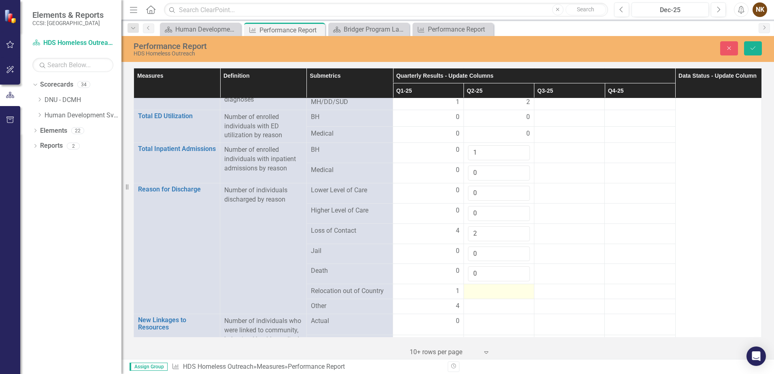
type input "0"
click at [487, 287] on div at bounding box center [499, 292] width 62 height 10
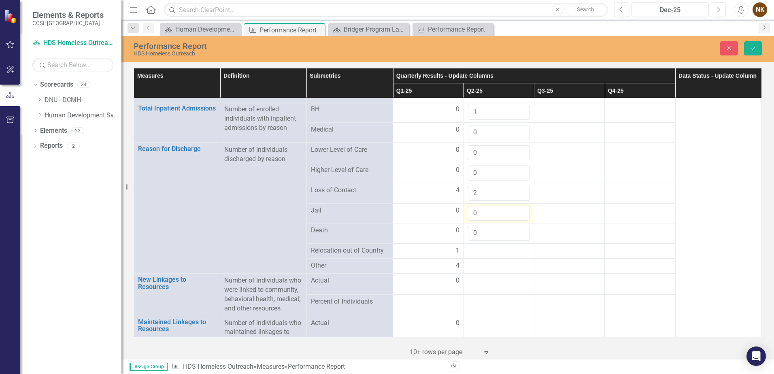
scroll to position [728, 0]
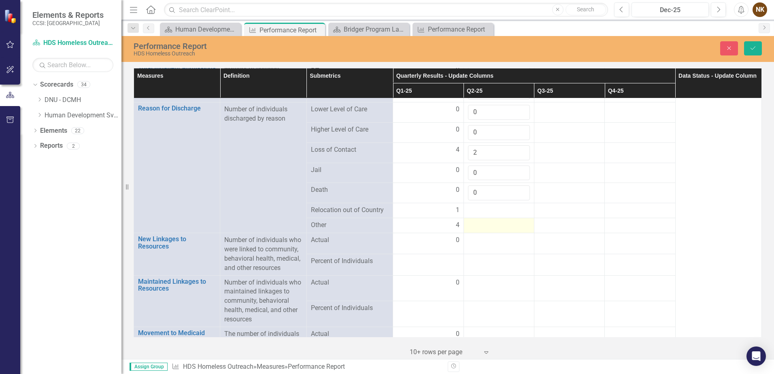
drag, startPoint x: 493, startPoint y: 206, endPoint x: 490, endPoint y: 211, distance: 6.2
click at [493, 206] on div at bounding box center [499, 211] width 62 height 10
click at [490, 218] on td at bounding box center [498, 225] width 70 height 15
drag, startPoint x: 490, startPoint y: 211, endPoint x: 490, endPoint y: 207, distance: 4.5
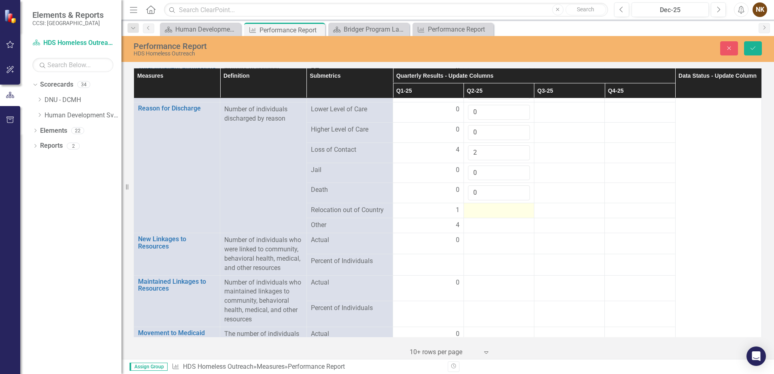
click at [490, 206] on div at bounding box center [499, 211] width 62 height 10
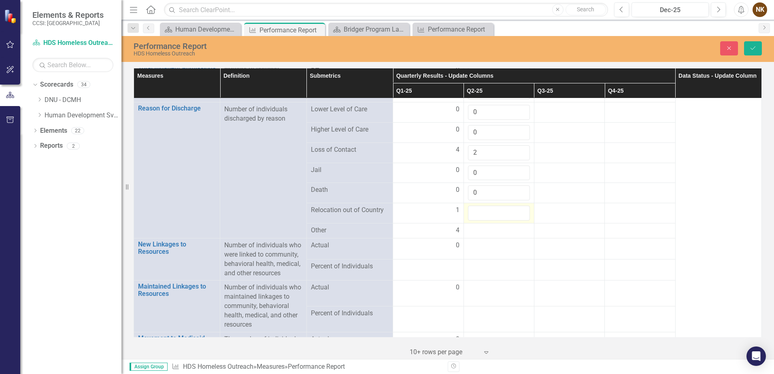
click at [490, 206] on input "number" at bounding box center [499, 213] width 62 height 15
type input "0"
click at [487, 226] on div at bounding box center [499, 231] width 62 height 10
click at [488, 226] on div at bounding box center [499, 231] width 62 height 10
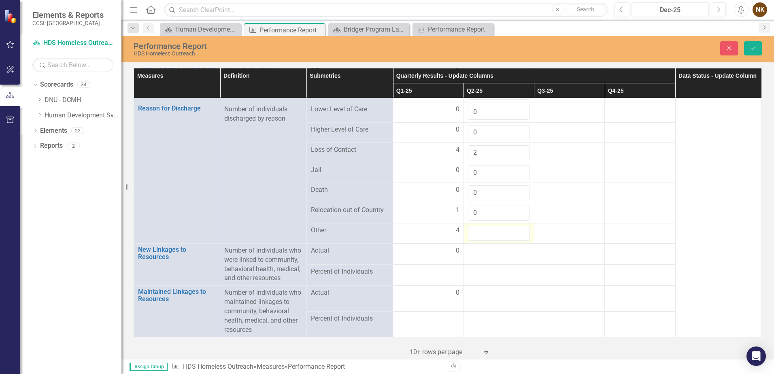
click at [488, 226] on input "number" at bounding box center [499, 233] width 62 height 15
type input "0"
click at [564, 246] on div at bounding box center [569, 251] width 62 height 10
click at [747, 52] on button "Save" at bounding box center [753, 48] width 18 height 14
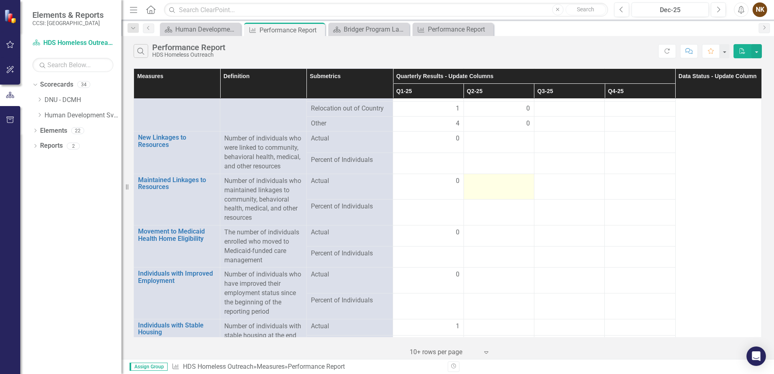
scroll to position [797, 0]
click at [503, 134] on div at bounding box center [499, 139] width 62 height 10
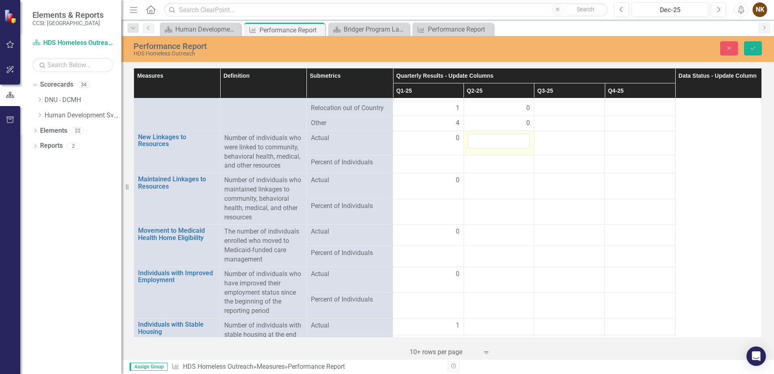
click at [503, 134] on div at bounding box center [499, 141] width 62 height 15
click at [503, 134] on input "number" at bounding box center [499, 141] width 62 height 15
type input "2"
click at [577, 158] on div at bounding box center [569, 163] width 62 height 10
click at [748, 49] on button "Save" at bounding box center [753, 48] width 18 height 14
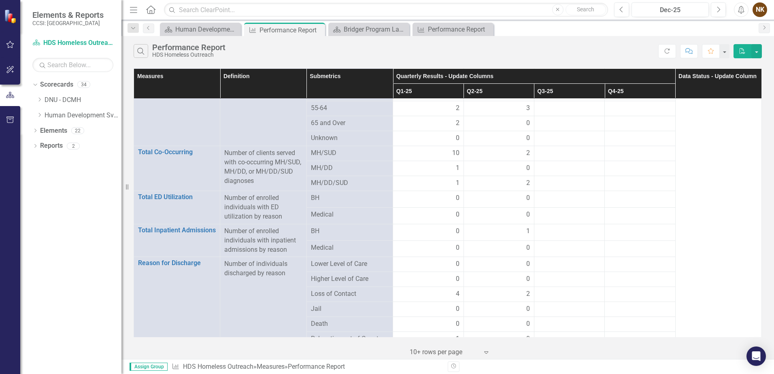
scroll to position [809, 0]
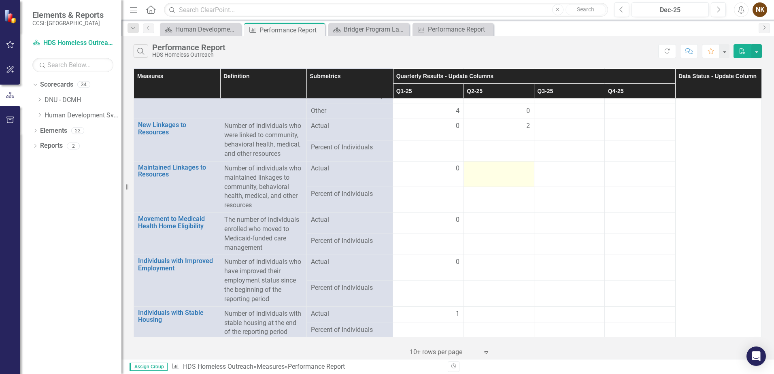
click at [489, 168] on td at bounding box center [498, 174] width 70 height 26
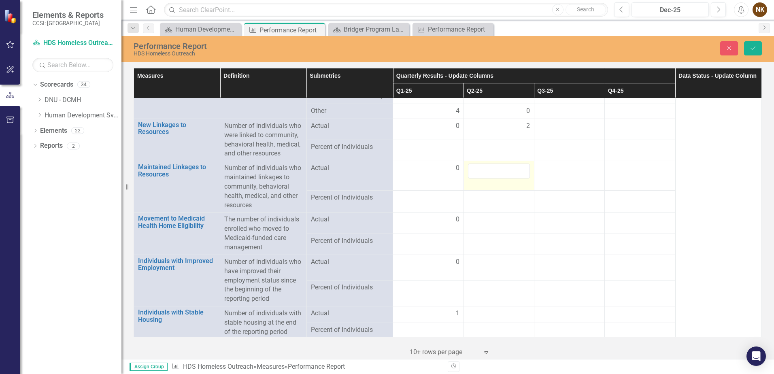
click at [489, 168] on input "number" at bounding box center [499, 170] width 62 height 15
type input "2"
click at [503, 193] on div at bounding box center [499, 198] width 62 height 10
click at [500, 215] on div at bounding box center [499, 220] width 62 height 10
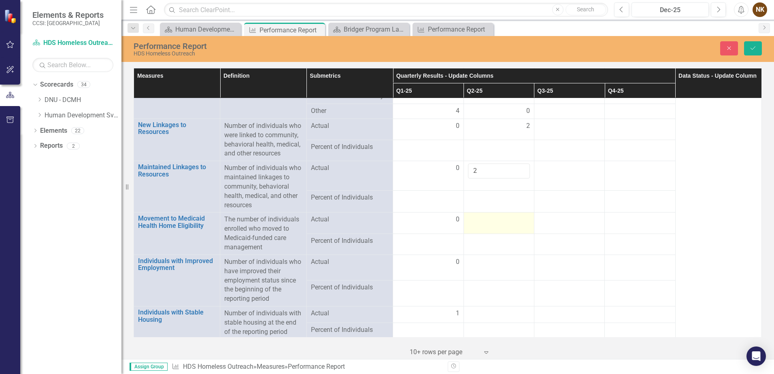
click at [500, 215] on div at bounding box center [499, 220] width 62 height 10
type input "0"
click at [505, 280] on td at bounding box center [498, 293] width 70 height 26
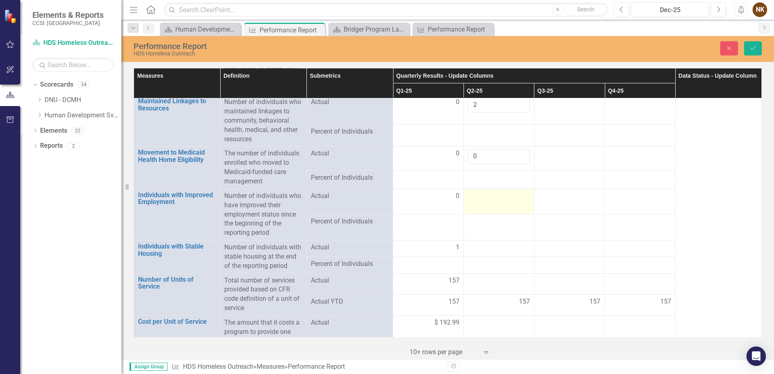
scroll to position [878, 0]
click at [488, 189] on div at bounding box center [499, 194] width 62 height 10
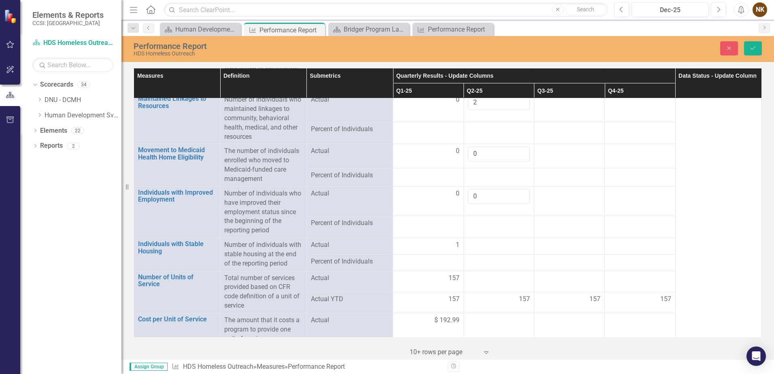
type input "0"
click at [506, 226] on td at bounding box center [498, 227] width 70 height 22
click at [497, 240] on div at bounding box center [499, 245] width 62 height 10
click at [497, 240] on input "number" at bounding box center [499, 247] width 62 height 15
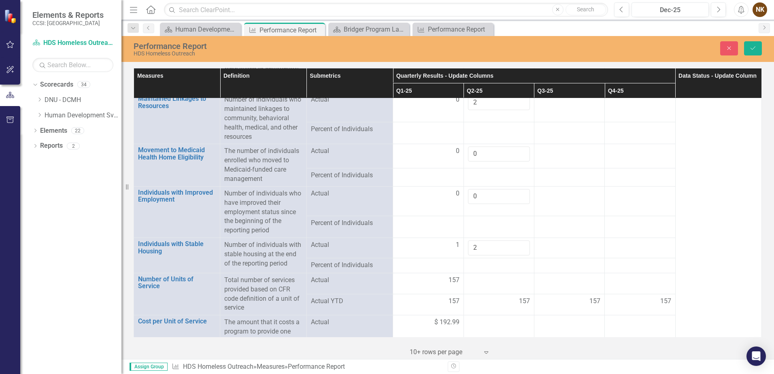
type input "2"
click at [534, 263] on td at bounding box center [569, 265] width 70 height 15
click at [500, 276] on div at bounding box center [499, 281] width 62 height 10
type input "167"
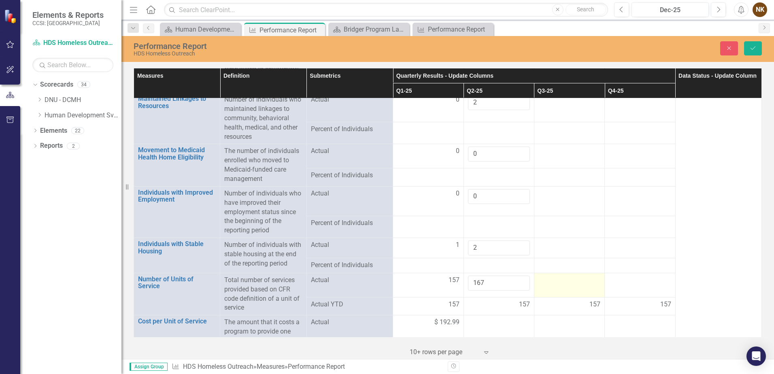
click at [576, 276] on div at bounding box center [569, 281] width 62 height 10
click at [753, 44] on button "Save" at bounding box center [753, 48] width 18 height 14
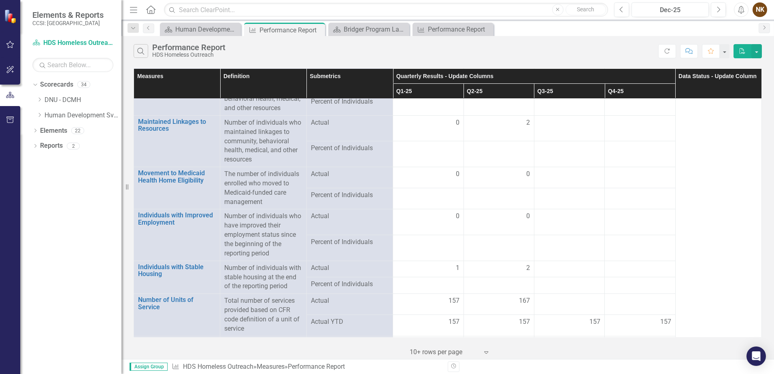
scroll to position [878, 0]
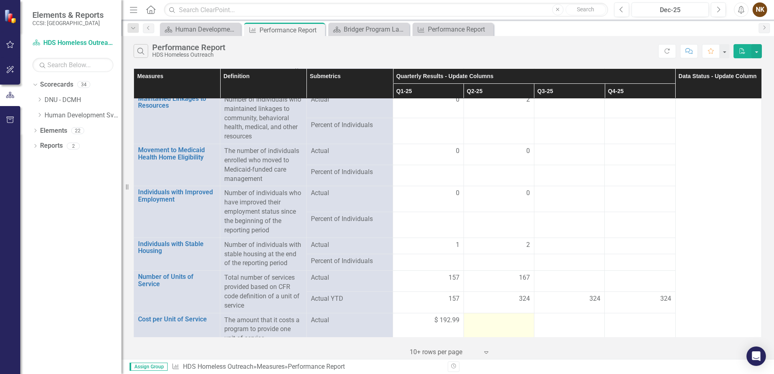
click at [498, 319] on td at bounding box center [498, 329] width 70 height 33
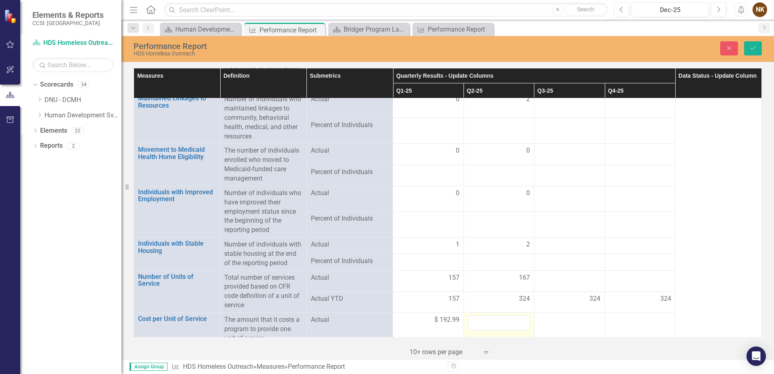
click at [498, 319] on input "number" at bounding box center [499, 322] width 62 height 15
type input "181.43"
click at [605, 326] on td at bounding box center [640, 329] width 70 height 33
click at [756, 48] on icon "Save" at bounding box center [752, 48] width 7 height 6
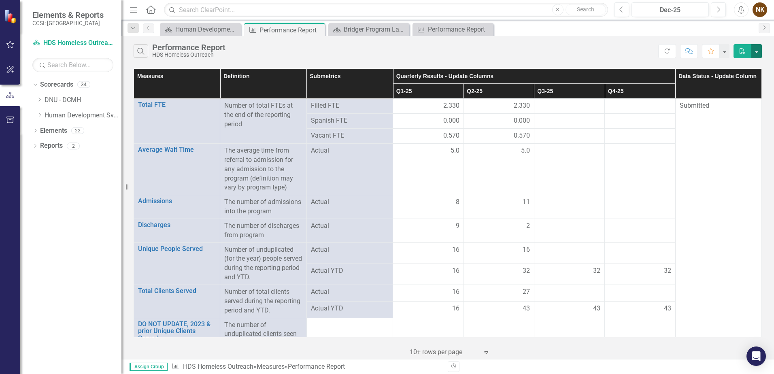
click at [755, 55] on button "button" at bounding box center [756, 51] width 11 height 14
click at [739, 81] on link "Excel Export to Excel" at bounding box center [729, 81] width 64 height 15
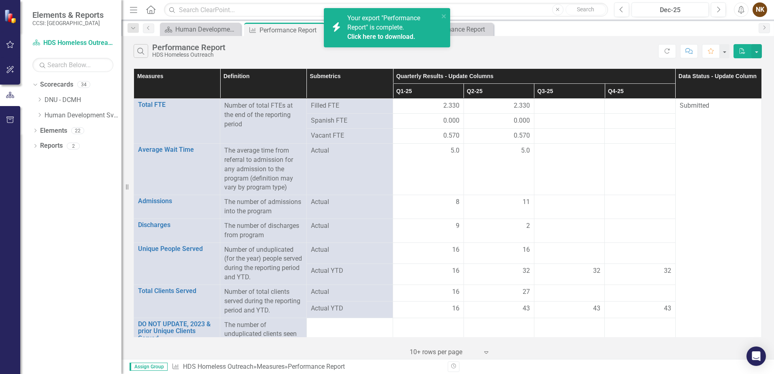
click at [406, 36] on link "Click here to download." at bounding box center [381, 37] width 68 height 8
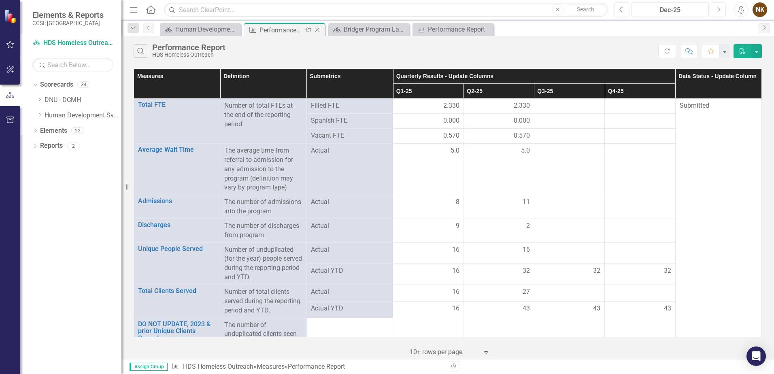
click at [314, 29] on icon "Close" at bounding box center [317, 30] width 8 height 6
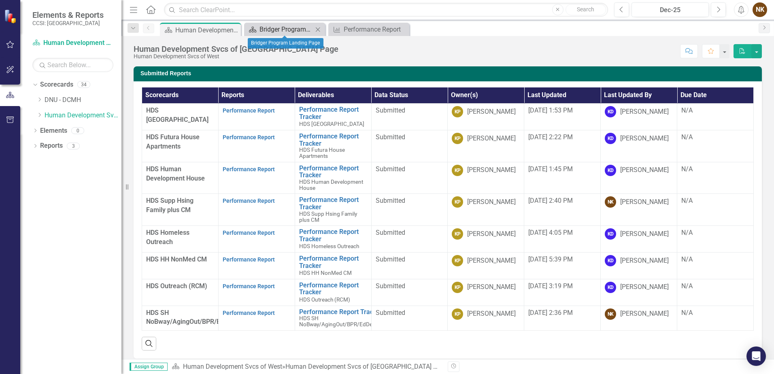
click at [302, 30] on div "Bridger Program Landing Page" at bounding box center [285, 29] width 53 height 10
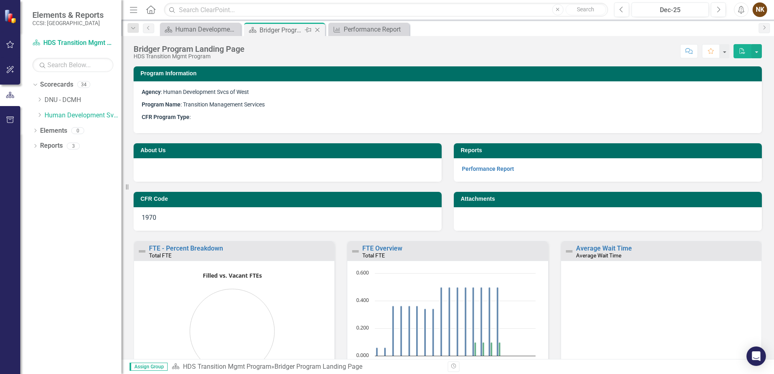
click at [318, 31] on icon "Close" at bounding box center [317, 30] width 8 height 6
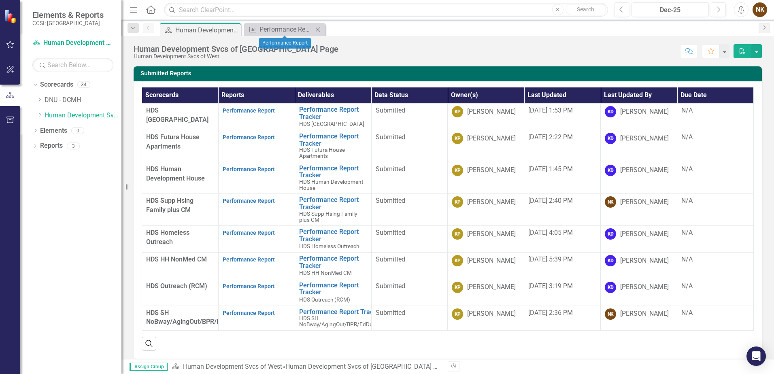
click at [318, 31] on icon "Close" at bounding box center [318, 29] width 8 height 6
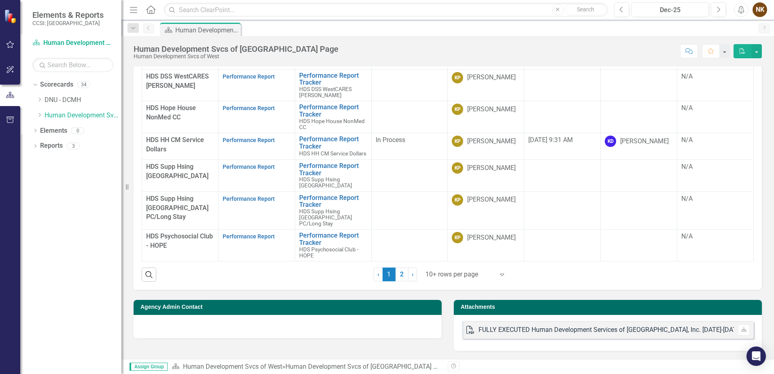
scroll to position [410, 0]
click at [403, 276] on link "2" at bounding box center [401, 275] width 13 height 14
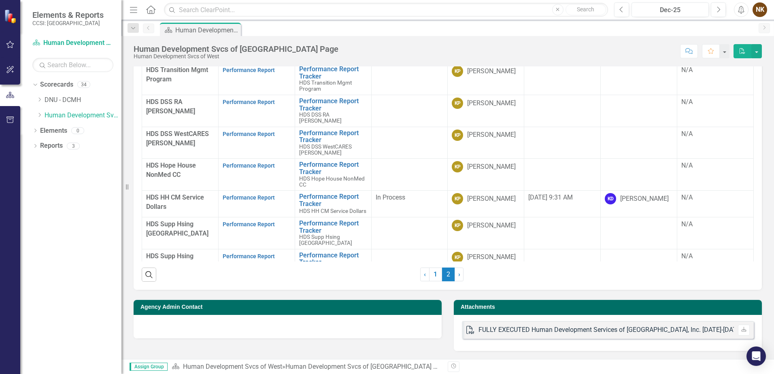
scroll to position [390, 0]
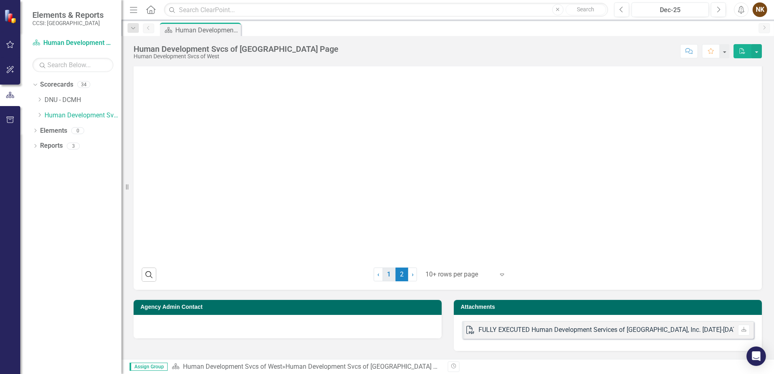
click at [389, 274] on link "1" at bounding box center [388, 275] width 13 height 14
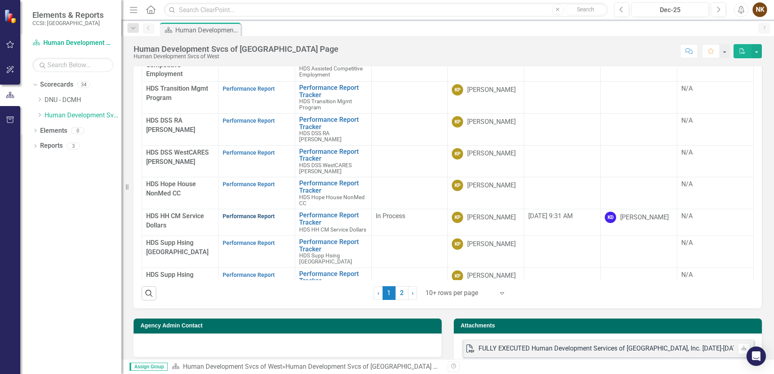
click at [247, 213] on link "Performance Report" at bounding box center [249, 216] width 52 height 6
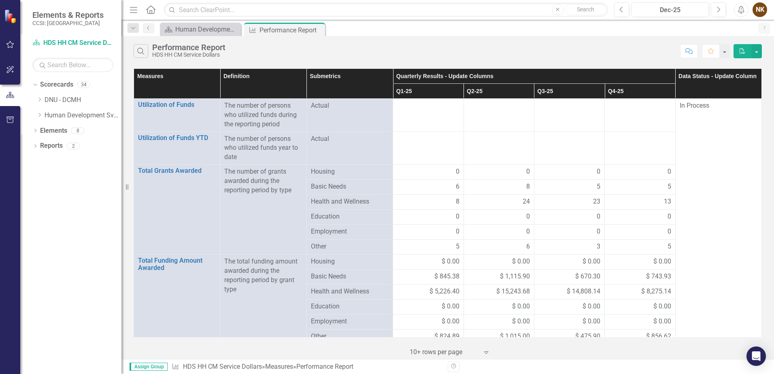
click at [88, 247] on div "Dropdown Scorecards 34 Dropdown DNU - DCMH DNU - DCMH JAIL IN-REACH DNU - DCMH …" at bounding box center [70, 226] width 101 height 296
click at [318, 31] on icon "Close" at bounding box center [317, 30] width 8 height 6
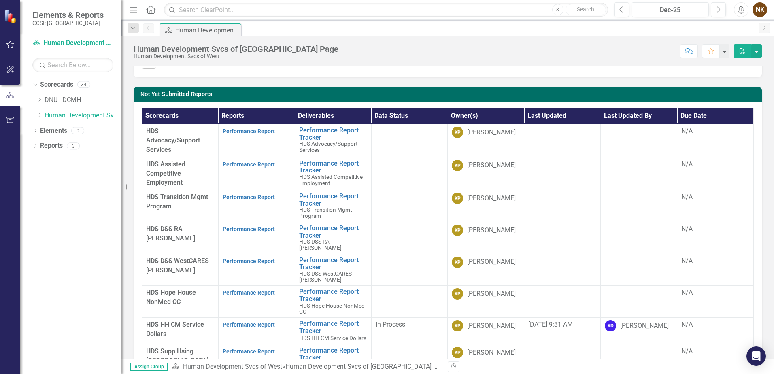
scroll to position [324, 0]
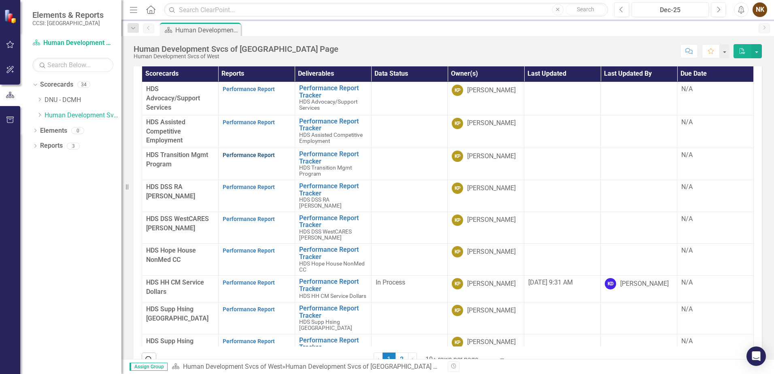
click at [267, 158] on link "Performance Report" at bounding box center [249, 155] width 52 height 6
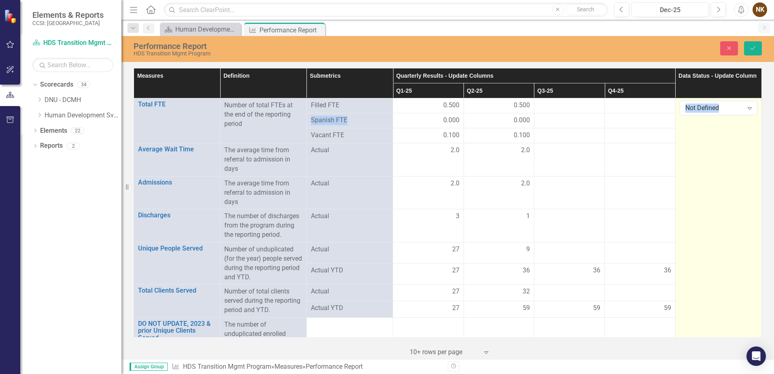
drag, startPoint x: 711, startPoint y: 121, endPoint x: 703, endPoint y: 108, distance: 14.9
click at [703, 108] on div "Not Defined" at bounding box center [714, 108] width 58 height 9
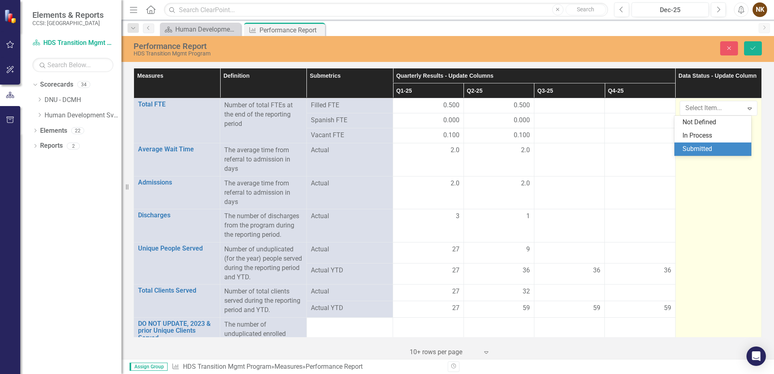
click at [691, 144] on div "Submitted" at bounding box center [714, 148] width 64 height 9
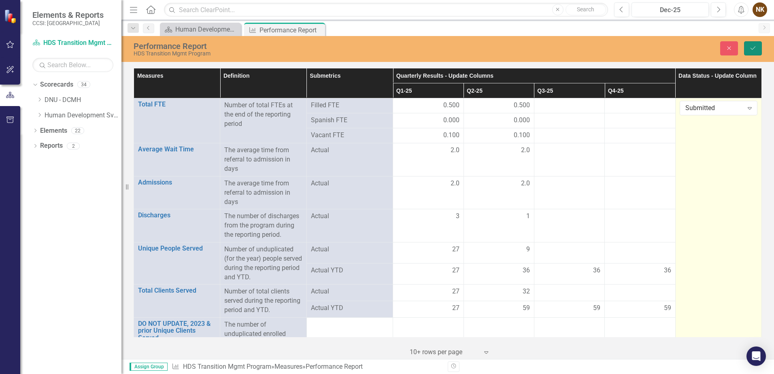
click at [756, 46] on icon "Save" at bounding box center [752, 48] width 7 height 6
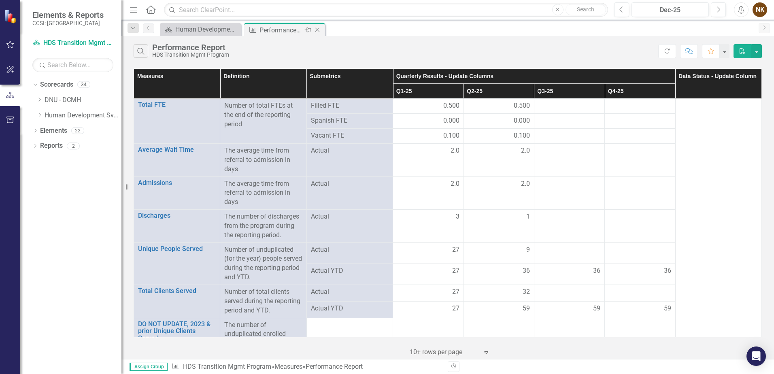
click at [319, 32] on icon at bounding box center [317, 30] width 4 height 4
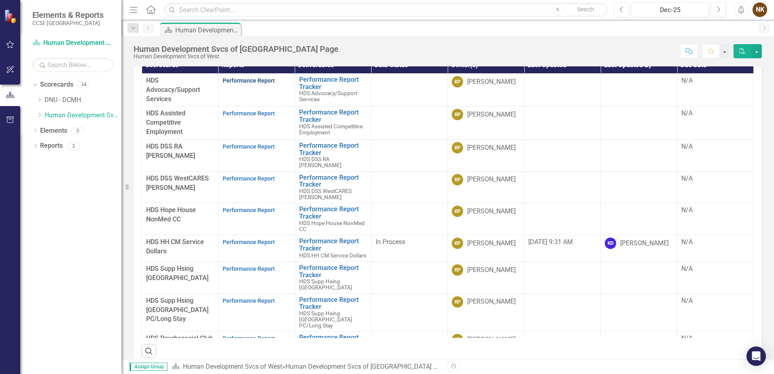
click at [270, 83] on link "Performance Report" at bounding box center [249, 80] width 52 height 6
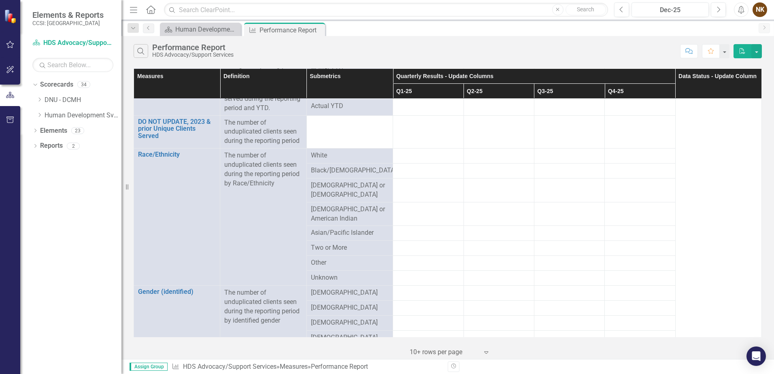
scroll to position [445, 0]
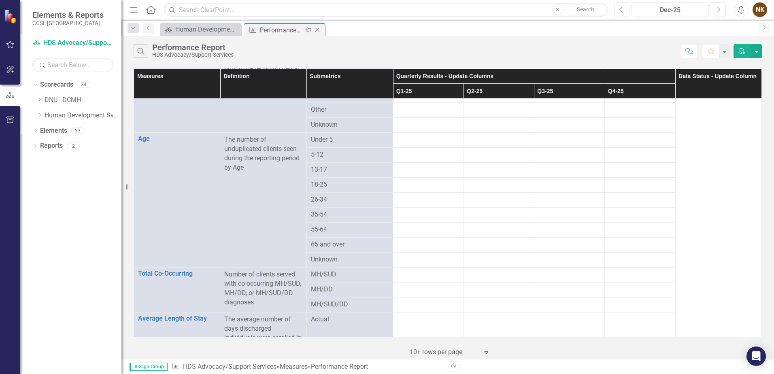
click at [318, 31] on icon "Close" at bounding box center [317, 30] width 8 height 6
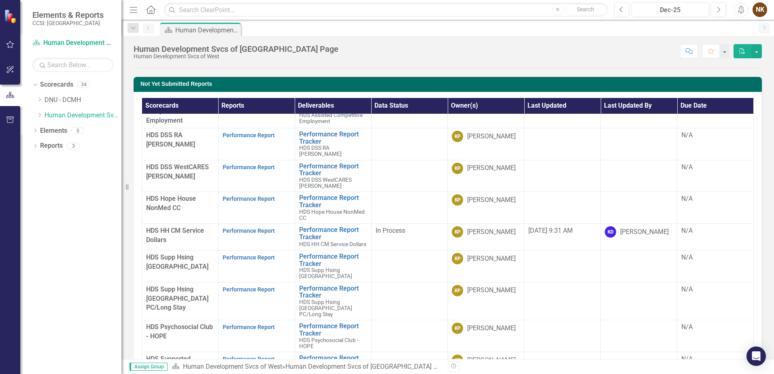
scroll to position [442, 0]
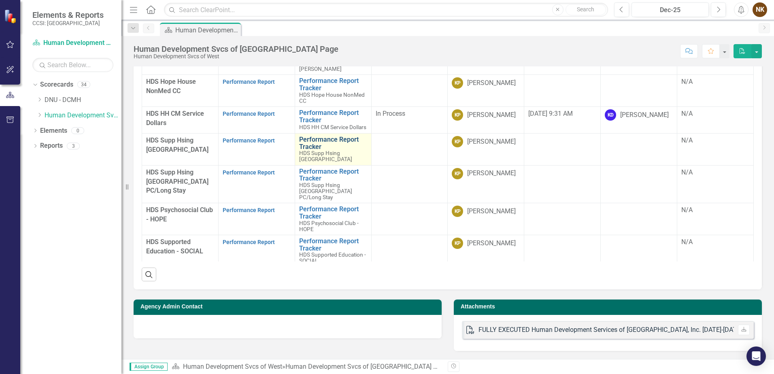
click at [340, 136] on link "Performance Report Tracker" at bounding box center [333, 143] width 68 height 14
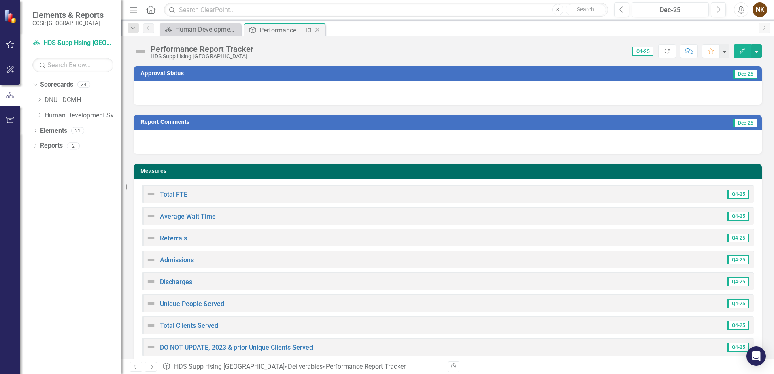
click at [318, 35] on div "Close" at bounding box center [318, 30] width 10 height 10
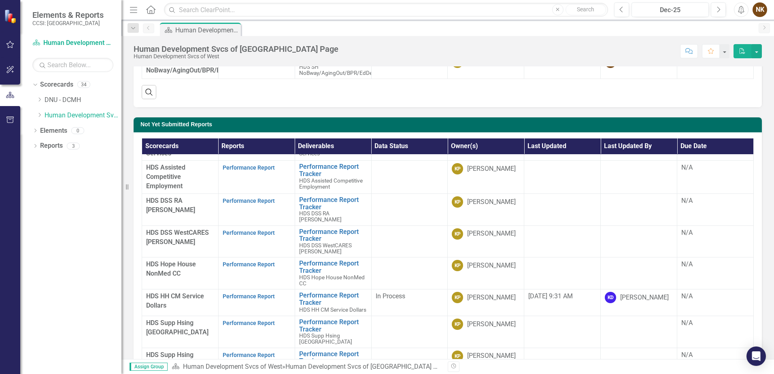
scroll to position [52, 0]
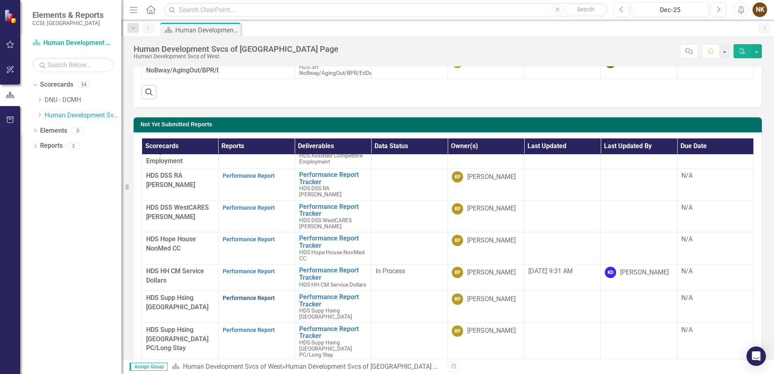
click at [241, 296] on link "Performance Report" at bounding box center [249, 298] width 52 height 6
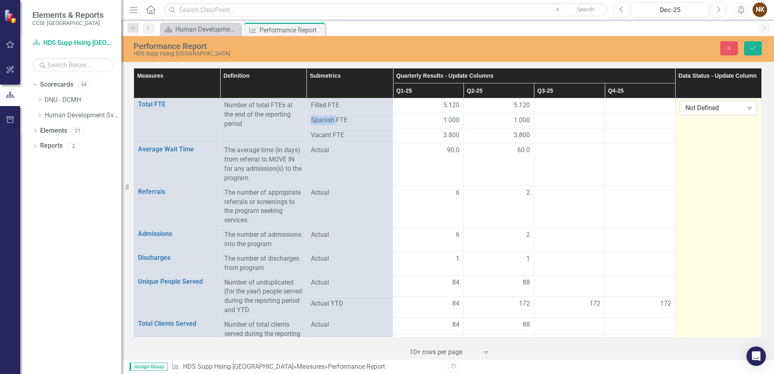
drag, startPoint x: 698, startPoint y: 137, endPoint x: 689, endPoint y: 107, distance: 31.4
click at [689, 107] on div "Not Defined" at bounding box center [714, 108] width 58 height 9
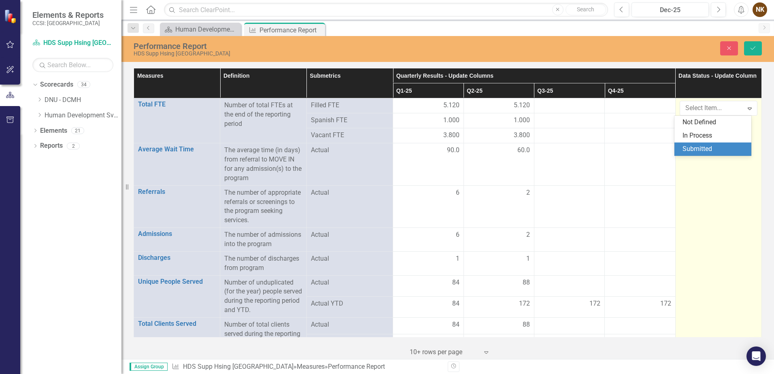
click at [696, 143] on div "Submitted" at bounding box center [712, 148] width 77 height 13
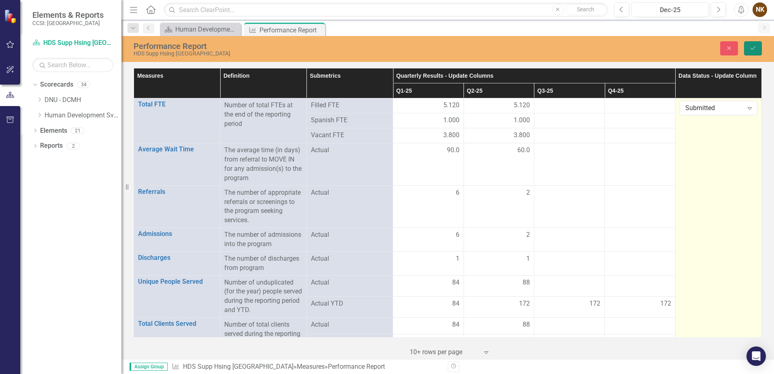
click at [748, 53] on button "Save" at bounding box center [753, 48] width 18 height 14
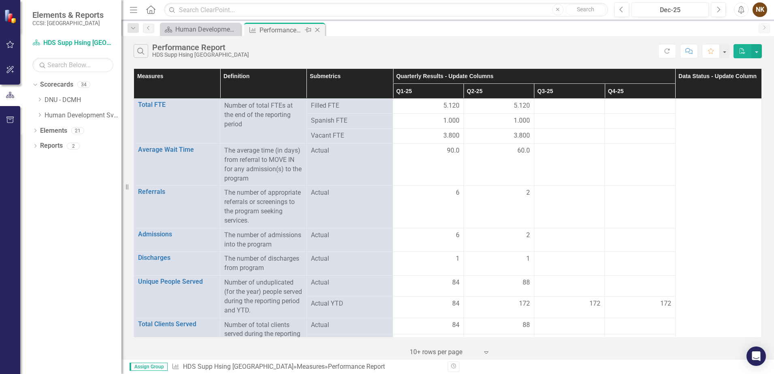
click at [316, 30] on icon "Close" at bounding box center [317, 30] width 8 height 6
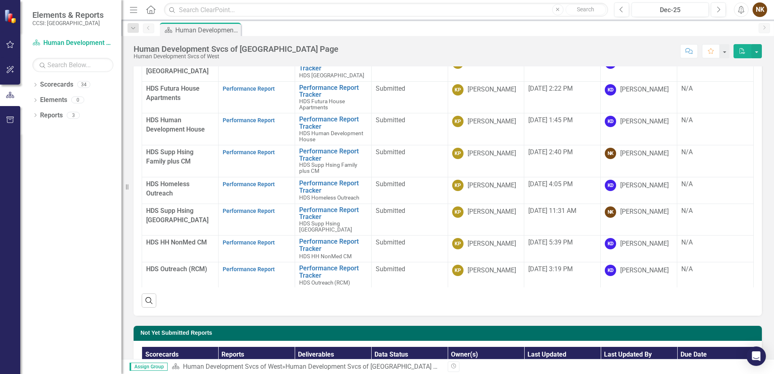
scroll to position [81, 0]
click at [263, 213] on link "Performance Report" at bounding box center [249, 210] width 52 height 6
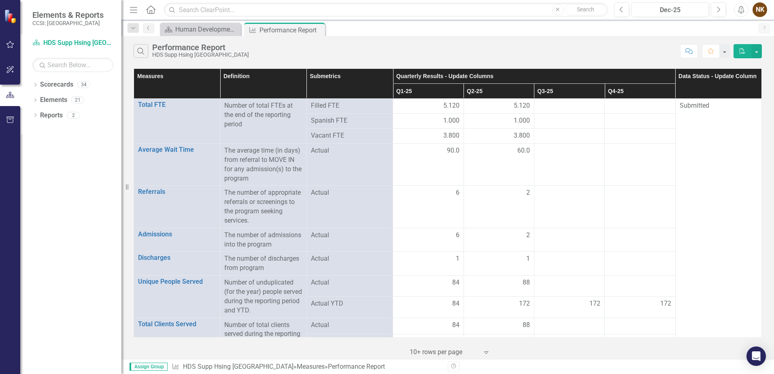
click at [96, 169] on div "Dropdown Scorecards 34 Dropdown DNU - DCMH DNU - DCMH JAIL IN-REACH DNU - DCMH …" at bounding box center [70, 226] width 101 height 296
click at [755, 52] on button "button" at bounding box center [756, 51] width 11 height 14
click at [715, 83] on link "Excel Export to Excel" at bounding box center [729, 81] width 64 height 15
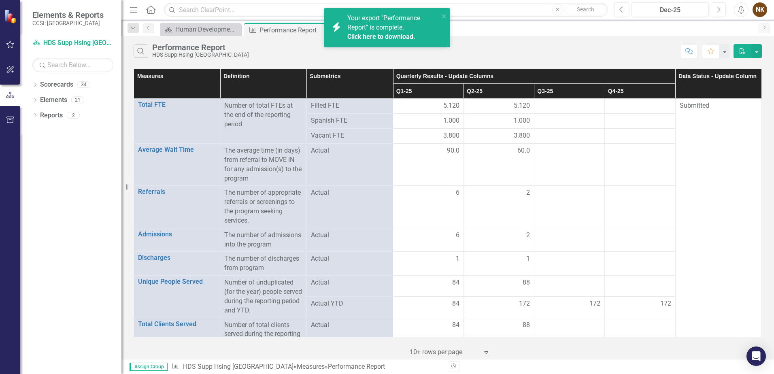
click at [393, 36] on link "Click here to download." at bounding box center [381, 37] width 68 height 8
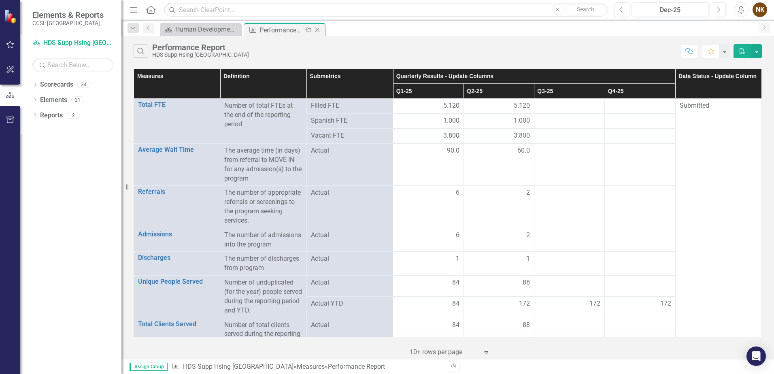
click at [318, 30] on icon at bounding box center [317, 30] width 4 height 4
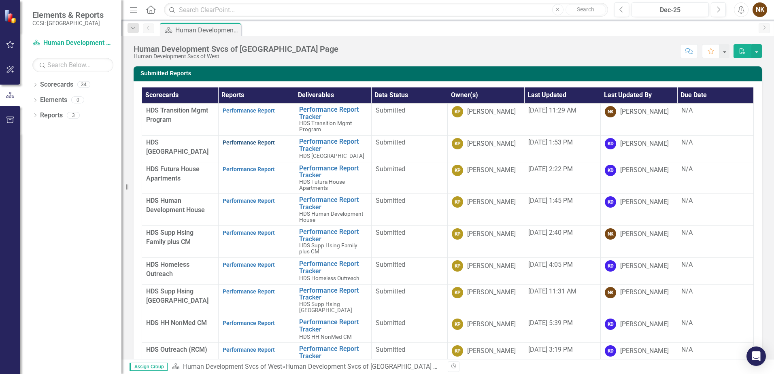
click at [253, 144] on link "Performance Report" at bounding box center [249, 142] width 52 height 6
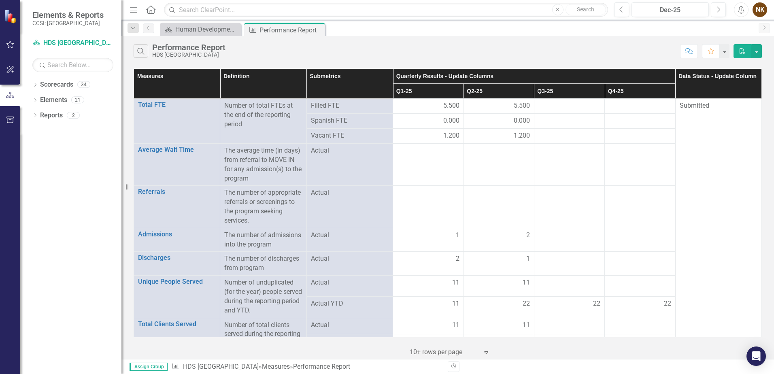
drag, startPoint x: 100, startPoint y: 151, endPoint x: 129, endPoint y: 132, distance: 35.2
click at [100, 151] on div "Dropdown Scorecards 34 Dropdown DNU - DCMH DNU - DCMH JAIL IN-REACH DNU - DCMH …" at bounding box center [70, 226] width 101 height 296
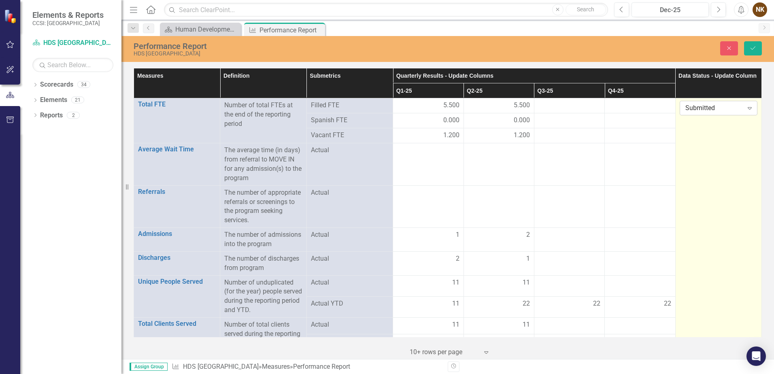
click at [715, 106] on div "Submitted" at bounding box center [714, 108] width 58 height 9
click at [700, 138] on div "In Process" at bounding box center [714, 135] width 64 height 9
click at [752, 48] on icon "Save" at bounding box center [752, 48] width 7 height 6
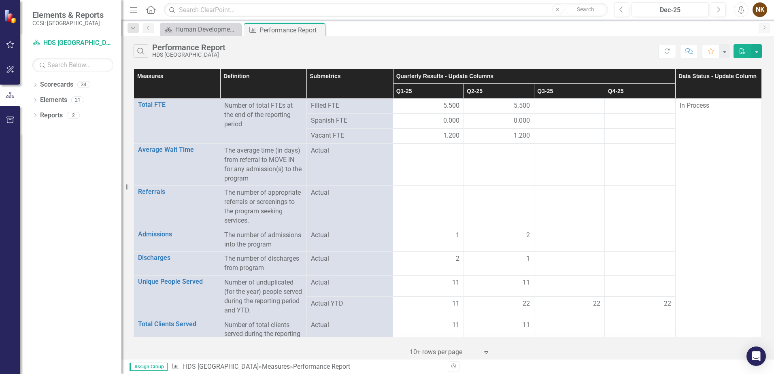
click at [0, 0] on icon "Close" at bounding box center [0, 0] width 0 height 0
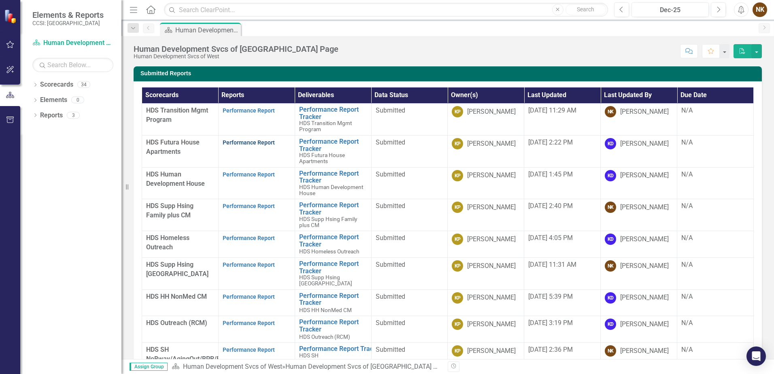
click at [265, 144] on link "Performance Report" at bounding box center [249, 142] width 52 height 6
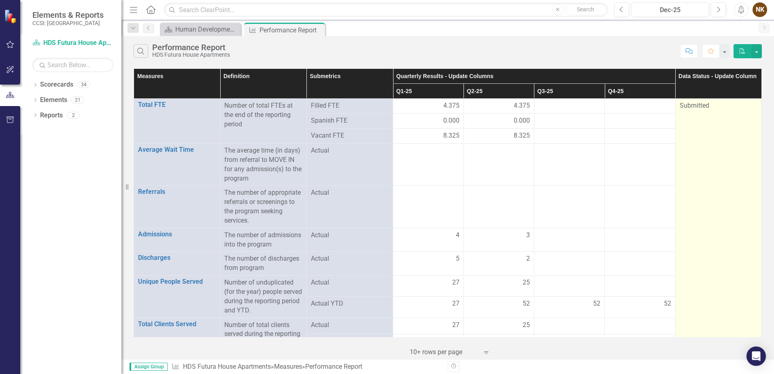
click at [692, 108] on span "Submitted" at bounding box center [694, 106] width 30 height 8
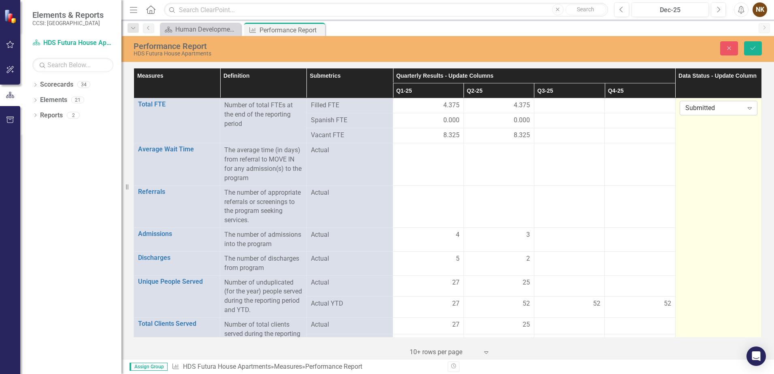
click at [694, 111] on div "Submitted" at bounding box center [714, 108] width 58 height 9
click at [692, 134] on div "In Process" at bounding box center [714, 135] width 64 height 9
click at [753, 39] on div "Performance Report HDS Futura House Apartments Close Save" at bounding box center [447, 49] width 652 height 26
click at [755, 51] on button "Save" at bounding box center [753, 48] width 18 height 14
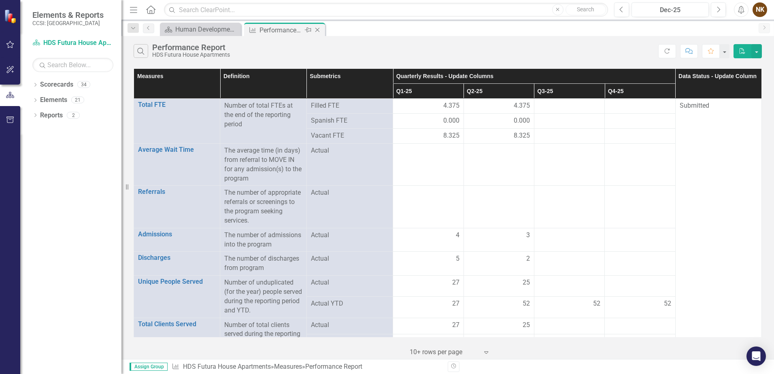
click at [317, 31] on icon "Close" at bounding box center [317, 30] width 8 height 6
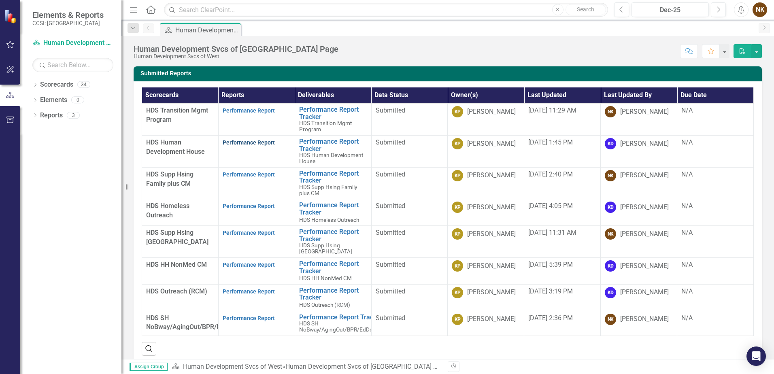
click at [252, 143] on link "Performance Report" at bounding box center [249, 142] width 52 height 6
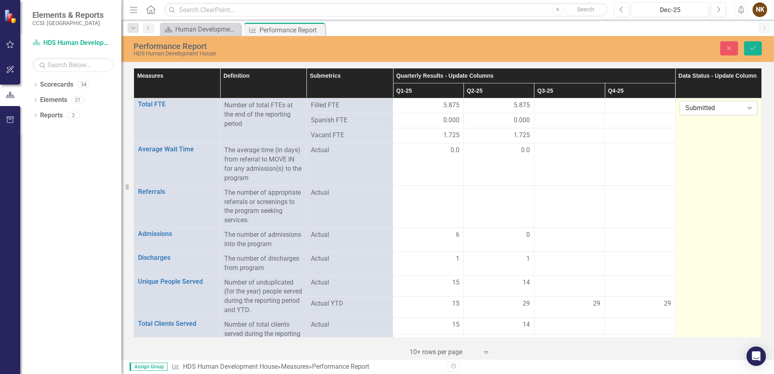
click at [710, 111] on div "Submitted" at bounding box center [714, 108] width 58 height 9
click at [696, 136] on div "In Process" at bounding box center [714, 135] width 64 height 9
click at [751, 49] on icon "Save" at bounding box center [752, 48] width 7 height 6
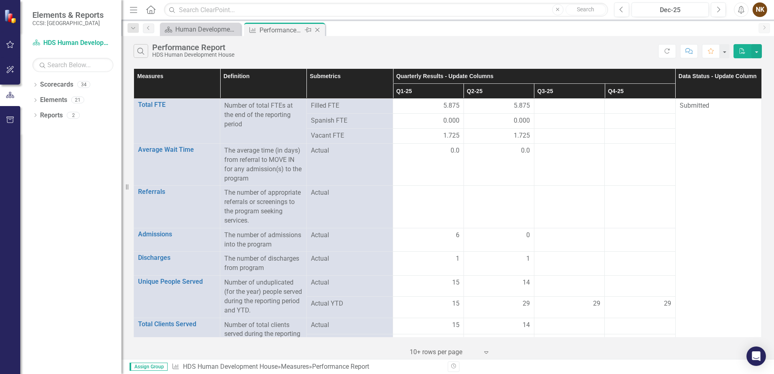
click at [318, 31] on icon at bounding box center [317, 30] width 4 height 4
